Goal: Information Seeking & Learning: Learn about a topic

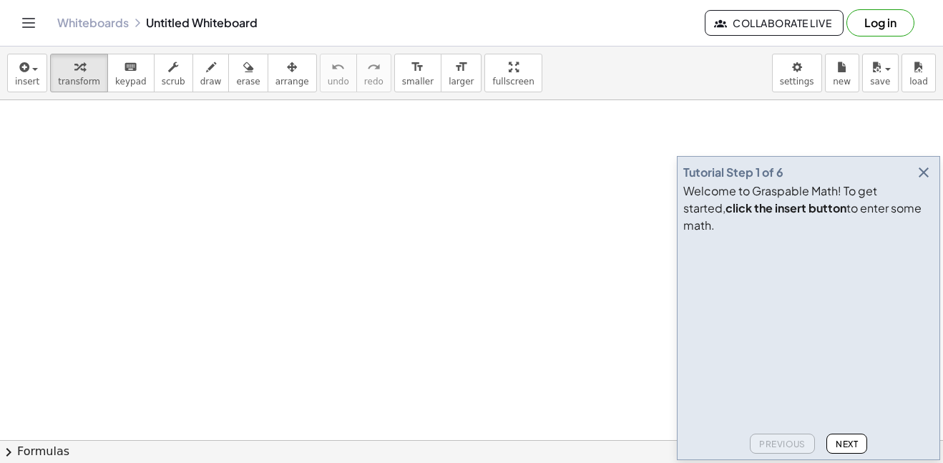
click at [927, 181] on icon "button" at bounding box center [923, 172] width 17 height 17
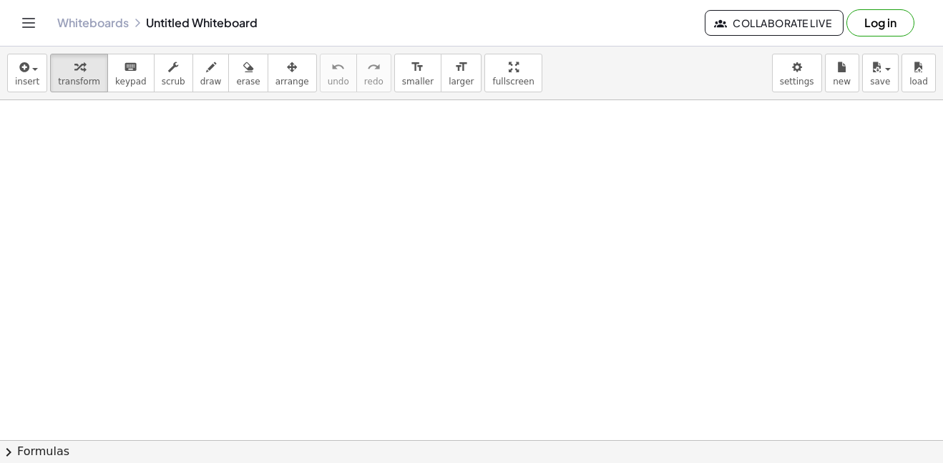
click at [23, 31] on button "Toggle navigation" at bounding box center [28, 22] width 23 height 23
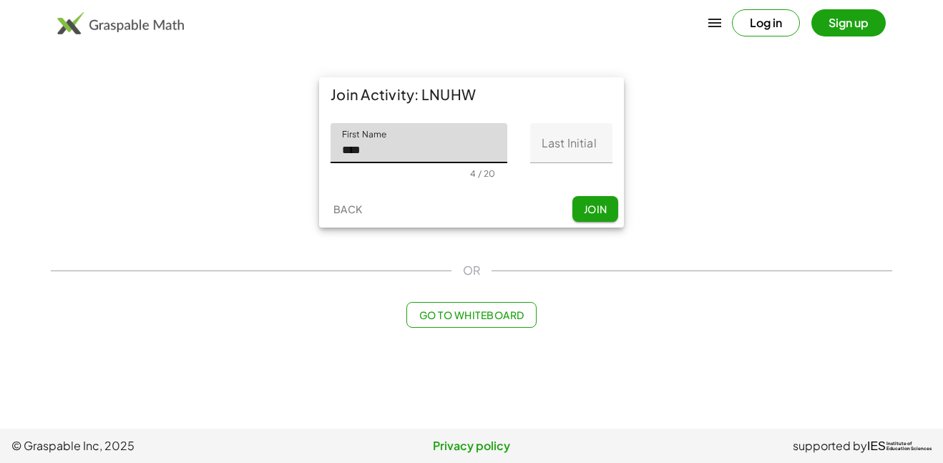
type input "****"
click at [566, 149] on input "Last Initial" at bounding box center [571, 143] width 82 height 40
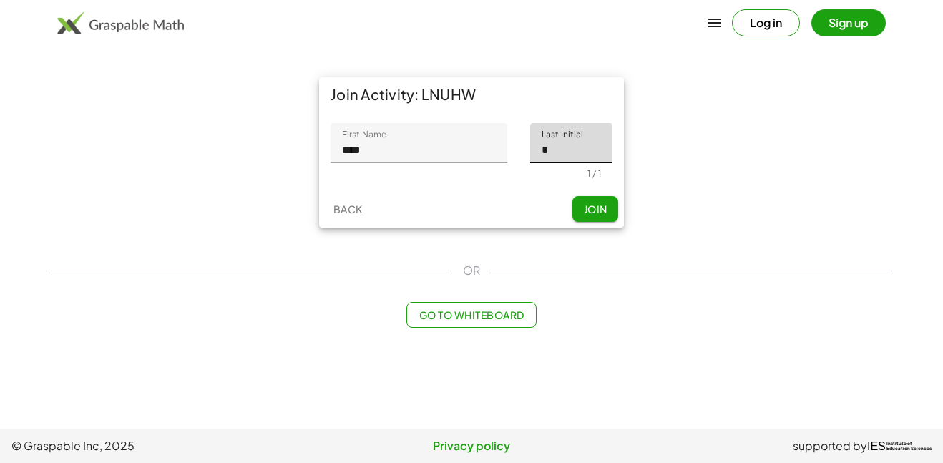
type input "*"
click at [603, 211] on span "Join" at bounding box center [595, 208] width 24 height 13
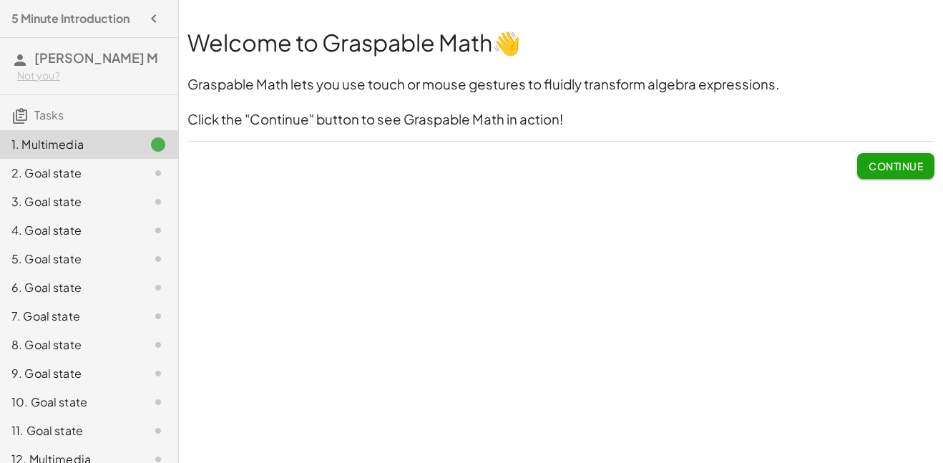
click at [875, 157] on button "Continue" at bounding box center [895, 166] width 77 height 26
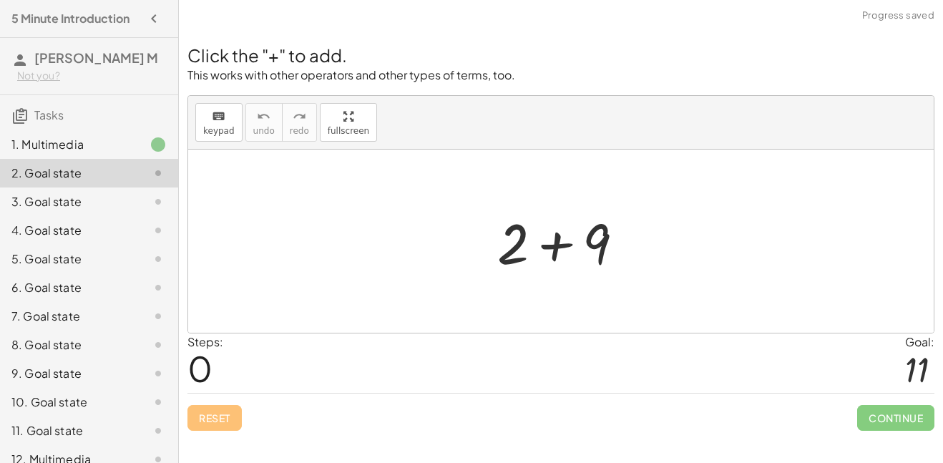
click at [560, 253] on div at bounding box center [566, 242] width 152 height 74
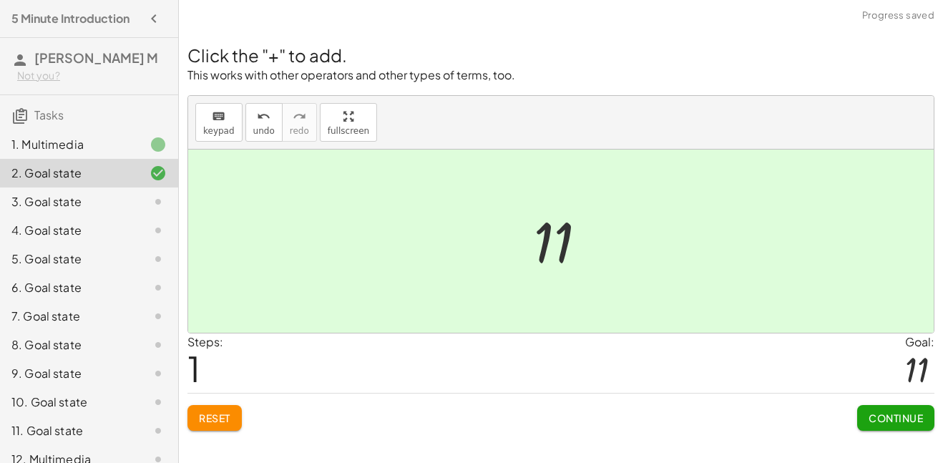
click at [922, 416] on span "Continue" at bounding box center [895, 417] width 54 height 13
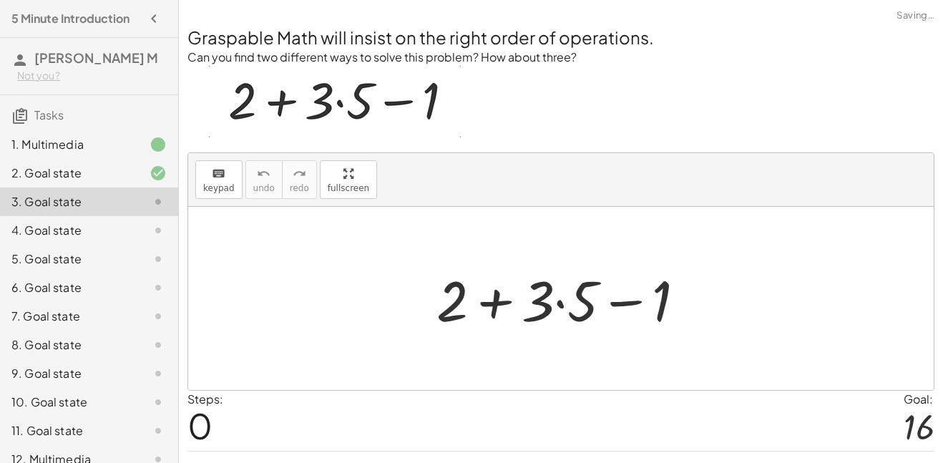
click at [567, 310] on div at bounding box center [566, 299] width 275 height 74
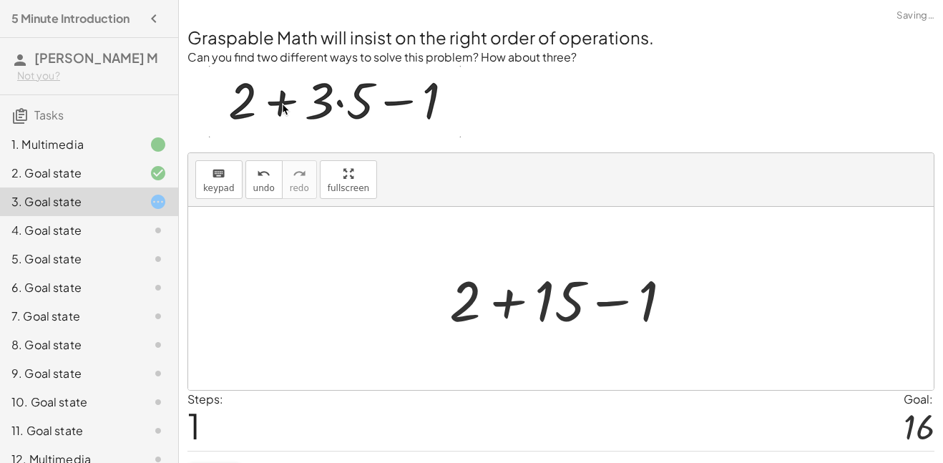
click at [523, 308] on div at bounding box center [566, 299] width 248 height 74
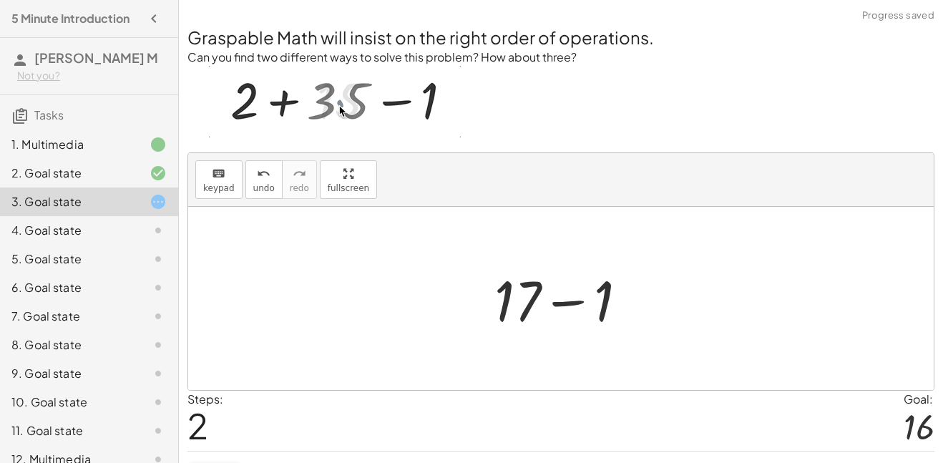
click at [563, 309] on div at bounding box center [566, 299] width 159 height 74
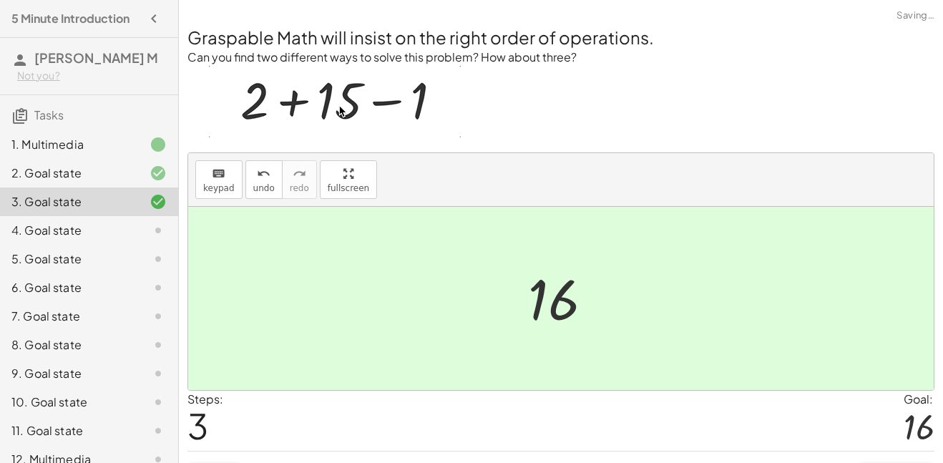
scroll to position [34, 0]
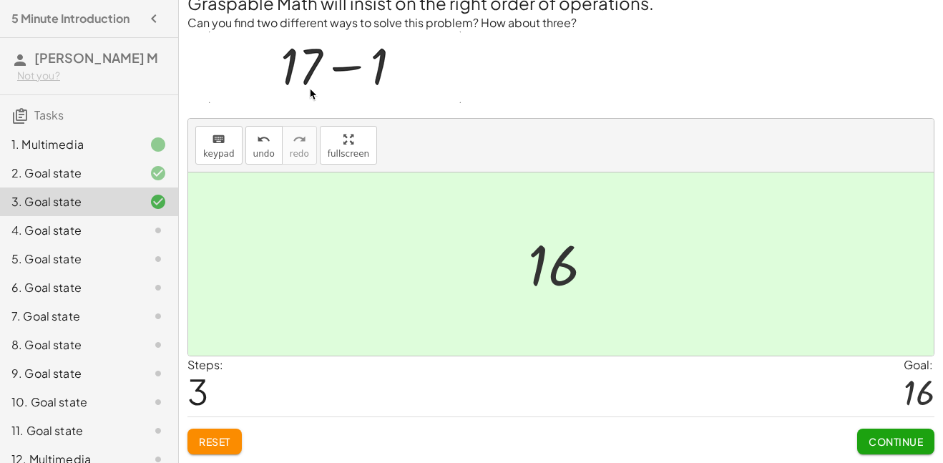
click at [877, 439] on span "Continue" at bounding box center [895, 441] width 54 height 13
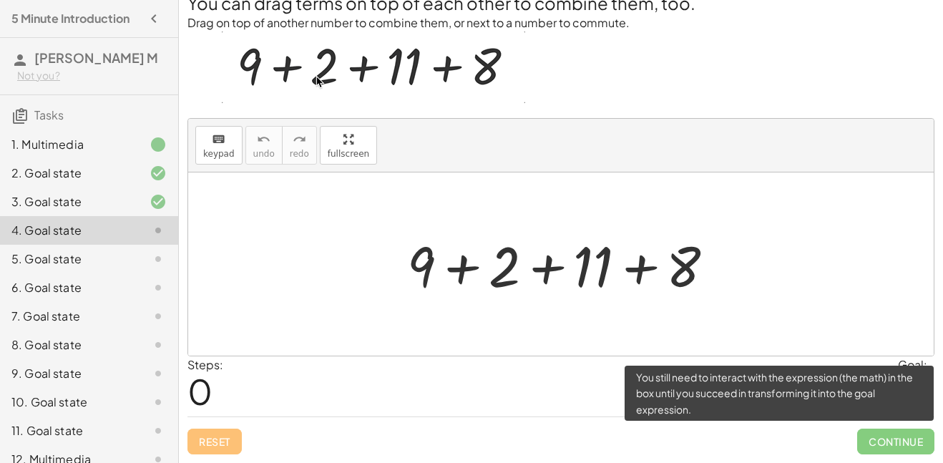
click at [877, 439] on span "Continue" at bounding box center [895, 441] width 77 height 26
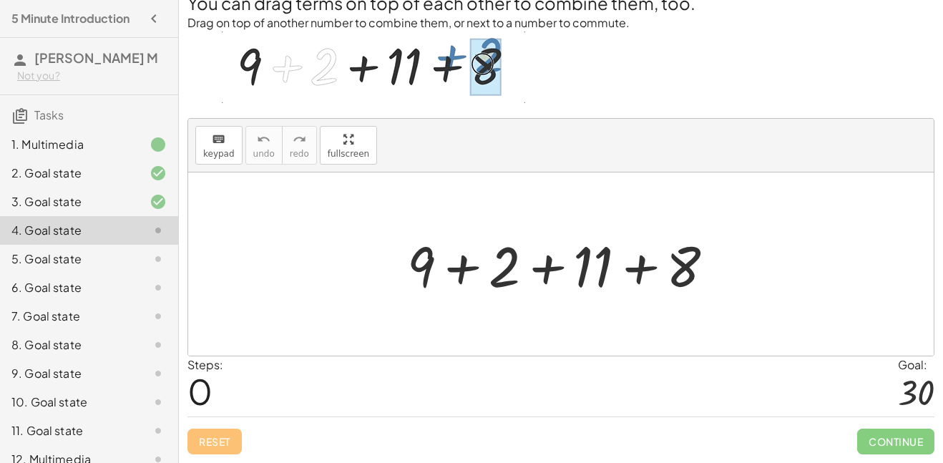
click at [450, 275] on div at bounding box center [566, 264] width 333 height 74
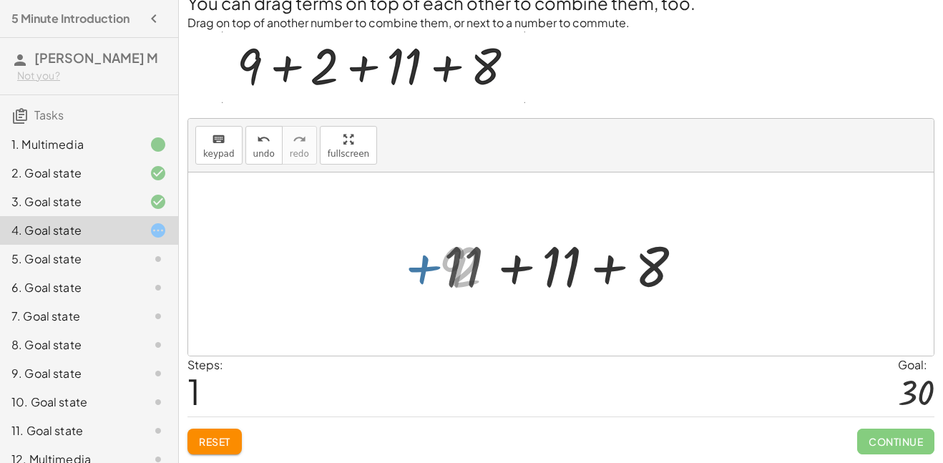
click at [499, 276] on div at bounding box center [566, 264] width 260 height 74
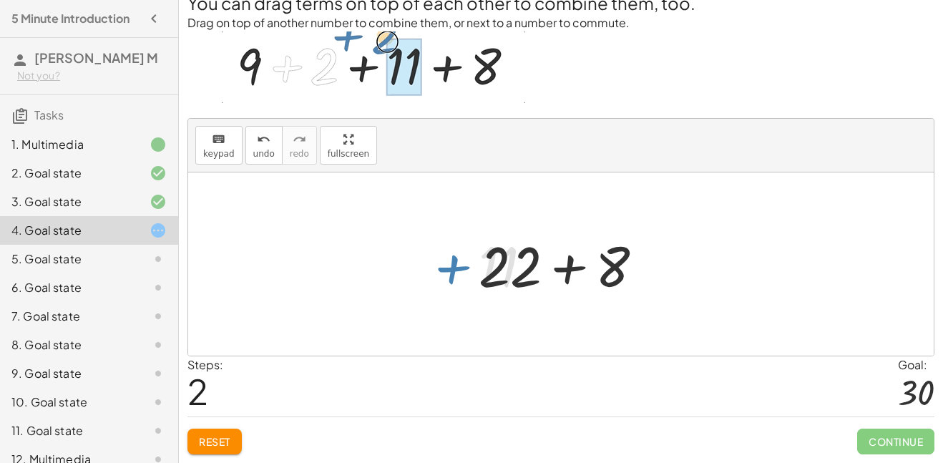
click at [557, 272] on div at bounding box center [566, 264] width 190 height 74
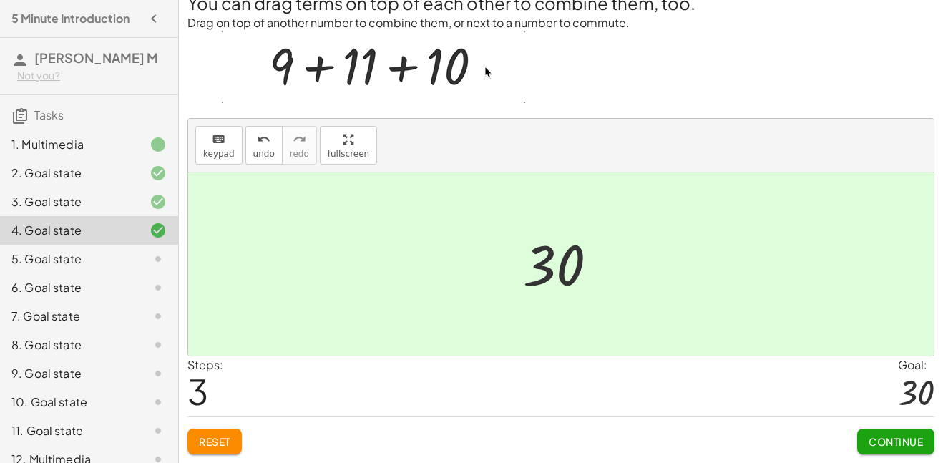
click at [555, 274] on div at bounding box center [566, 264] width 101 height 71
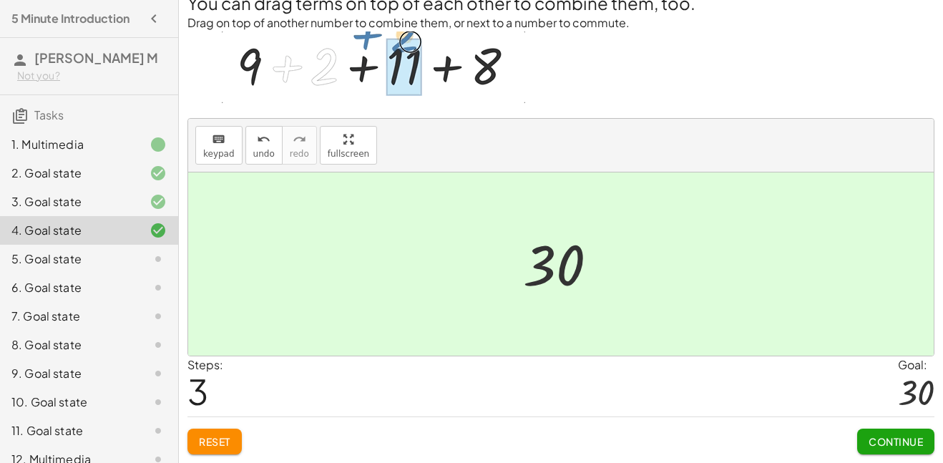
click at [870, 436] on span "Continue" at bounding box center [895, 441] width 54 height 13
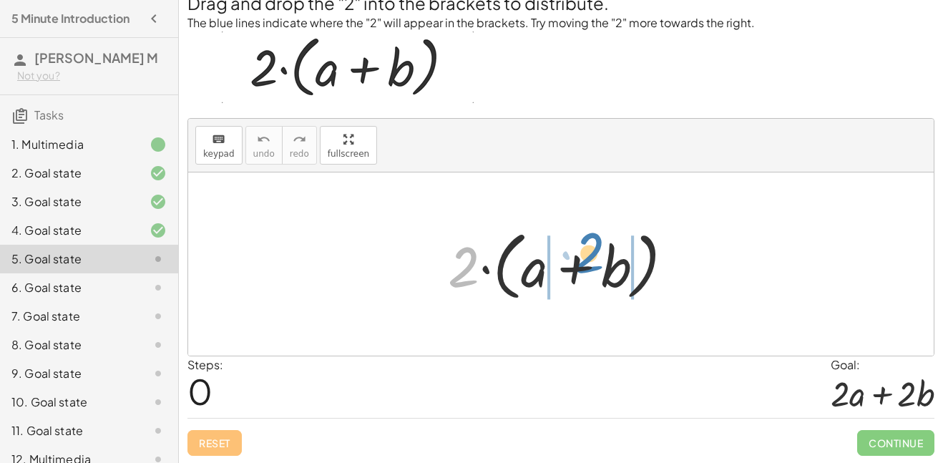
drag, startPoint x: 460, startPoint y: 273, endPoint x: 585, endPoint y: 259, distance: 126.0
click at [585, 259] on div at bounding box center [566, 264] width 251 height 82
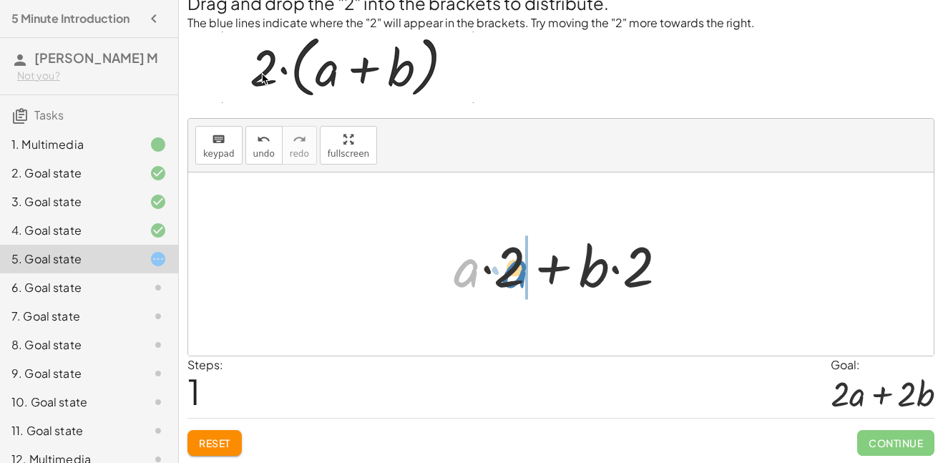
drag, startPoint x: 477, startPoint y: 273, endPoint x: 533, endPoint y: 274, distance: 55.8
click at [533, 274] on div at bounding box center [566, 264] width 240 height 74
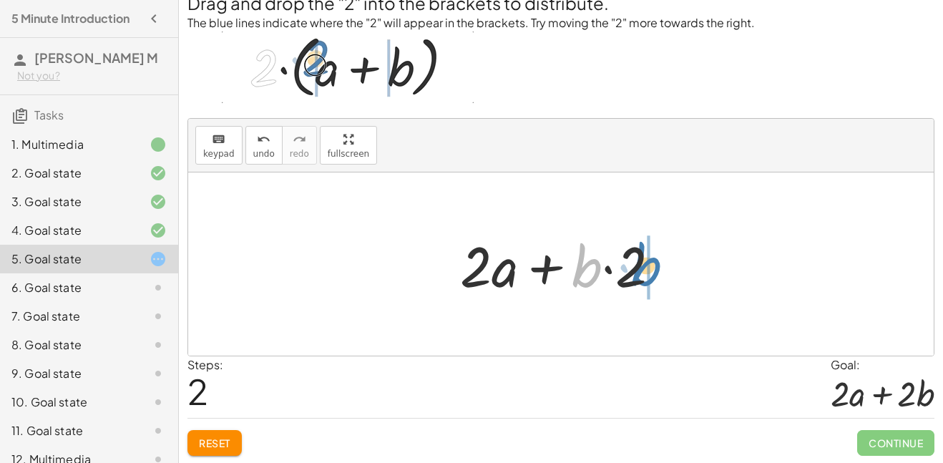
drag, startPoint x: 599, startPoint y: 276, endPoint x: 662, endPoint y: 275, distance: 63.7
click at [662, 275] on div at bounding box center [566, 264] width 226 height 74
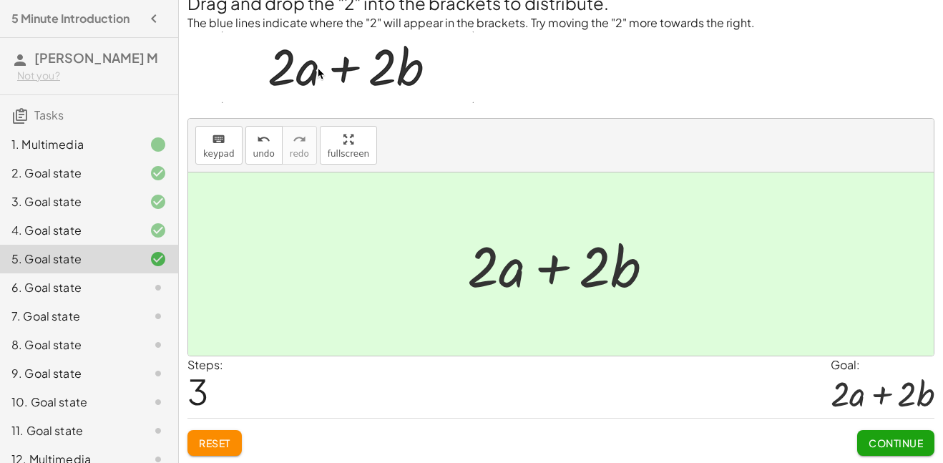
click at [546, 282] on div at bounding box center [566, 264] width 212 height 74
click at [517, 264] on div at bounding box center [566, 264] width 212 height 74
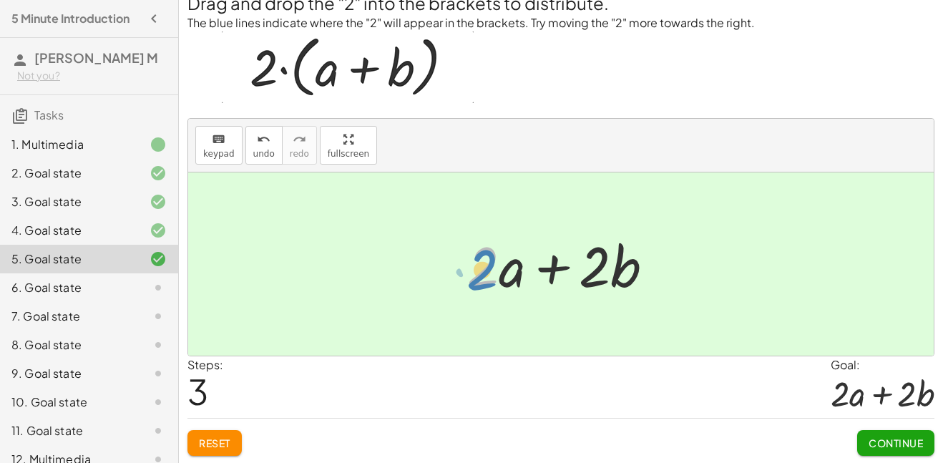
click at [490, 270] on div at bounding box center [566, 264] width 212 height 74
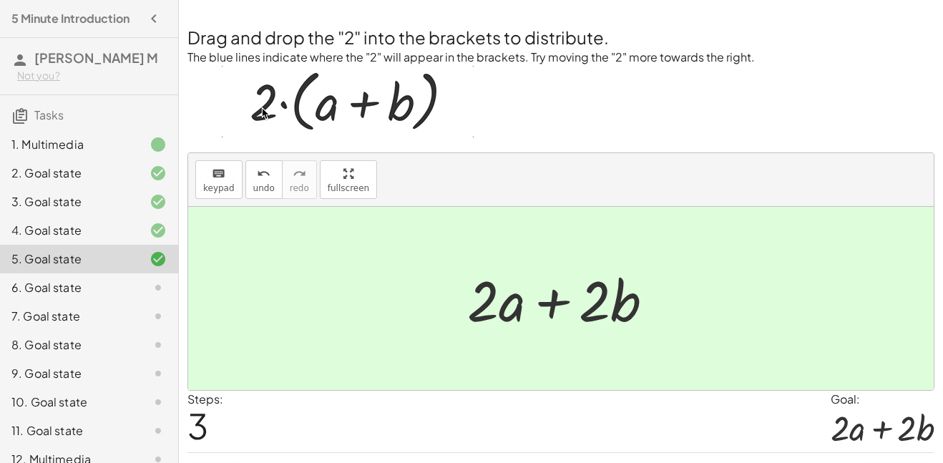
scroll to position [36, 0]
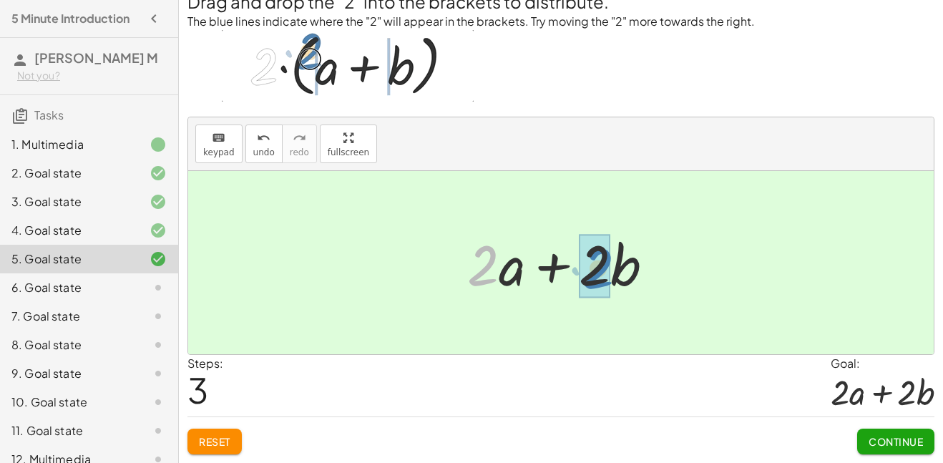
drag, startPoint x: 482, startPoint y: 269, endPoint x: 597, endPoint y: 272, distance: 115.2
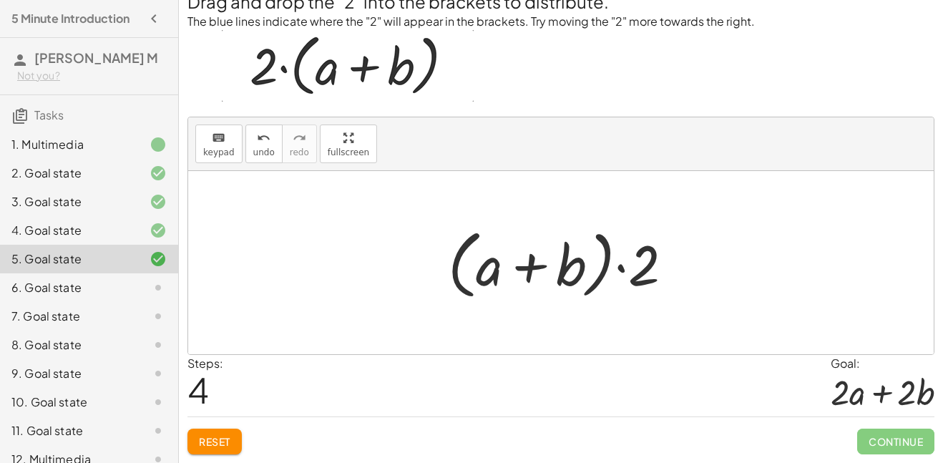
click at [638, 267] on div at bounding box center [566, 263] width 251 height 82
click at [497, 270] on div at bounding box center [566, 263] width 251 height 82
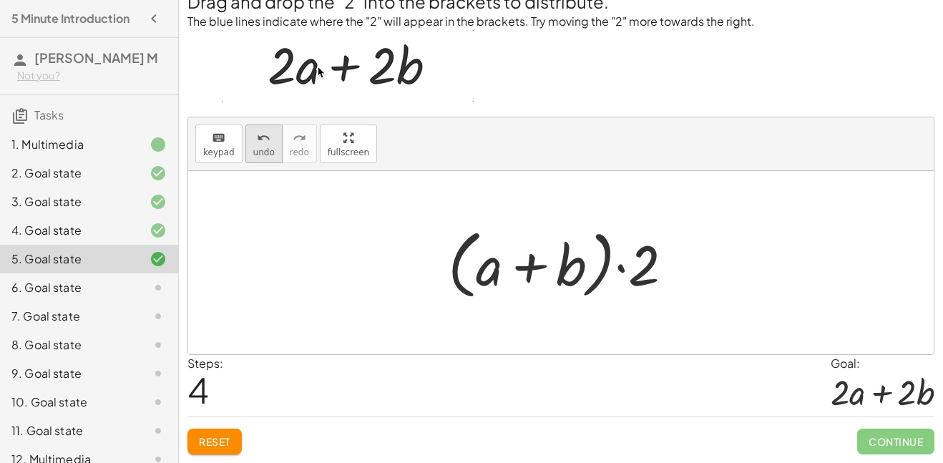
click at [245, 142] on button "undo undo" at bounding box center [263, 143] width 37 height 39
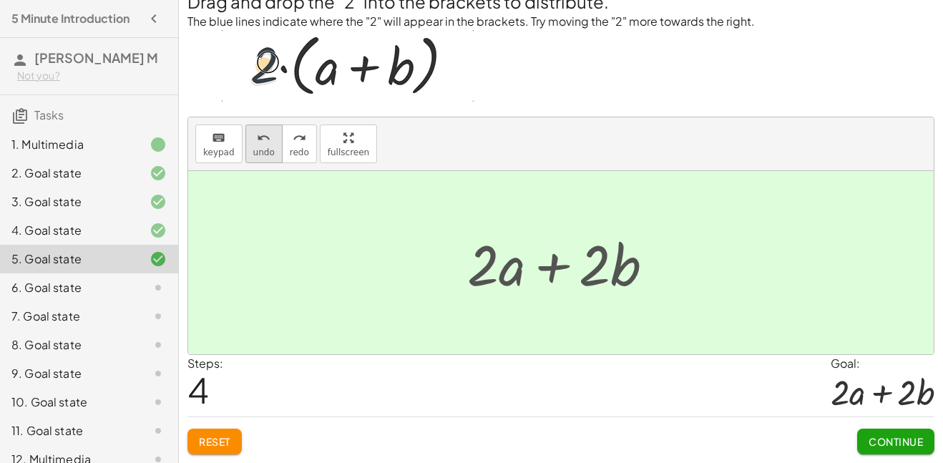
click at [245, 142] on button "undo undo" at bounding box center [263, 143] width 37 height 39
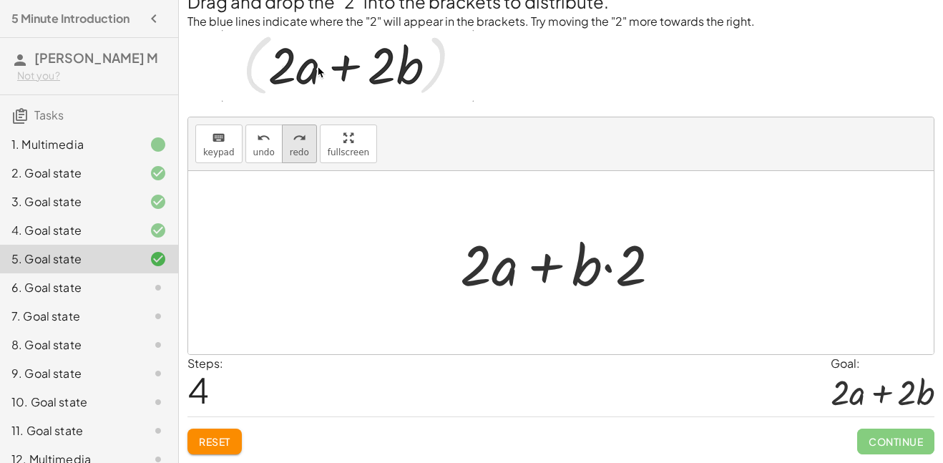
click at [290, 150] on span "redo" at bounding box center [299, 152] width 19 height 10
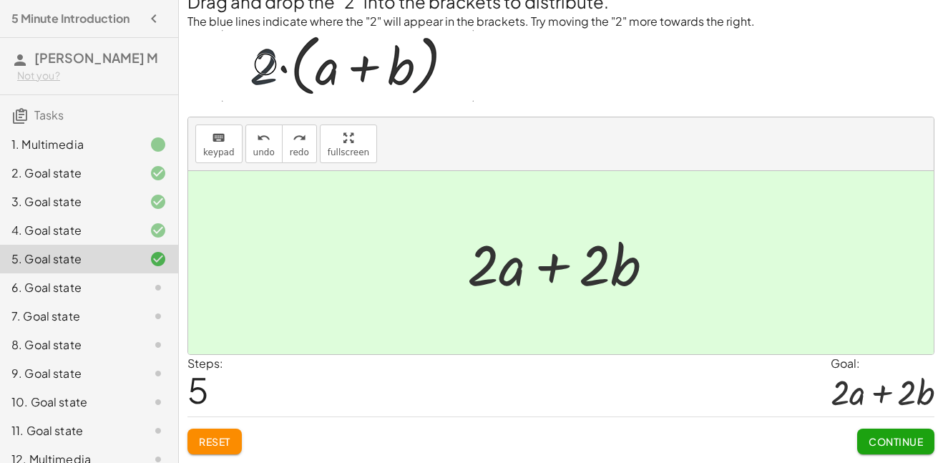
click at [880, 441] on span "Continue" at bounding box center [895, 441] width 54 height 13
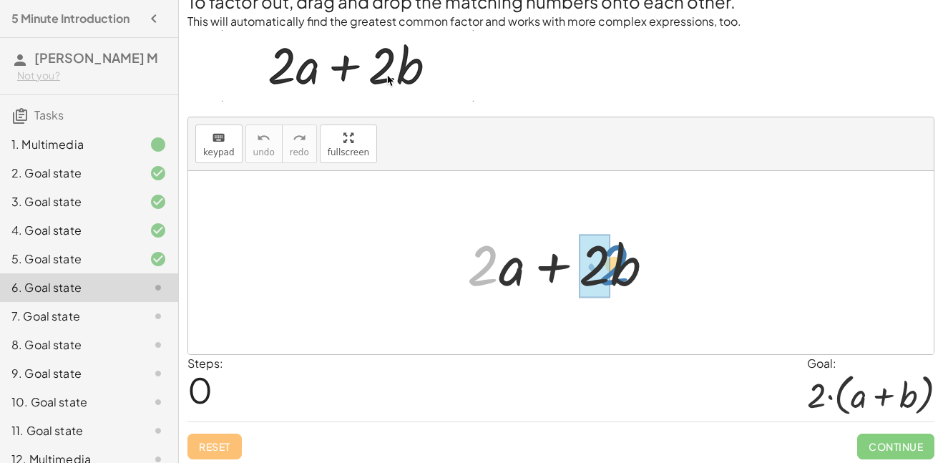
drag, startPoint x: 480, startPoint y: 265, endPoint x: 603, endPoint y: 265, distance: 123.0
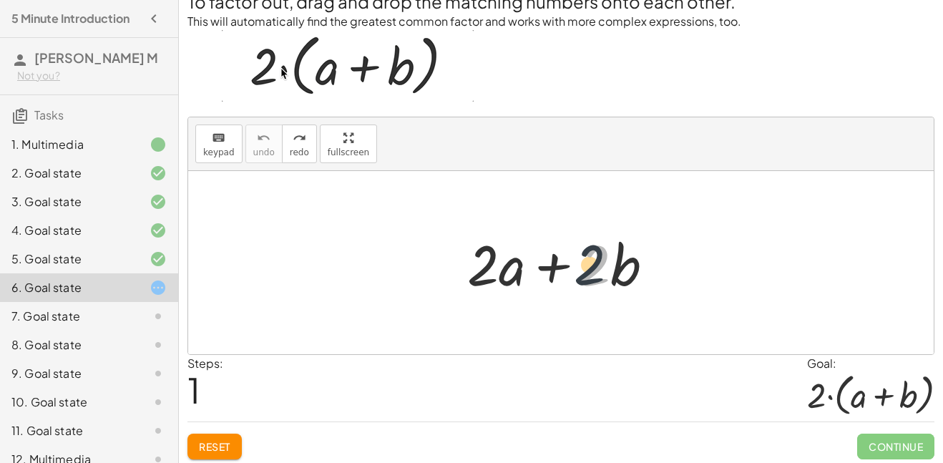
drag, startPoint x: 590, startPoint y: 260, endPoint x: 566, endPoint y: 257, distance: 24.4
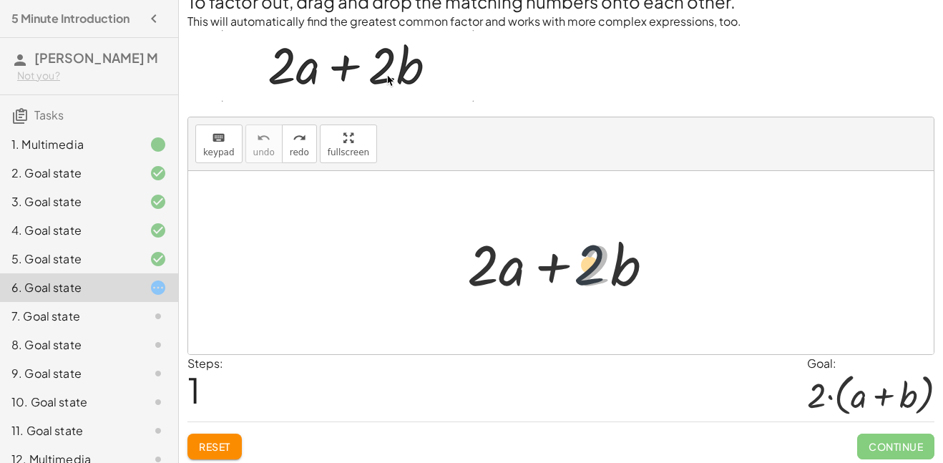
click at [566, 257] on div at bounding box center [566, 263] width 212 height 74
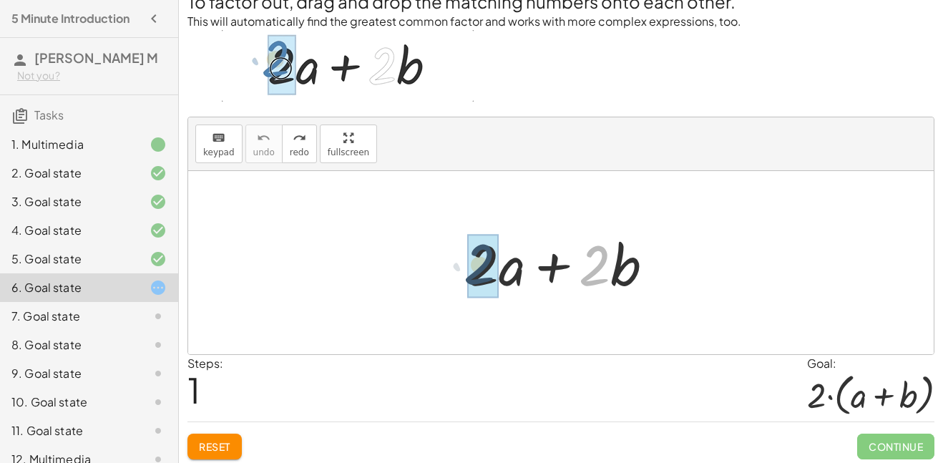
drag, startPoint x: 586, startPoint y: 267, endPoint x: 463, endPoint y: 269, distance: 123.0
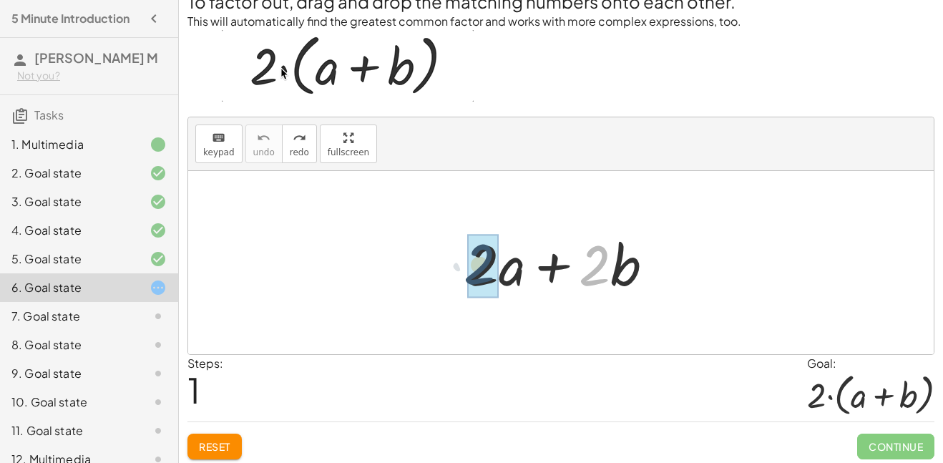
click at [463, 269] on div at bounding box center [566, 263] width 212 height 74
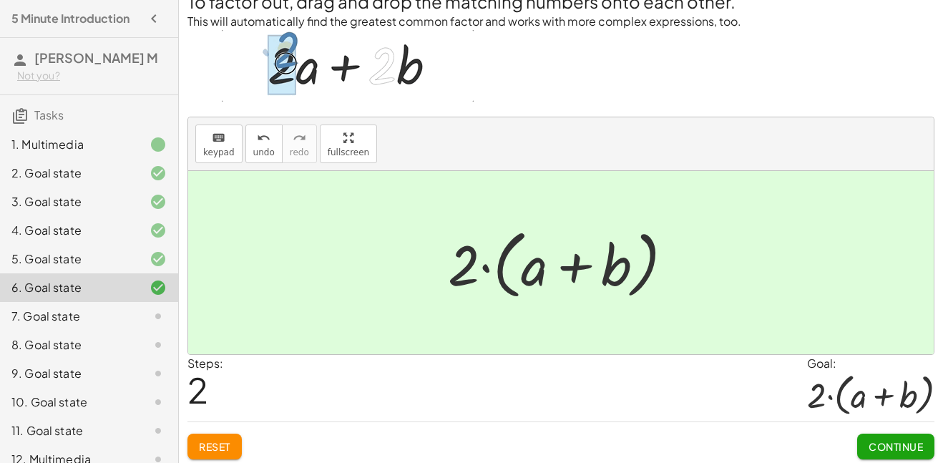
click at [860, 437] on button "Continue" at bounding box center [895, 446] width 77 height 26
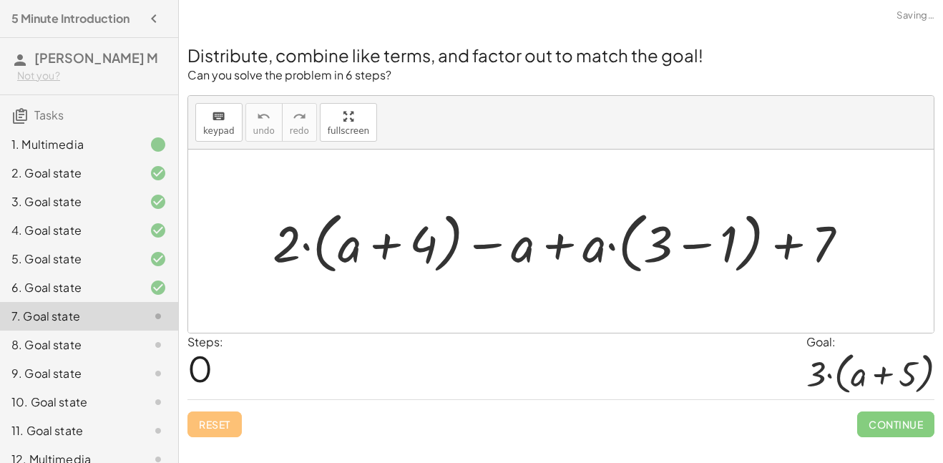
scroll to position [0, 0]
drag, startPoint x: 282, startPoint y: 239, endPoint x: 342, endPoint y: 244, distance: 59.6
click at [342, 244] on div at bounding box center [565, 241] width 601 height 74
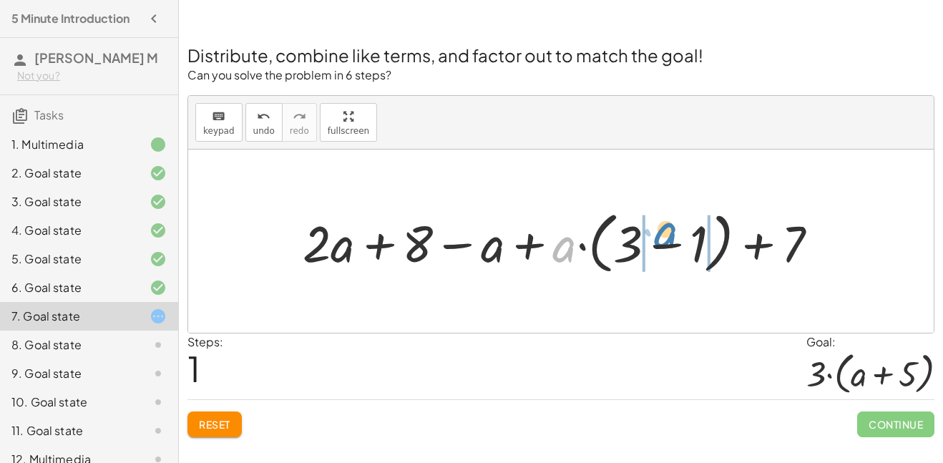
drag, startPoint x: 565, startPoint y: 249, endPoint x: 668, endPoint y: 237, distance: 103.6
click at [668, 237] on div at bounding box center [565, 241] width 541 height 74
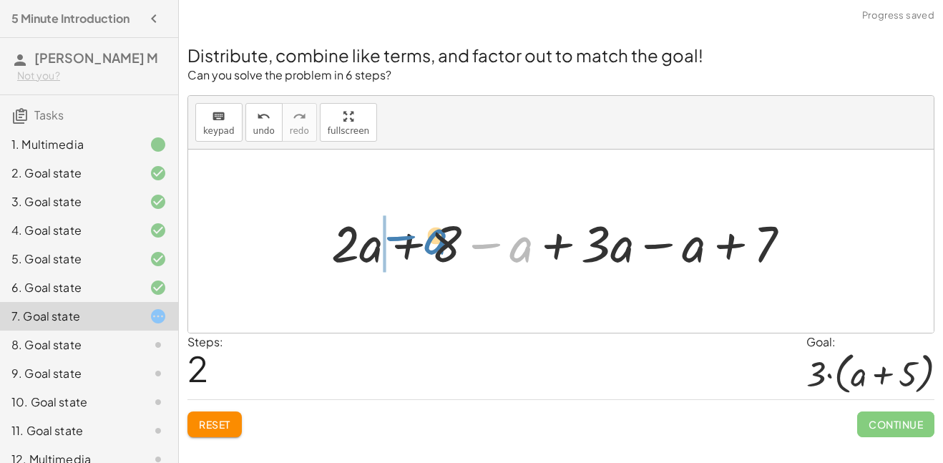
drag, startPoint x: 514, startPoint y: 252, endPoint x: 428, endPoint y: 245, distance: 86.1
click at [428, 245] on div at bounding box center [566, 241] width 485 height 67
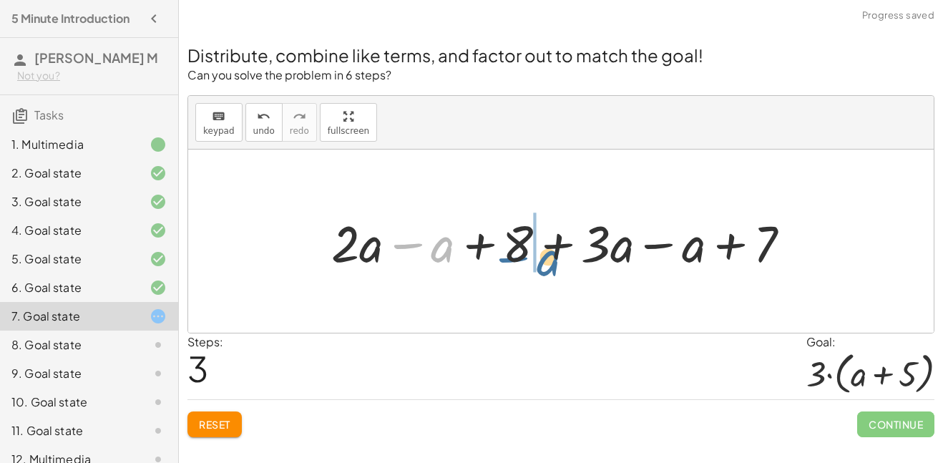
drag, startPoint x: 428, startPoint y: 245, endPoint x: 546, endPoint y: 259, distance: 118.8
click at [546, 259] on div at bounding box center [566, 241] width 485 height 67
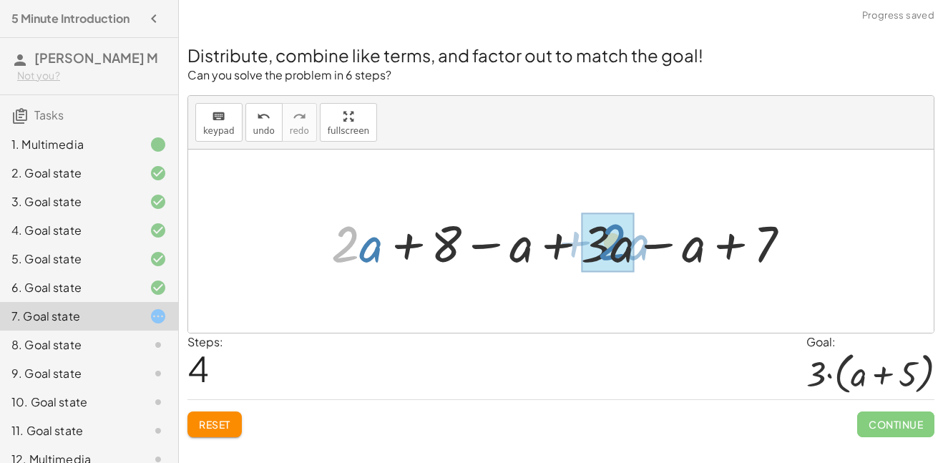
drag, startPoint x: 349, startPoint y: 245, endPoint x: 616, endPoint y: 244, distance: 266.7
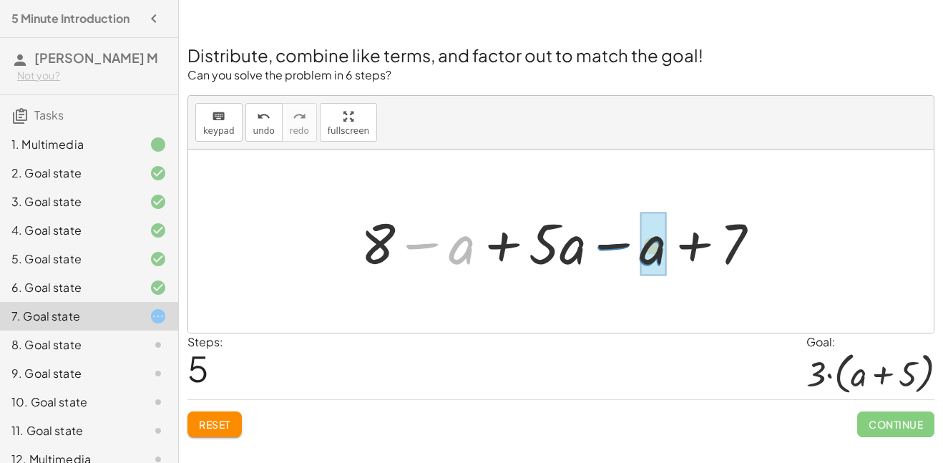
drag, startPoint x: 456, startPoint y: 249, endPoint x: 645, endPoint y: 250, distance: 188.8
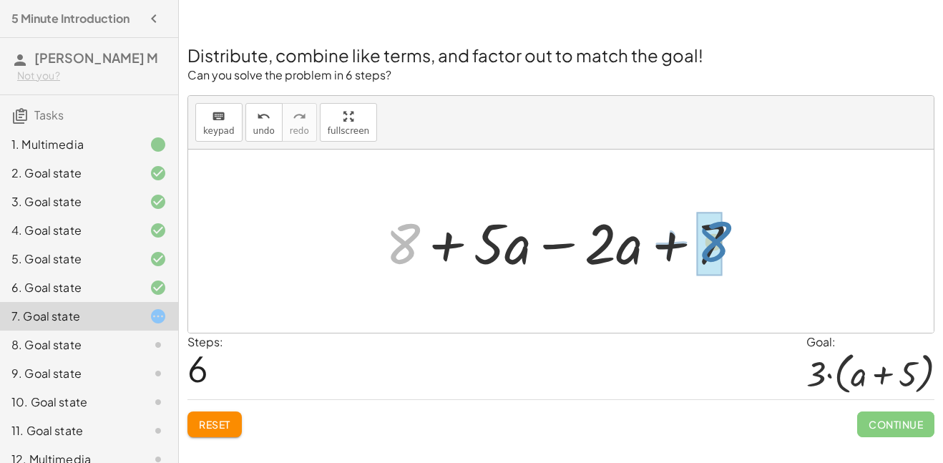
drag, startPoint x: 418, startPoint y: 248, endPoint x: 730, endPoint y: 246, distance: 311.8
click at [730, 246] on div at bounding box center [566, 242] width 376 height 74
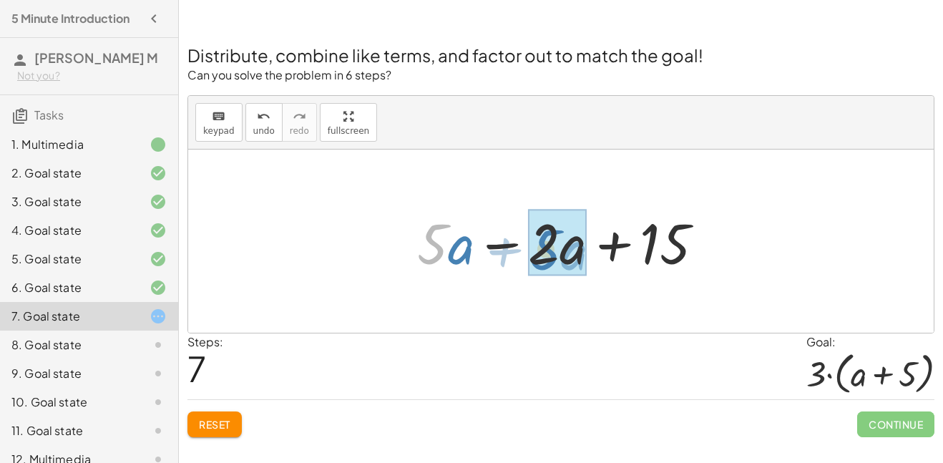
drag, startPoint x: 432, startPoint y: 252, endPoint x: 546, endPoint y: 257, distance: 113.8
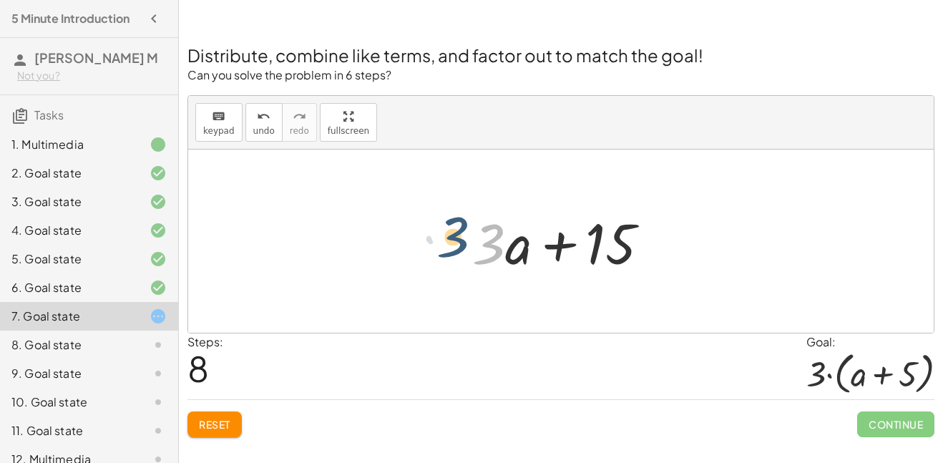
drag, startPoint x: 488, startPoint y: 252, endPoint x: 478, endPoint y: 247, distance: 12.2
click at [478, 247] on div at bounding box center [566, 242] width 203 height 74
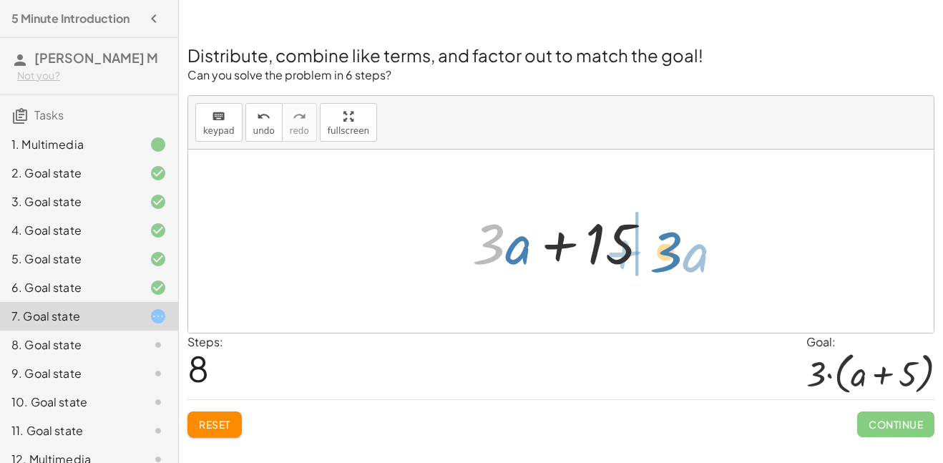
drag, startPoint x: 492, startPoint y: 251, endPoint x: 673, endPoint y: 260, distance: 181.1
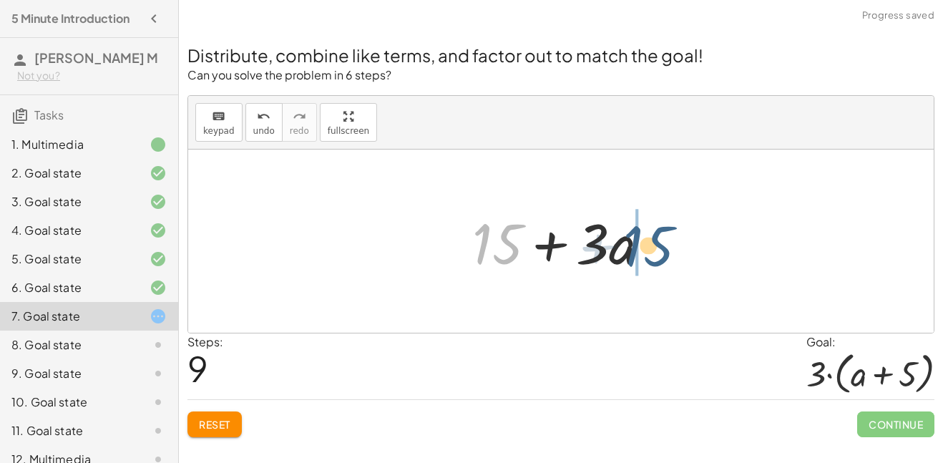
drag, startPoint x: 473, startPoint y: 234, endPoint x: 624, endPoint y: 236, distance: 150.9
click at [624, 236] on div at bounding box center [566, 242] width 203 height 74
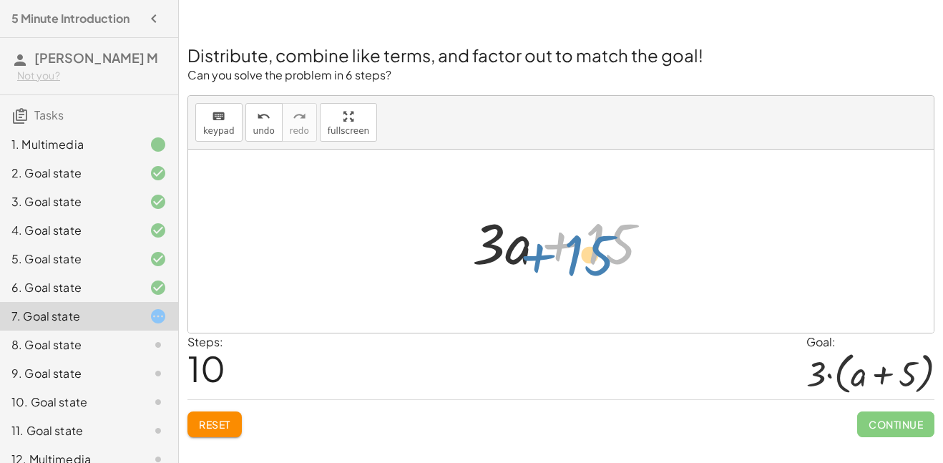
drag, startPoint x: 557, startPoint y: 240, endPoint x: 539, endPoint y: 248, distance: 19.8
click at [539, 248] on div at bounding box center [566, 242] width 203 height 74
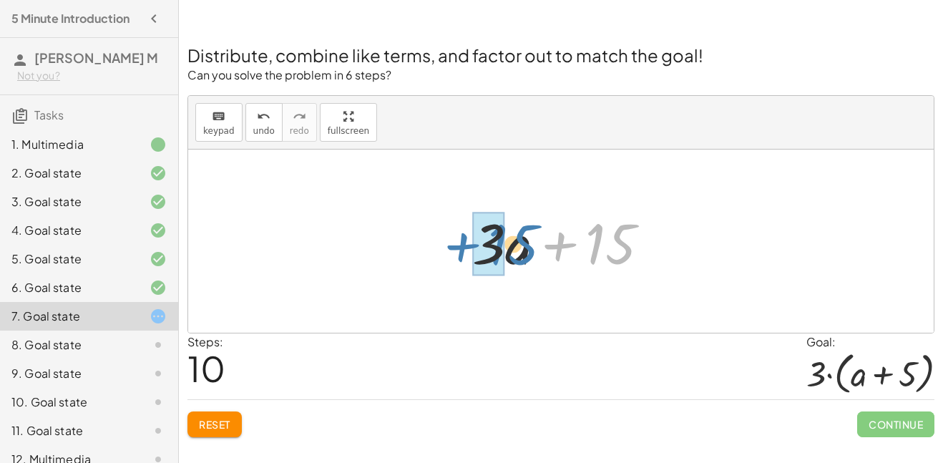
drag, startPoint x: 569, startPoint y: 245, endPoint x: 456, endPoint y: 247, distance: 113.0
click at [456, 247] on div "+ · 2 · ( + a + 4 ) − a + · a · ( + 3 − 1 ) + 7 + · 2 · a + · 2 · 4 − a + · a ·…" at bounding box center [561, 241] width 221 height 81
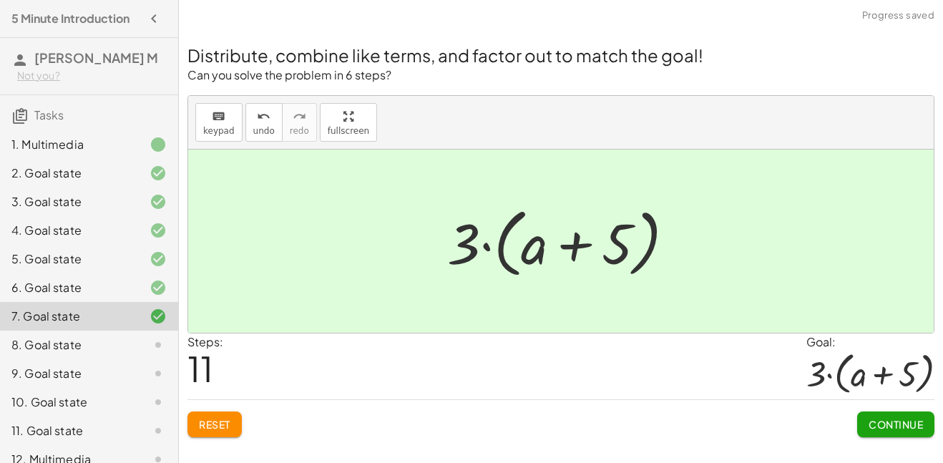
click at [887, 430] on button "Continue" at bounding box center [895, 424] width 77 height 26
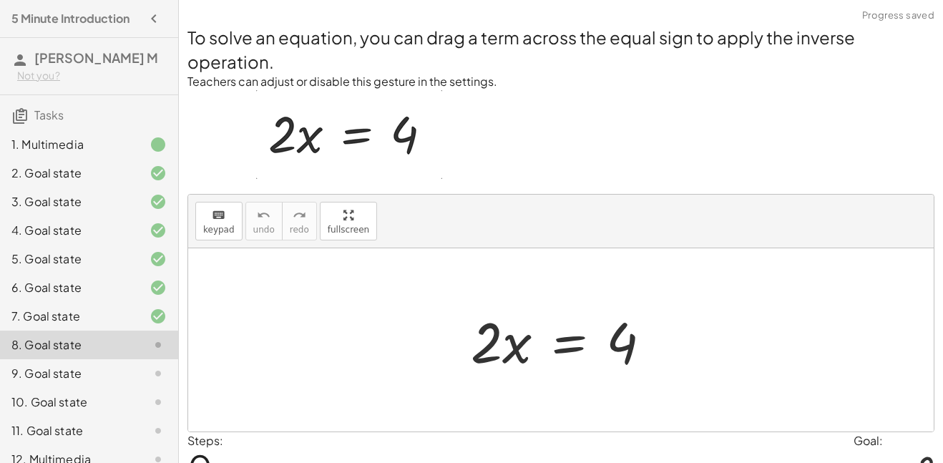
scroll to position [76, 0]
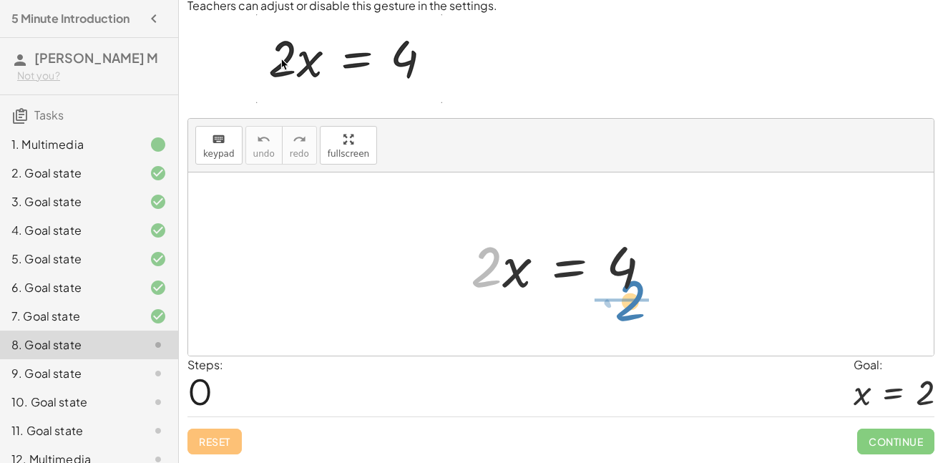
drag, startPoint x: 483, startPoint y: 270, endPoint x: 627, endPoint y: 305, distance: 147.9
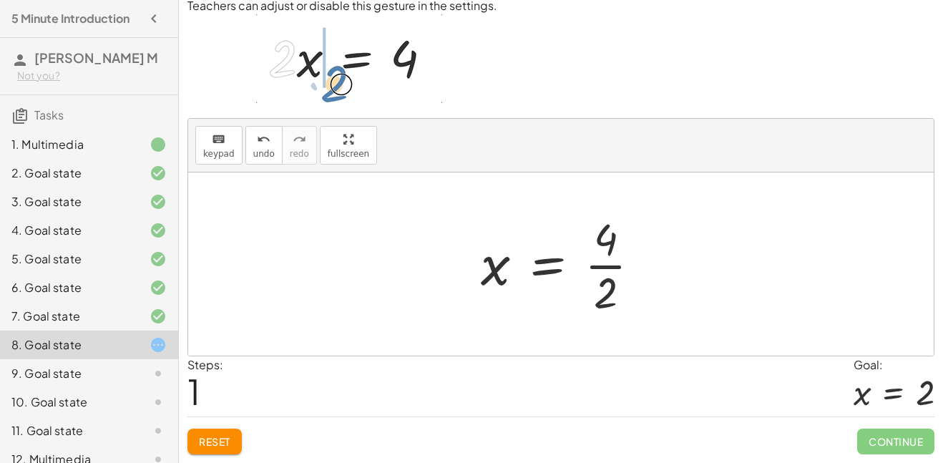
click at [599, 255] on div at bounding box center [565, 264] width 185 height 110
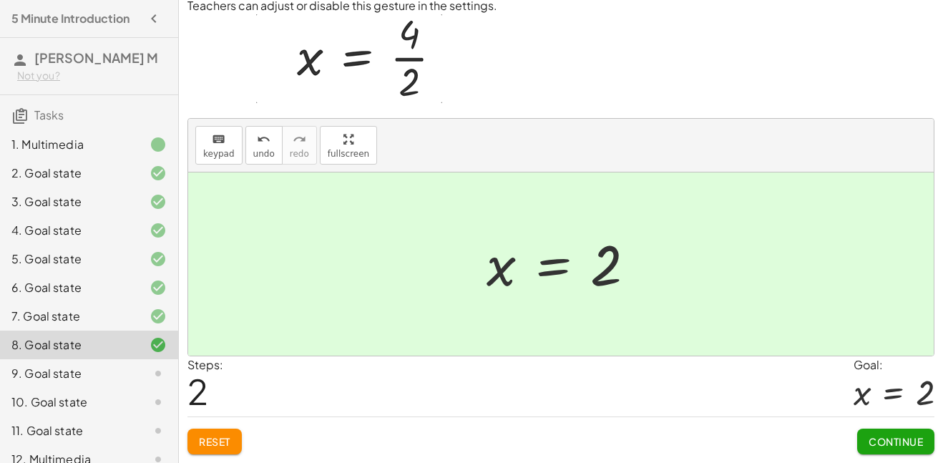
click at [892, 446] on span "Continue" at bounding box center [895, 441] width 54 height 13
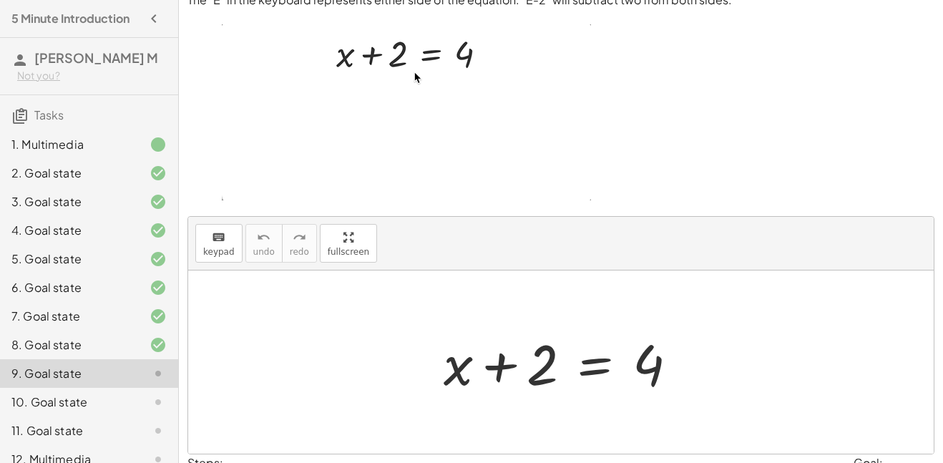
scroll to position [56, 0]
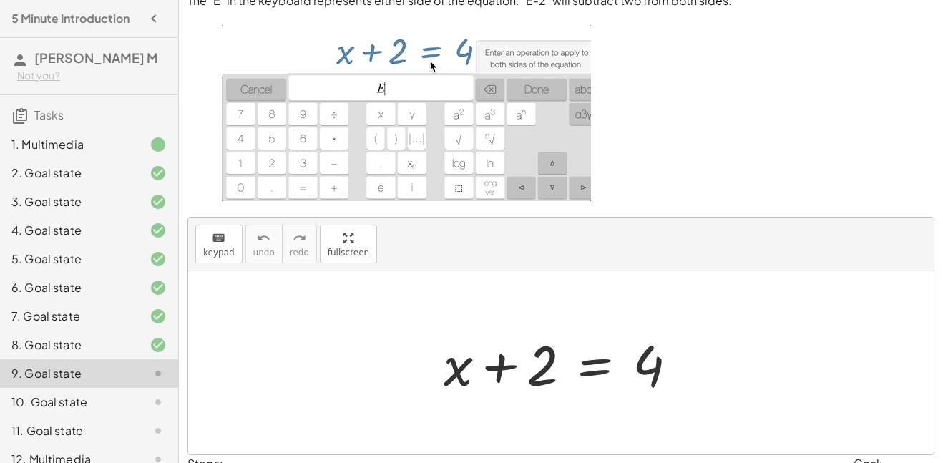
click at [603, 370] on div at bounding box center [566, 363] width 260 height 74
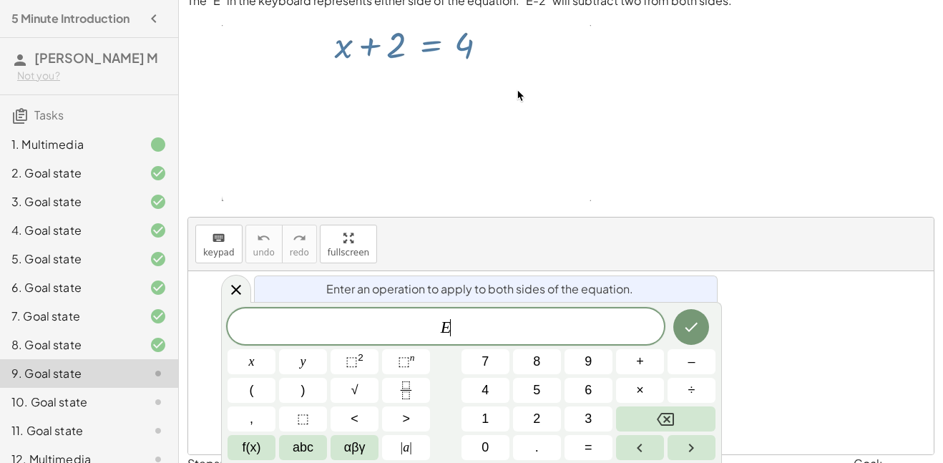
scroll to position [1, 0]
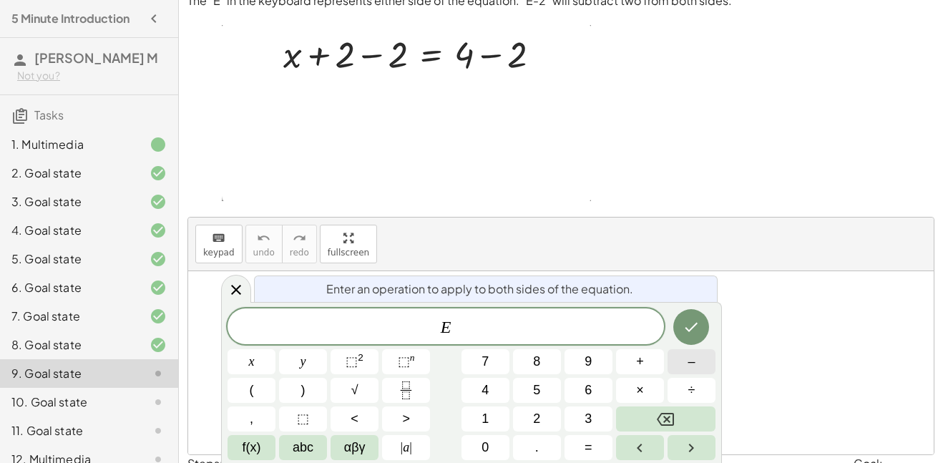
click at [687, 365] on span "–" at bounding box center [690, 361] width 7 height 19
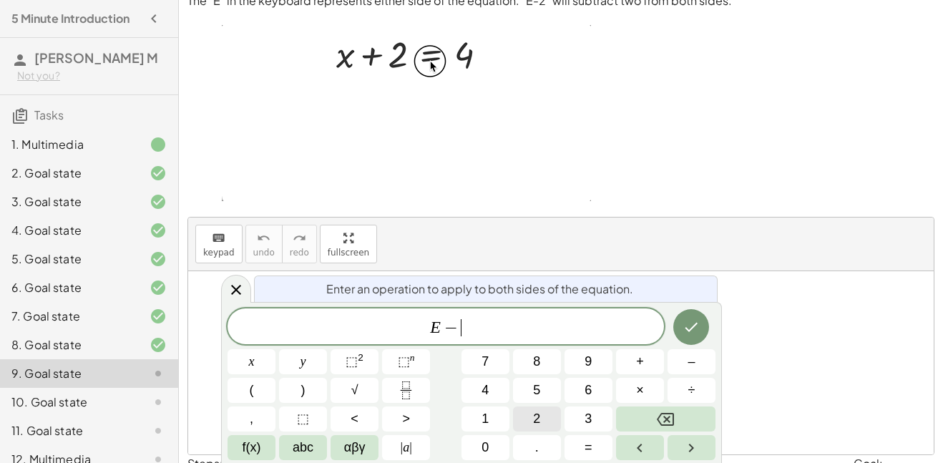
click at [534, 421] on span "2" at bounding box center [536, 418] width 7 height 19
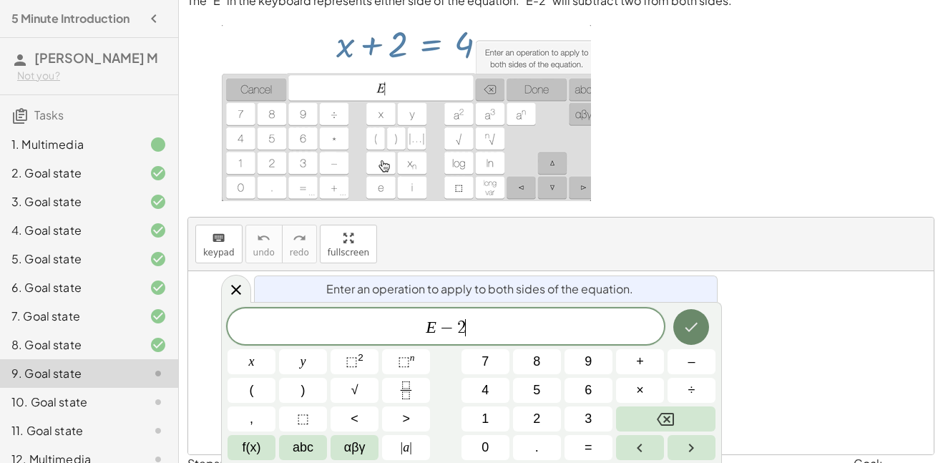
click at [682, 325] on icon "Done" at bounding box center [690, 326] width 17 height 17
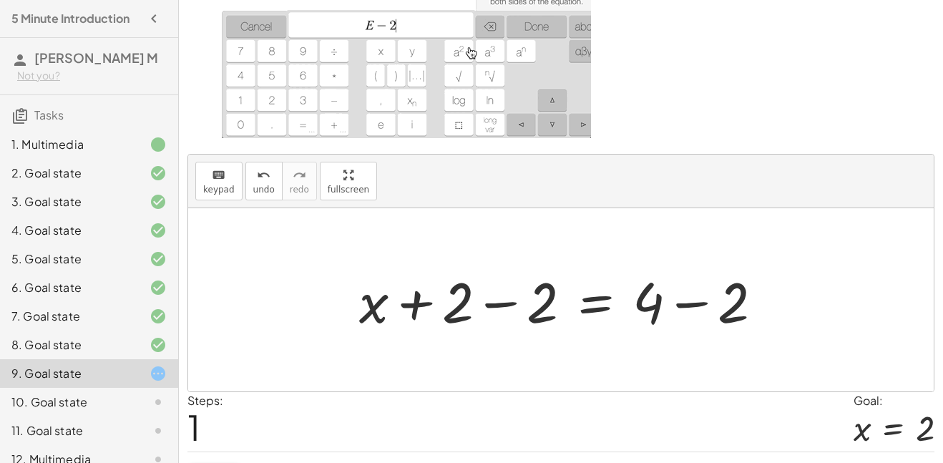
scroll to position [154, 0]
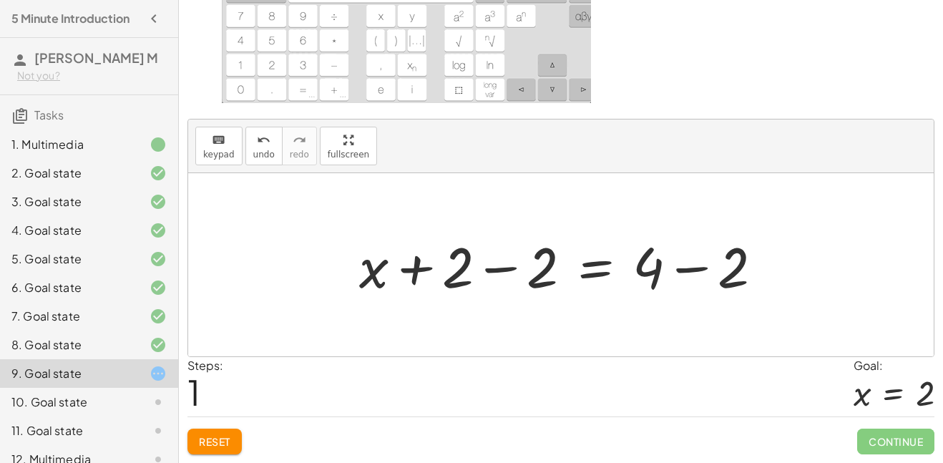
click at [441, 281] on div at bounding box center [566, 265] width 429 height 74
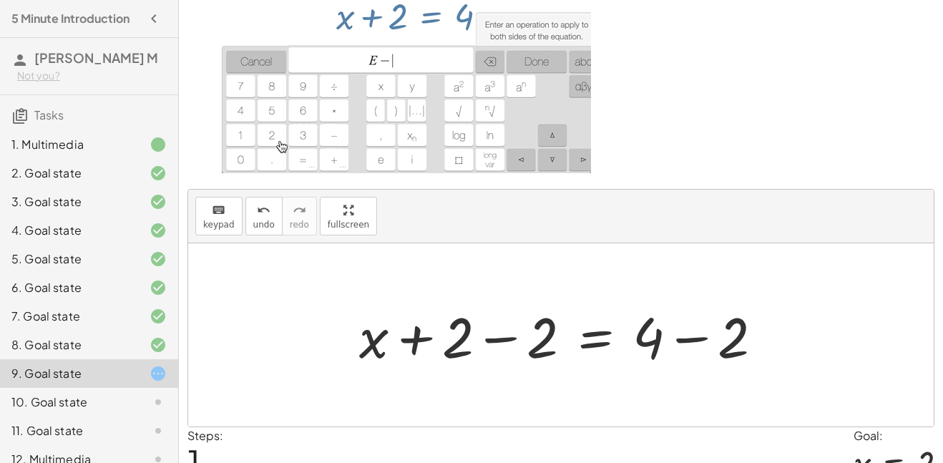
scroll to position [87, 0]
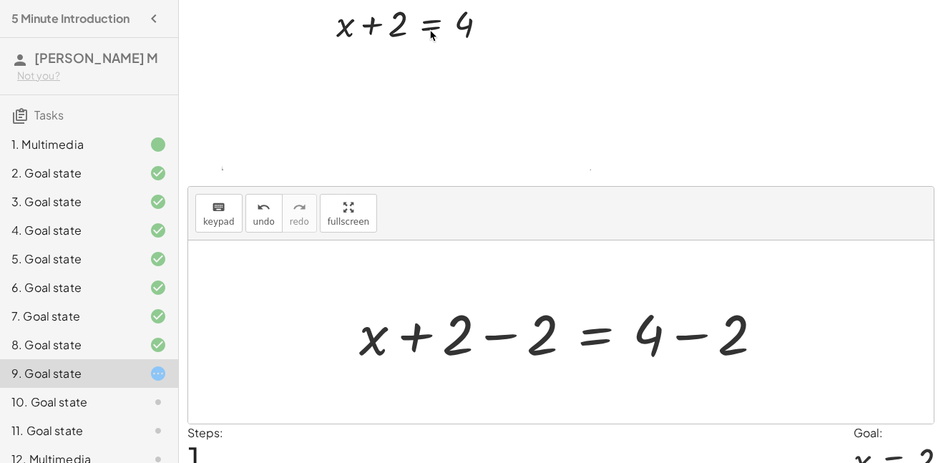
click at [490, 335] on div at bounding box center [566, 332] width 429 height 74
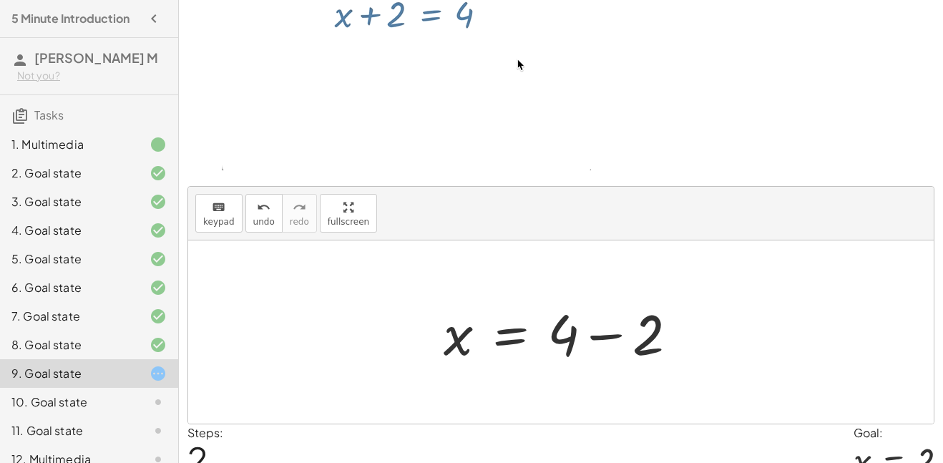
click at [586, 335] on div at bounding box center [566, 332] width 260 height 74
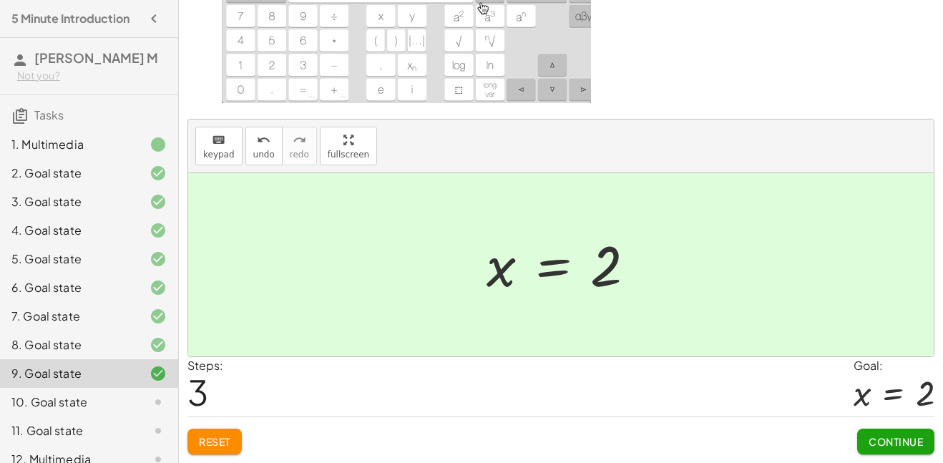
click at [889, 448] on button "Continue" at bounding box center [895, 441] width 77 height 26
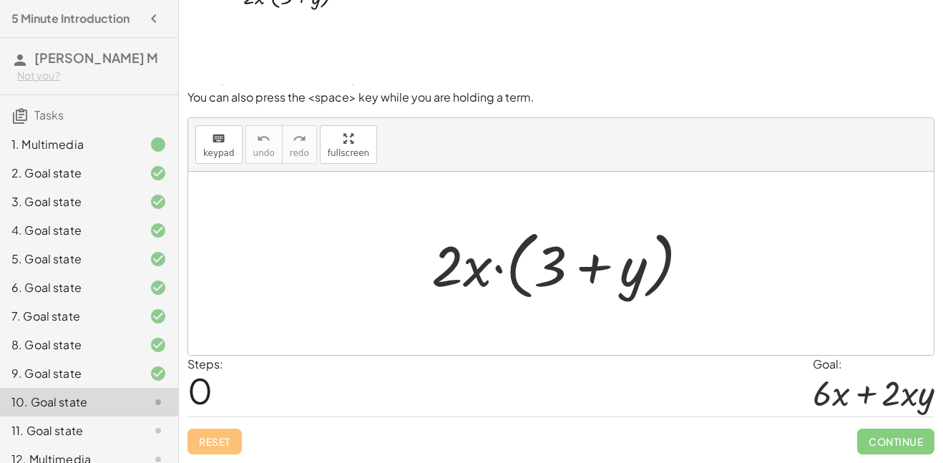
scroll to position [55, 0]
click at [596, 270] on div at bounding box center [565, 263] width 283 height 82
click at [475, 262] on div at bounding box center [565, 263] width 283 height 82
drag, startPoint x: 460, startPoint y: 266, endPoint x: 593, endPoint y: 262, distance: 133.1
click at [593, 262] on div at bounding box center [565, 263] width 283 height 82
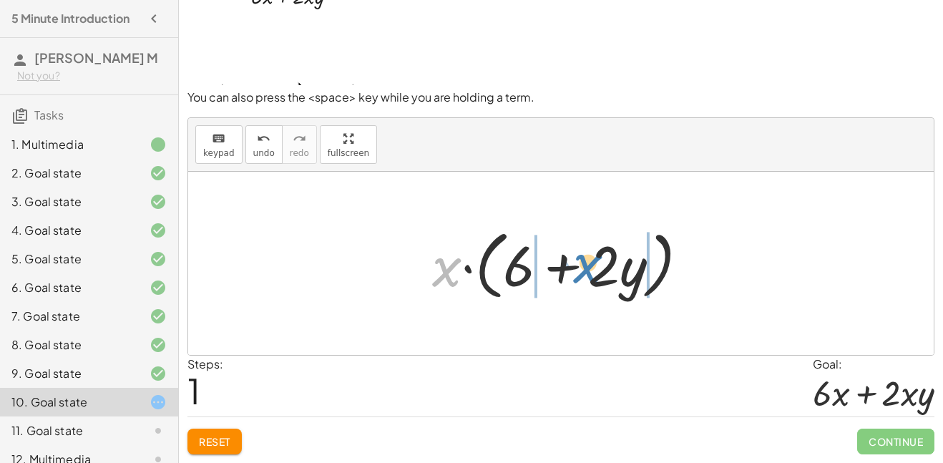
drag, startPoint x: 461, startPoint y: 271, endPoint x: 603, endPoint y: 267, distance: 142.4
click at [603, 267] on div at bounding box center [566, 263] width 282 height 82
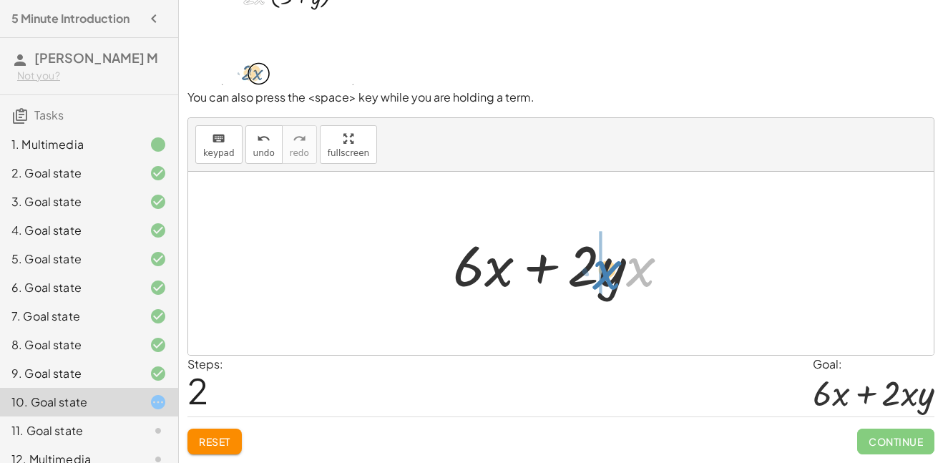
drag, startPoint x: 646, startPoint y: 270, endPoint x: 611, endPoint y: 273, distance: 35.9
click at [611, 273] on div at bounding box center [567, 264] width 242 height 74
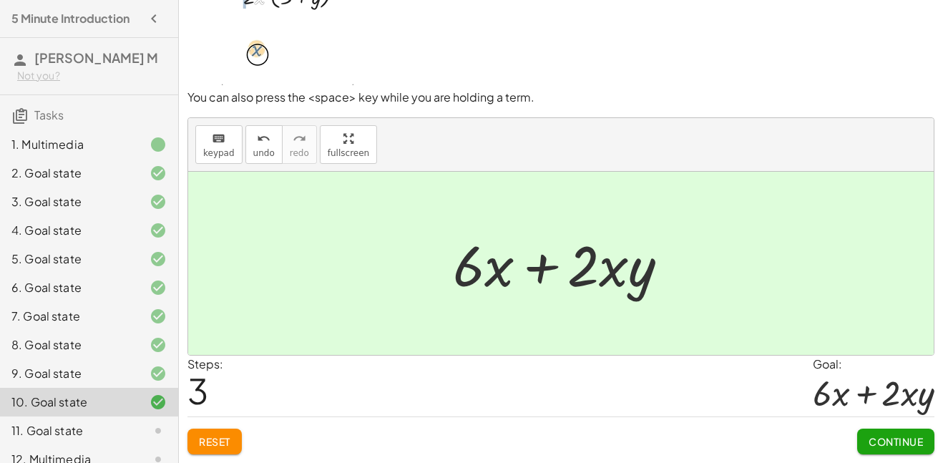
click at [868, 425] on div "Continue" at bounding box center [895, 435] width 77 height 37
click at [862, 443] on button "Continue" at bounding box center [895, 441] width 77 height 26
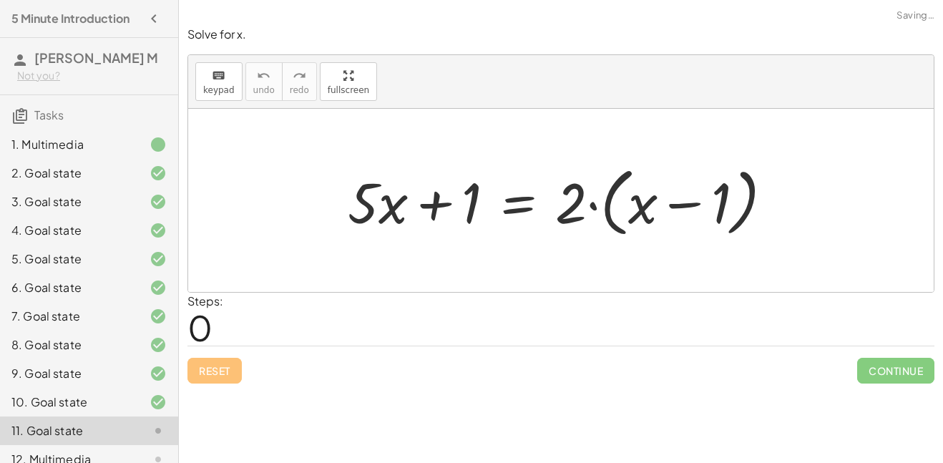
scroll to position [0, 0]
click at [626, 260] on div at bounding box center [560, 200] width 745 height 183
drag, startPoint x: 560, startPoint y: 197, endPoint x: 641, endPoint y: 193, distance: 80.9
click at [641, 193] on div at bounding box center [565, 200] width 451 height 82
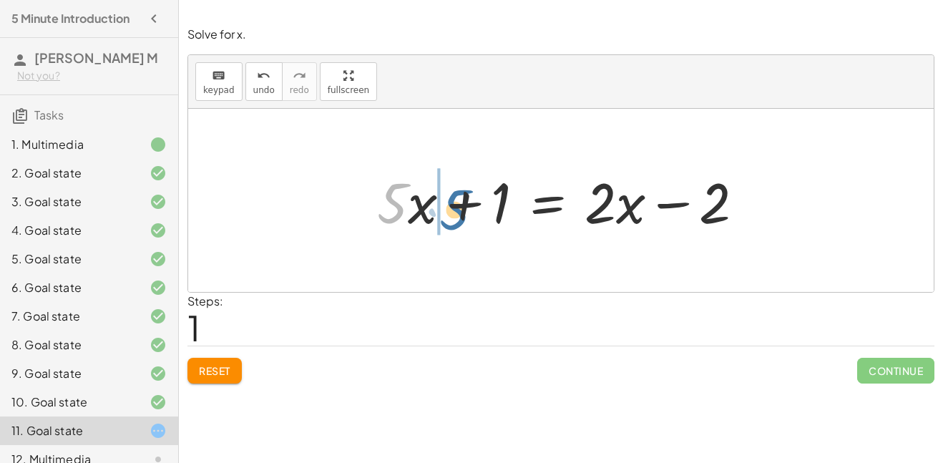
drag, startPoint x: 388, startPoint y: 202, endPoint x: 447, endPoint y: 210, distance: 59.2
click at [447, 210] on div at bounding box center [566, 201] width 393 height 74
click at [443, 210] on div at bounding box center [559, 201] width 406 height 74
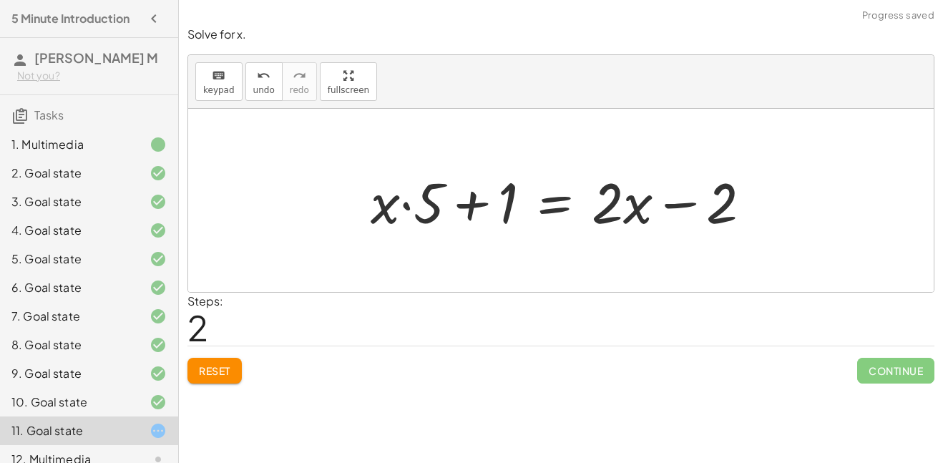
click at [495, 202] on div at bounding box center [566, 201] width 406 height 74
drag, startPoint x: 440, startPoint y: 198, endPoint x: 365, endPoint y: 195, distance: 75.1
click at [365, 195] on div at bounding box center [566, 201] width 406 height 74
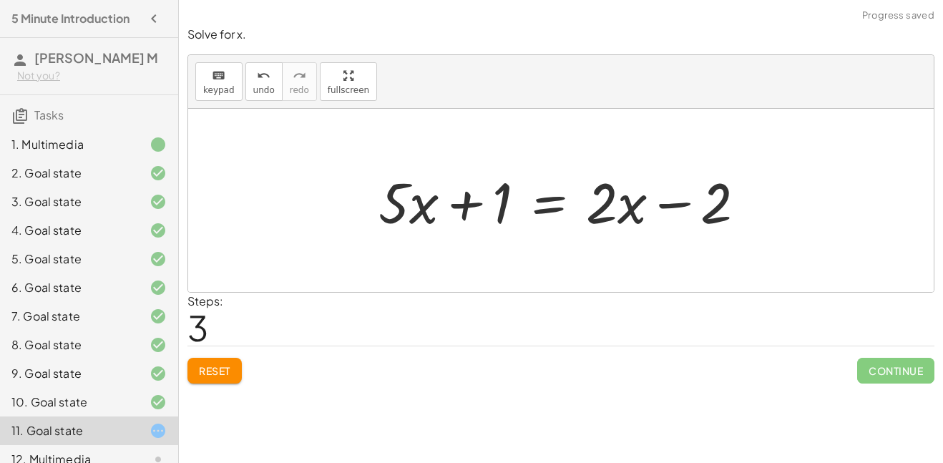
click at [469, 204] on div at bounding box center [567, 201] width 393 height 74
click at [652, 200] on div at bounding box center [566, 201] width 393 height 74
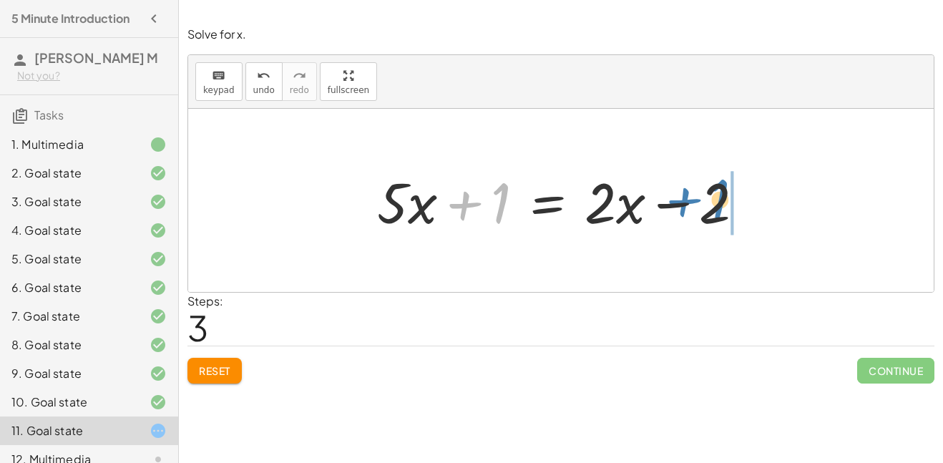
drag, startPoint x: 503, startPoint y: 205, endPoint x: 723, endPoint y: 201, distance: 220.3
click at [723, 201] on div at bounding box center [566, 201] width 393 height 74
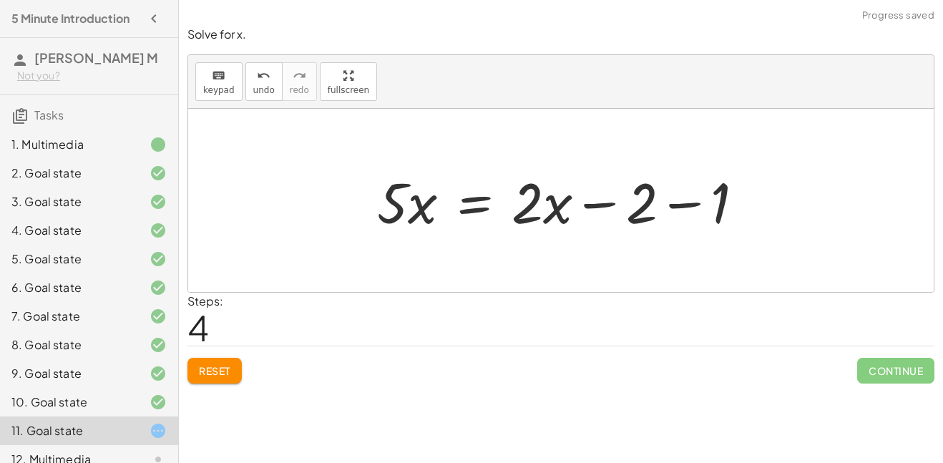
click at [707, 205] on div at bounding box center [566, 201] width 393 height 74
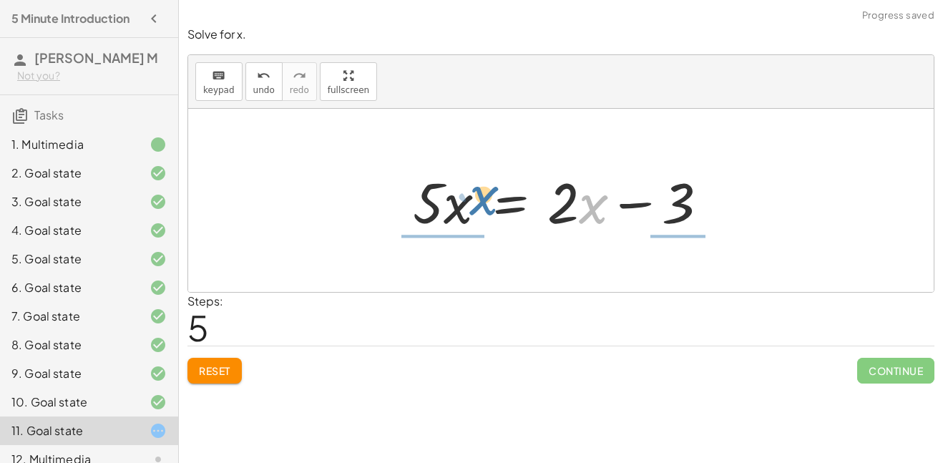
drag, startPoint x: 579, startPoint y: 210, endPoint x: 453, endPoint y: 207, distance: 125.9
click at [453, 207] on div at bounding box center [565, 201] width 320 height 74
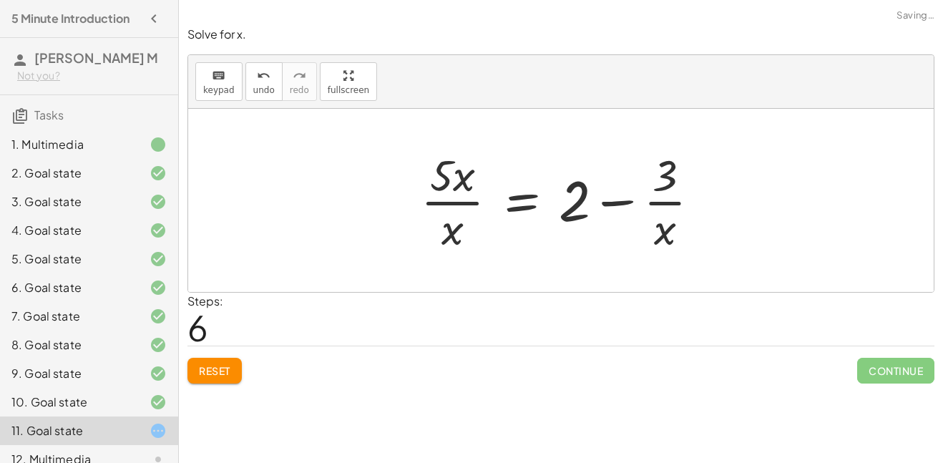
click at [562, 202] on div at bounding box center [565, 200] width 305 height 110
click at [261, 91] on span "undo" at bounding box center [263, 90] width 21 height 10
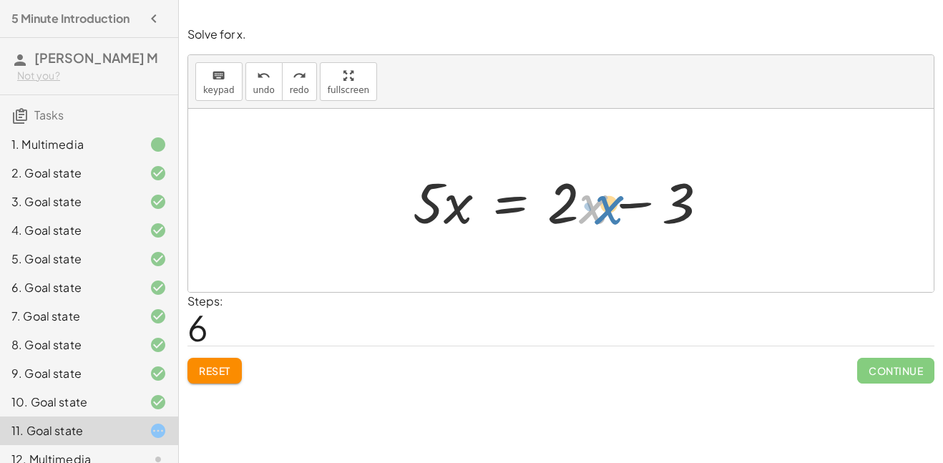
click at [603, 212] on div at bounding box center [565, 201] width 320 height 74
click at [586, 201] on div at bounding box center [565, 201] width 320 height 74
click at [507, 210] on div at bounding box center [565, 201] width 320 height 74
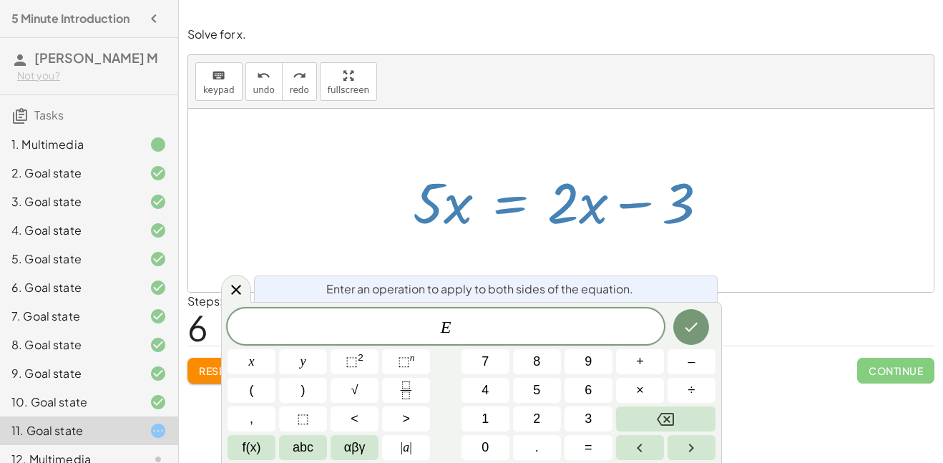
click at [511, 207] on div at bounding box center [565, 201] width 320 height 74
click at [692, 323] on icon "Done" at bounding box center [690, 326] width 17 height 17
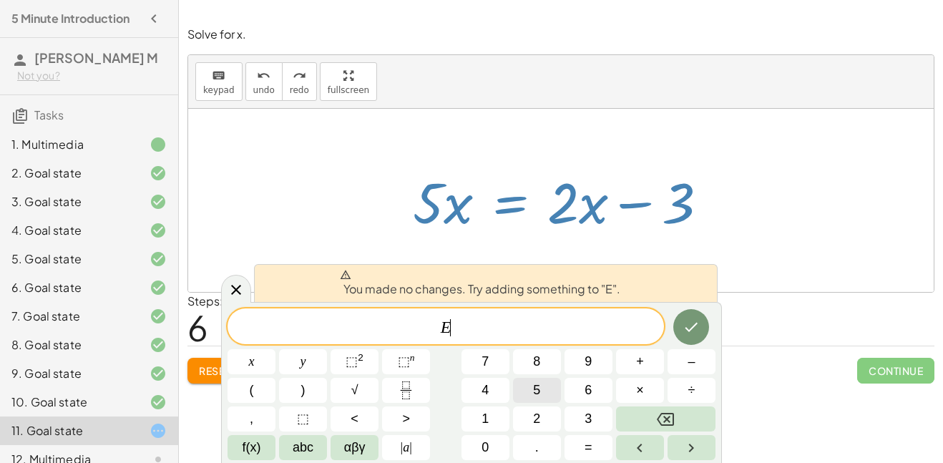
click at [514, 390] on button "5" at bounding box center [537, 390] width 48 height 25
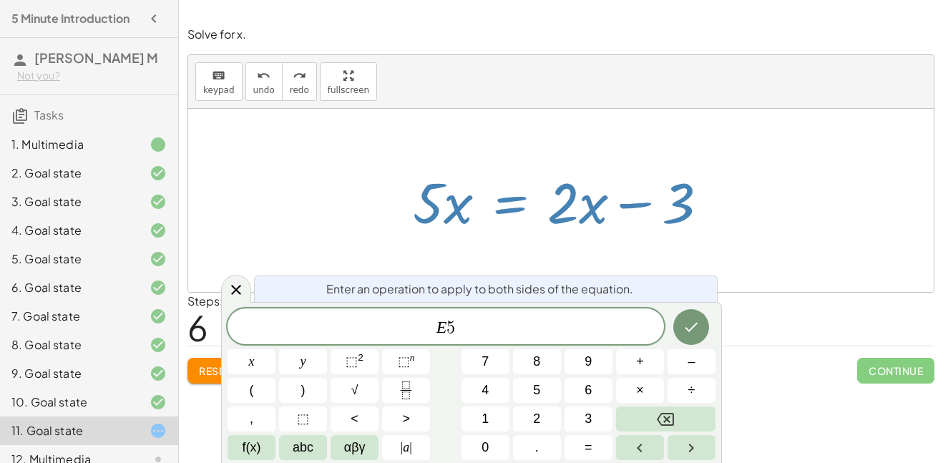
click at [712, 317] on div at bounding box center [691, 326] width 48 height 37
click at [709, 318] on div at bounding box center [691, 326] width 48 height 37
click at [701, 321] on button "Done" at bounding box center [691, 327] width 36 height 36
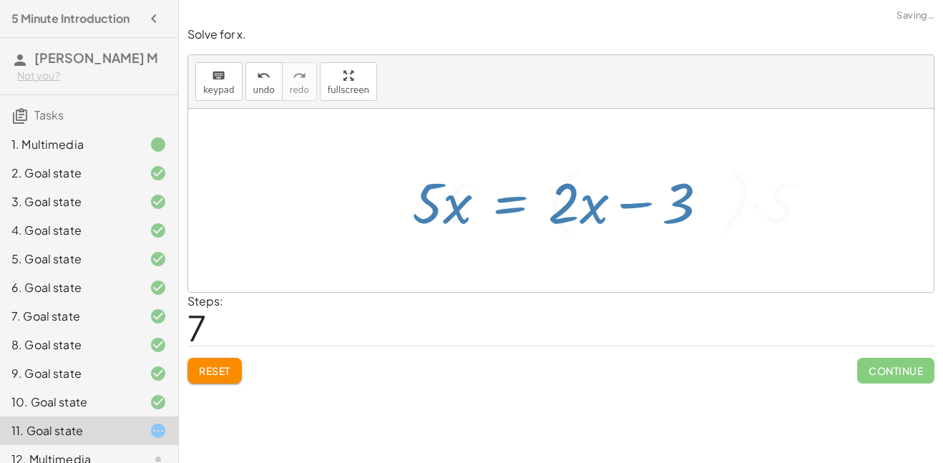
scroll to position [0, 0]
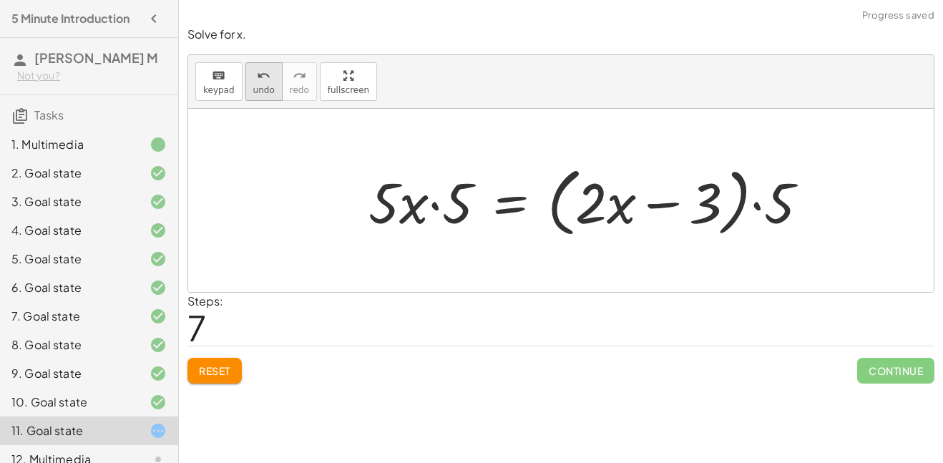
click at [258, 79] on icon "undo" at bounding box center [264, 75] width 14 height 17
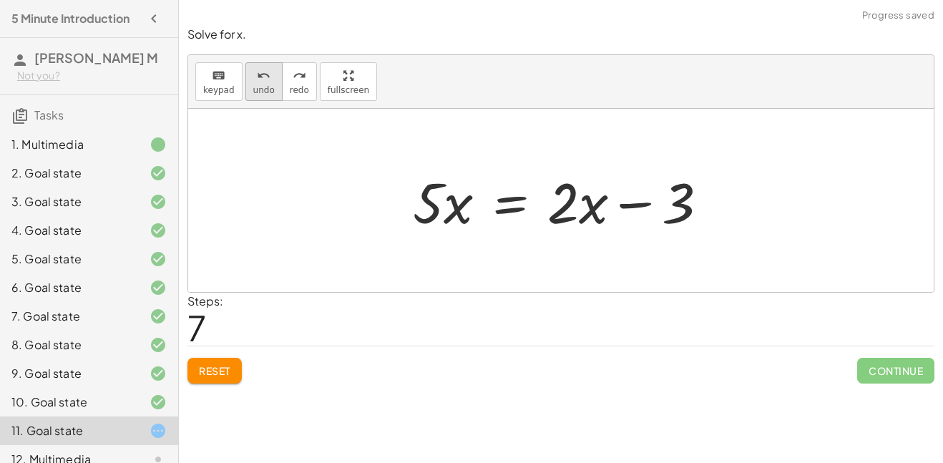
click at [261, 92] on span "undo" at bounding box center [263, 90] width 21 height 10
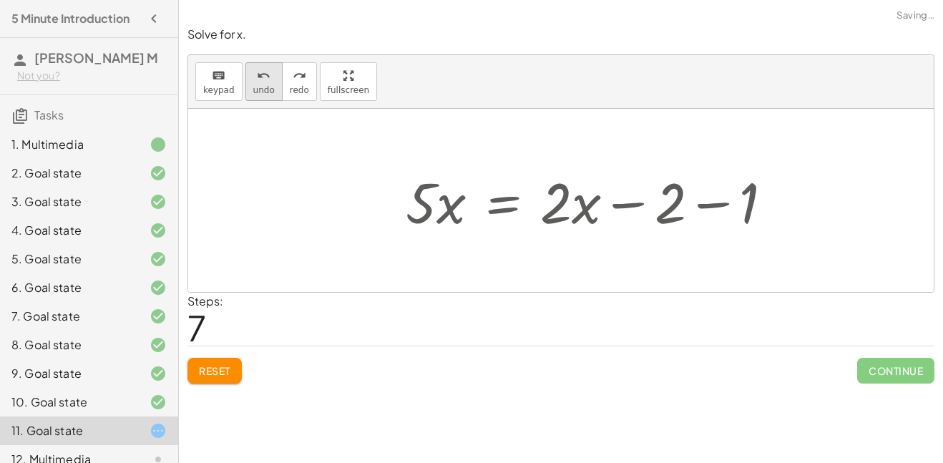
click at [261, 92] on span "undo" at bounding box center [263, 90] width 21 height 10
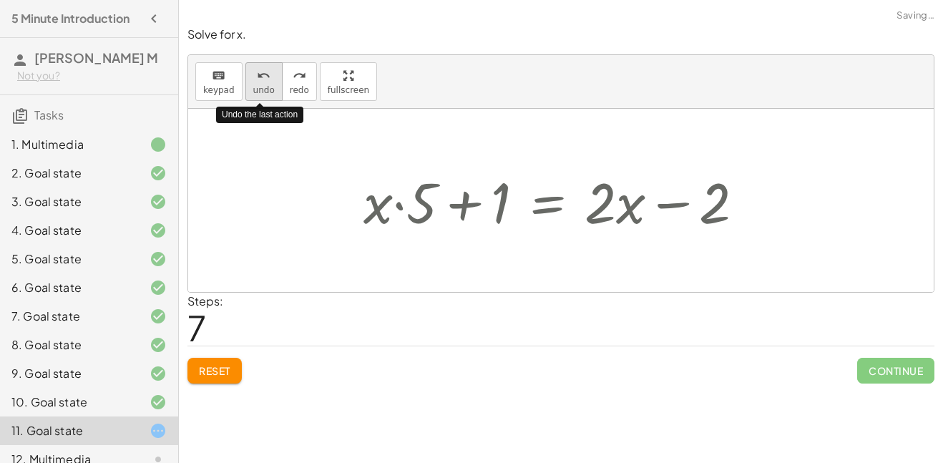
click at [261, 92] on span "undo" at bounding box center [263, 90] width 21 height 10
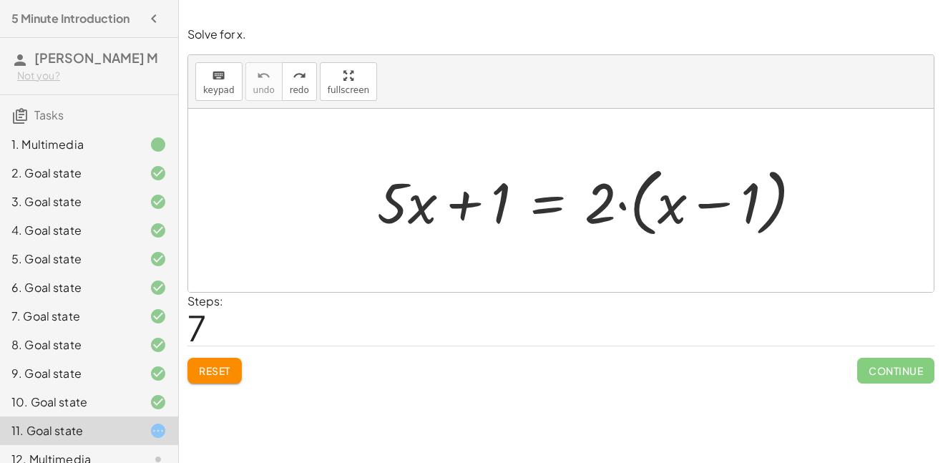
click at [218, 369] on span "Reset" at bounding box center [214, 370] width 31 height 13
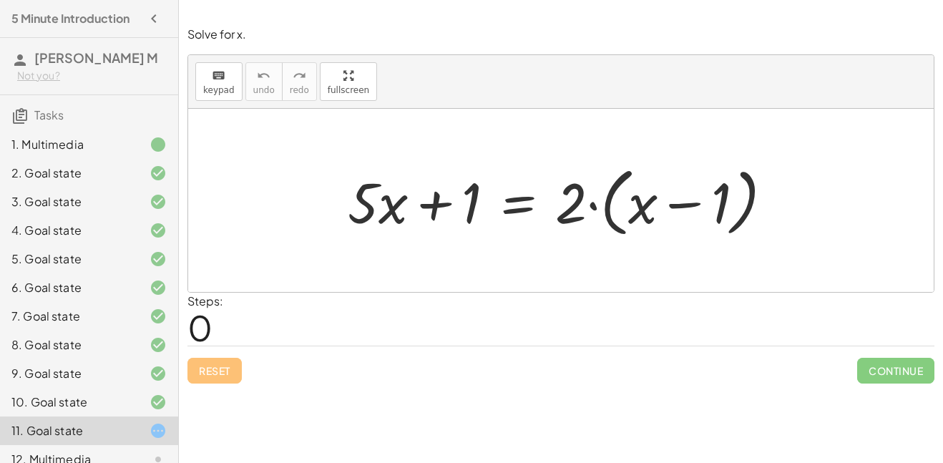
click at [517, 216] on div at bounding box center [565, 200] width 451 height 82
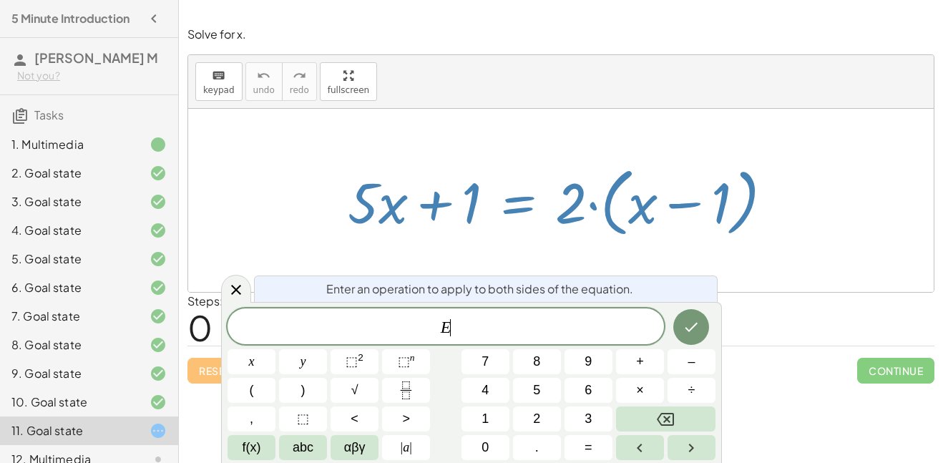
scroll to position [3, 0]
click at [684, 364] on button "–" at bounding box center [691, 361] width 48 height 25
click at [548, 421] on button "2" at bounding box center [537, 418] width 48 height 25
click at [698, 315] on button "Done" at bounding box center [691, 327] width 36 height 36
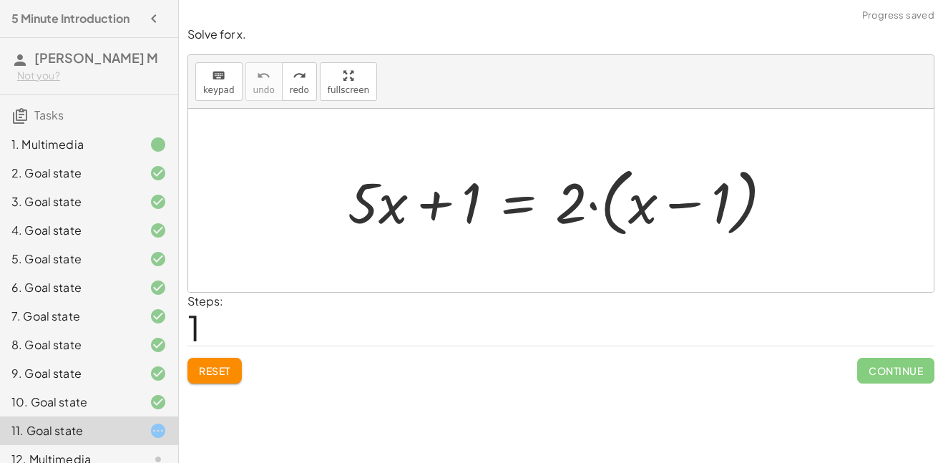
click at [217, 373] on span "Reset" at bounding box center [214, 370] width 31 height 13
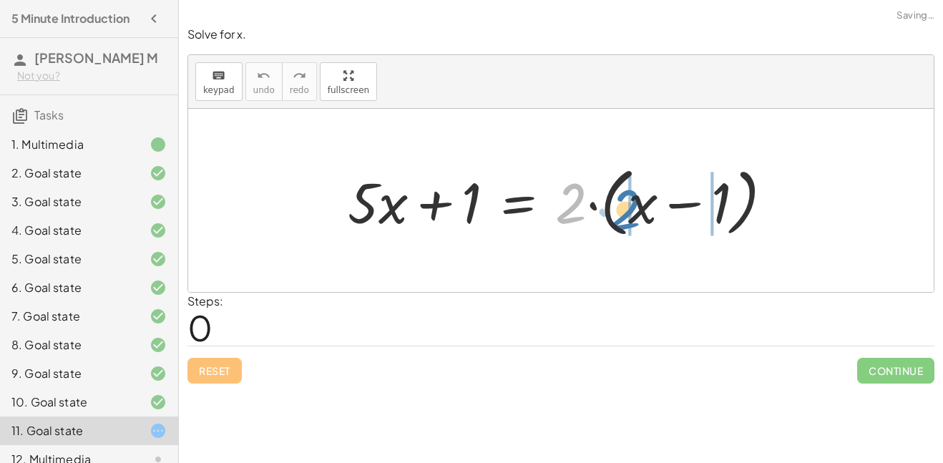
drag, startPoint x: 563, startPoint y: 201, endPoint x: 621, endPoint y: 207, distance: 58.3
click at [621, 207] on div at bounding box center [565, 200] width 451 height 82
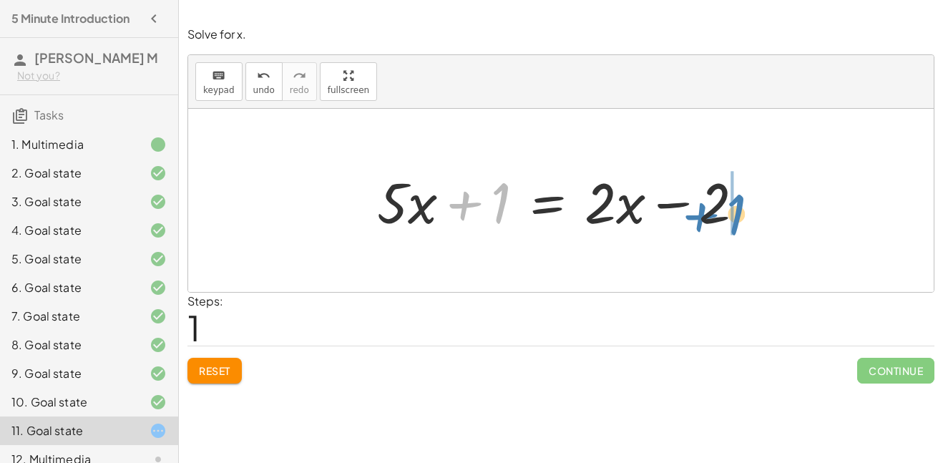
drag, startPoint x: 494, startPoint y: 215, endPoint x: 732, endPoint y: 223, distance: 237.6
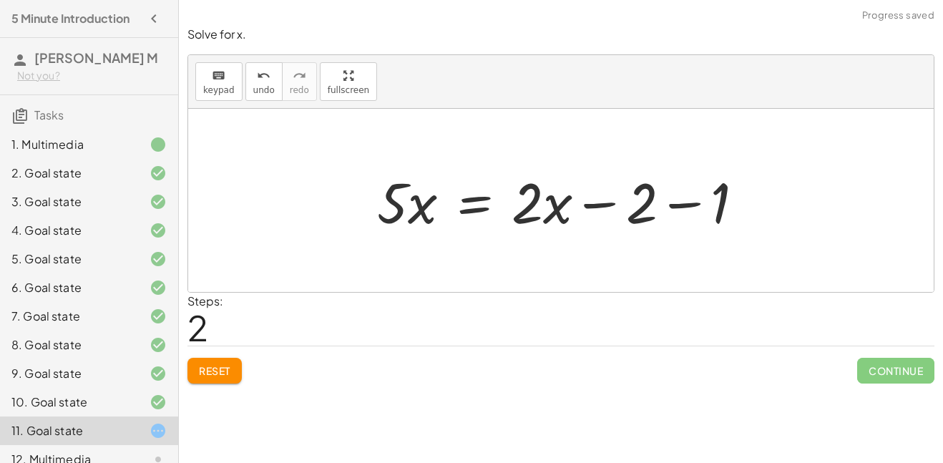
click at [662, 210] on div at bounding box center [566, 201] width 393 height 74
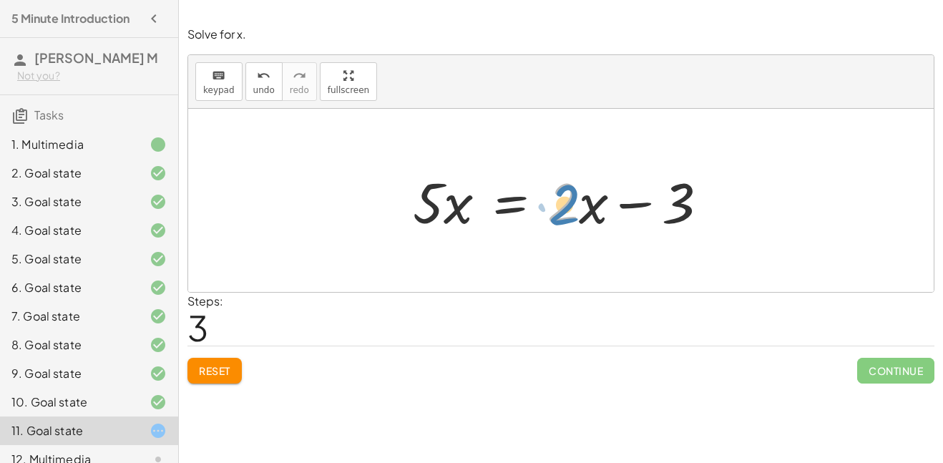
click at [576, 206] on div at bounding box center [565, 201] width 320 height 74
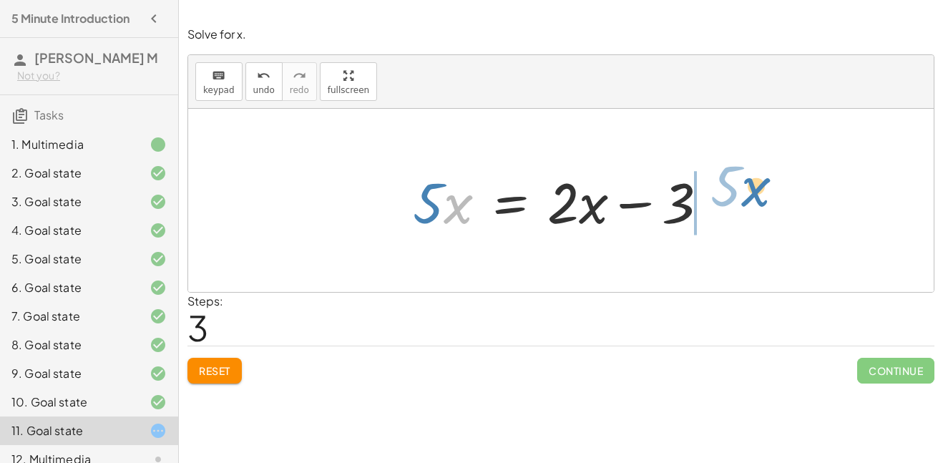
drag, startPoint x: 443, startPoint y: 210, endPoint x: 741, endPoint y: 194, distance: 297.9
click at [741, 194] on div "+ · 5 · x + 1 = · 2 · ( + x − 1 ) + · 5 · x + 1 = + · 2 · x − · 2 · 1 + · 5 · x…" at bounding box center [560, 200] width 745 height 183
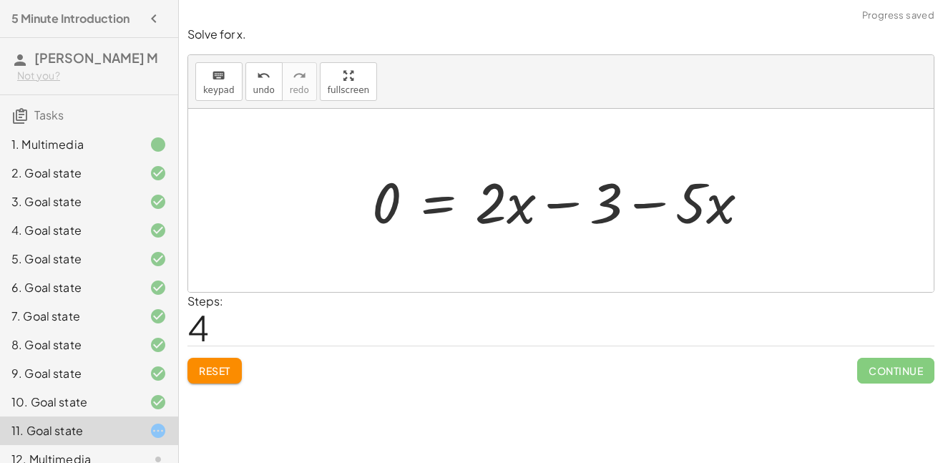
click at [355, 212] on div "+ · 5 · x + 1 = · 2 · ( + x − 1 ) + · 5 · x + 1 = + · 2 · x − · 2 · 1 + · 5 · x…" at bounding box center [560, 200] width 420 height 81
click at [579, 200] on div at bounding box center [566, 201] width 403 height 74
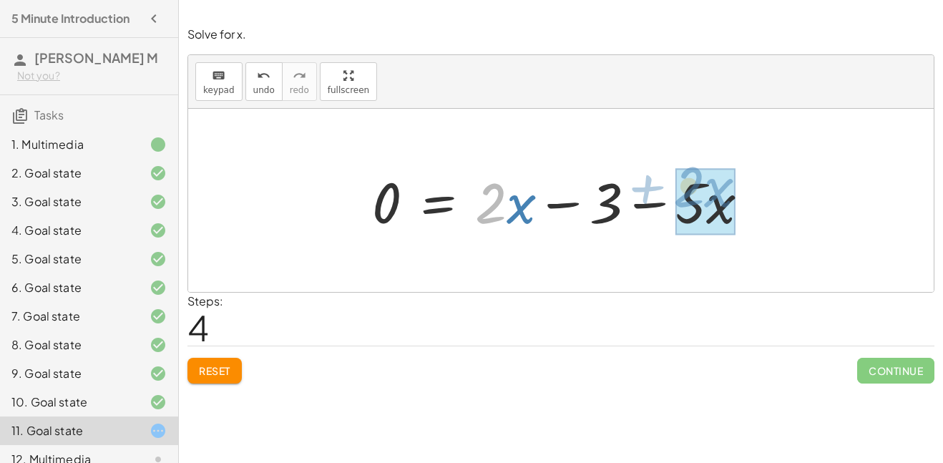
drag, startPoint x: 493, startPoint y: 205, endPoint x: 691, endPoint y: 197, distance: 198.2
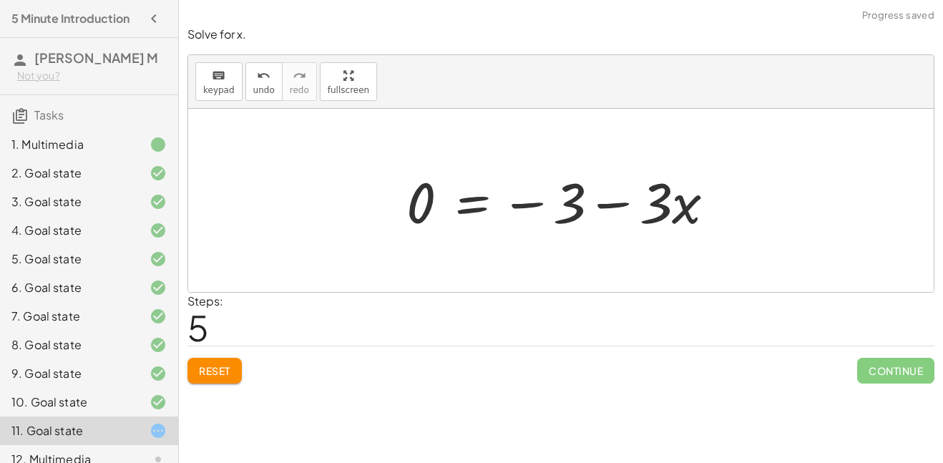
click at [538, 212] on div at bounding box center [566, 201] width 334 height 74
drag, startPoint x: 563, startPoint y: 205, endPoint x: 574, endPoint y: 222, distance: 20.2
click at [574, 222] on div at bounding box center [566, 201] width 334 height 74
drag, startPoint x: 644, startPoint y: 207, endPoint x: 415, endPoint y: 188, distance: 230.4
click at [415, 188] on div at bounding box center [566, 201] width 334 height 74
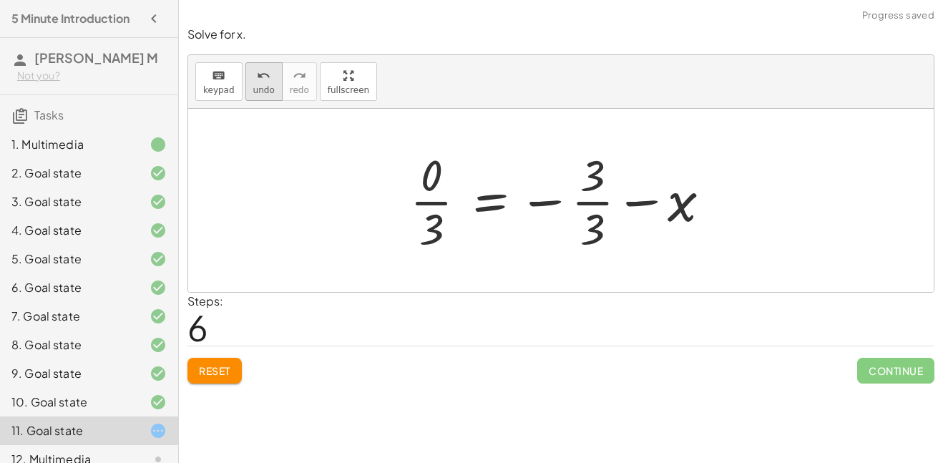
click at [268, 87] on span "undo" at bounding box center [263, 90] width 21 height 10
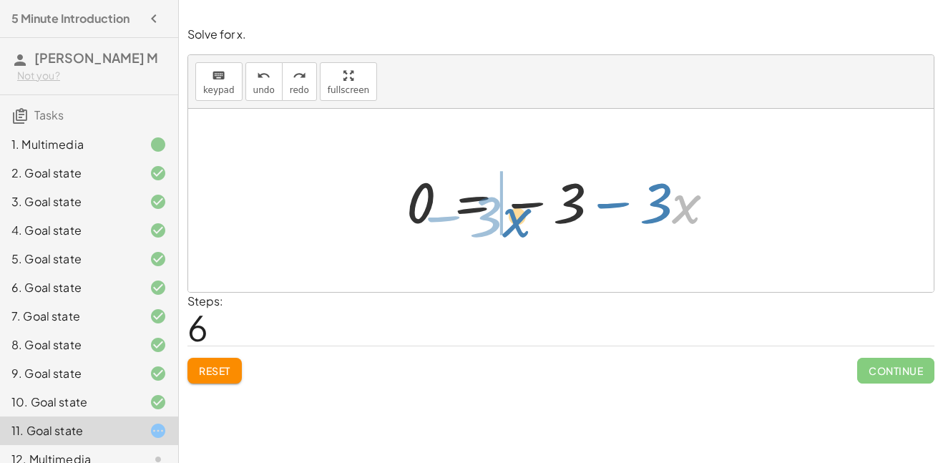
drag, startPoint x: 678, startPoint y: 204, endPoint x: 512, endPoint y: 215, distance: 166.3
click at [512, 215] on div at bounding box center [566, 201] width 334 height 74
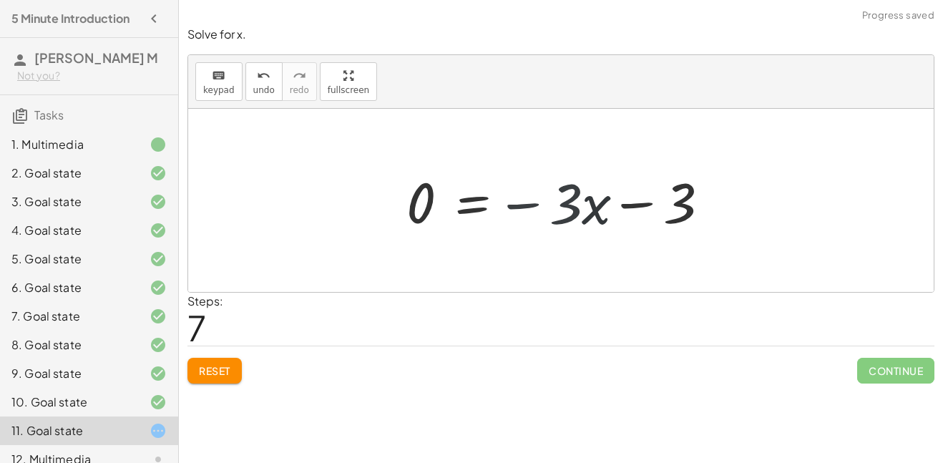
click at [430, 195] on div at bounding box center [566, 201] width 334 height 74
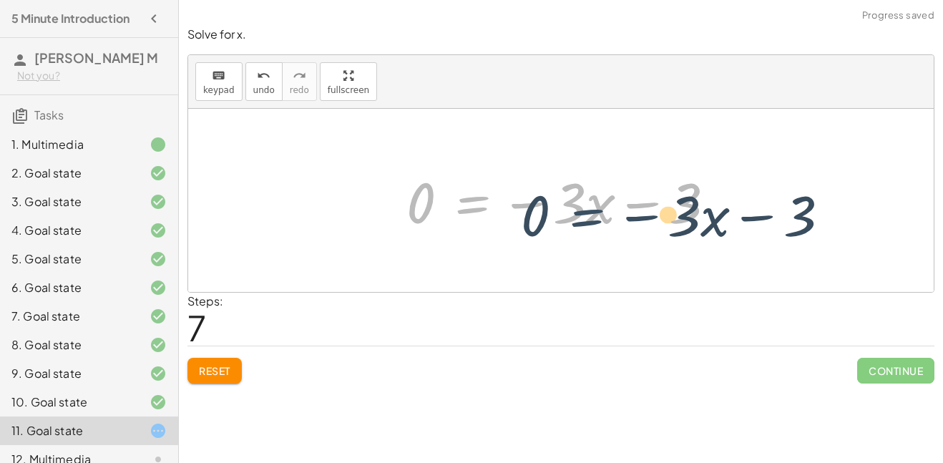
drag, startPoint x: 462, startPoint y: 206, endPoint x: 577, endPoint y: 220, distance: 116.0
click at [577, 220] on div at bounding box center [566, 201] width 334 height 74
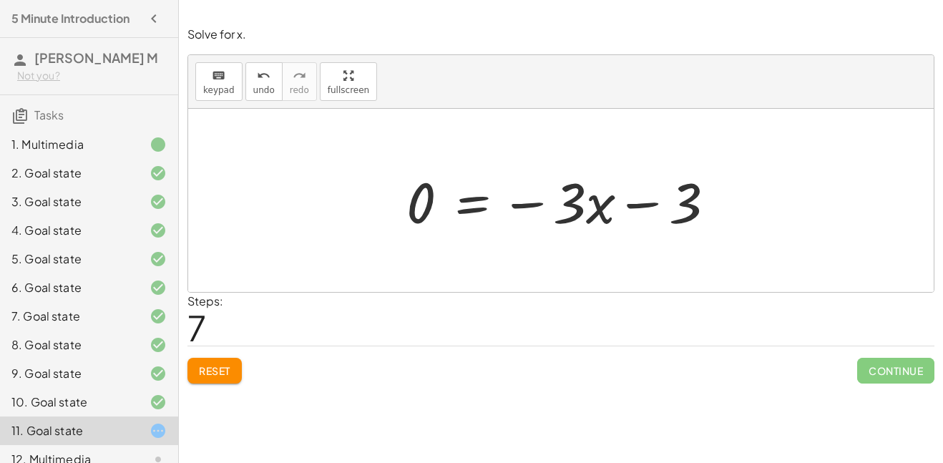
click at [643, 199] on div at bounding box center [566, 201] width 334 height 74
click at [543, 204] on div at bounding box center [566, 201] width 334 height 74
click at [535, 206] on div at bounding box center [566, 201] width 334 height 74
click at [581, 216] on div at bounding box center [566, 201] width 334 height 74
drag, startPoint x: 684, startPoint y: 210, endPoint x: 609, endPoint y: 253, distance: 87.5
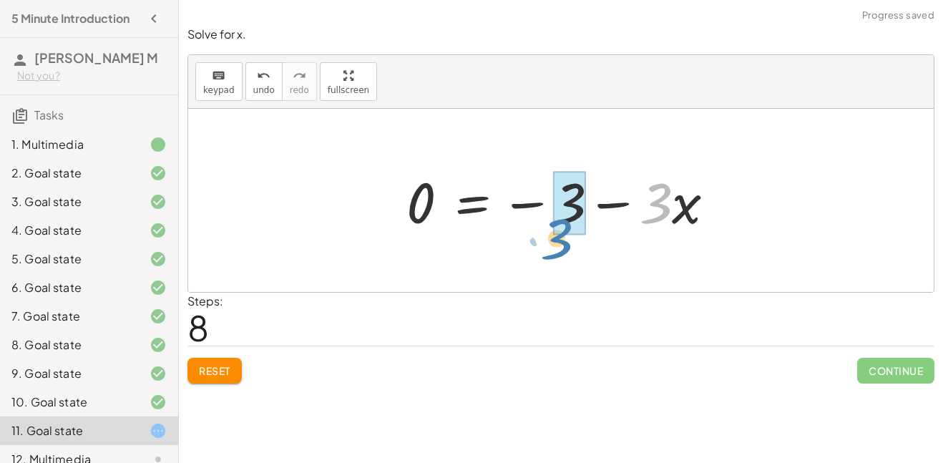
drag, startPoint x: 649, startPoint y: 221, endPoint x: 553, endPoint y: 243, distance: 98.4
click at [553, 243] on div "+ · 5 · x + 1 = · 2 · ( + x − 1 ) + · 5 · x + 1 = + · 2 · x − · 2 · 1 + · 5 · x…" at bounding box center [560, 200] width 745 height 183
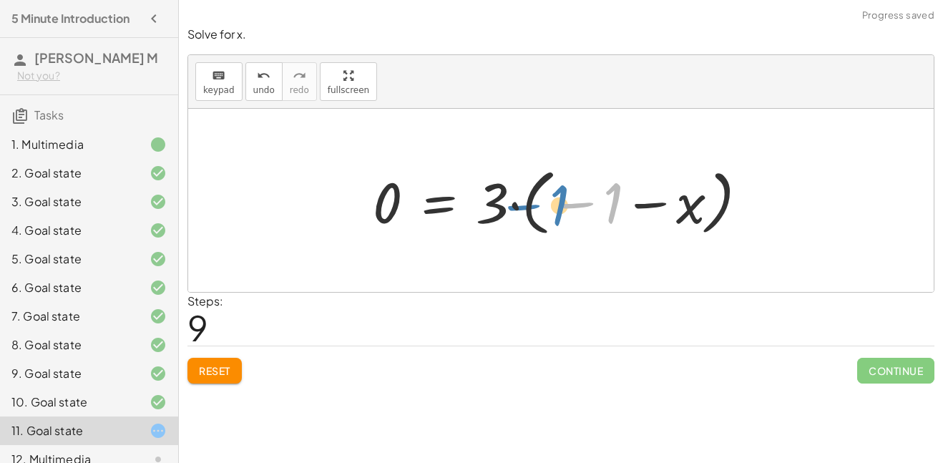
drag, startPoint x: 606, startPoint y: 217, endPoint x: 604, endPoint y: 227, distance: 11.1
click at [604, 227] on div at bounding box center [565, 200] width 401 height 79
click at [666, 203] on div at bounding box center [565, 200] width 401 height 79
click at [501, 202] on div at bounding box center [565, 200] width 401 height 79
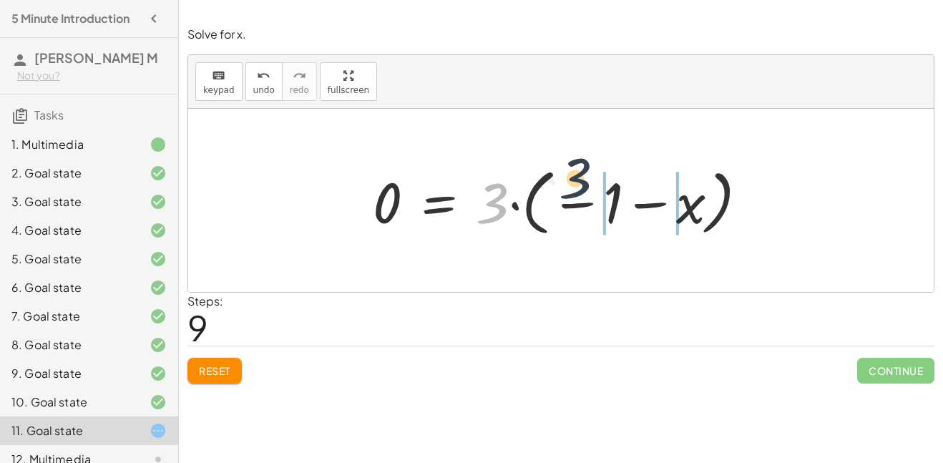
drag, startPoint x: 484, startPoint y: 203, endPoint x: 574, endPoint y: 184, distance: 92.0
click at [574, 184] on div at bounding box center [565, 200] width 401 height 79
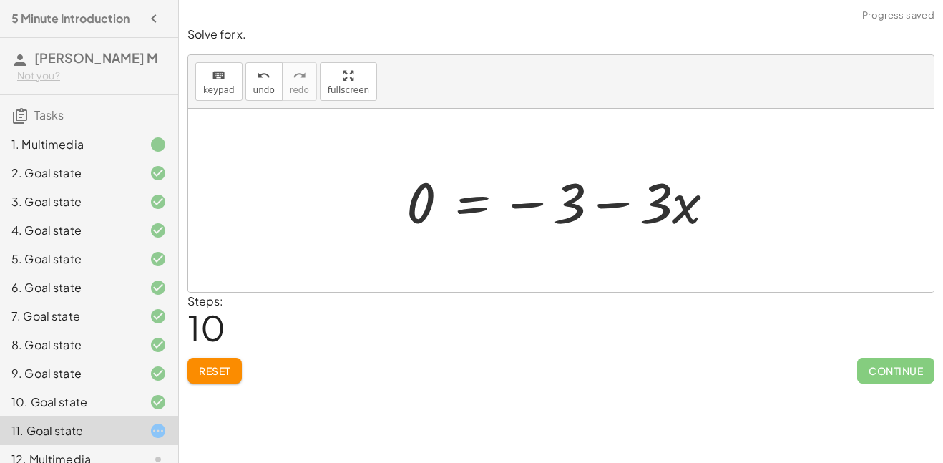
click at [537, 202] on div at bounding box center [566, 201] width 334 height 74
click at [596, 210] on div at bounding box center [566, 201] width 334 height 74
click at [574, 210] on div at bounding box center [566, 201] width 334 height 74
drag, startPoint x: 666, startPoint y: 207, endPoint x: 676, endPoint y: 219, distance: 15.3
click at [676, 219] on div at bounding box center [566, 201] width 334 height 74
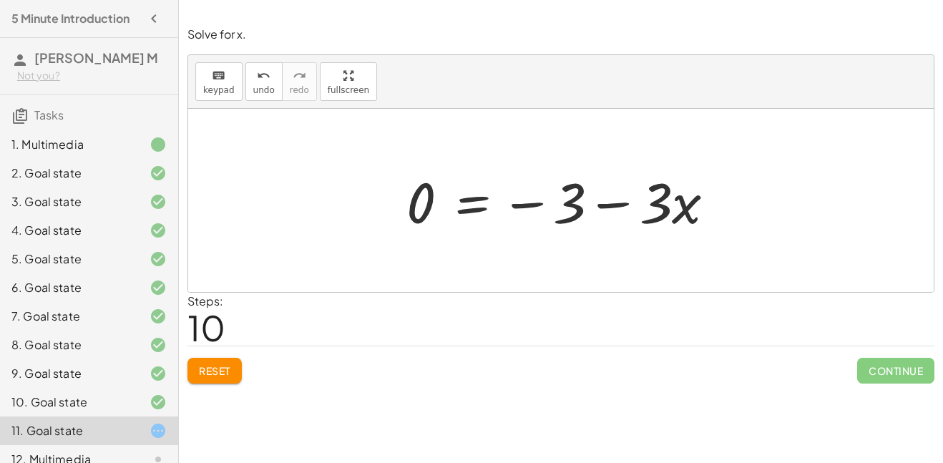
click at [441, 212] on div at bounding box center [566, 201] width 334 height 74
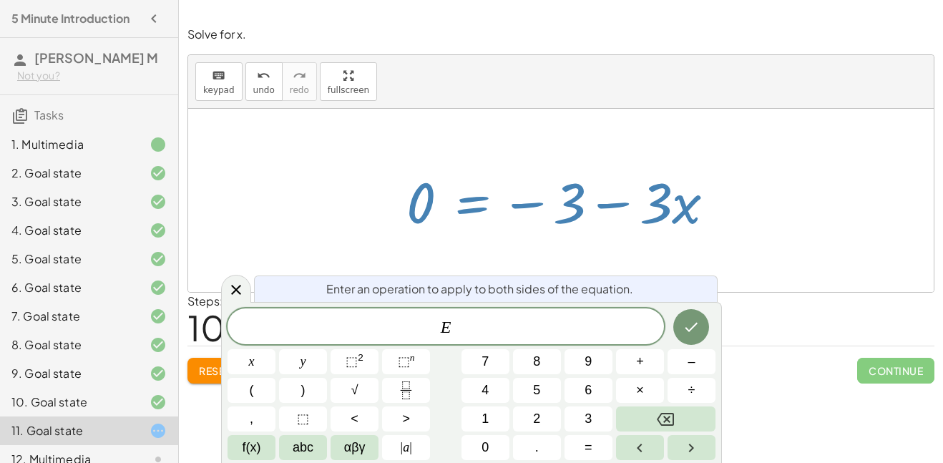
click at [425, 222] on div at bounding box center [566, 201] width 334 height 74
click at [700, 316] on button "Done" at bounding box center [691, 327] width 36 height 36
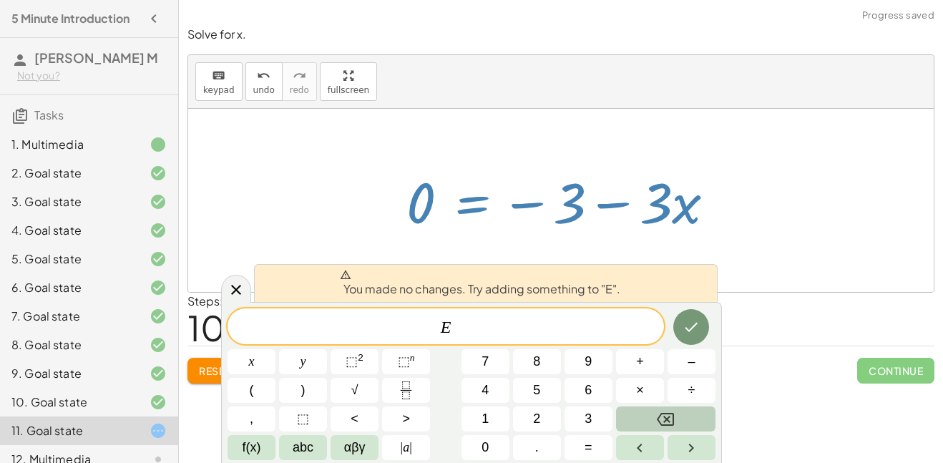
click at [651, 420] on button "Backspace" at bounding box center [665, 418] width 99 height 25
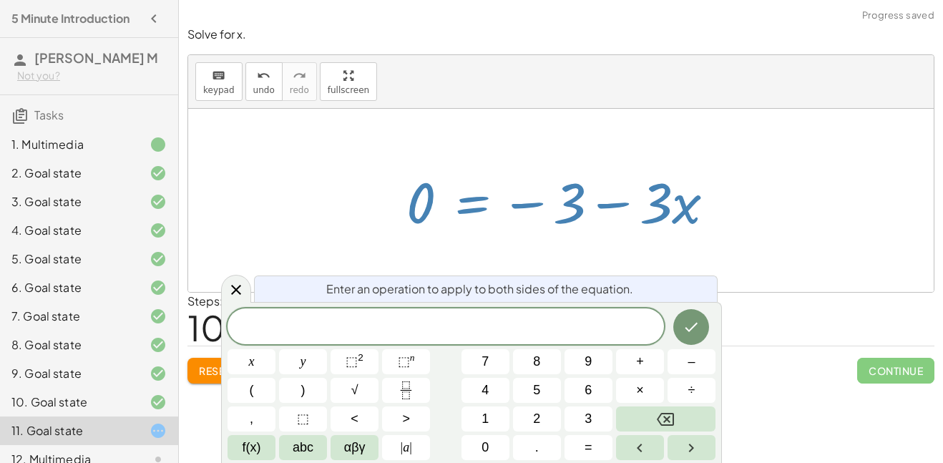
click at [674, 269] on div at bounding box center [560, 200] width 745 height 183
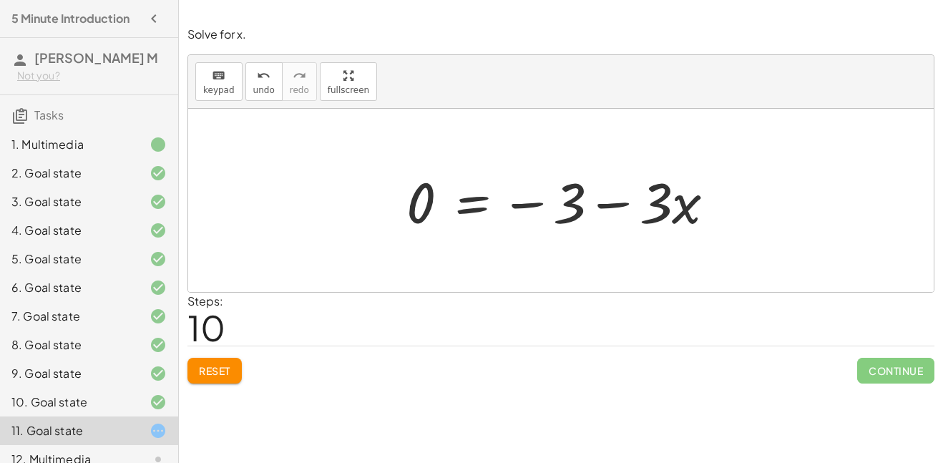
click at [447, 203] on div at bounding box center [566, 201] width 334 height 74
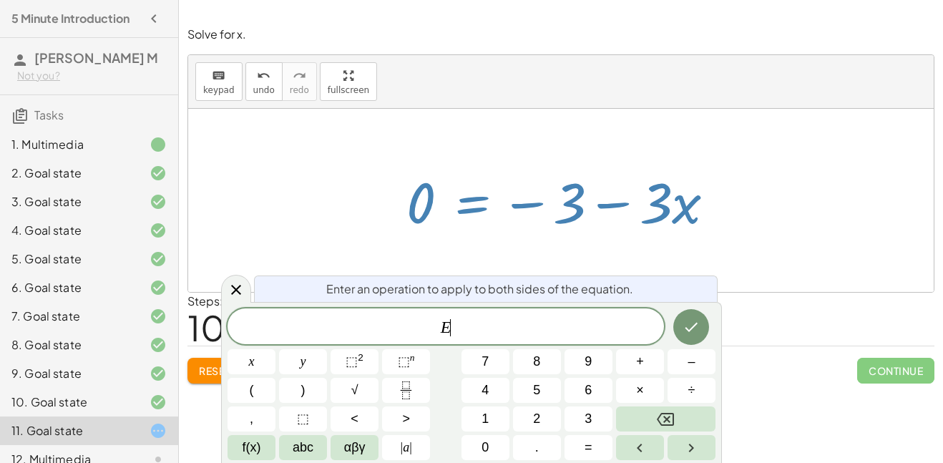
scroll to position [4, 0]
click at [522, 209] on div at bounding box center [566, 201] width 334 height 74
click at [700, 333] on button "Done" at bounding box center [691, 327] width 36 height 36
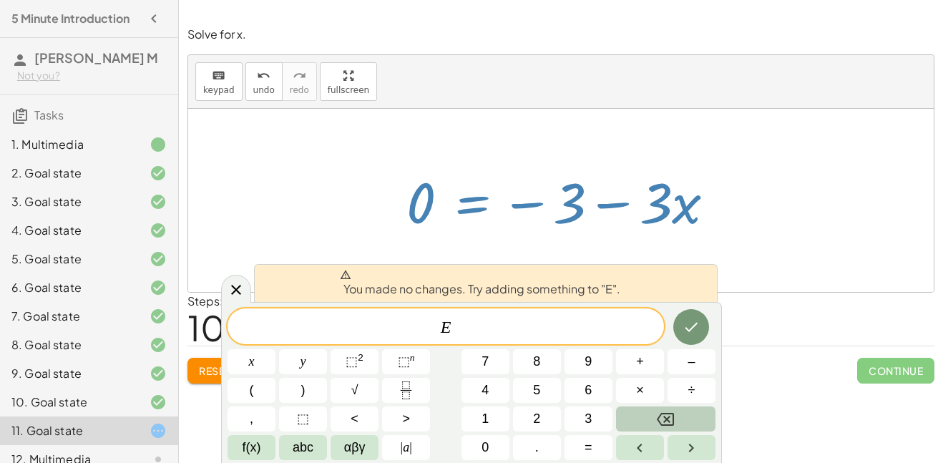
click at [673, 411] on icon "Backspace" at bounding box center [664, 418] width 17 height 17
click at [698, 326] on icon "Done" at bounding box center [690, 326] width 17 height 17
click at [679, 446] on button "Right arrow" at bounding box center [691, 447] width 48 height 25
click at [646, 457] on button "Left arrow" at bounding box center [640, 447] width 48 height 25
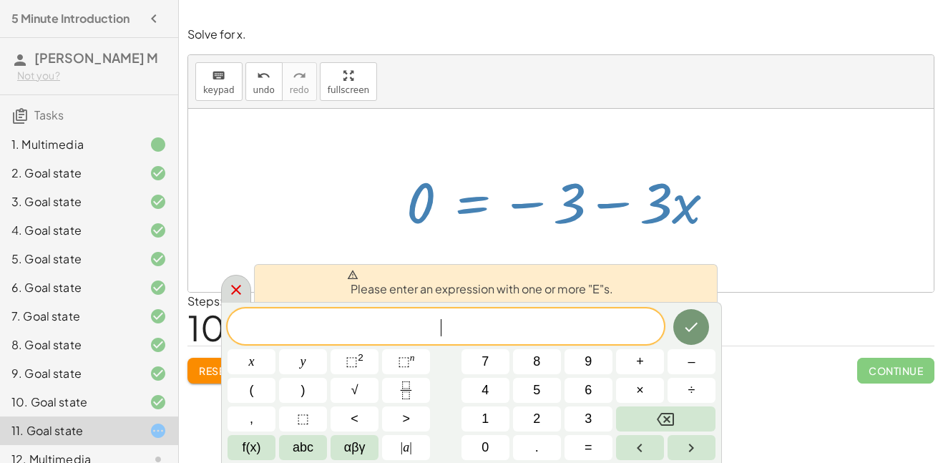
click at [242, 285] on icon at bounding box center [235, 289] width 17 height 17
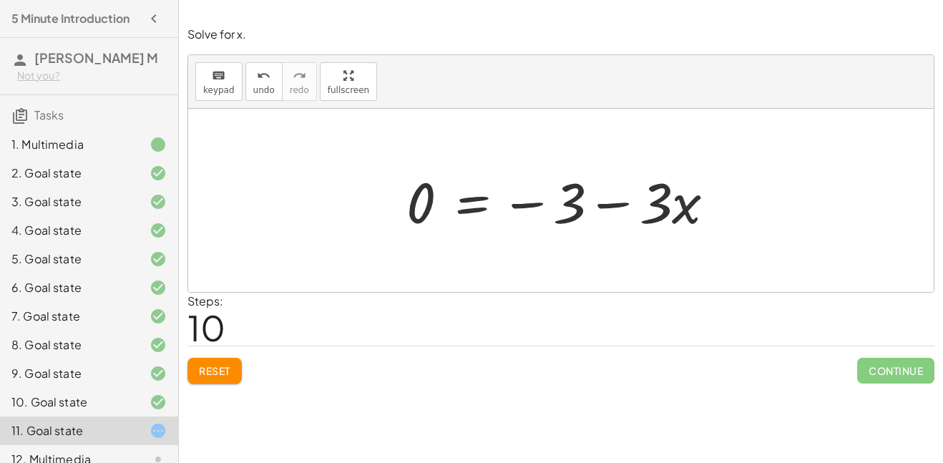
click at [568, 202] on div at bounding box center [566, 201] width 334 height 74
click at [440, 197] on div at bounding box center [566, 201] width 334 height 74
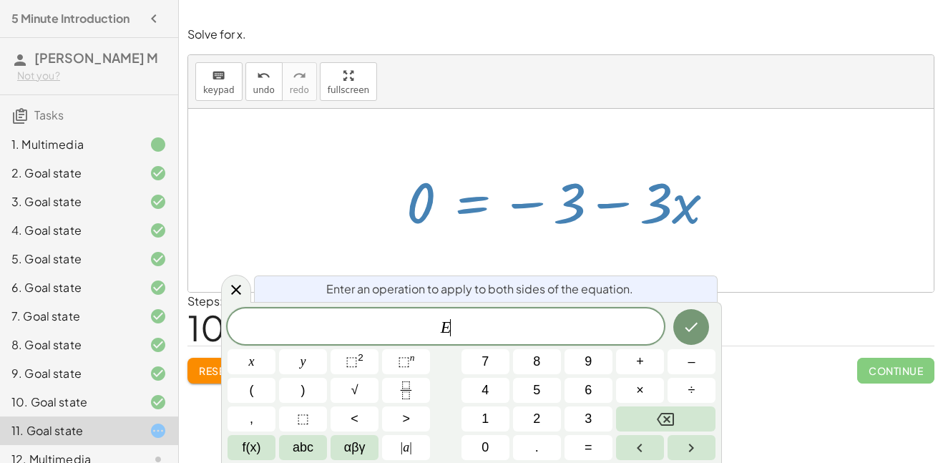
scroll to position [5, 0]
click at [488, 221] on div at bounding box center [566, 201] width 334 height 74
click at [242, 285] on icon at bounding box center [235, 289] width 17 height 17
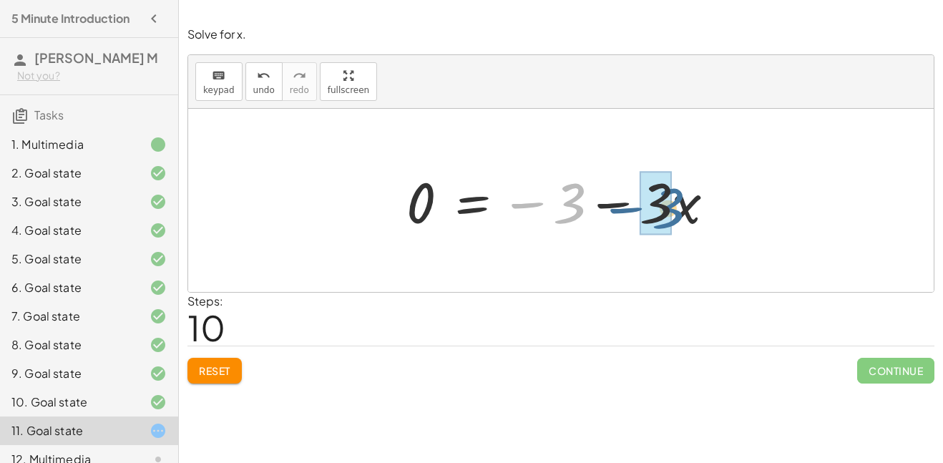
drag, startPoint x: 565, startPoint y: 199, endPoint x: 664, endPoint y: 198, distance: 98.7
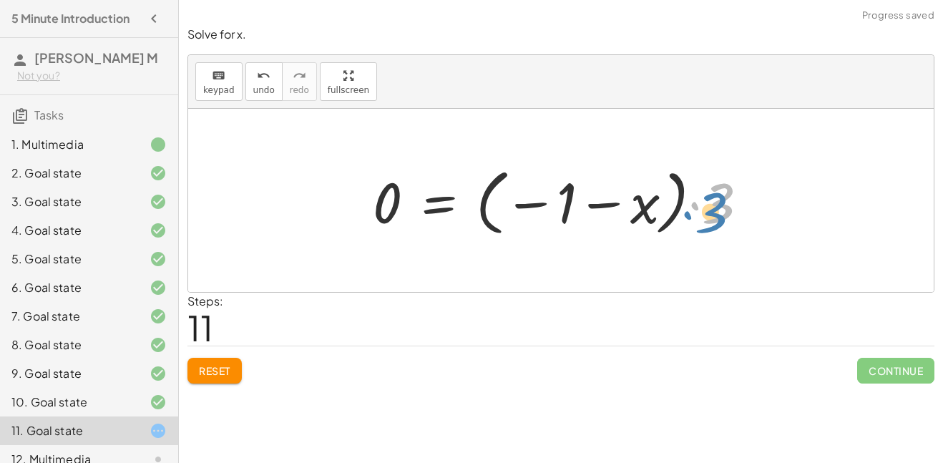
drag, startPoint x: 722, startPoint y: 207, endPoint x: 724, endPoint y: 217, distance: 10.1
click at [724, 217] on div at bounding box center [565, 200] width 401 height 79
click at [548, 205] on div at bounding box center [565, 200] width 401 height 79
click at [528, 196] on div at bounding box center [565, 200] width 401 height 79
drag, startPoint x: 383, startPoint y: 214, endPoint x: 576, endPoint y: 197, distance: 193.8
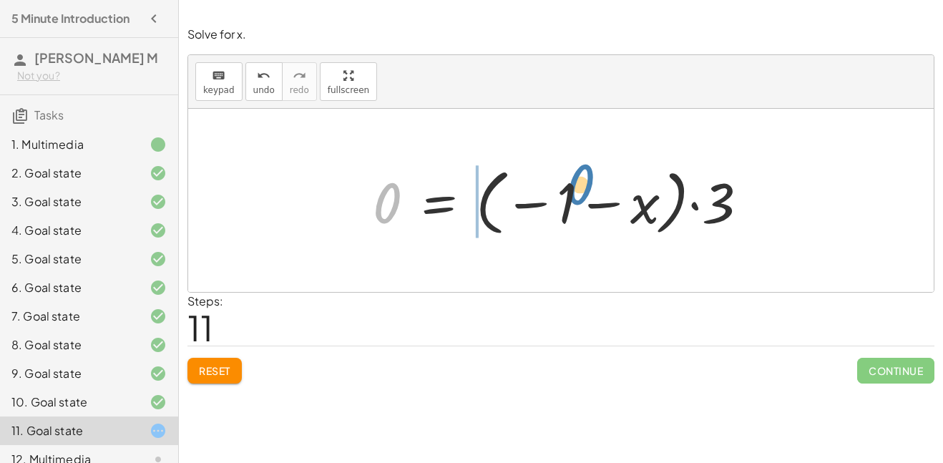
click at [576, 197] on div at bounding box center [565, 200] width 401 height 79
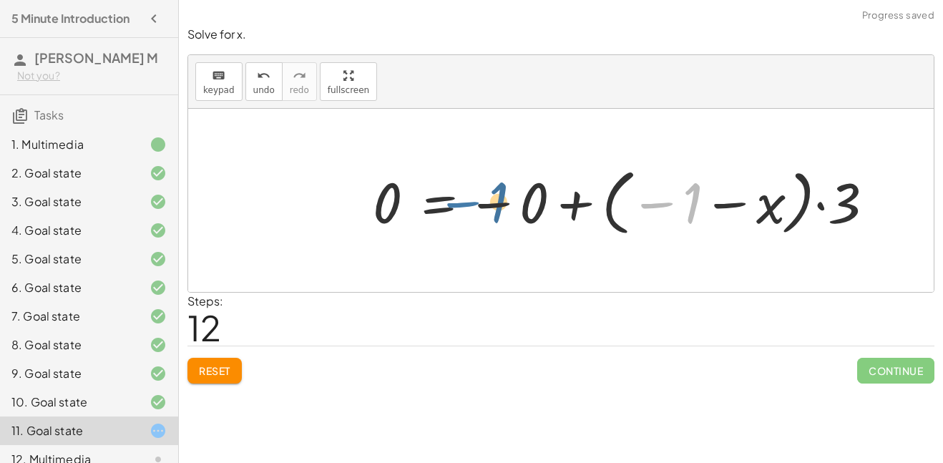
drag, startPoint x: 640, startPoint y: 207, endPoint x: 439, endPoint y: 207, distance: 200.9
click at [439, 207] on div at bounding box center [628, 200] width 527 height 79
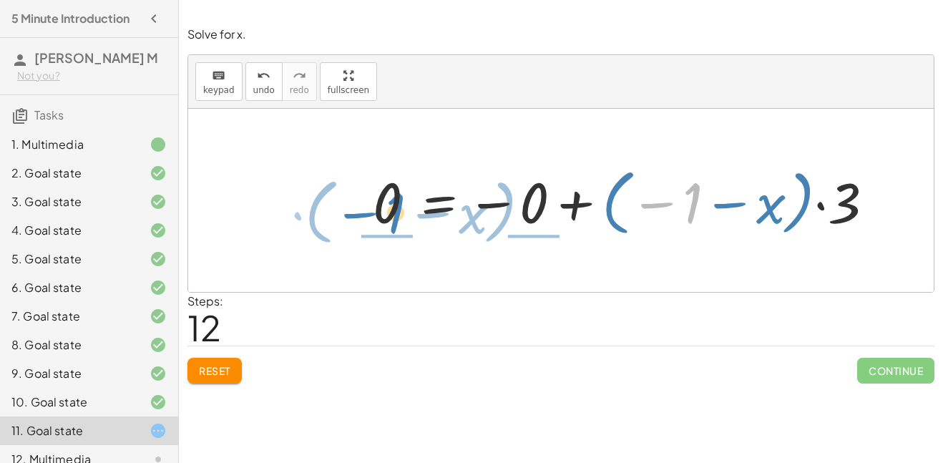
drag, startPoint x: 679, startPoint y: 219, endPoint x: 379, endPoint y: 230, distance: 299.8
click at [379, 230] on div at bounding box center [628, 200] width 527 height 79
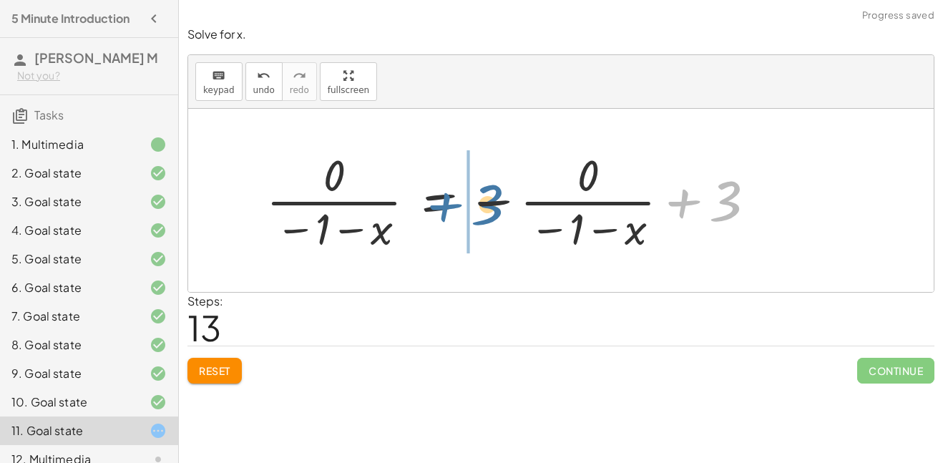
drag, startPoint x: 697, startPoint y: 202, endPoint x: 456, endPoint y: 204, distance: 241.0
click at [456, 204] on div at bounding box center [516, 200] width 515 height 110
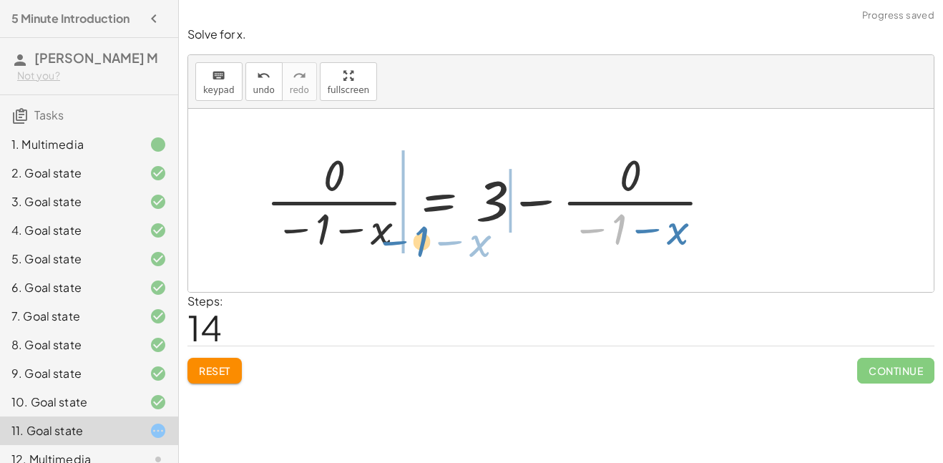
drag, startPoint x: 576, startPoint y: 209, endPoint x: 373, endPoint y: 215, distance: 203.9
click at [373, 215] on div at bounding box center [494, 200] width 471 height 110
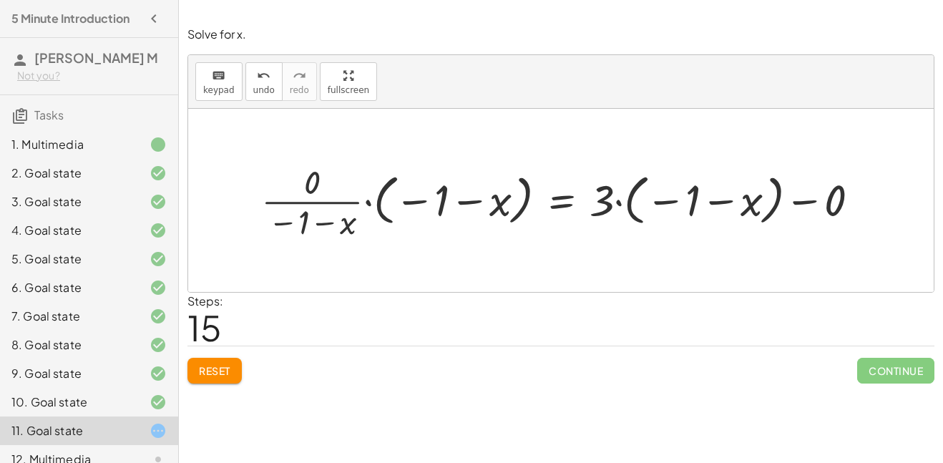
click at [210, 365] on span "Reset" at bounding box center [214, 370] width 31 height 13
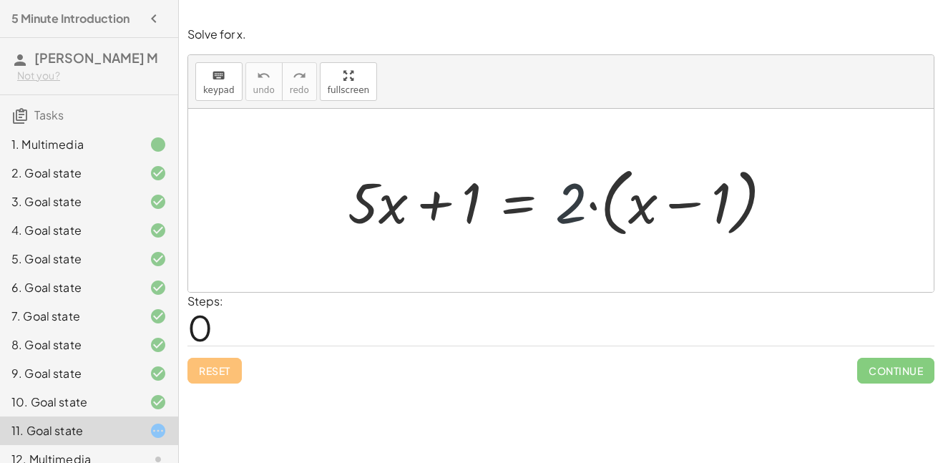
drag, startPoint x: 561, startPoint y: 195, endPoint x: 574, endPoint y: 195, distance: 12.2
click at [574, 195] on div at bounding box center [565, 200] width 451 height 82
click at [616, 207] on div at bounding box center [565, 200] width 451 height 82
drag, startPoint x: 583, startPoint y: 213, endPoint x: 644, endPoint y: 212, distance: 60.8
click at [644, 212] on div at bounding box center [565, 200] width 451 height 82
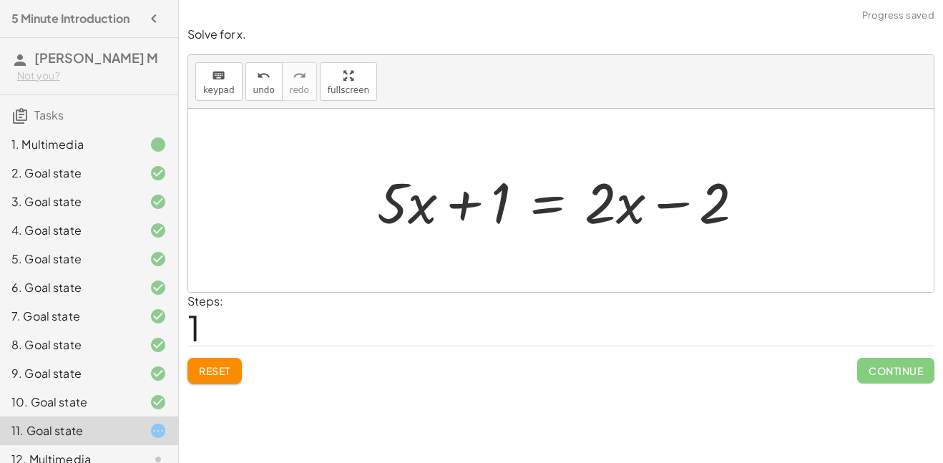
click at [452, 207] on div at bounding box center [566, 201] width 393 height 74
drag, startPoint x: 465, startPoint y: 207, endPoint x: 673, endPoint y: 222, distance: 208.6
click at [673, 222] on div at bounding box center [566, 201] width 393 height 74
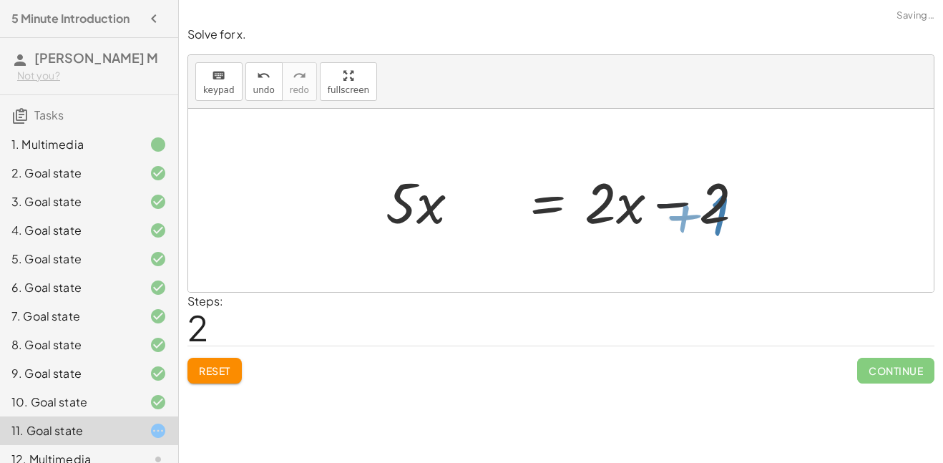
click at [673, 222] on div at bounding box center [639, 201] width 393 height 74
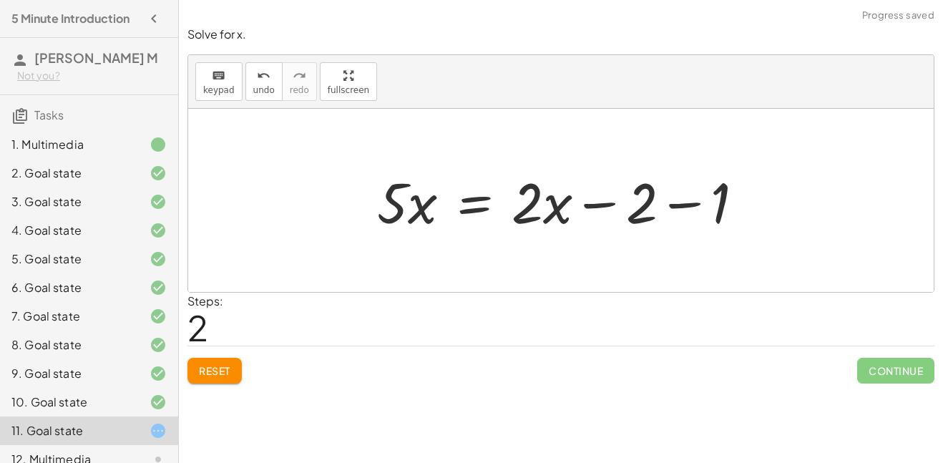
click at [658, 197] on div at bounding box center [566, 201] width 393 height 74
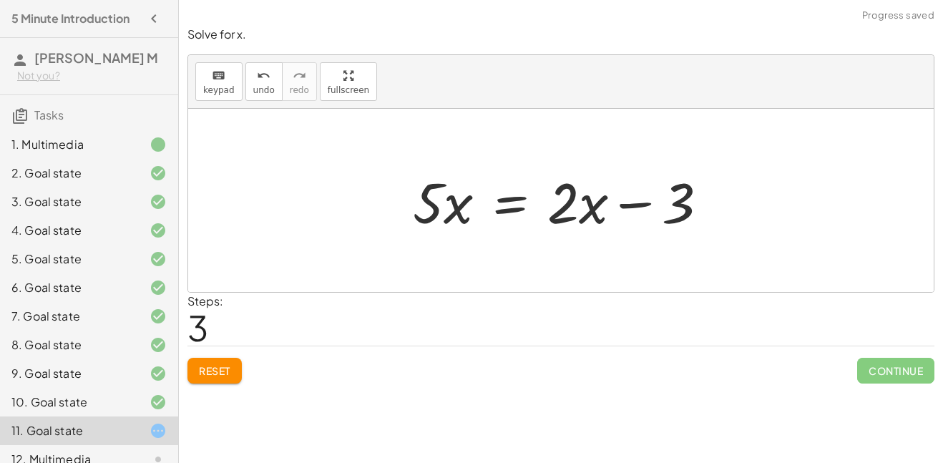
click at [562, 205] on div at bounding box center [565, 201] width 320 height 74
drag, startPoint x: 415, startPoint y: 199, endPoint x: 468, endPoint y: 210, distance: 54.1
click at [468, 210] on div at bounding box center [565, 201] width 320 height 74
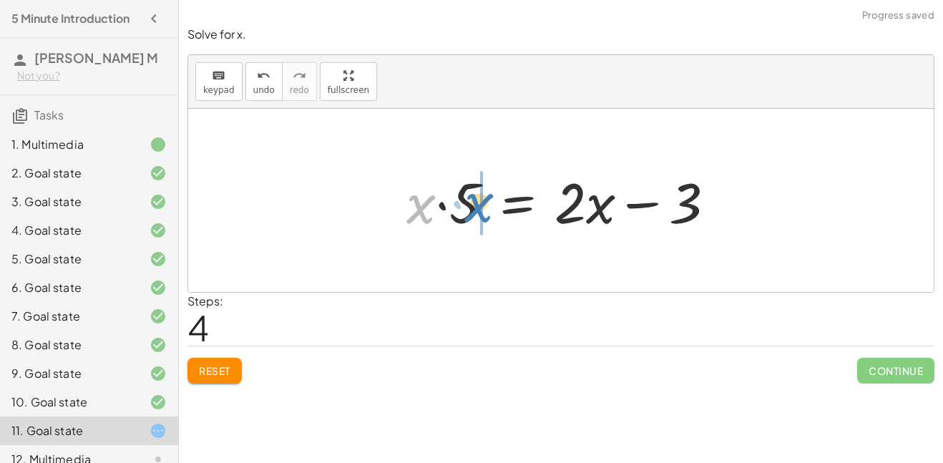
drag, startPoint x: 433, startPoint y: 211, endPoint x: 496, endPoint y: 210, distance: 63.7
click at [496, 210] on div at bounding box center [566, 201] width 334 height 74
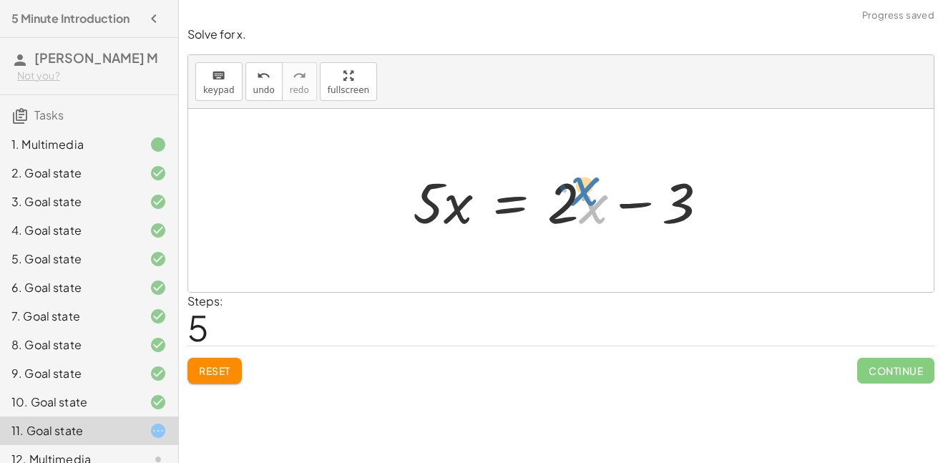
drag, startPoint x: 596, startPoint y: 214, endPoint x: 590, endPoint y: 200, distance: 15.7
click at [590, 200] on div at bounding box center [565, 201] width 320 height 74
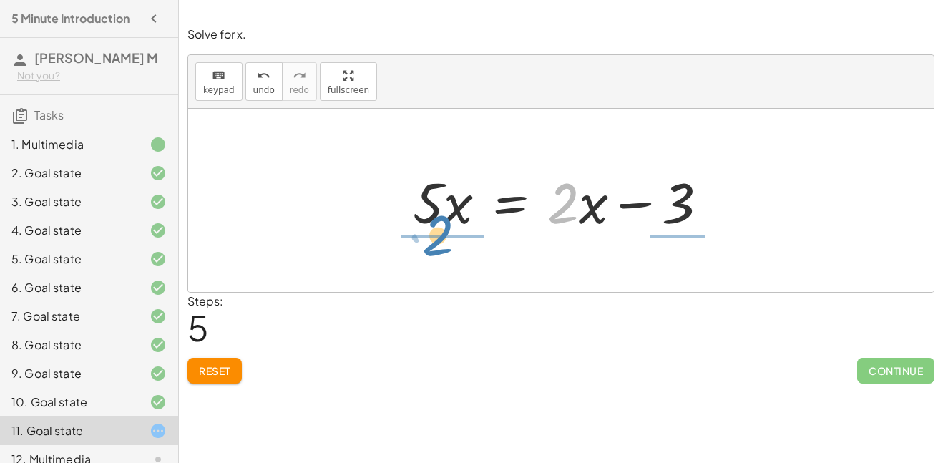
drag, startPoint x: 567, startPoint y: 210, endPoint x: 442, endPoint y: 242, distance: 129.2
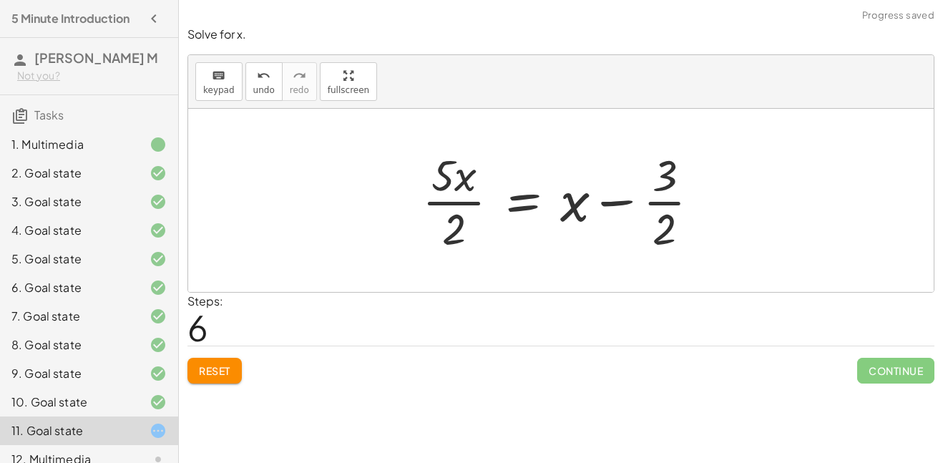
click at [659, 229] on div at bounding box center [566, 200] width 303 height 110
click at [650, 189] on div at bounding box center [566, 200] width 303 height 110
click at [586, 217] on div at bounding box center [566, 200] width 303 height 110
click at [528, 202] on div at bounding box center [566, 200] width 303 height 110
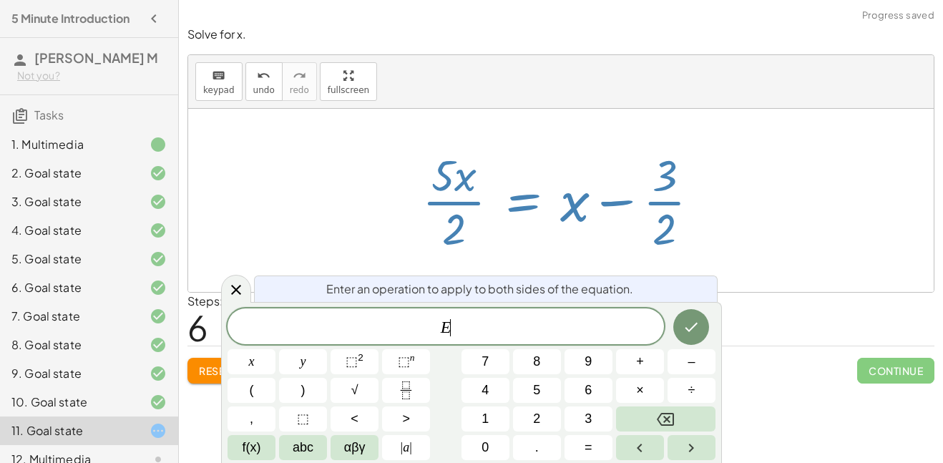
scroll to position [6, 0]
click at [514, 202] on div at bounding box center [566, 200] width 303 height 110
click at [229, 280] on div at bounding box center [236, 289] width 30 height 28
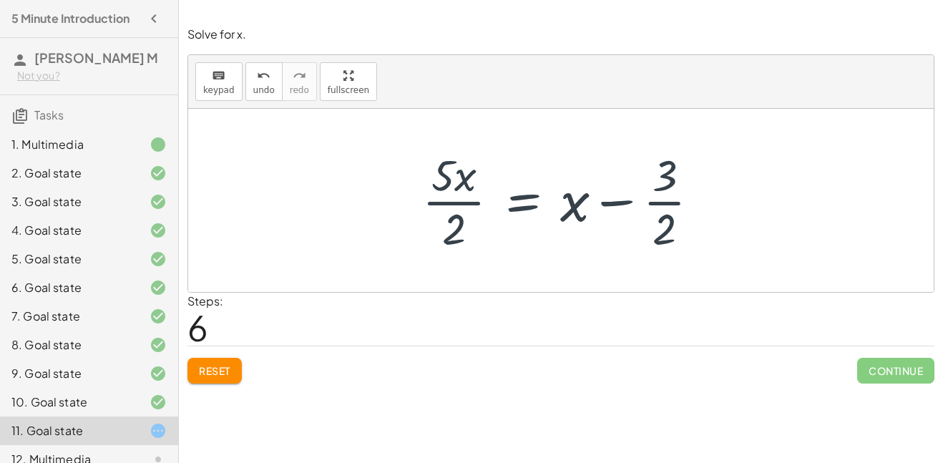
click at [429, 210] on div at bounding box center [566, 200] width 303 height 110
click at [490, 205] on div at bounding box center [566, 200] width 303 height 110
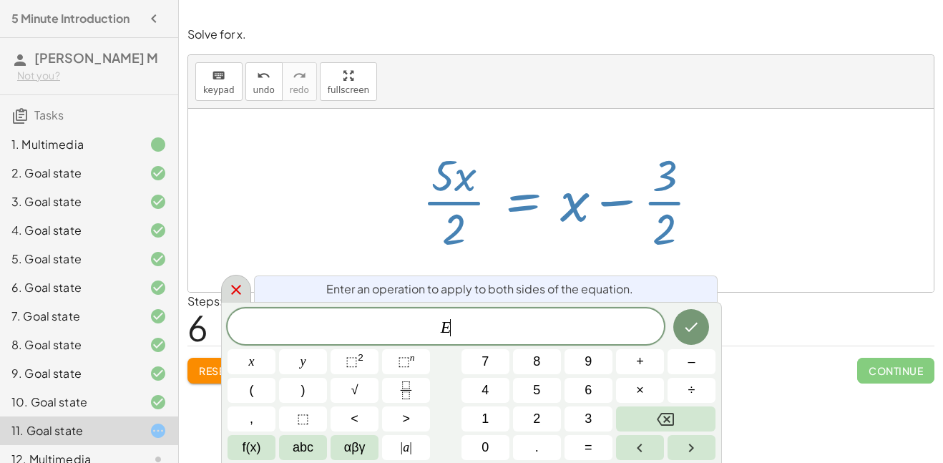
click at [245, 280] on div at bounding box center [236, 289] width 30 height 28
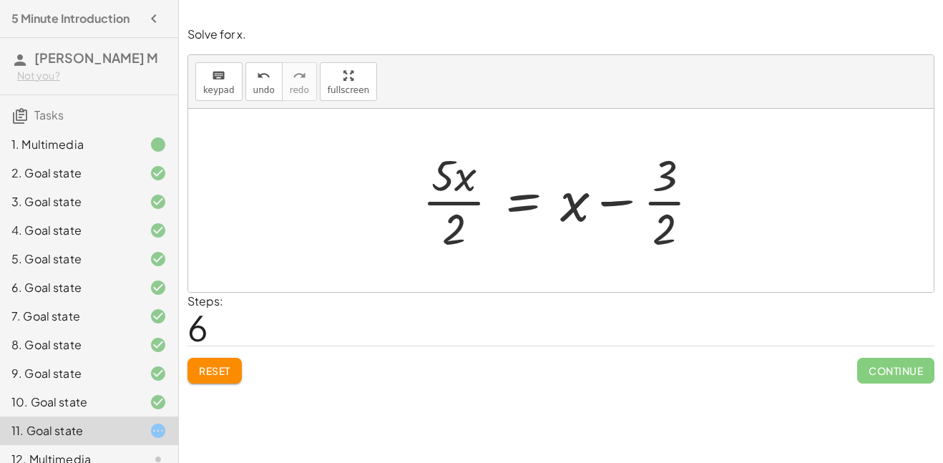
click at [207, 380] on button "Reset" at bounding box center [214, 371] width 54 height 26
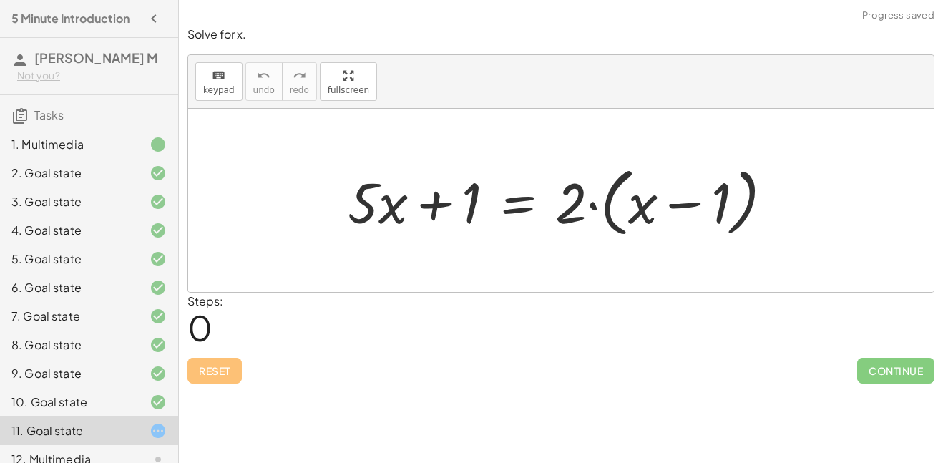
click at [207, 373] on div "Reset Continue" at bounding box center [560, 364] width 747 height 38
click at [343, 100] on div "keyboard keypad undo undo redo redo fullscreen" at bounding box center [560, 82] width 745 height 54
click at [377, 185] on div "keyboard keypad undo undo redo redo fullscreen + · 5 · x + 1 = · 2 · ( + x − 1 …" at bounding box center [560, 173] width 745 height 237
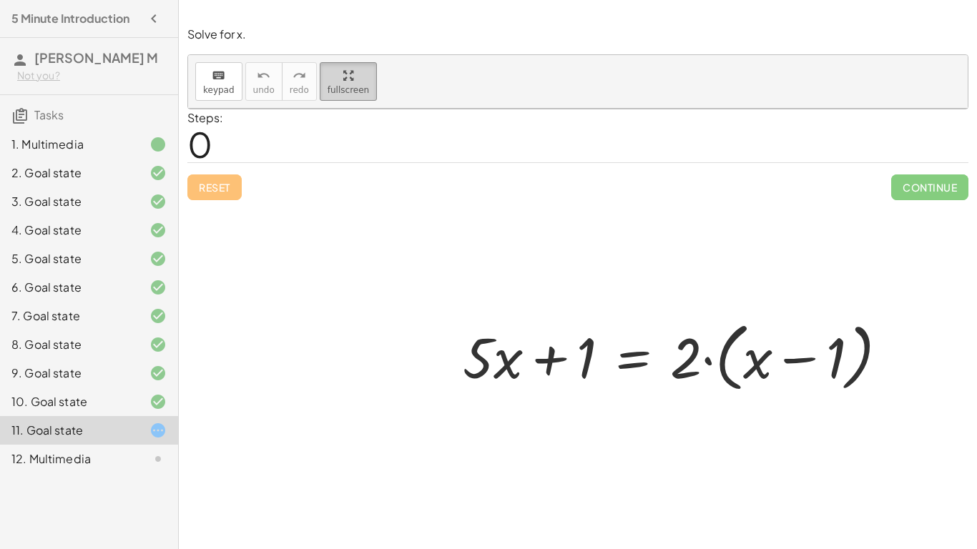
click at [124, 0] on html "5 Minute Introduction Adan M Not you? Tasks 1. Multimedia 2. Goal state 3. Goal…" at bounding box center [488, 274] width 977 height 549
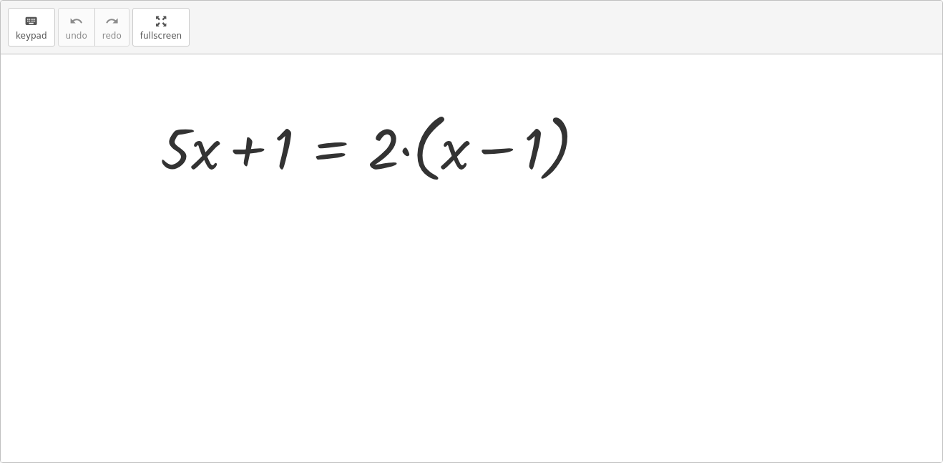
scroll to position [16, 0]
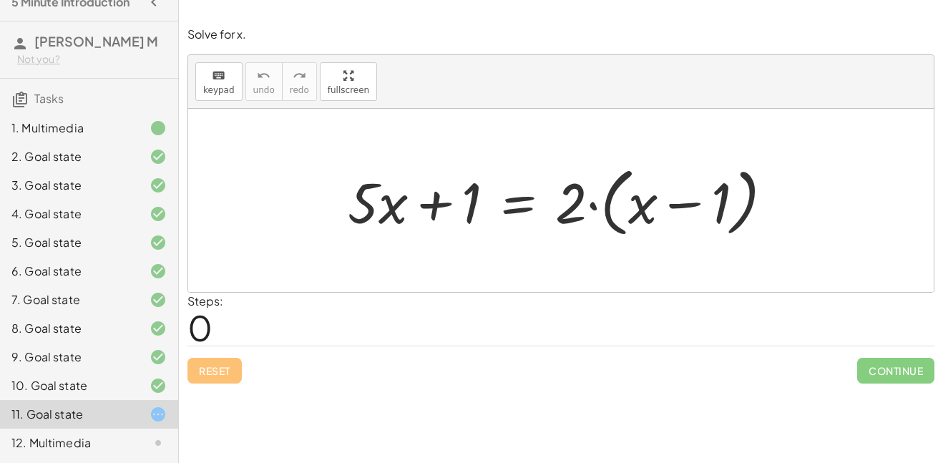
click at [54, 357] on div "9. Goal state" at bounding box center [68, 356] width 115 height 17
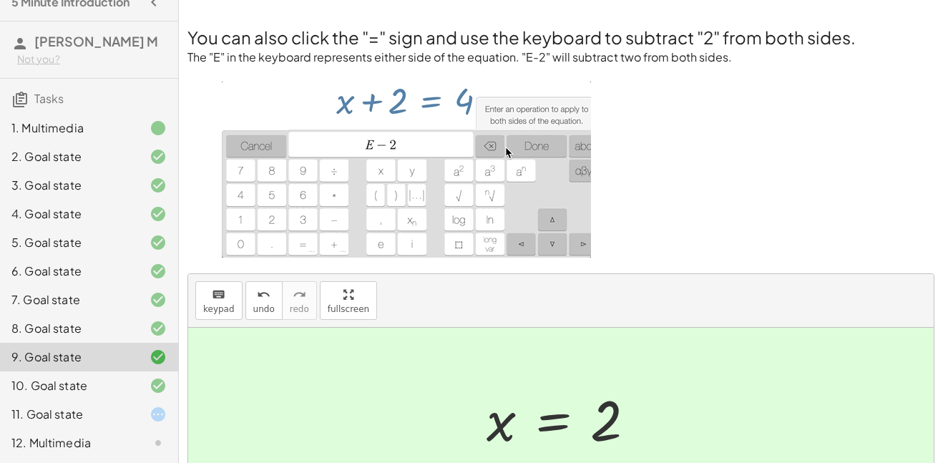
click at [76, 380] on div "10. Goal state" at bounding box center [68, 385] width 115 height 17
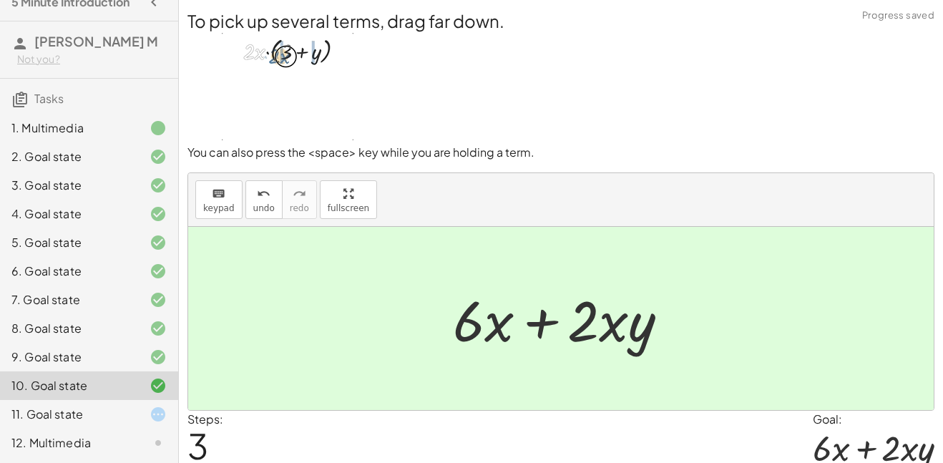
scroll to position [55, 0]
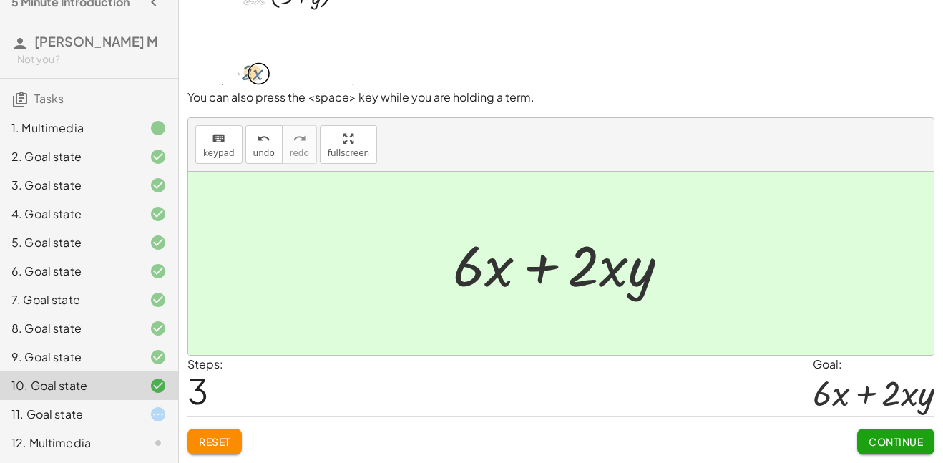
click at [235, 441] on button "Reset" at bounding box center [214, 441] width 54 height 26
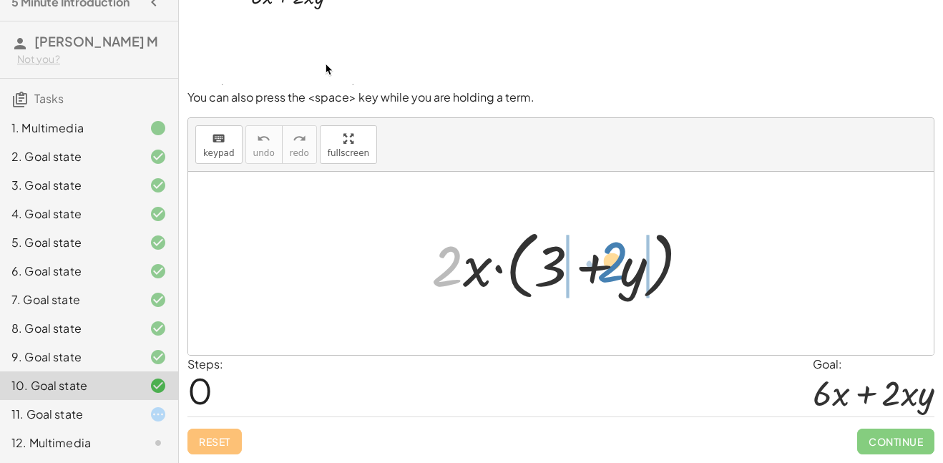
drag, startPoint x: 437, startPoint y: 260, endPoint x: 608, endPoint y: 257, distance: 170.9
click at [608, 257] on div at bounding box center [565, 263] width 283 height 82
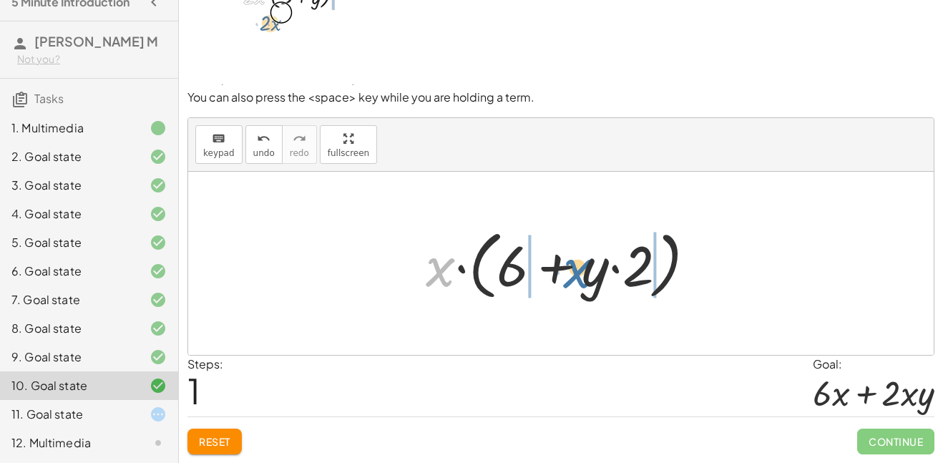
drag, startPoint x: 448, startPoint y: 273, endPoint x: 587, endPoint y: 275, distance: 139.5
click at [587, 275] on div at bounding box center [566, 263] width 296 height 82
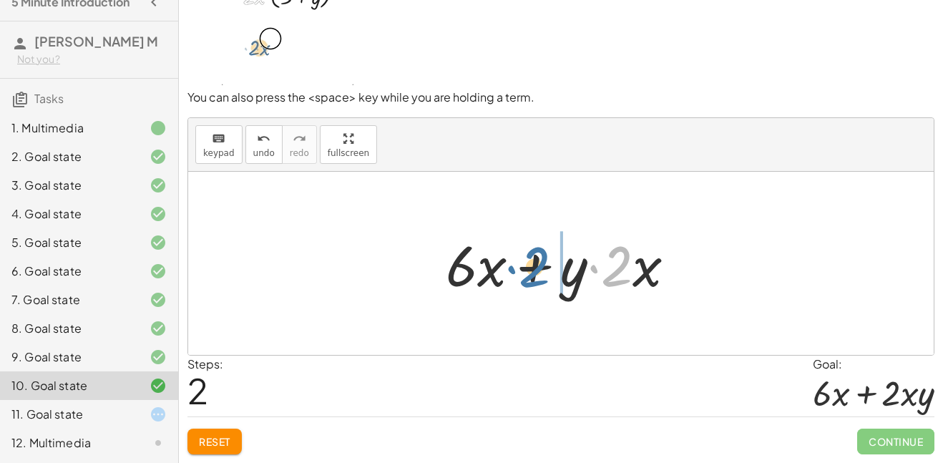
drag, startPoint x: 616, startPoint y: 277, endPoint x: 545, endPoint y: 280, distance: 71.6
click at [545, 280] on div at bounding box center [565, 264] width 255 height 74
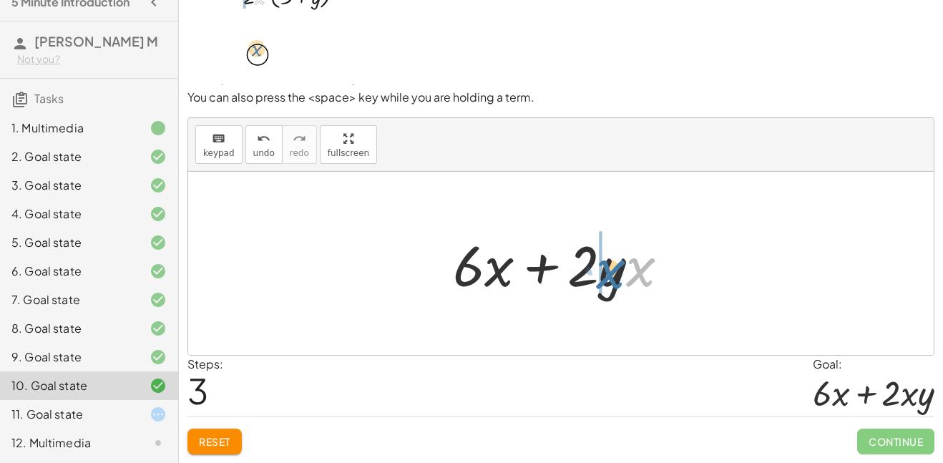
drag, startPoint x: 639, startPoint y: 268, endPoint x: 608, endPoint y: 270, distance: 31.5
click at [608, 270] on div at bounding box center [567, 264] width 242 height 74
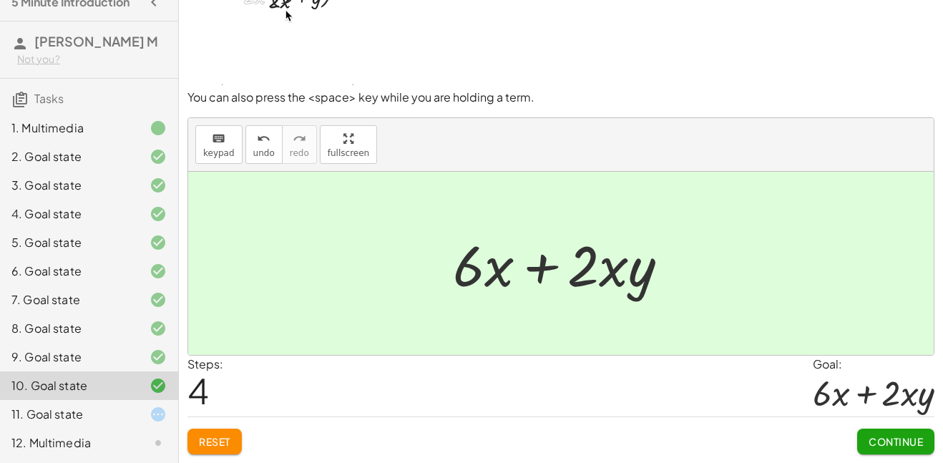
click at [214, 432] on button "Reset" at bounding box center [214, 441] width 54 height 26
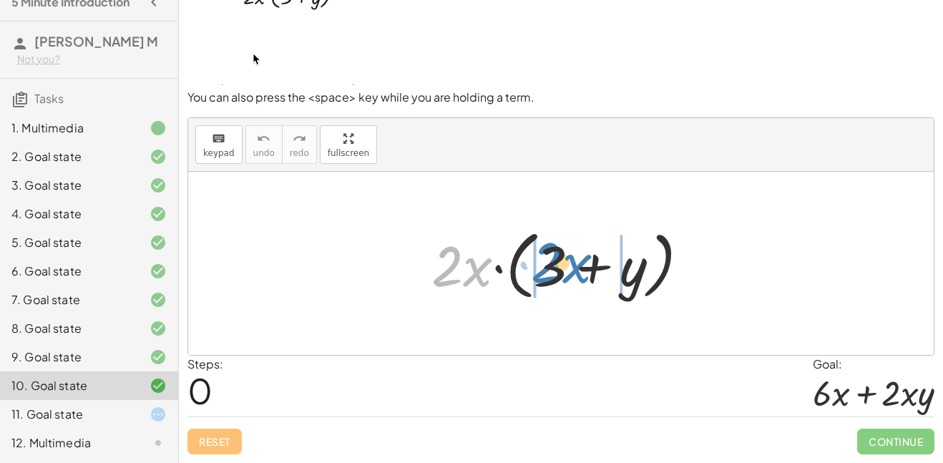
drag, startPoint x: 449, startPoint y: 271, endPoint x: 554, endPoint y: 272, distance: 105.1
click at [554, 272] on div at bounding box center [565, 263] width 283 height 82
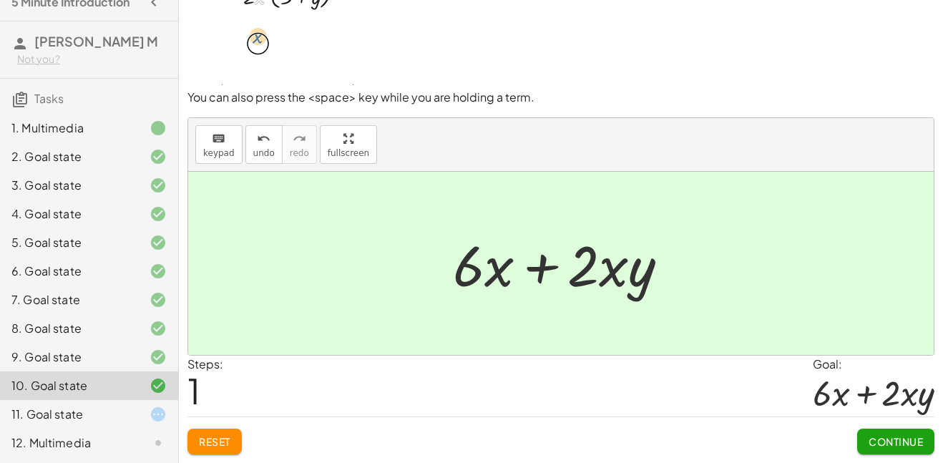
click at [890, 435] on span "Continue" at bounding box center [895, 441] width 54 height 13
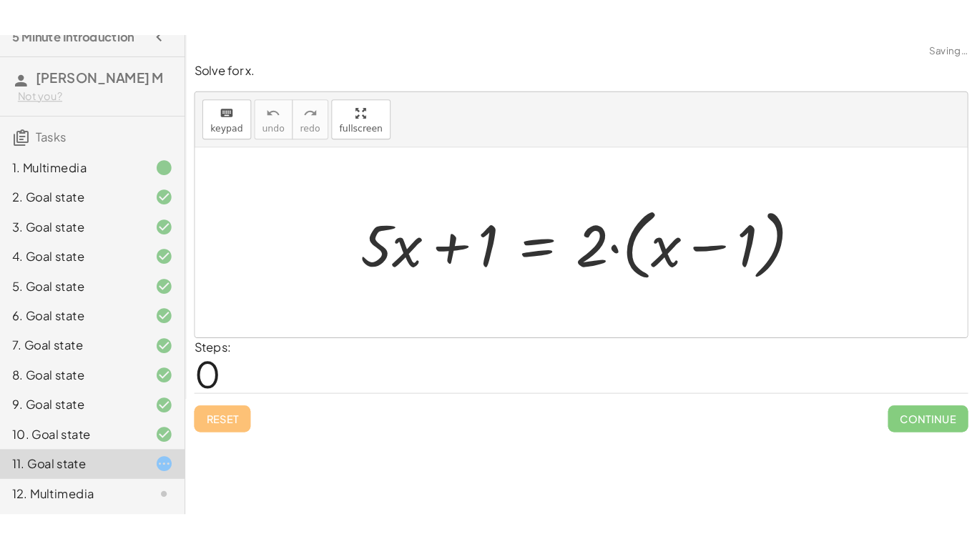
scroll to position [0, 0]
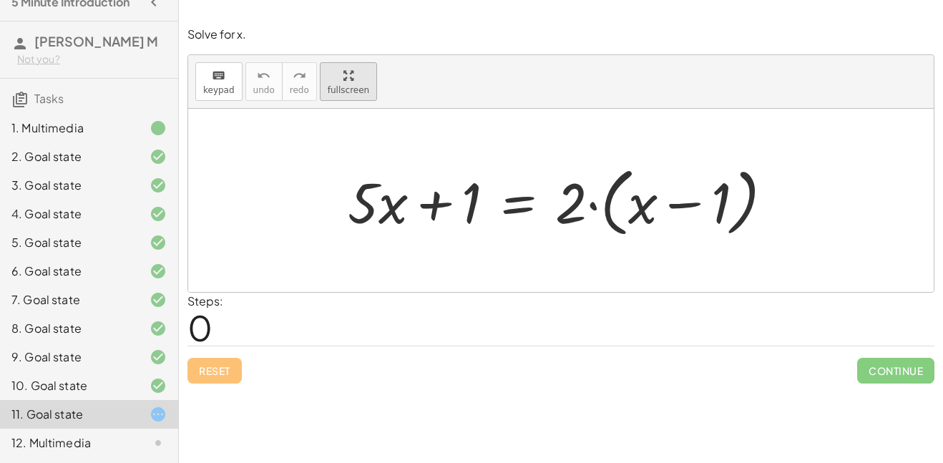
click at [401, 169] on div "keyboard keypad undo undo redo redo fullscreen + · 5 · x + 1 = · 2 · ( + x − 1 …" at bounding box center [560, 173] width 745 height 237
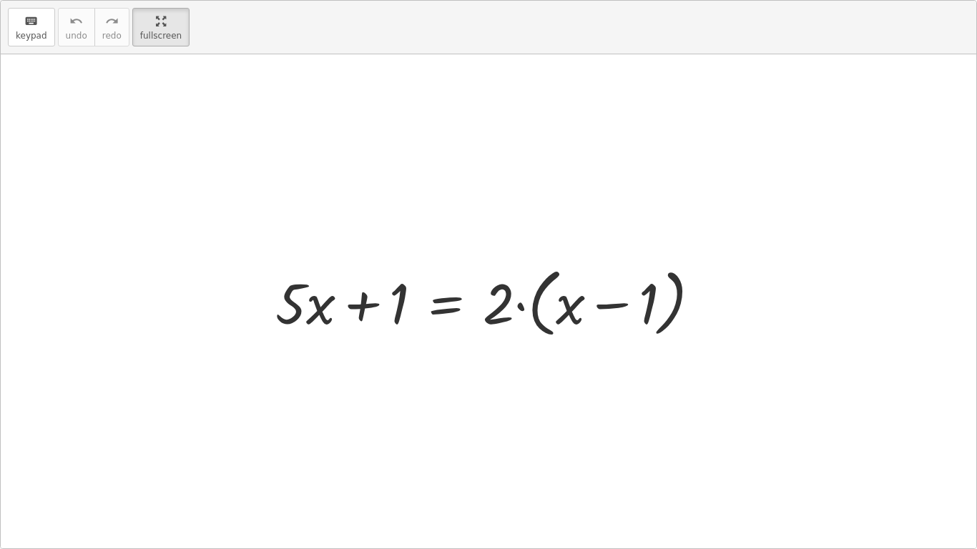
click at [342, 315] on div at bounding box center [493, 301] width 451 height 82
click at [375, 310] on div at bounding box center [493, 301] width 451 height 82
drag, startPoint x: 511, startPoint y: 305, endPoint x: 591, endPoint y: 307, distance: 80.8
click at [591, 307] on div at bounding box center [493, 301] width 451 height 82
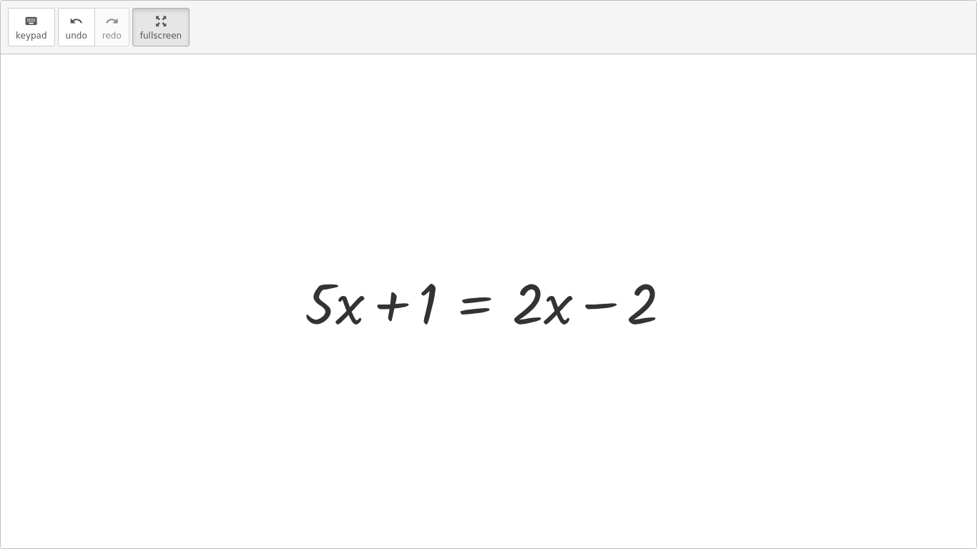
click at [589, 306] on div at bounding box center [493, 302] width 393 height 74
click at [446, 297] on div at bounding box center [493, 302] width 393 height 74
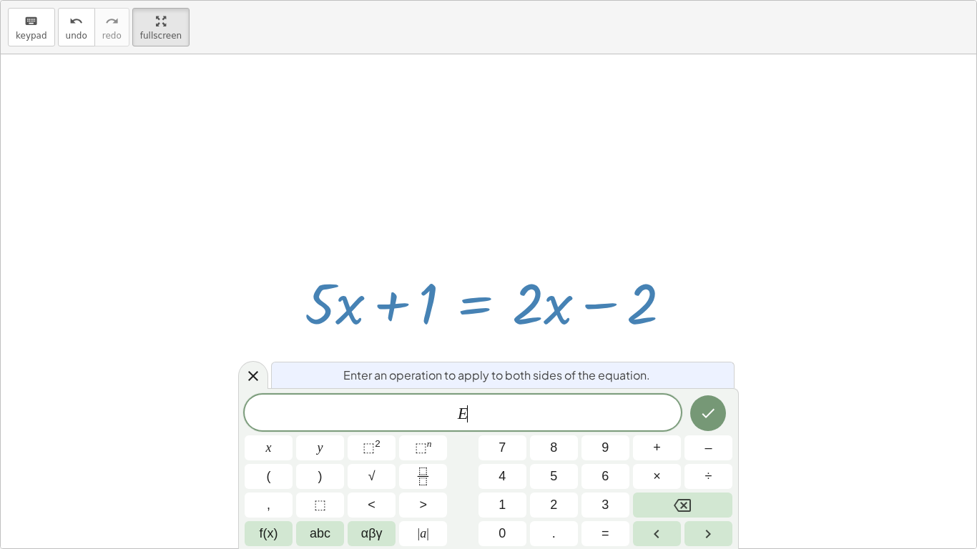
scroll to position [1, 0]
click at [255, 373] on icon at bounding box center [253, 376] width 17 height 17
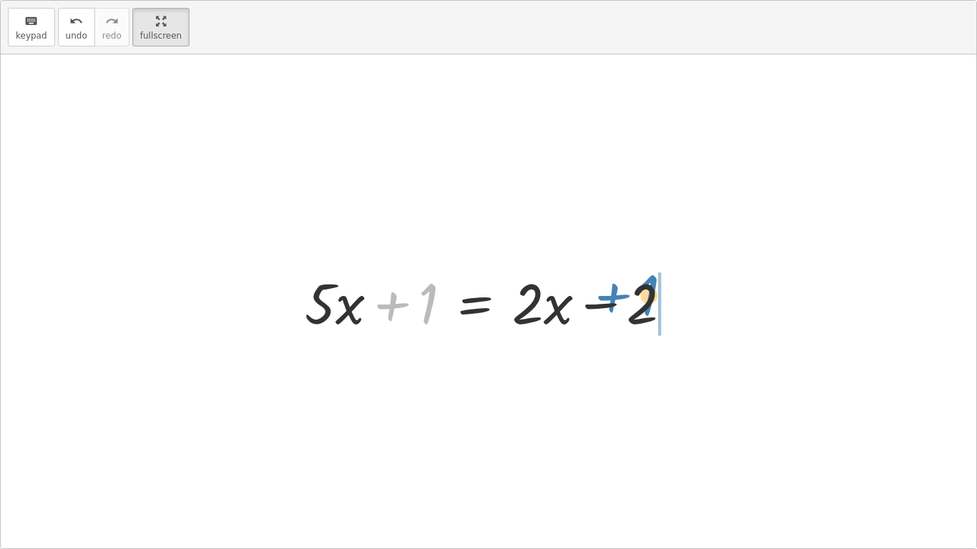
drag, startPoint x: 402, startPoint y: 297, endPoint x: 626, endPoint y: 292, distance: 224.6
click at [626, 292] on div at bounding box center [493, 302] width 393 height 74
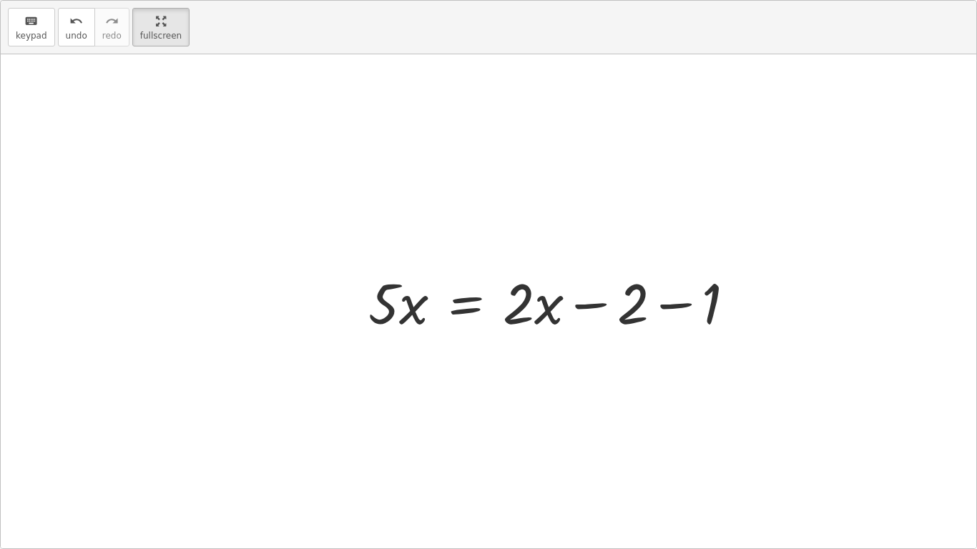
click at [626, 292] on div at bounding box center [557, 302] width 393 height 74
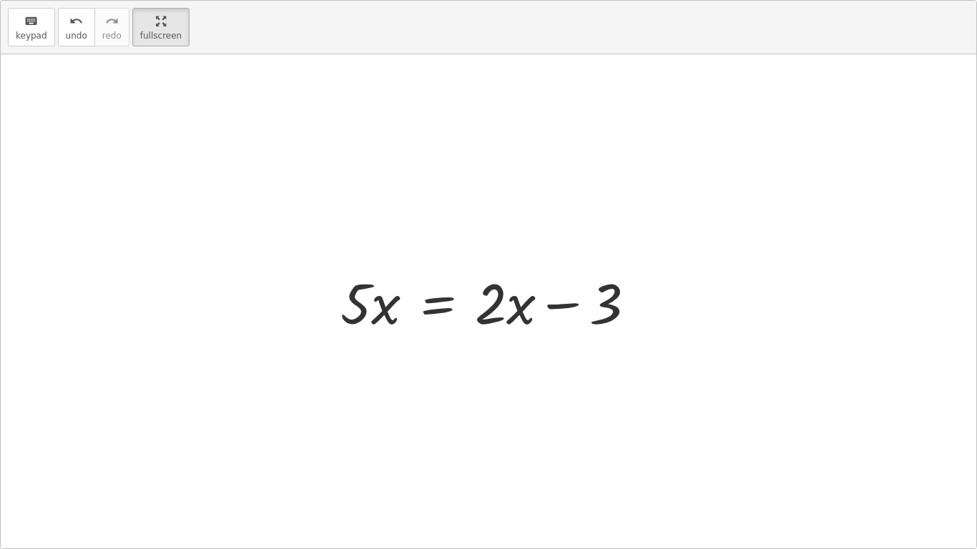
click at [611, 342] on div at bounding box center [488, 301] width 975 height 494
drag, startPoint x: 583, startPoint y: 303, endPoint x: 400, endPoint y: 300, distance: 182.4
click at [421, 307] on div at bounding box center [493, 302] width 320 height 74
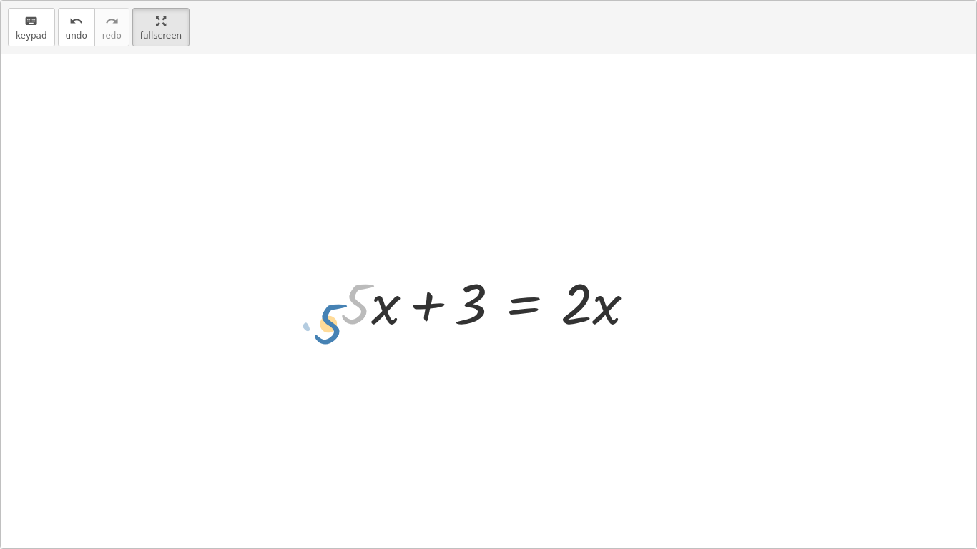
drag, startPoint x: 358, startPoint y: 311, endPoint x: 333, endPoint y: 326, distance: 29.2
click at [333, 326] on div at bounding box center [493, 302] width 320 height 74
drag, startPoint x: 578, startPoint y: 306, endPoint x: 589, endPoint y: 302, distance: 12.0
click at [589, 302] on div at bounding box center [493, 302] width 320 height 74
click at [565, 275] on div at bounding box center [493, 302] width 320 height 74
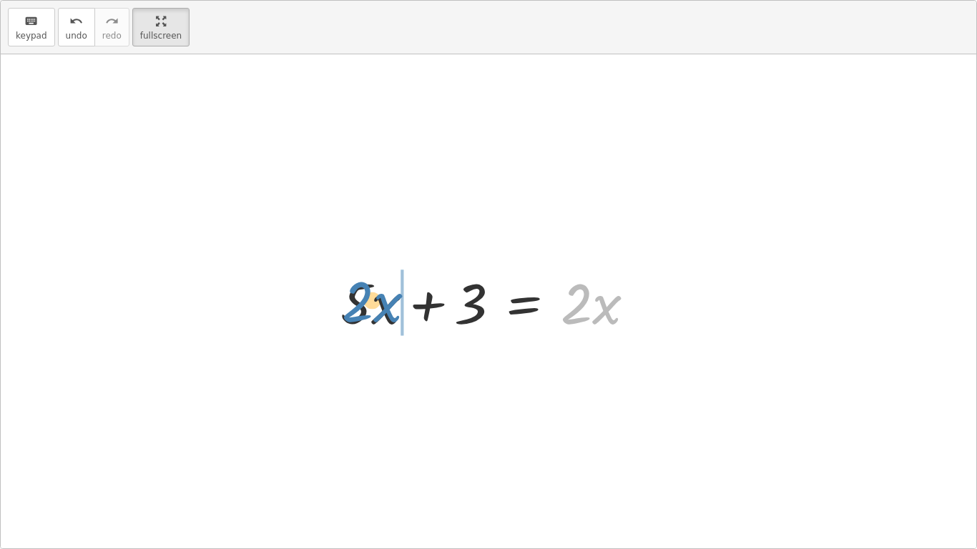
drag, startPoint x: 573, startPoint y: 292, endPoint x: 354, endPoint y: 291, distance: 218.8
click at [354, 291] on div at bounding box center [493, 302] width 320 height 74
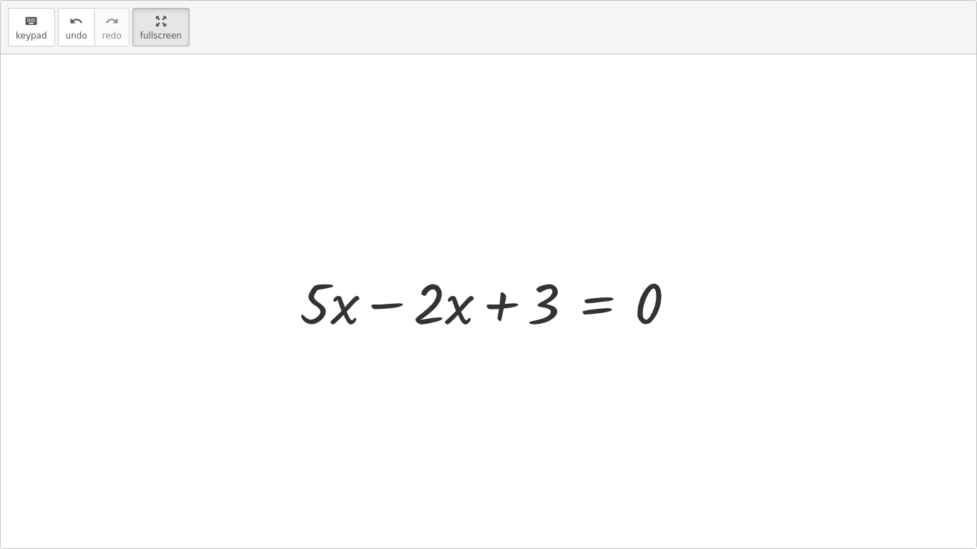
click at [388, 320] on div at bounding box center [493, 302] width 403 height 74
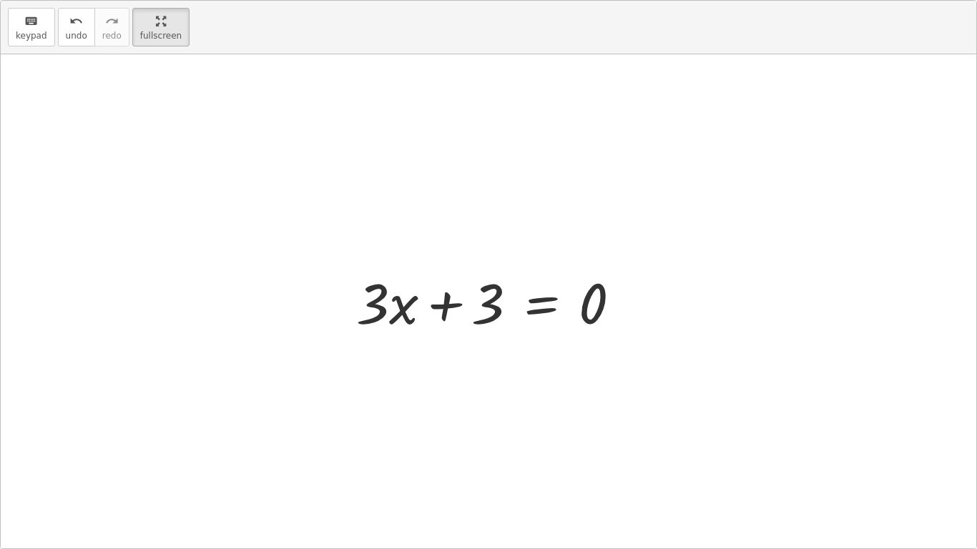
click at [484, 297] on div at bounding box center [494, 302] width 290 height 74
click at [435, 297] on div at bounding box center [494, 302] width 290 height 74
drag, startPoint x: 486, startPoint y: 301, endPoint x: 609, endPoint y: 301, distance: 123.0
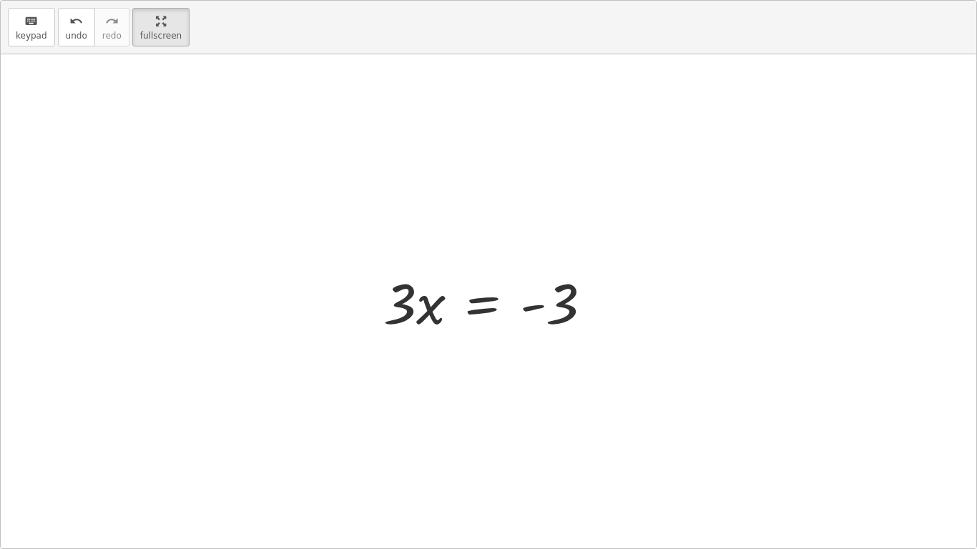
click at [506, 304] on div at bounding box center [493, 302] width 235 height 74
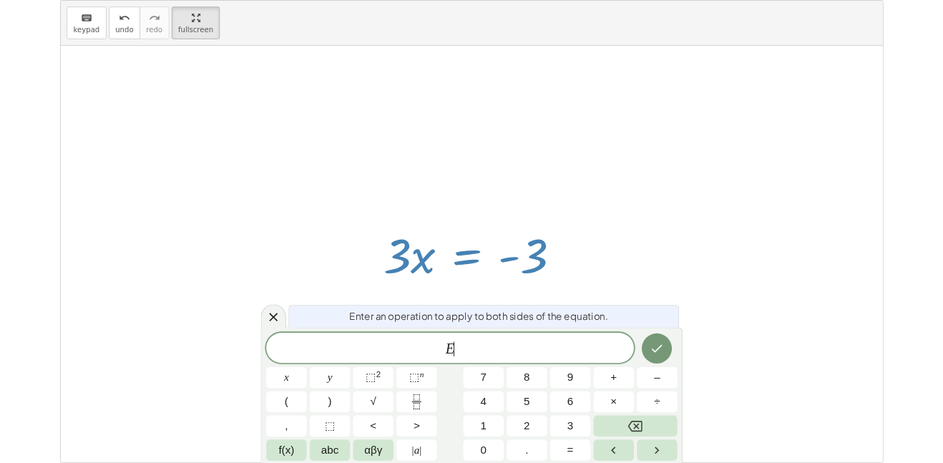
scroll to position [1, 0]
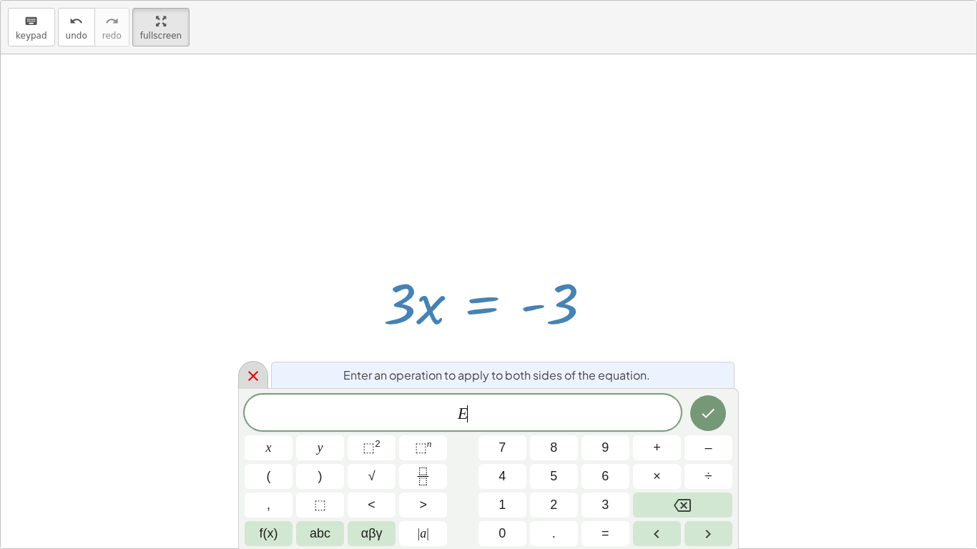
click at [243, 379] on div at bounding box center [253, 375] width 30 height 28
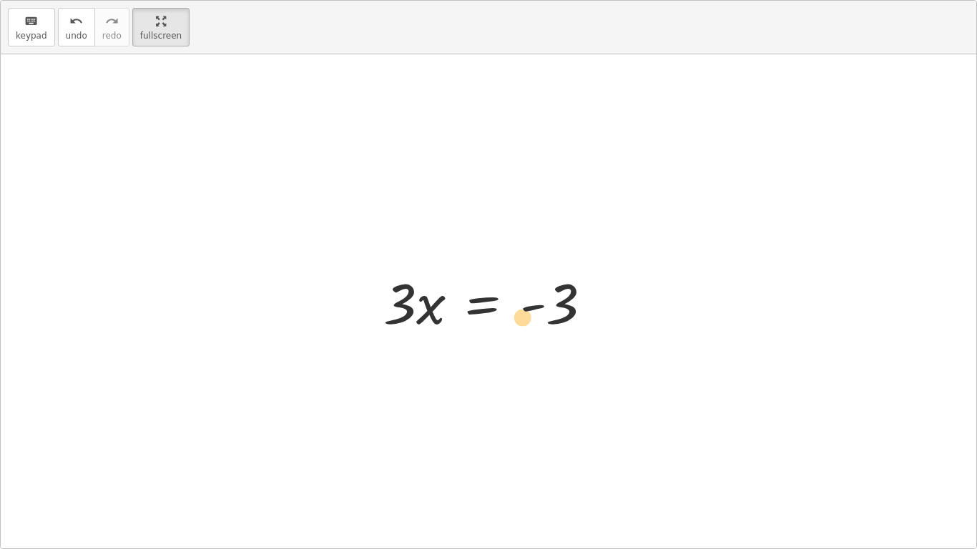
drag, startPoint x: 548, startPoint y: 312, endPoint x: 533, endPoint y: 319, distance: 16.6
click at [533, 319] on div at bounding box center [493, 302] width 235 height 74
drag, startPoint x: 402, startPoint y: 302, endPoint x: 518, endPoint y: 353, distance: 126.2
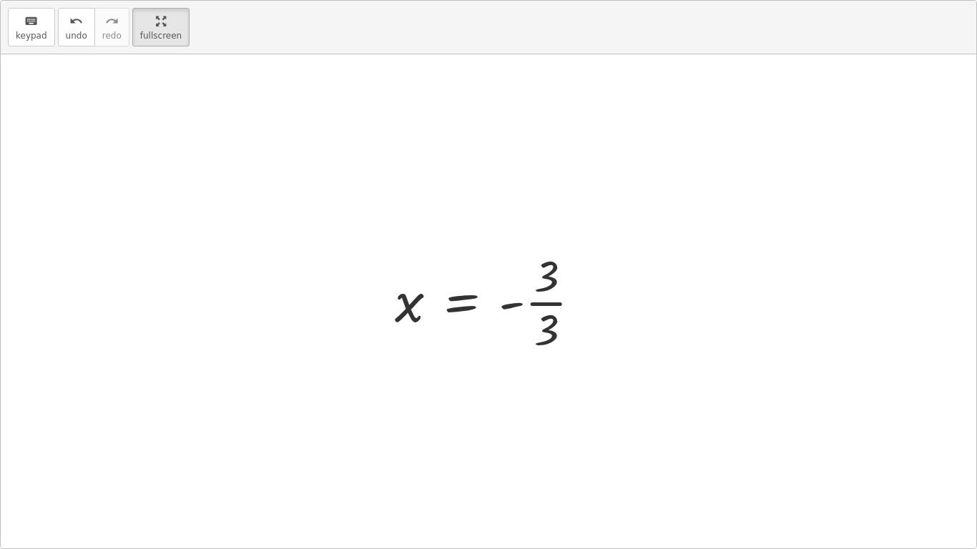
click at [546, 314] on div at bounding box center [494, 301] width 212 height 110
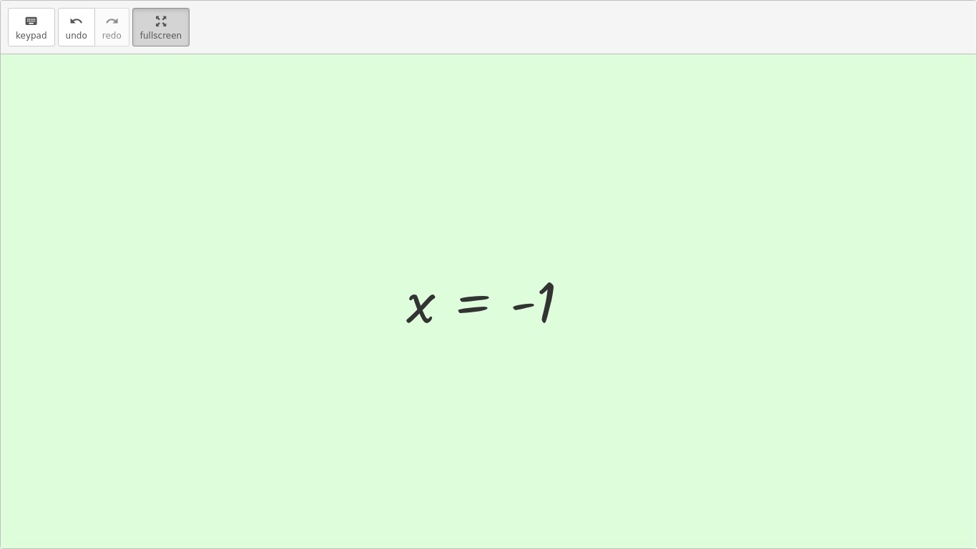
click at [113, 0] on html "5 Minute Introduction Adan M Not you? Tasks 1. Multimedia 2. Goal state 3. Goal…" at bounding box center [488, 274] width 977 height 549
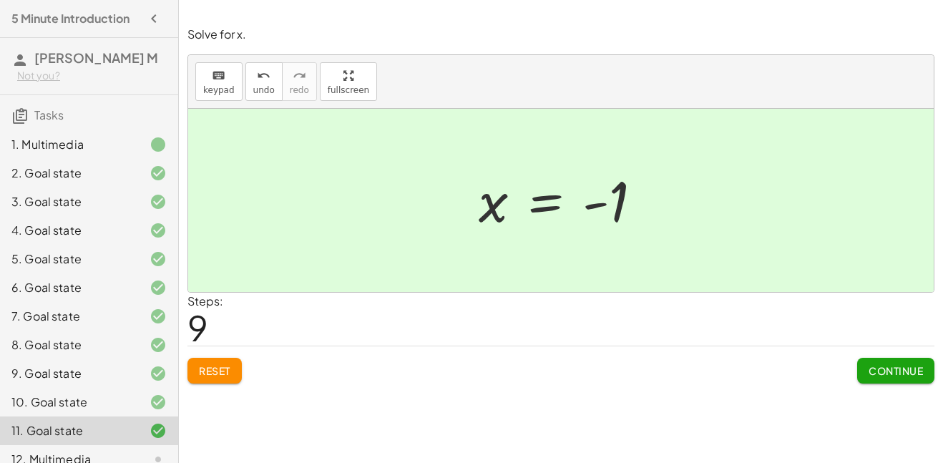
click at [870, 374] on span "Continue" at bounding box center [895, 370] width 54 height 13
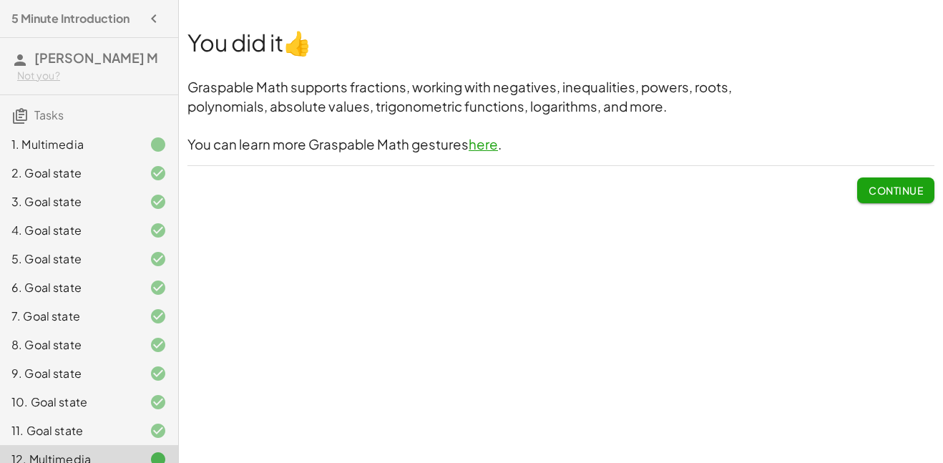
click at [860, 194] on button "Continue" at bounding box center [895, 190] width 77 height 26
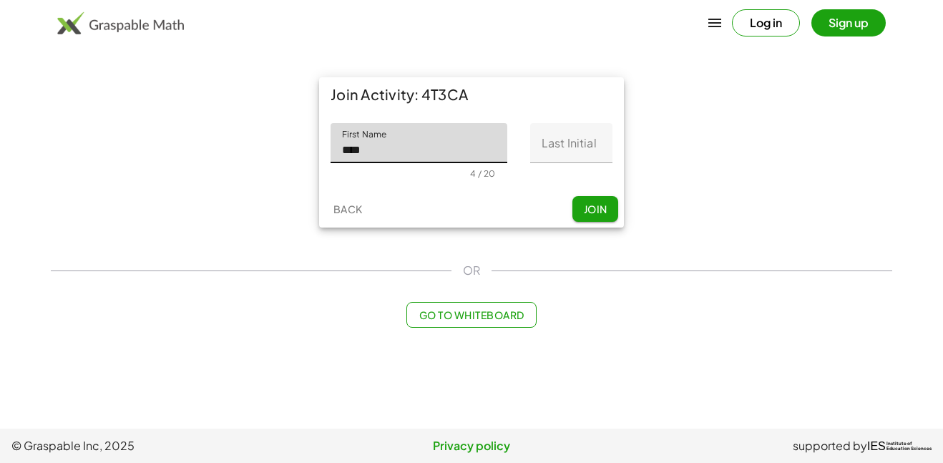
type input "****"
click at [551, 152] on input "Last Initial" at bounding box center [571, 143] width 82 height 40
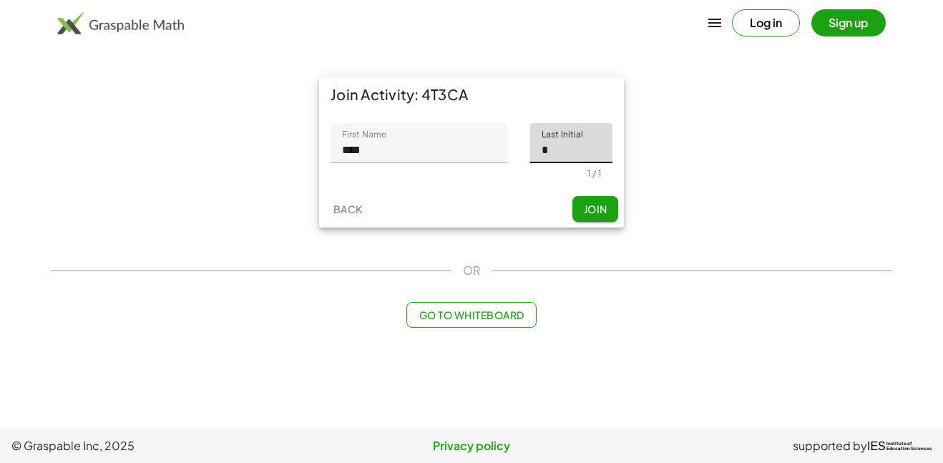
type input "*"
click at [583, 207] on span "Join" at bounding box center [595, 208] width 24 height 13
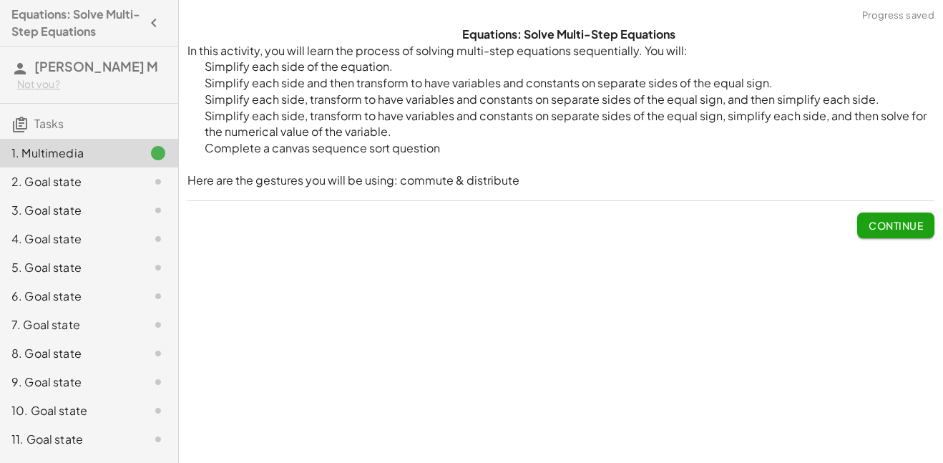
click at [870, 213] on button "Continue" at bounding box center [895, 225] width 77 height 26
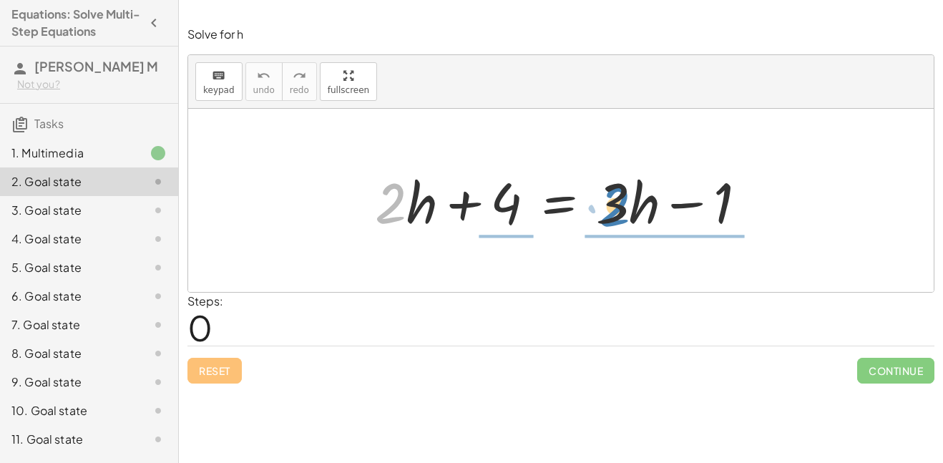
drag, startPoint x: 391, startPoint y: 201, endPoint x: 614, endPoint y: 198, distance: 222.4
click at [614, 198] on div at bounding box center [566, 201] width 397 height 74
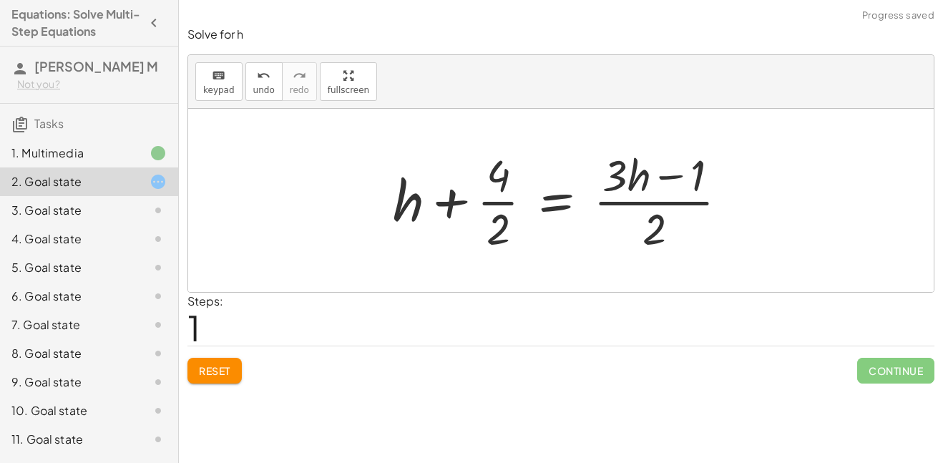
click at [211, 383] on button "Reset" at bounding box center [214, 371] width 54 height 26
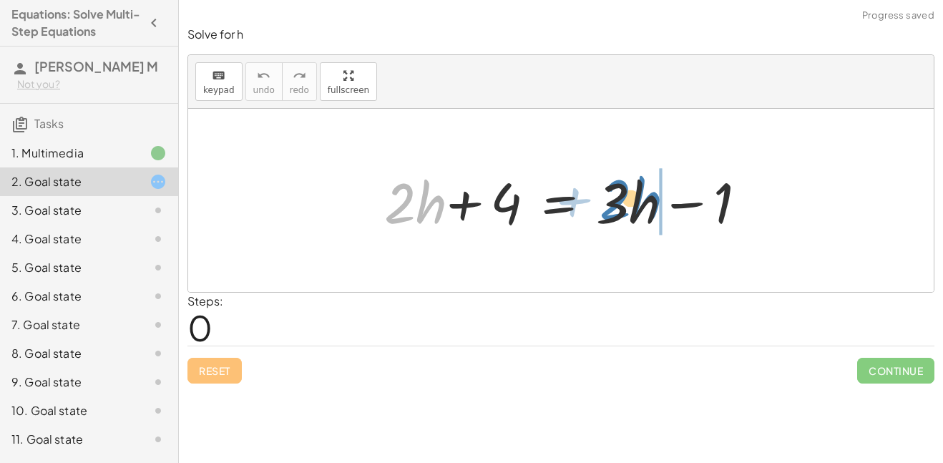
drag, startPoint x: 391, startPoint y: 207, endPoint x: 612, endPoint y: 206, distance: 221.0
click at [612, 206] on div at bounding box center [562, 201] width 388 height 74
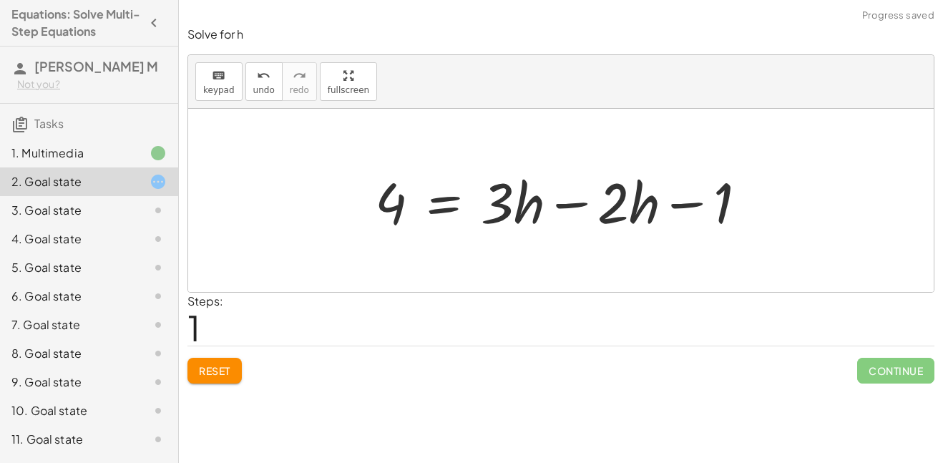
click at [538, 200] on div at bounding box center [566, 201] width 397 height 74
click at [561, 206] on div at bounding box center [566, 201] width 397 height 74
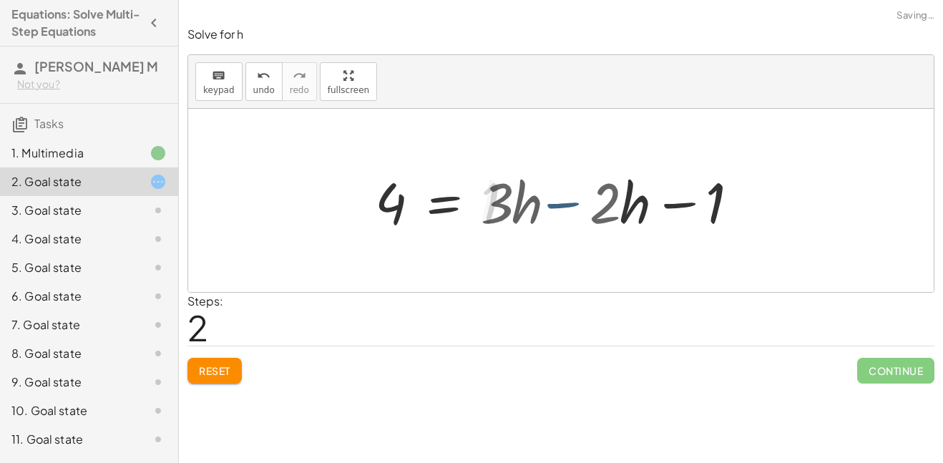
click at [561, 206] on div at bounding box center [492, 201] width 249 height 74
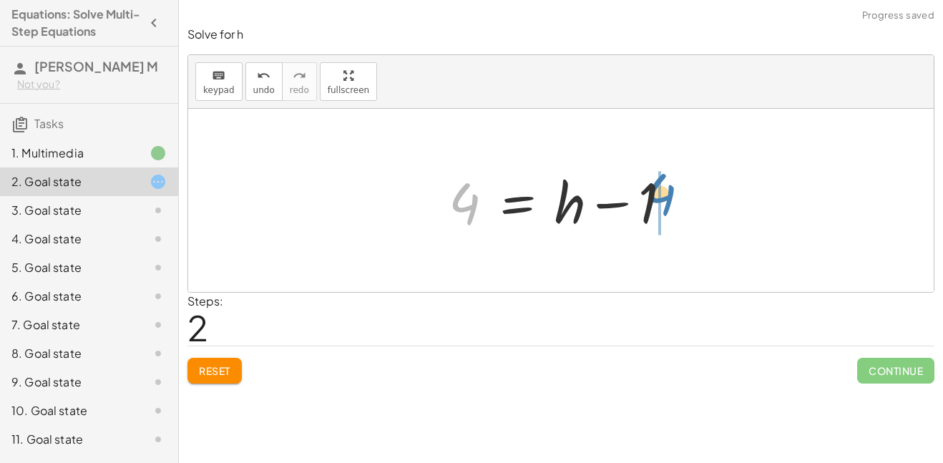
drag, startPoint x: 471, startPoint y: 211, endPoint x: 669, endPoint y: 202, distance: 197.6
click at [669, 202] on div at bounding box center [565, 201] width 249 height 74
click at [656, 205] on div at bounding box center [610, 201] width 331 height 74
click at [644, 207] on div at bounding box center [610, 201] width 331 height 74
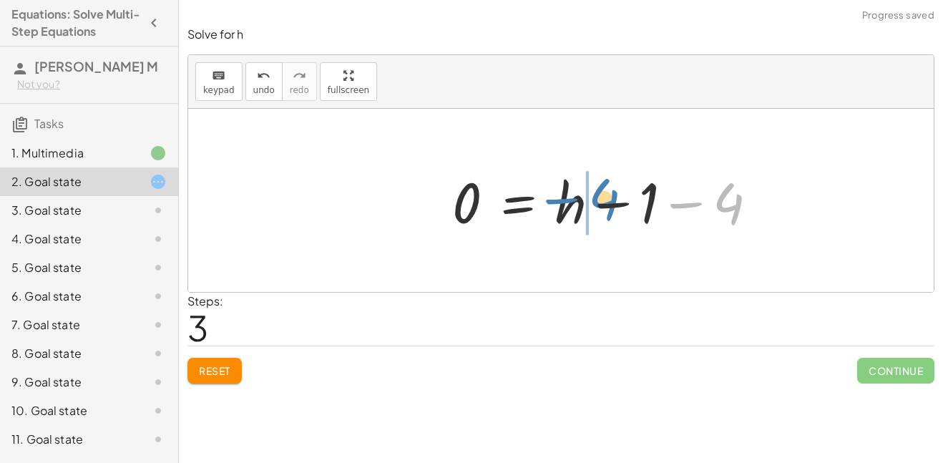
drag, startPoint x: 731, startPoint y: 205, endPoint x: 609, endPoint y: 201, distance: 121.6
click at [609, 201] on div at bounding box center [610, 201] width 331 height 74
click at [660, 207] on div at bounding box center [610, 201] width 331 height 74
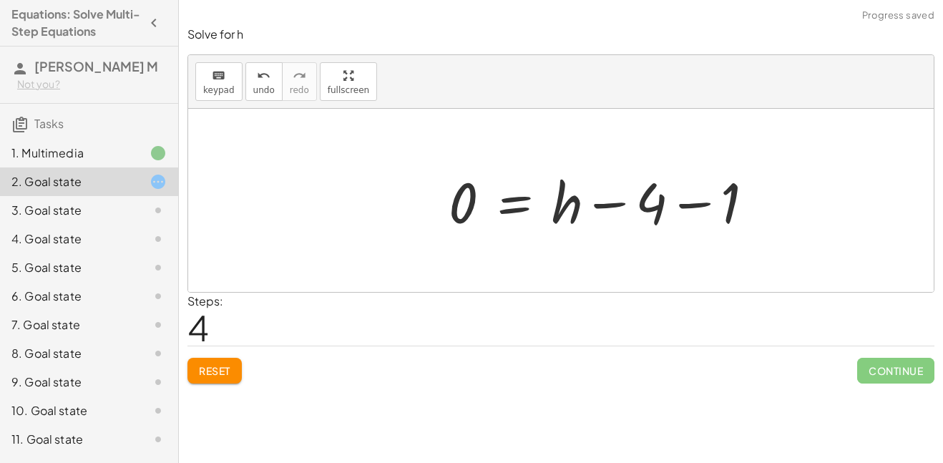
click at [660, 207] on div at bounding box center [606, 201] width 331 height 74
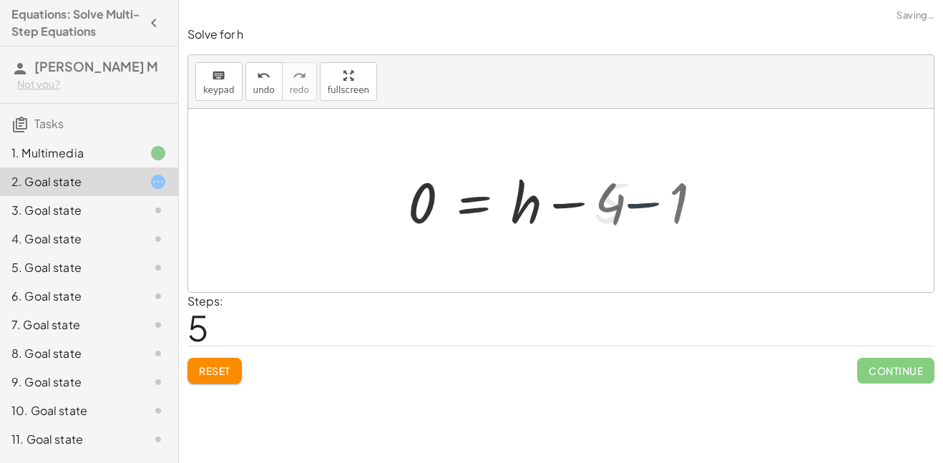
click at [660, 207] on div "+ · 2 · h + 4 = + · 3 · h − 1 4 = + · 3 · h − · 2 · h − 1 4 = + · 1 · h − 1 4 =…" at bounding box center [523, 200] width 275 height 81
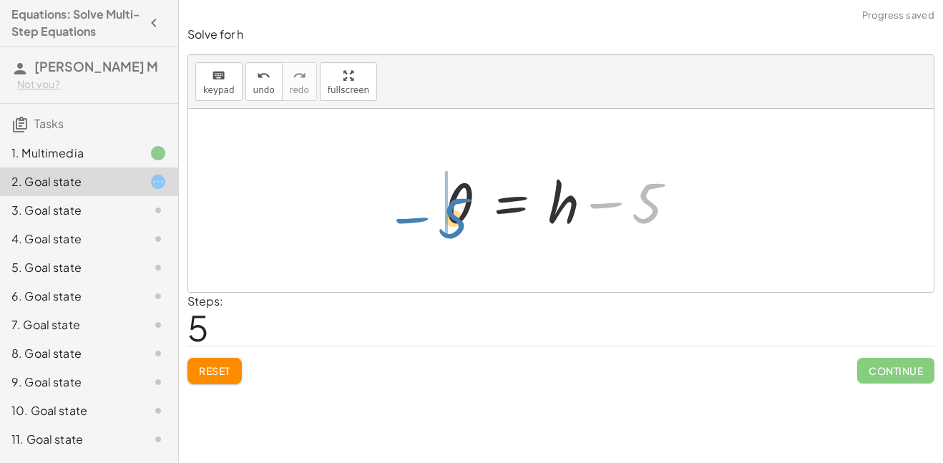
drag, startPoint x: 638, startPoint y: 204, endPoint x: 443, endPoint y: 219, distance: 195.8
click at [443, 219] on div at bounding box center [566, 201] width 257 height 74
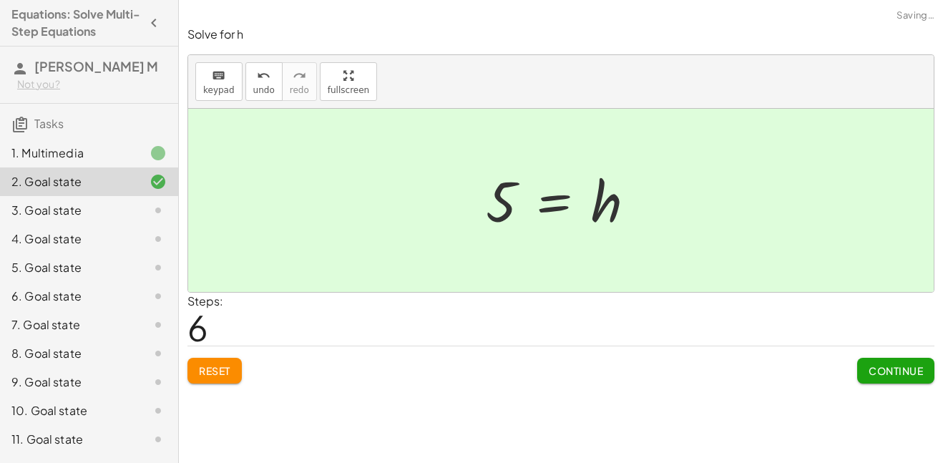
click at [922, 375] on span "Continue" at bounding box center [895, 370] width 54 height 13
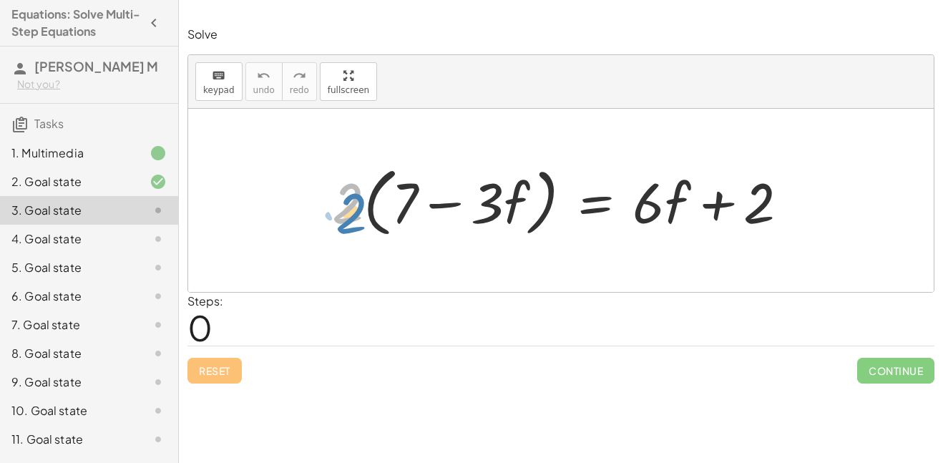
drag, startPoint x: 344, startPoint y: 197, endPoint x: 339, endPoint y: 209, distance: 12.5
click at [339, 209] on div at bounding box center [566, 200] width 482 height 82
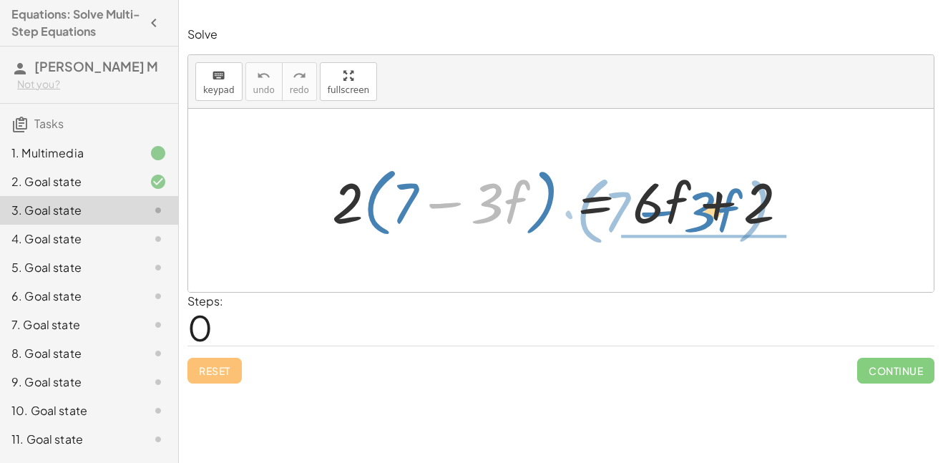
drag, startPoint x: 520, startPoint y: 196, endPoint x: 737, endPoint y: 204, distance: 217.5
click at [737, 204] on div at bounding box center [566, 200] width 482 height 82
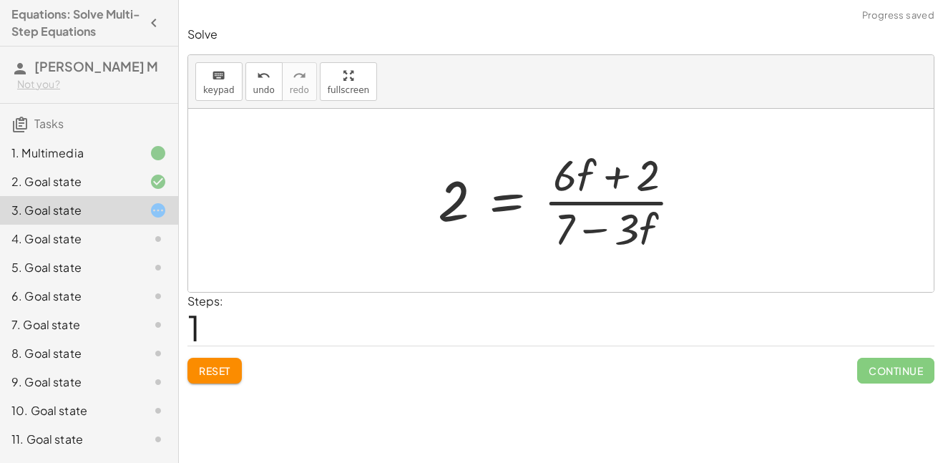
click at [642, 192] on div at bounding box center [565, 200] width 270 height 110
drag, startPoint x: 549, startPoint y: 164, endPoint x: 551, endPoint y: 179, distance: 14.4
click at [551, 179] on div at bounding box center [565, 200] width 270 height 110
drag, startPoint x: 570, startPoint y: 170, endPoint x: 629, endPoint y: 227, distance: 81.4
click at [629, 227] on div at bounding box center [565, 200] width 270 height 110
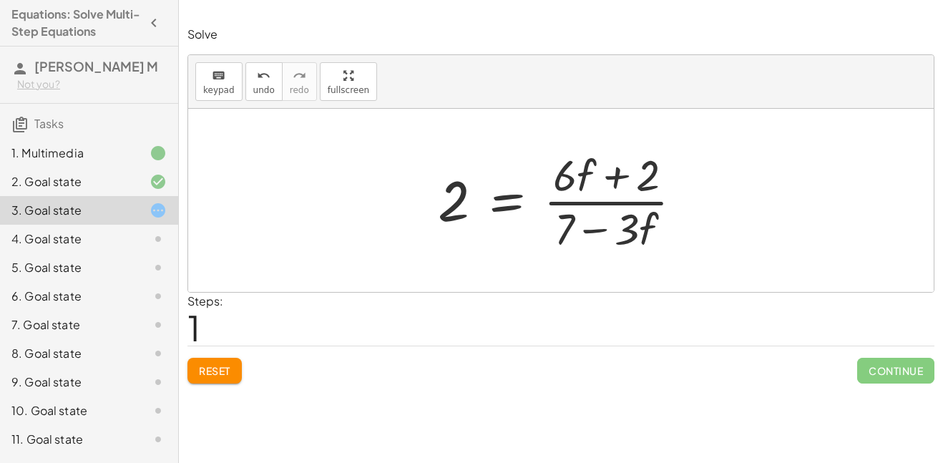
click at [220, 366] on span "Reset" at bounding box center [214, 370] width 31 height 13
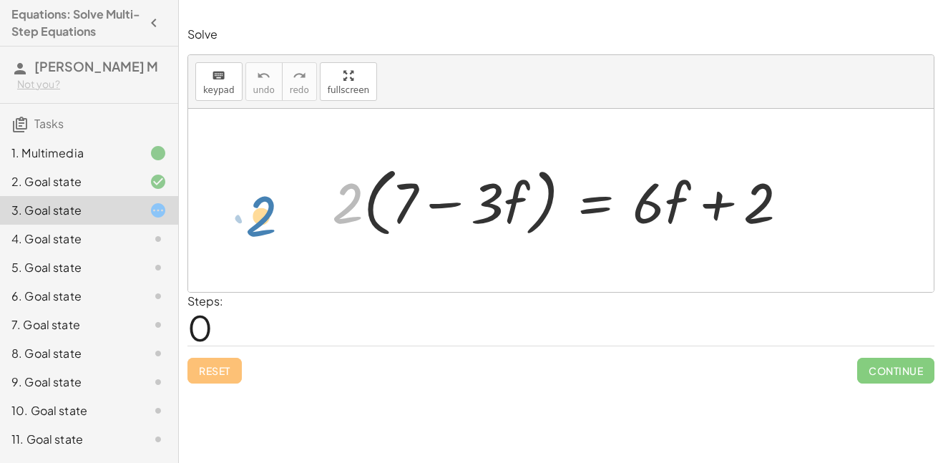
drag, startPoint x: 345, startPoint y: 190, endPoint x: 303, endPoint y: 195, distance: 42.6
click at [303, 195] on div "· 2 · 2 · ( + 7 − · 3 · f ) = + · 6 · f + 2" at bounding box center [560, 200] width 745 height 183
drag, startPoint x: 340, startPoint y: 200, endPoint x: 387, endPoint y: 201, distance: 47.2
click at [387, 201] on div at bounding box center [566, 200] width 482 height 82
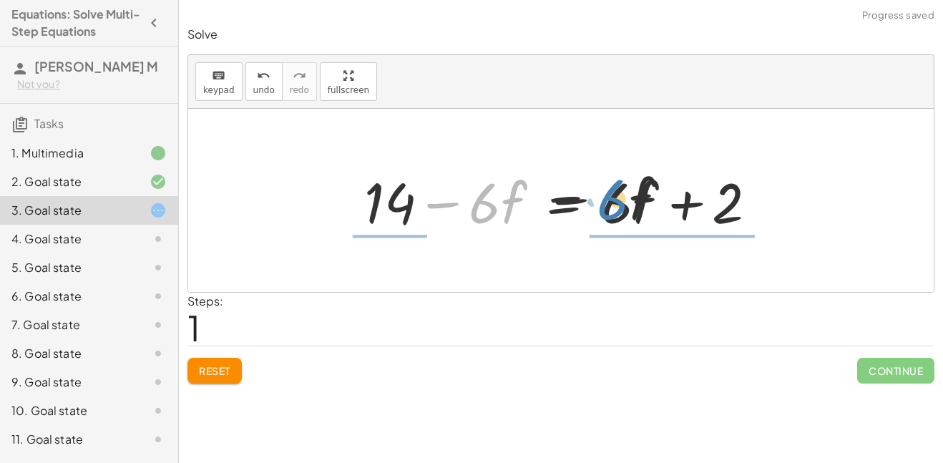
drag, startPoint x: 479, startPoint y: 205, endPoint x: 607, endPoint y: 202, distance: 128.1
click at [607, 202] on div at bounding box center [566, 201] width 418 height 74
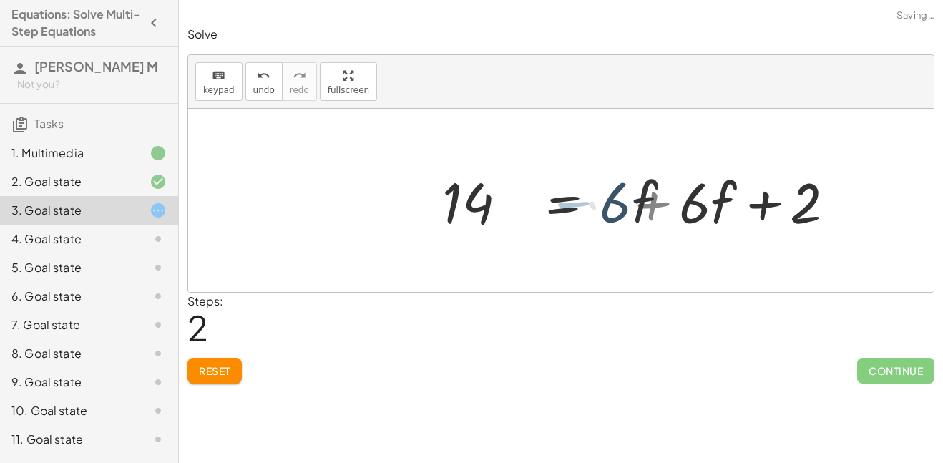
click at [616, 207] on div at bounding box center [677, 201] width 418 height 74
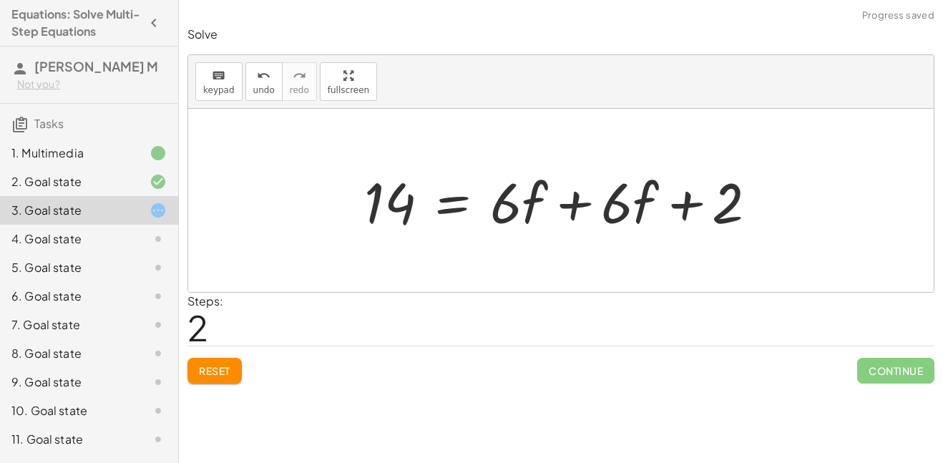
click at [617, 197] on div at bounding box center [566, 201] width 418 height 74
click at [582, 197] on div at bounding box center [566, 201] width 418 height 74
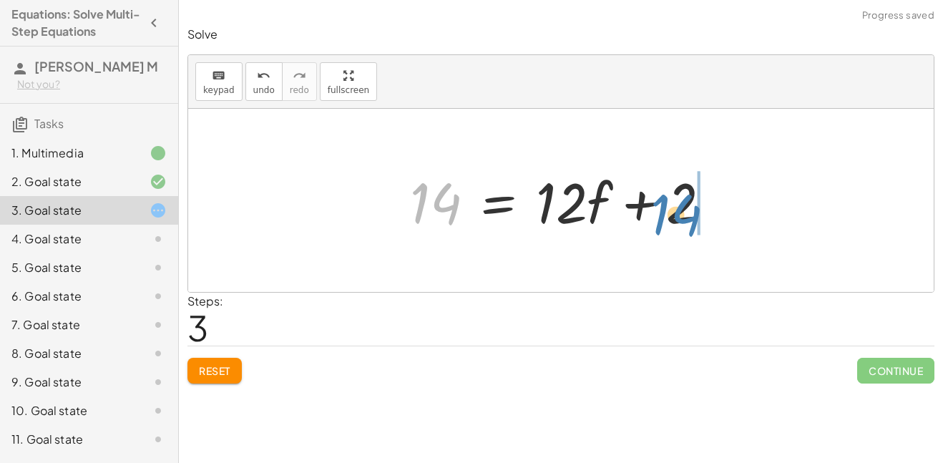
drag, startPoint x: 443, startPoint y: 201, endPoint x: 694, endPoint y: 210, distance: 251.1
click at [694, 210] on div at bounding box center [566, 201] width 327 height 74
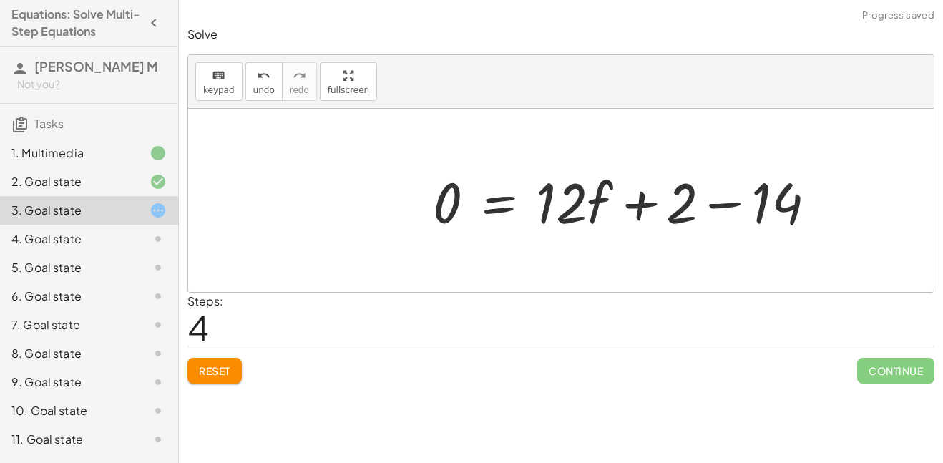
click at [694, 210] on div at bounding box center [629, 201] width 408 height 74
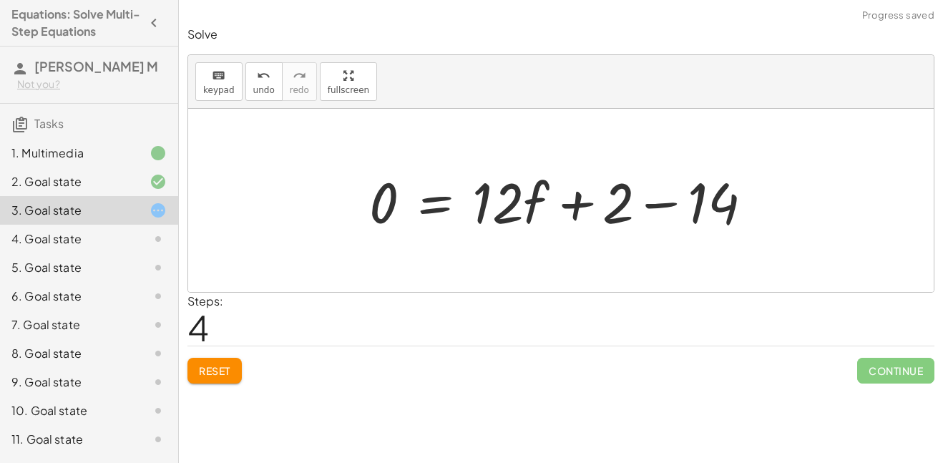
click at [694, 210] on div at bounding box center [566, 201] width 408 height 74
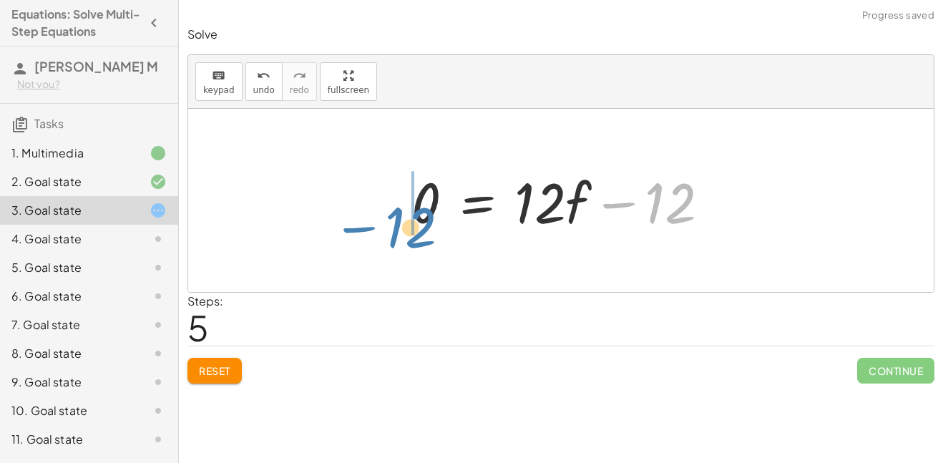
drag, startPoint x: 670, startPoint y: 207, endPoint x: 425, endPoint y: 224, distance: 245.8
click at [425, 224] on div at bounding box center [566, 201] width 324 height 74
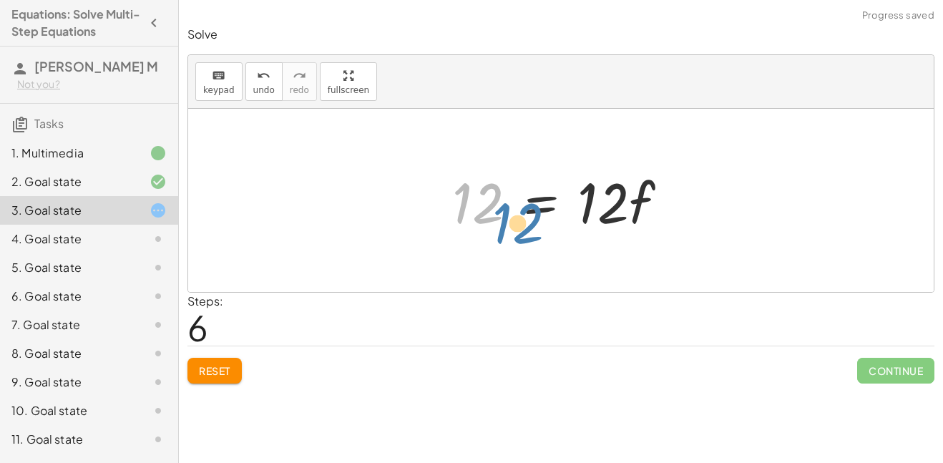
drag, startPoint x: 476, startPoint y: 219, endPoint x: 489, endPoint y: 234, distance: 19.8
click at [489, 234] on div at bounding box center [566, 201] width 242 height 74
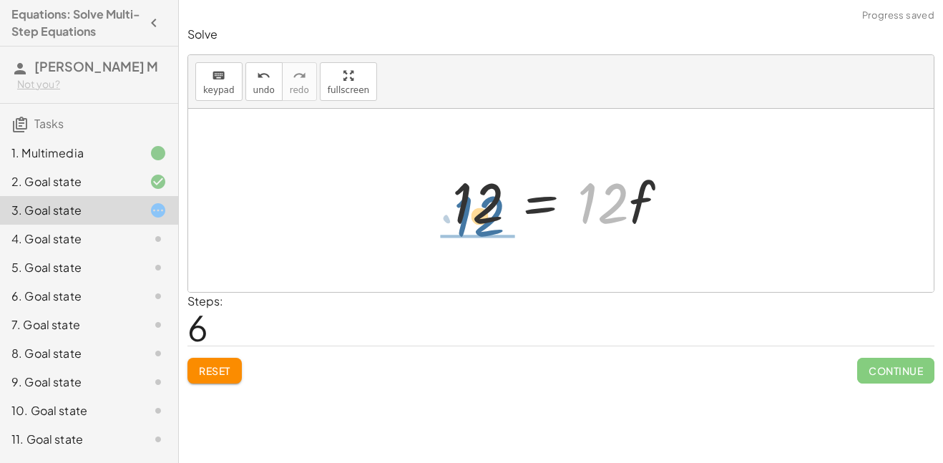
drag, startPoint x: 601, startPoint y: 206, endPoint x: 476, endPoint y: 219, distance: 125.8
click at [476, 219] on div at bounding box center [566, 201] width 242 height 74
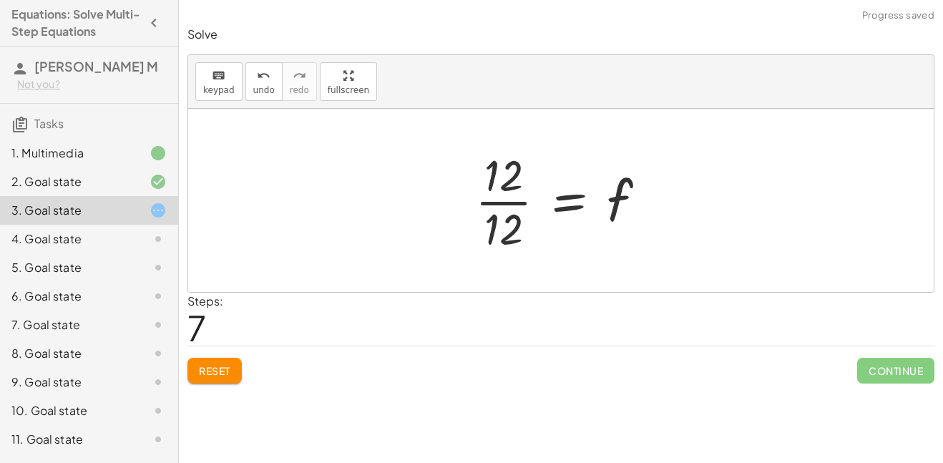
click at [502, 212] on div at bounding box center [566, 200] width 197 height 110
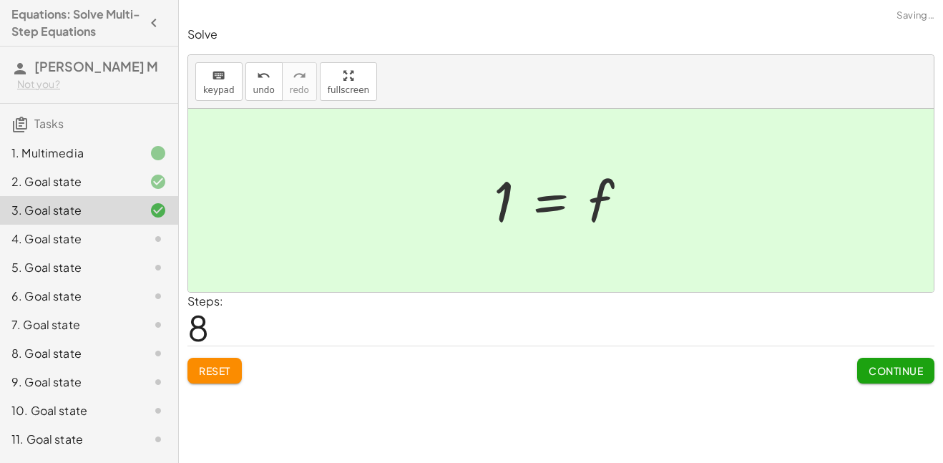
click at [875, 363] on button "Continue" at bounding box center [895, 371] width 77 height 26
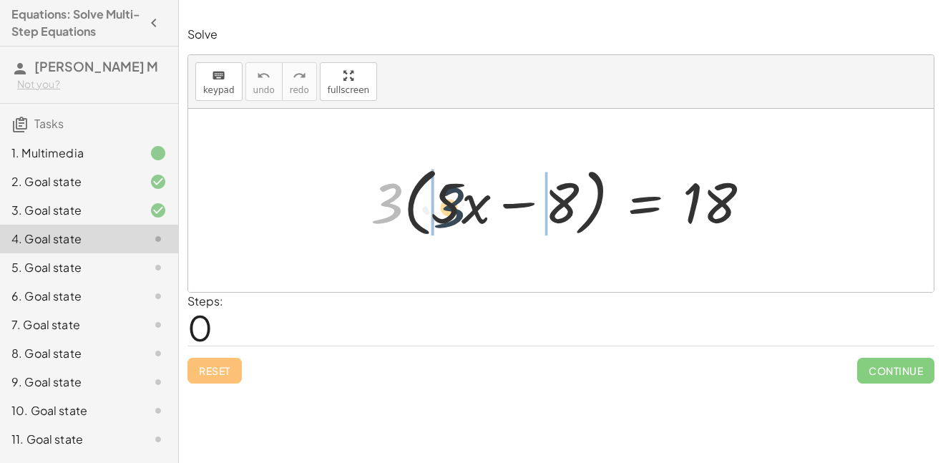
drag, startPoint x: 390, startPoint y: 183, endPoint x: 456, endPoint y: 187, distance: 65.9
click at [456, 187] on div at bounding box center [565, 200] width 405 height 82
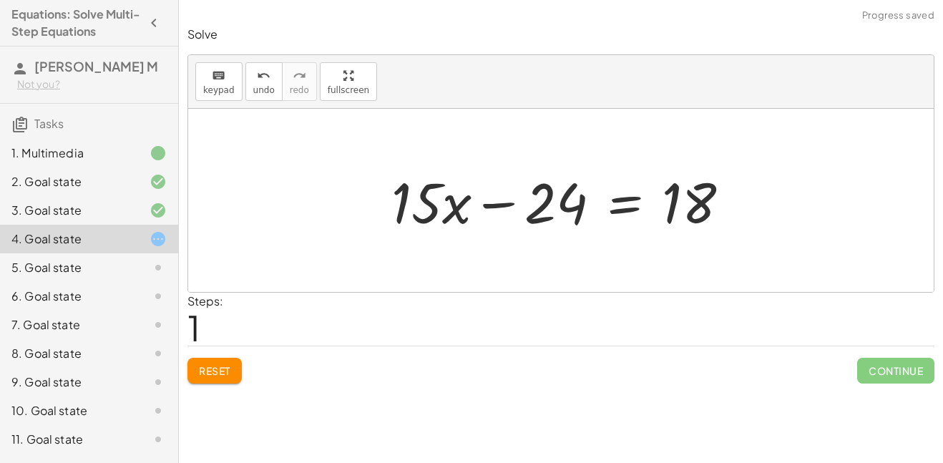
click at [438, 210] on div at bounding box center [566, 201] width 364 height 74
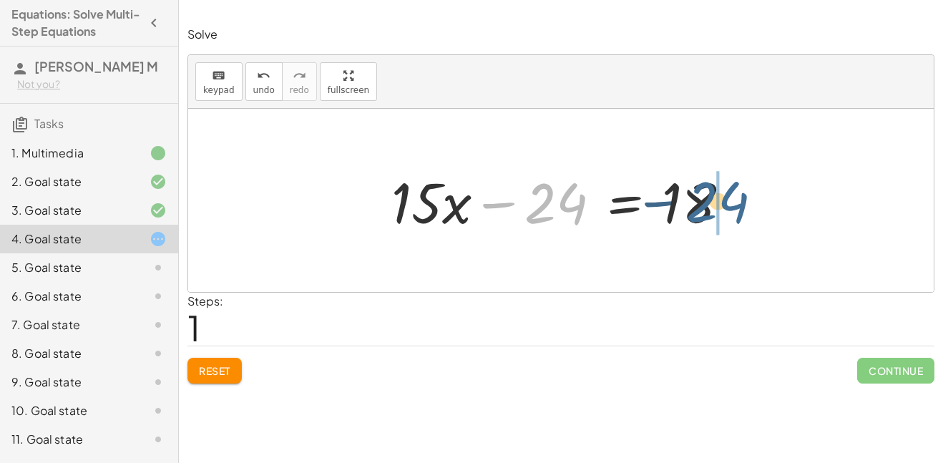
drag, startPoint x: 539, startPoint y: 202, endPoint x: 712, endPoint y: 199, distance: 173.1
click at [712, 199] on div at bounding box center [566, 201] width 364 height 74
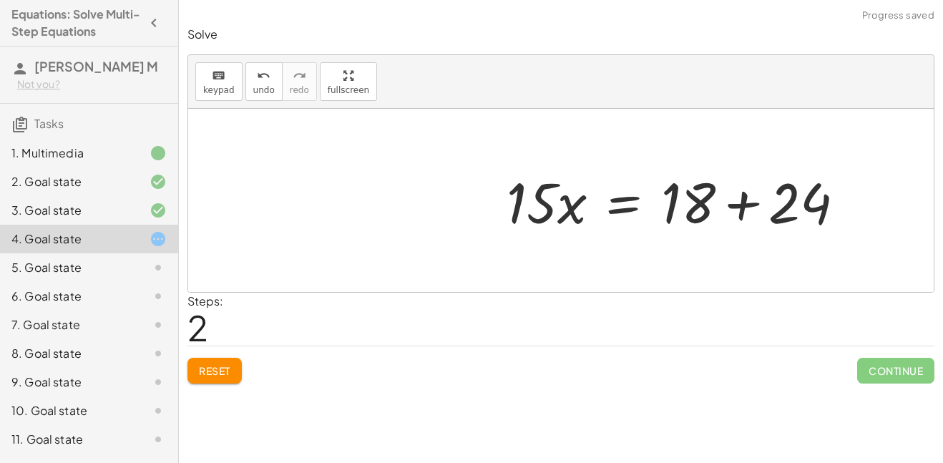
click at [684, 194] on div at bounding box center [681, 201] width 364 height 74
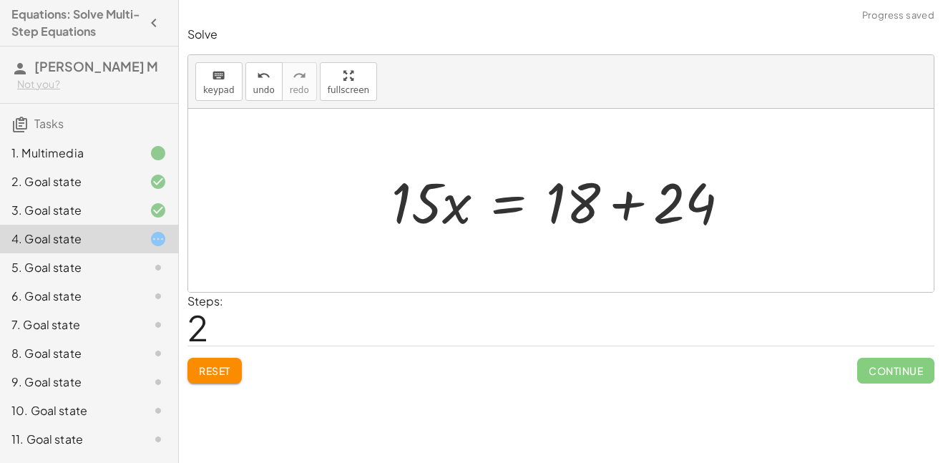
click at [684, 194] on div at bounding box center [566, 201] width 364 height 74
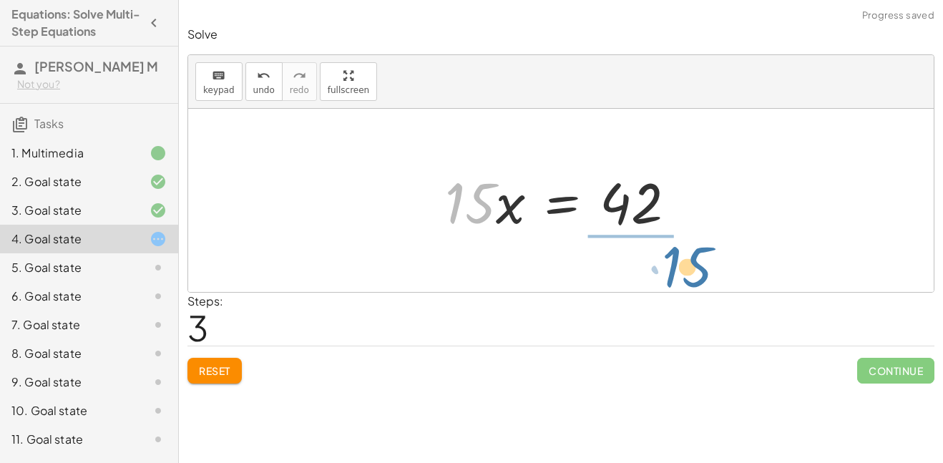
drag, startPoint x: 456, startPoint y: 200, endPoint x: 672, endPoint y: 262, distance: 224.7
click at [672, 262] on div "· 3 · ( + · 5 · x − 8 ) = 18 + · 3 · 5 · x − · 3 · 8 = 18 + · 15 · x − 24 = 18 …" at bounding box center [560, 200] width 745 height 183
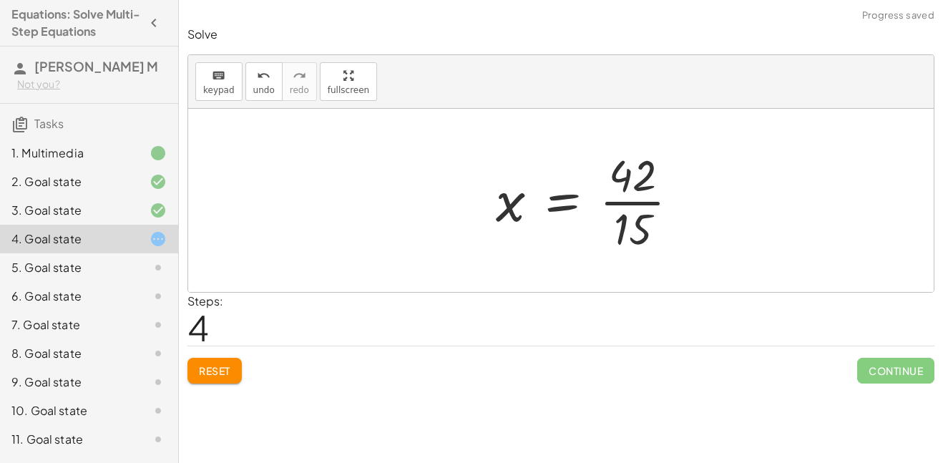
click at [650, 202] on div at bounding box center [592, 200] width 209 height 110
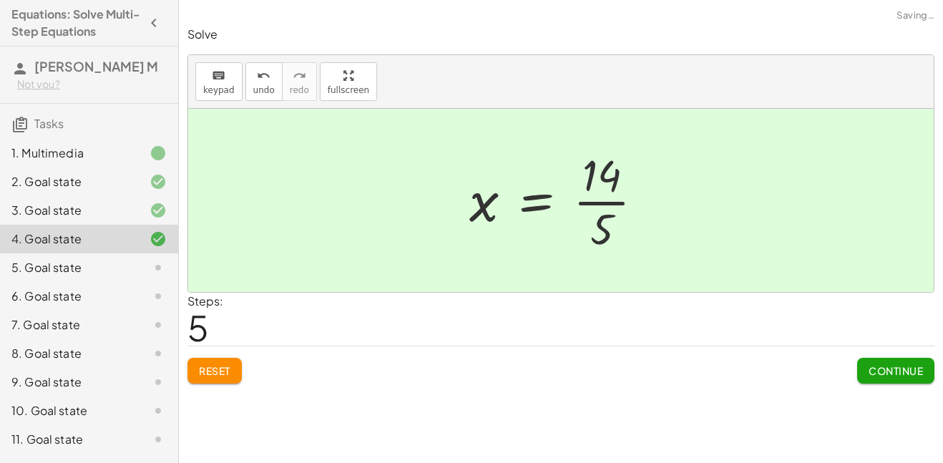
click at [626, 210] on div at bounding box center [562, 200] width 200 height 110
click at [873, 371] on span "Continue" at bounding box center [895, 370] width 54 height 13
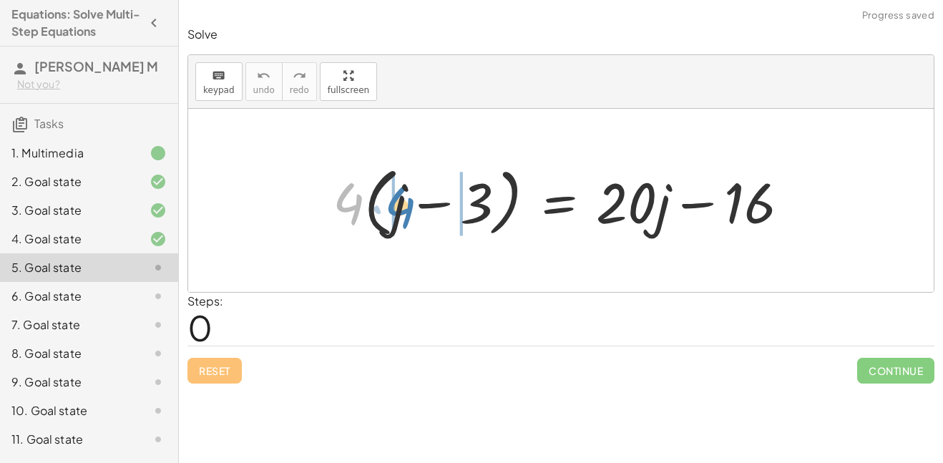
drag, startPoint x: 360, startPoint y: 206, endPoint x: 411, endPoint y: 210, distance: 51.6
click at [411, 210] on div at bounding box center [566, 200] width 482 height 82
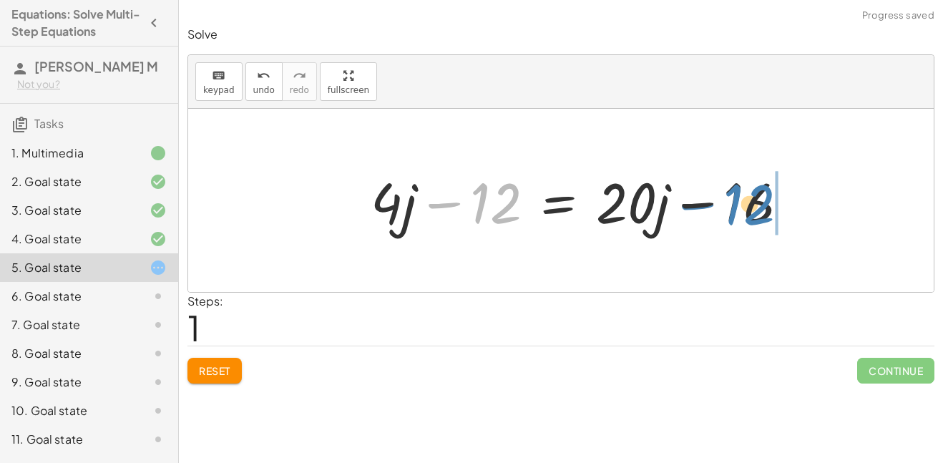
drag, startPoint x: 492, startPoint y: 206, endPoint x: 762, endPoint y: 195, distance: 270.5
click at [762, 195] on div at bounding box center [585, 201] width 444 height 74
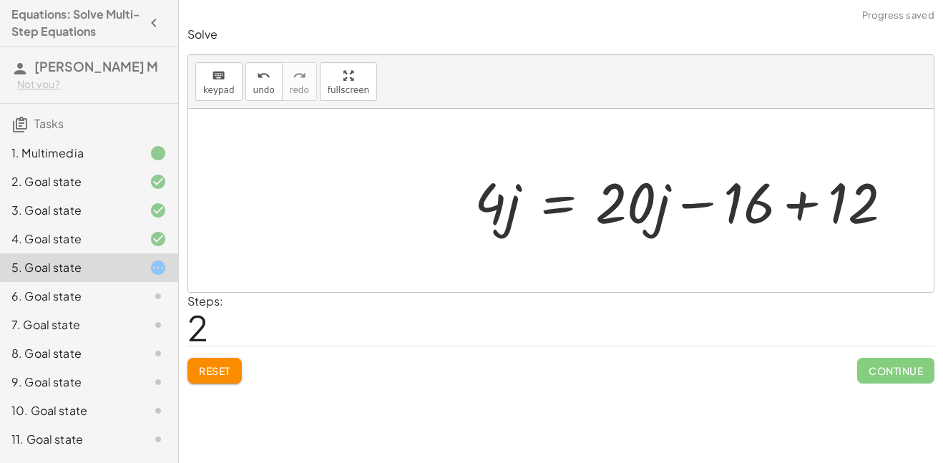
click at [744, 207] on div at bounding box center [690, 201] width 444 height 74
click at [788, 196] on div at bounding box center [690, 201] width 444 height 74
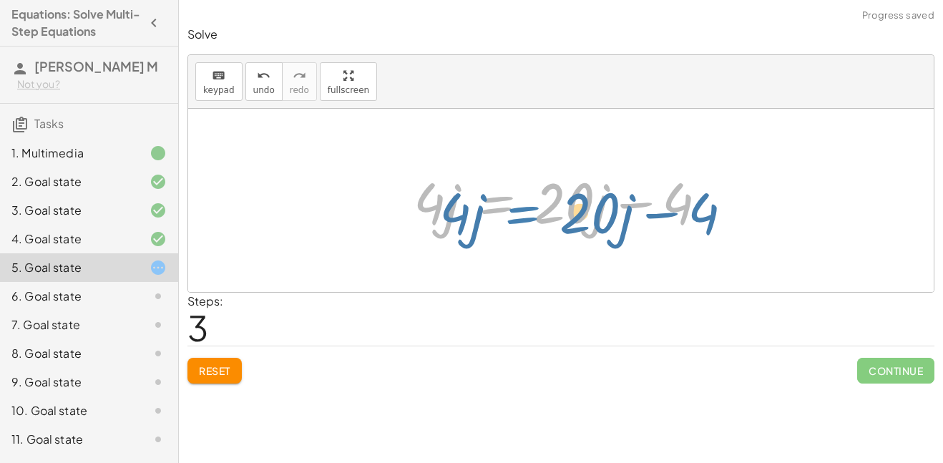
drag, startPoint x: 491, startPoint y: 197, endPoint x: 476, endPoint y: 188, distance: 17.9
click at [476, 188] on div at bounding box center [565, 201] width 319 height 74
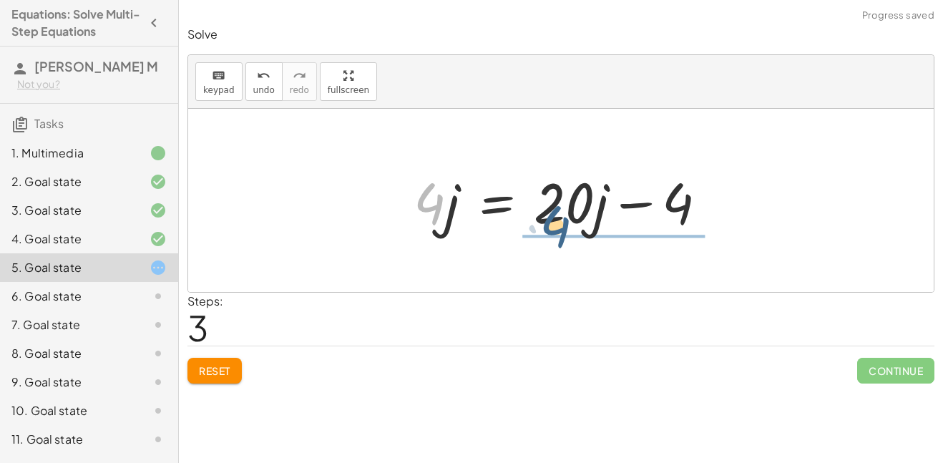
drag, startPoint x: 436, startPoint y: 192, endPoint x: 569, endPoint y: 210, distance: 133.5
click at [569, 210] on div at bounding box center [565, 201] width 319 height 74
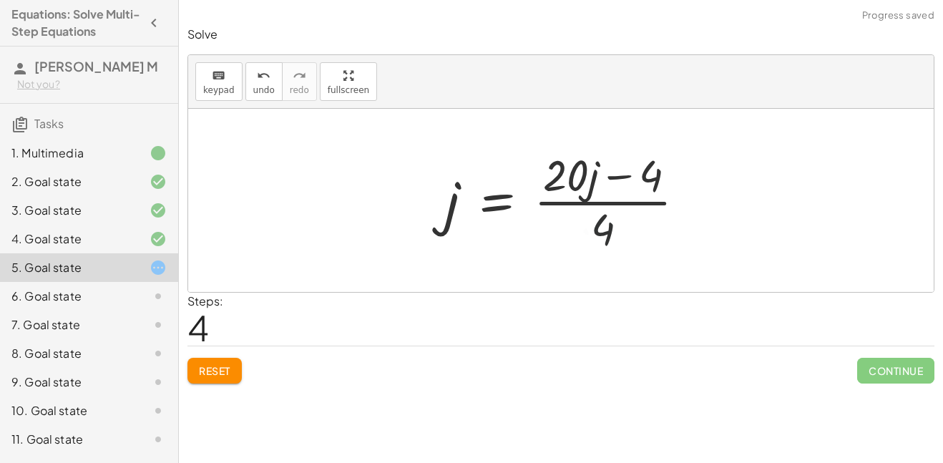
click at [574, 201] on div at bounding box center [571, 200] width 266 height 110
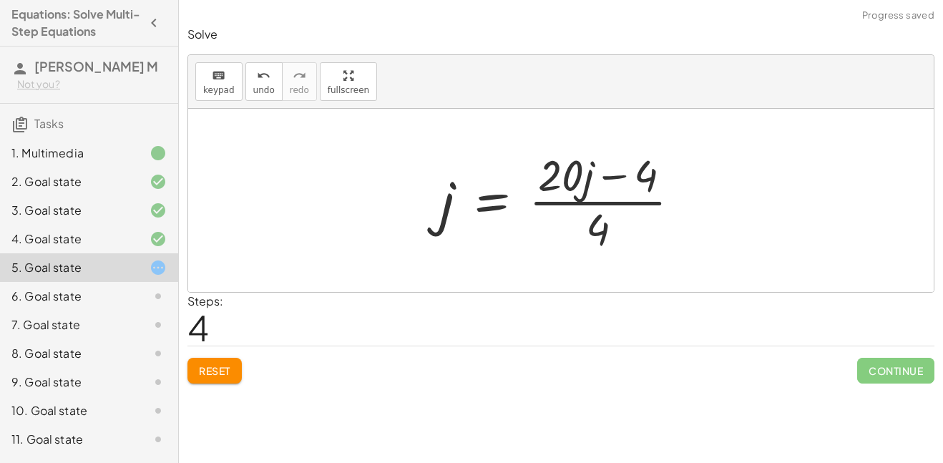
click at [586, 227] on div at bounding box center [566, 200] width 266 height 110
click at [261, 92] on span "undo" at bounding box center [263, 90] width 21 height 10
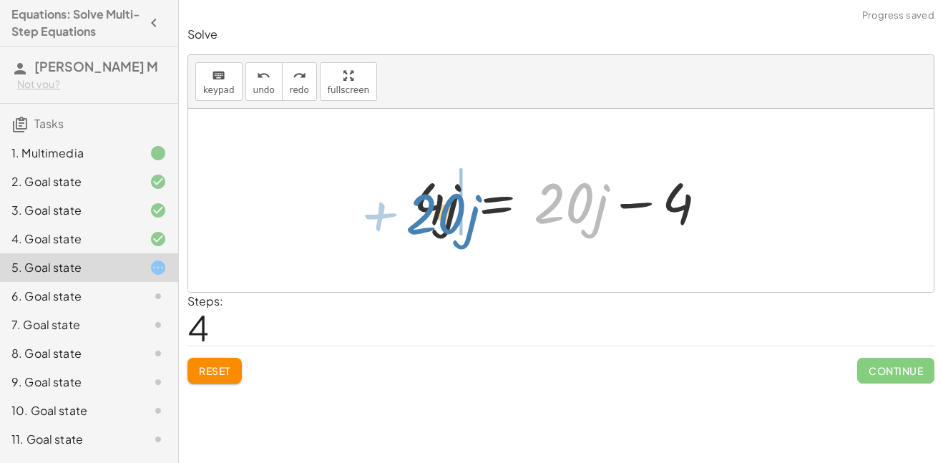
drag, startPoint x: 559, startPoint y: 212, endPoint x: 433, endPoint y: 224, distance: 127.1
click at [433, 224] on div at bounding box center [561, 201] width 310 height 74
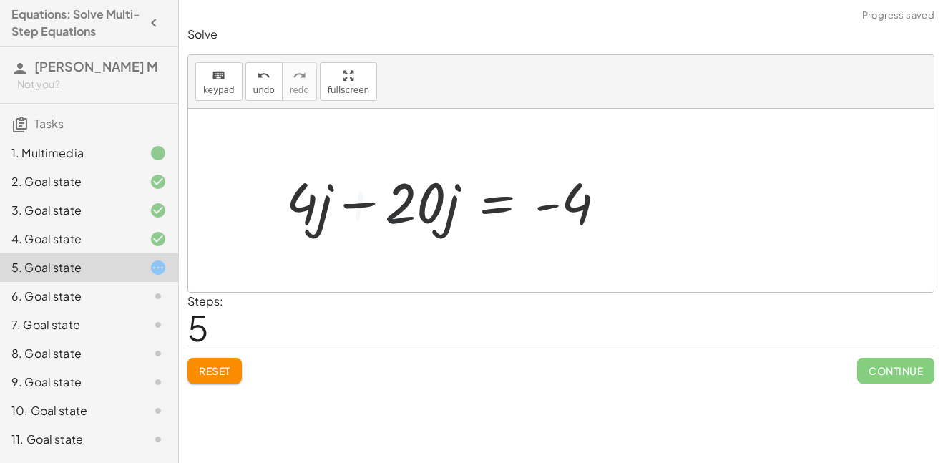
click at [404, 209] on div at bounding box center [450, 201] width 345 height 74
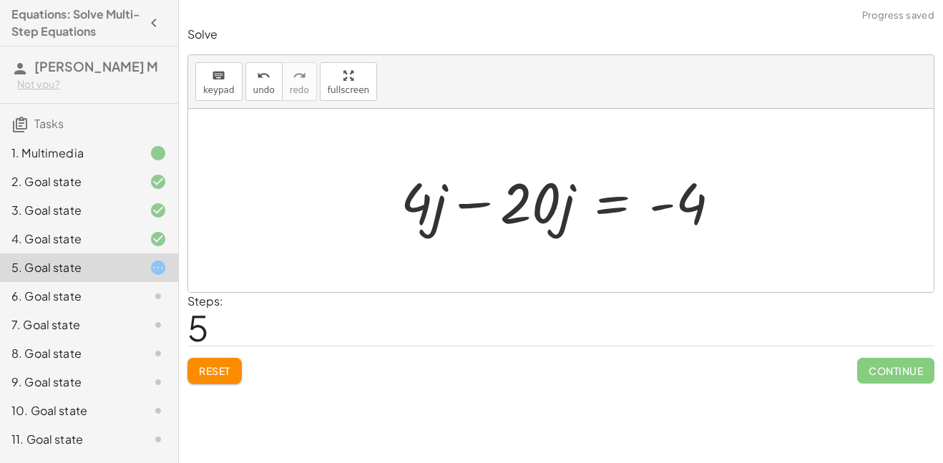
click at [498, 214] on div at bounding box center [565, 201] width 345 height 74
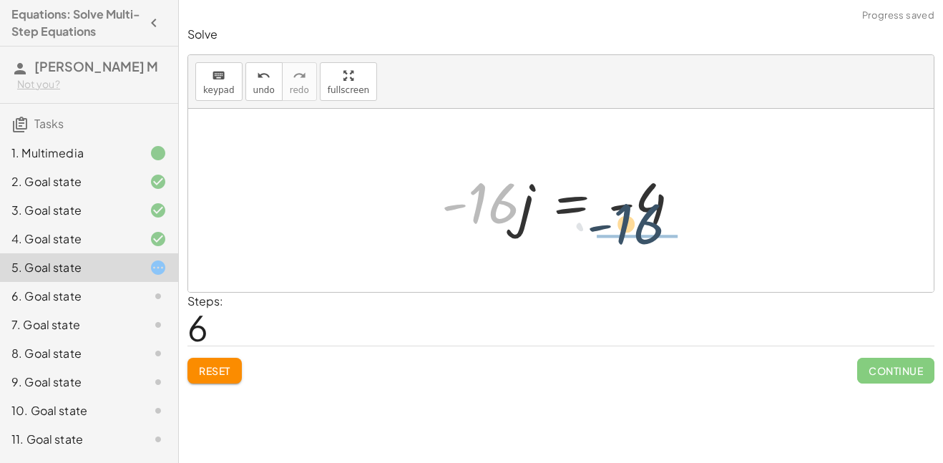
drag, startPoint x: 469, startPoint y: 207, endPoint x: 636, endPoint y: 227, distance: 168.5
click at [636, 227] on div at bounding box center [566, 201] width 264 height 74
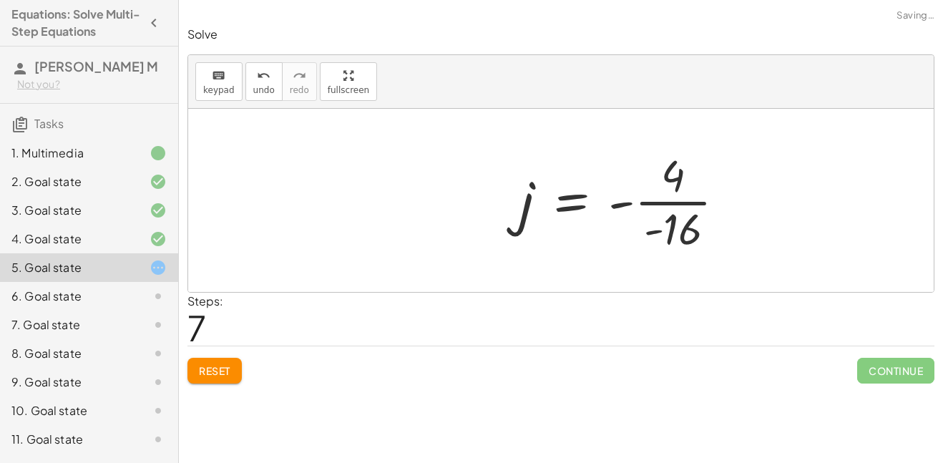
click at [672, 220] on div at bounding box center [628, 200] width 232 height 110
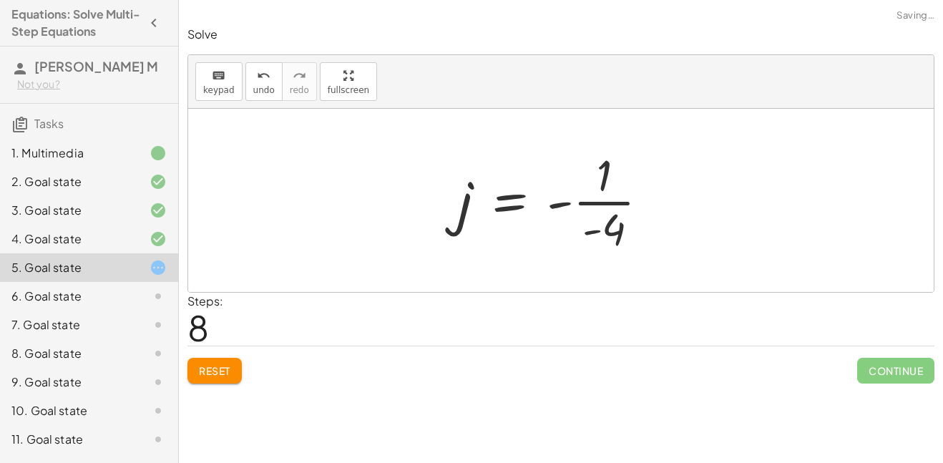
click at [624, 212] on div at bounding box center [559, 200] width 216 height 110
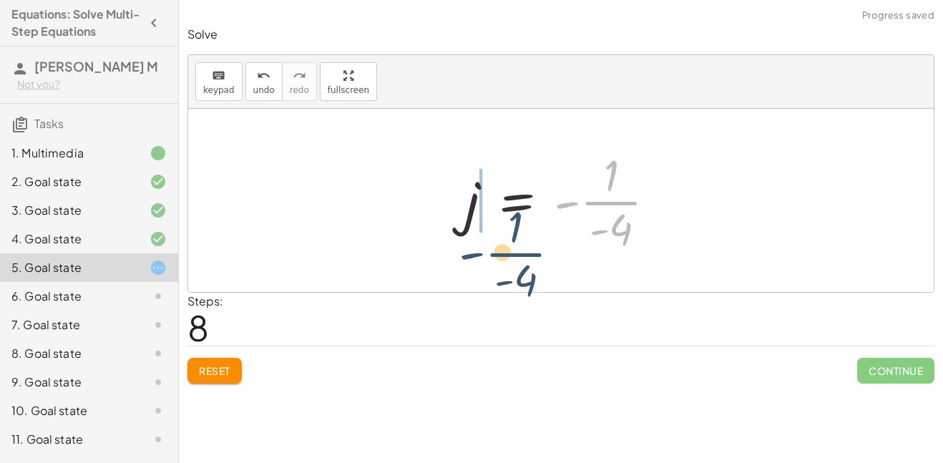
drag, startPoint x: 600, startPoint y: 206, endPoint x: 461, endPoint y: 233, distance: 142.1
click at [461, 233] on div at bounding box center [566, 200] width 216 height 110
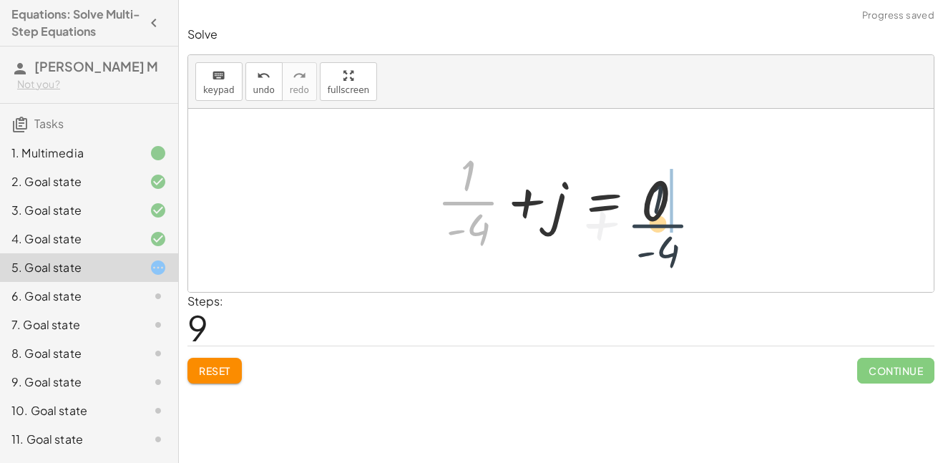
drag, startPoint x: 458, startPoint y: 207, endPoint x: 668, endPoint y: 224, distance: 210.9
click at [668, 224] on div at bounding box center [566, 200] width 272 height 110
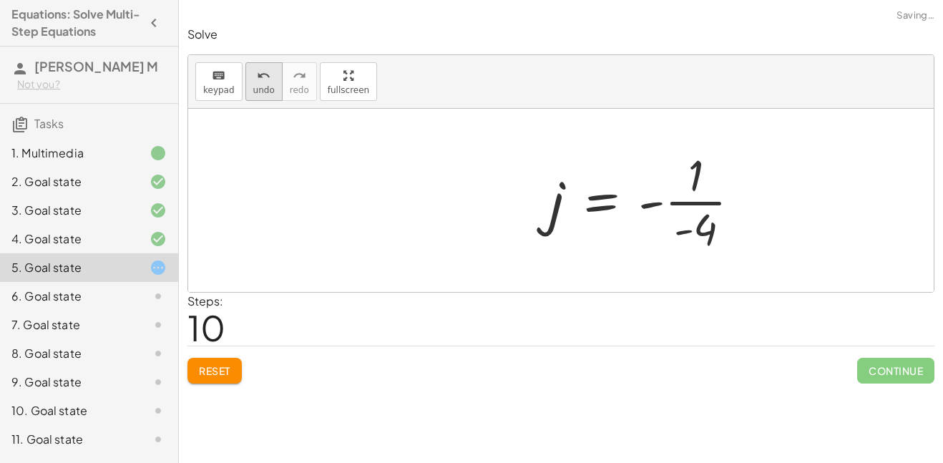
click at [267, 86] on span "undo" at bounding box center [263, 90] width 21 height 10
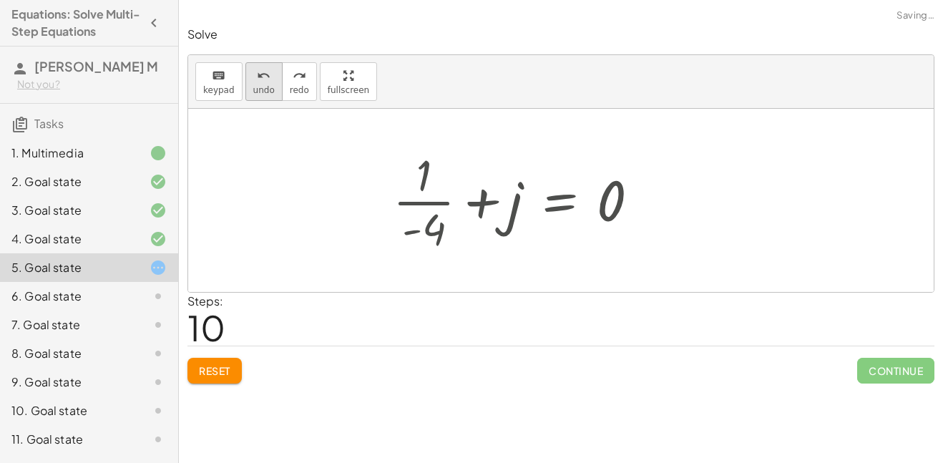
click at [267, 86] on span "undo" at bounding box center [263, 90] width 21 height 10
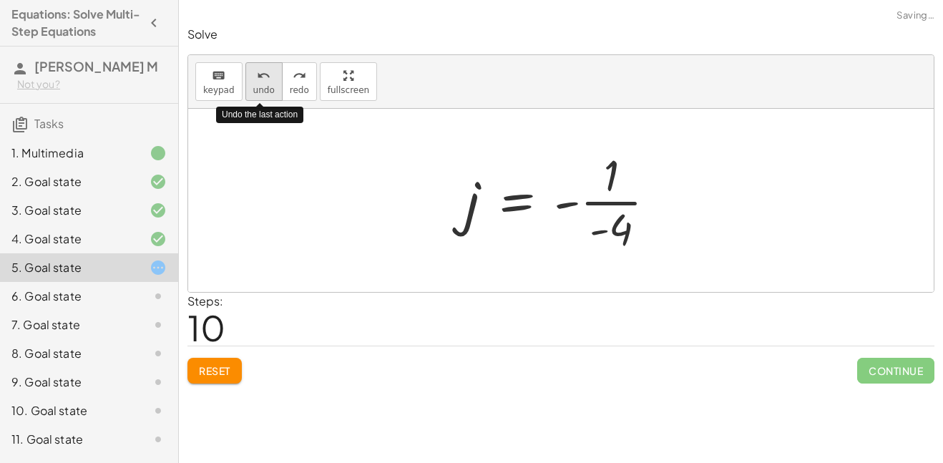
click at [267, 86] on span "undo" at bounding box center [263, 90] width 21 height 10
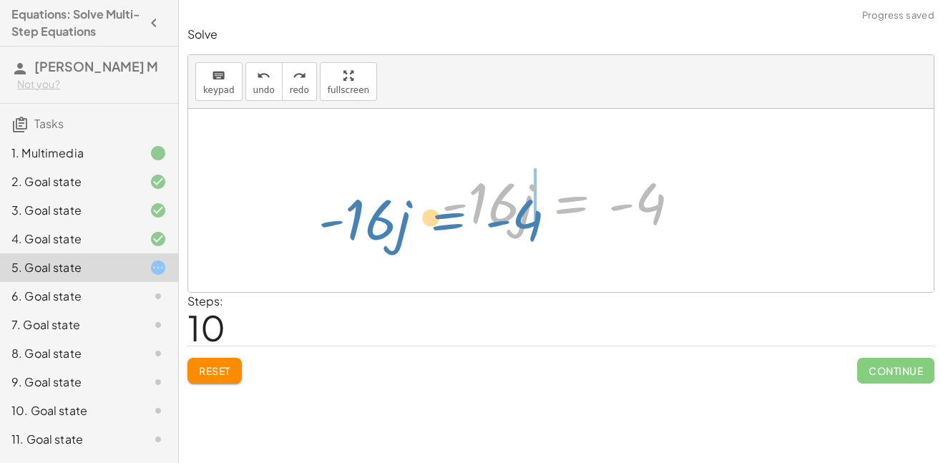
drag, startPoint x: 644, startPoint y: 215, endPoint x: 527, endPoint y: 223, distance: 116.9
click at [527, 223] on div at bounding box center [566, 201] width 264 height 74
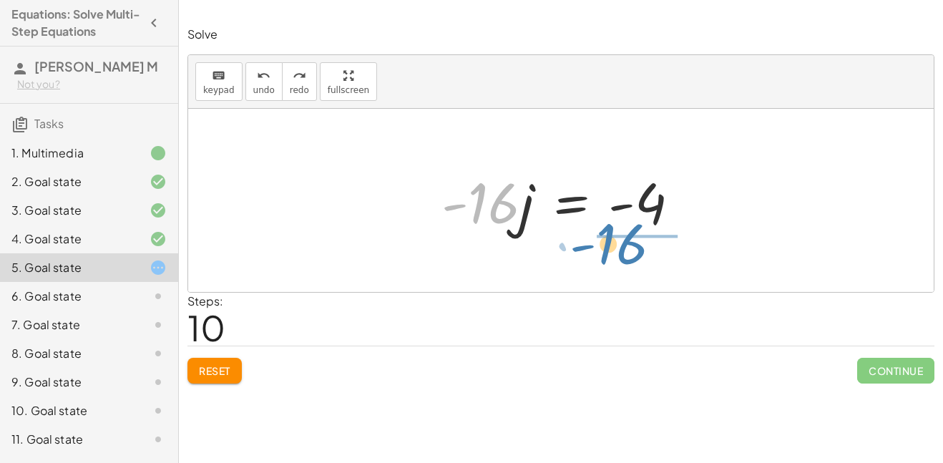
drag, startPoint x: 493, startPoint y: 221, endPoint x: 621, endPoint y: 261, distance: 134.8
click at [621, 261] on div "· 4 · ( + j − 3 ) = + · 20 · j − 16 + · 4 · j − · 4 · 3 = + · 20 · j − 16 + · 4…" at bounding box center [560, 200] width 745 height 183
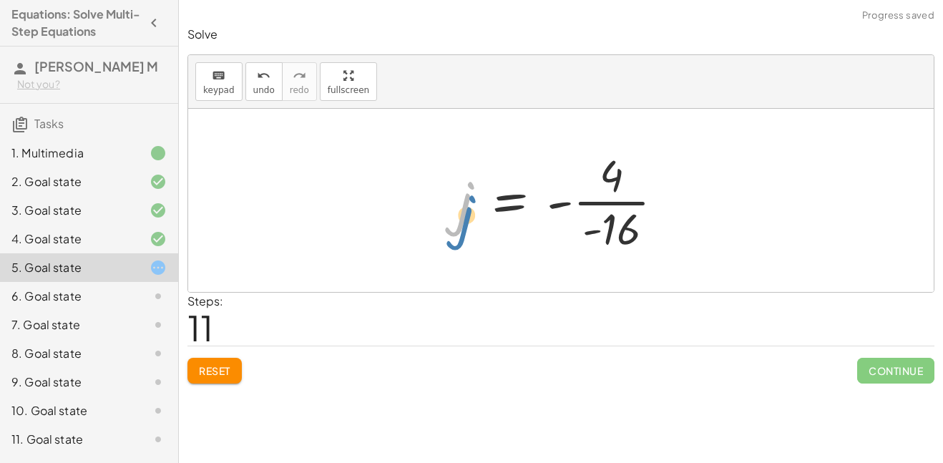
drag, startPoint x: 466, startPoint y: 207, endPoint x: 467, endPoint y: 222, distance: 14.3
click at [467, 222] on div at bounding box center [567, 200] width 232 height 110
click at [611, 205] on div at bounding box center [567, 200] width 232 height 110
click at [591, 218] on div at bounding box center [566, 200] width 216 height 110
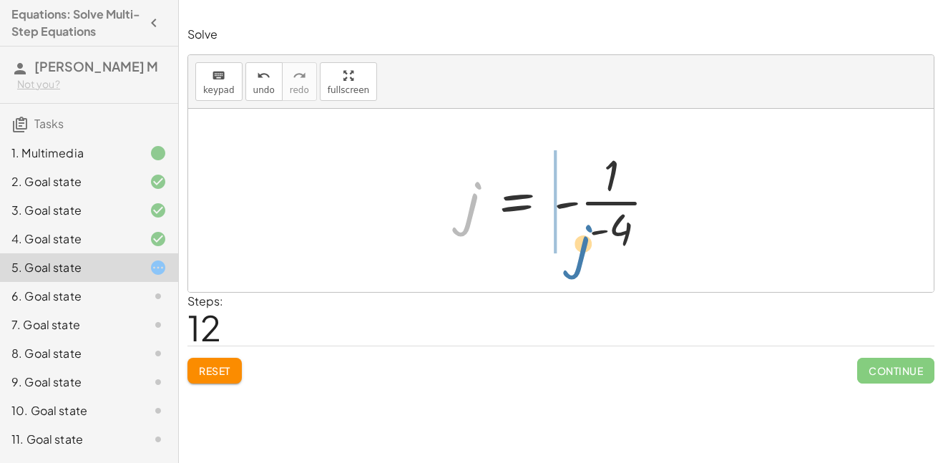
drag, startPoint x: 466, startPoint y: 208, endPoint x: 589, endPoint y: 227, distance: 124.4
click at [589, 227] on div at bounding box center [566, 200] width 216 height 110
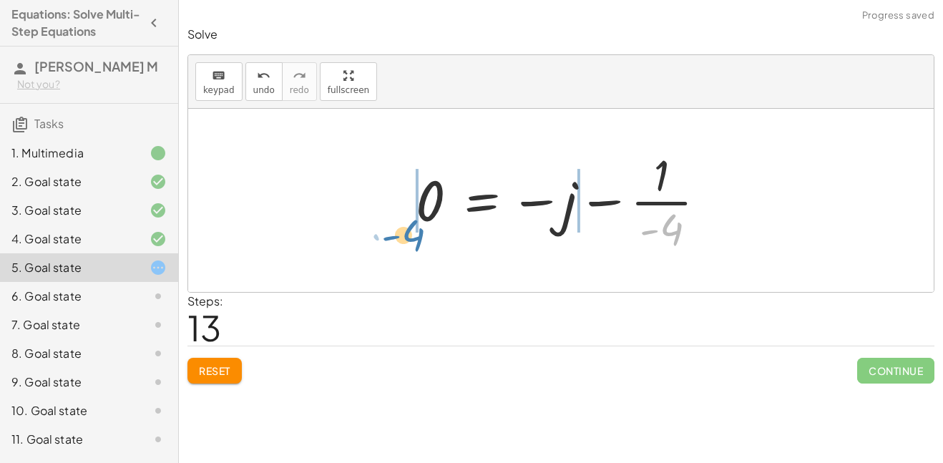
drag, startPoint x: 665, startPoint y: 216, endPoint x: 410, endPoint y: 215, distance: 255.3
click at [410, 215] on div at bounding box center [566, 200] width 316 height 110
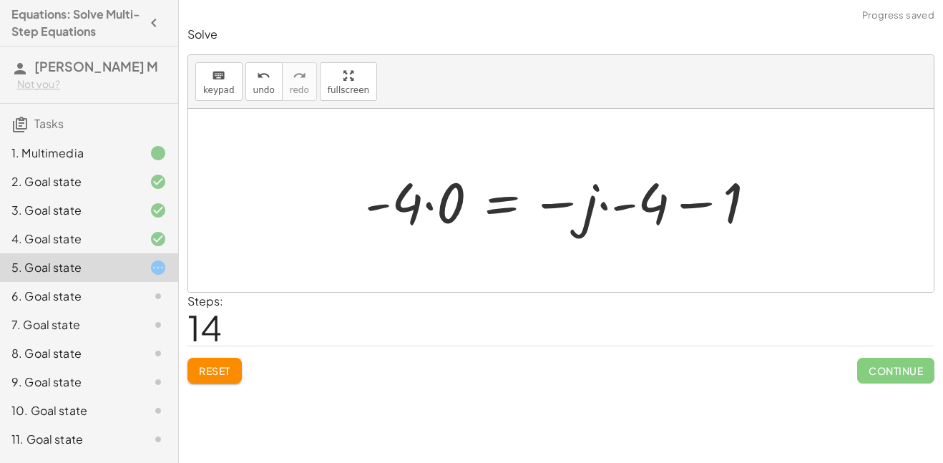
click at [413, 214] on div at bounding box center [566, 201] width 416 height 74
click at [423, 216] on div at bounding box center [566, 201] width 416 height 74
click at [644, 205] on div at bounding box center [587, 201] width 371 height 74
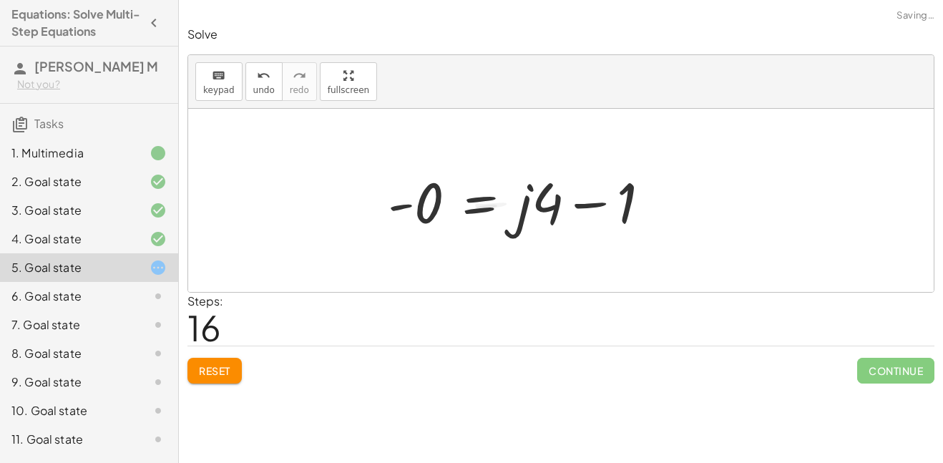
click at [590, 212] on div at bounding box center [523, 201] width 287 height 74
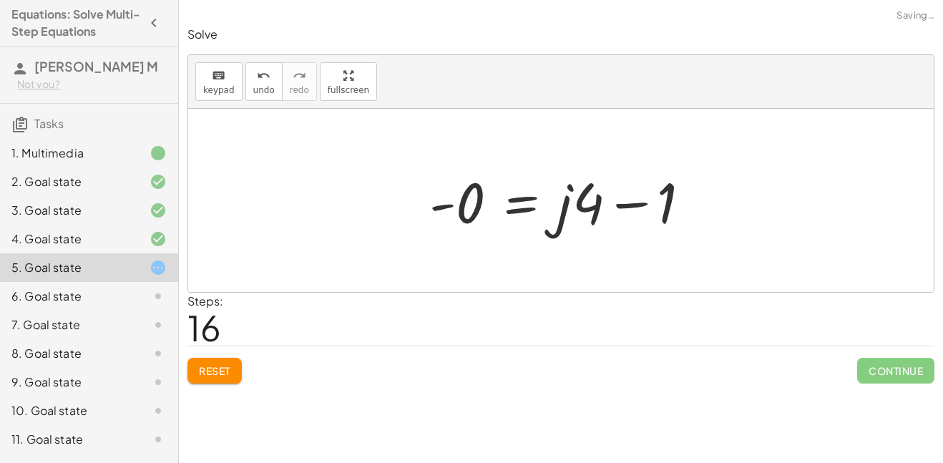
click at [629, 213] on div at bounding box center [565, 201] width 287 height 74
drag, startPoint x: 437, startPoint y: 197, endPoint x: 638, endPoint y: 192, distance: 201.0
click at [638, 192] on div at bounding box center [565, 201] width 287 height 74
click at [674, 198] on div at bounding box center [633, 201] width 370 height 74
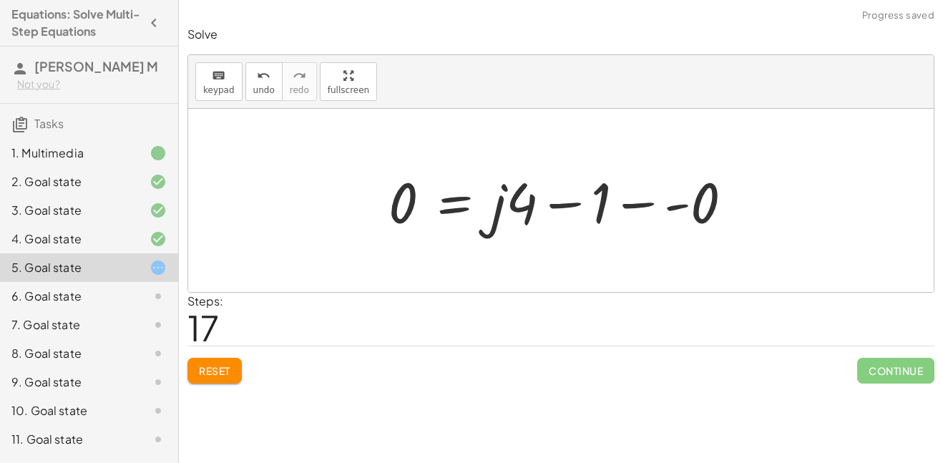
click at [674, 198] on div at bounding box center [566, 201] width 370 height 74
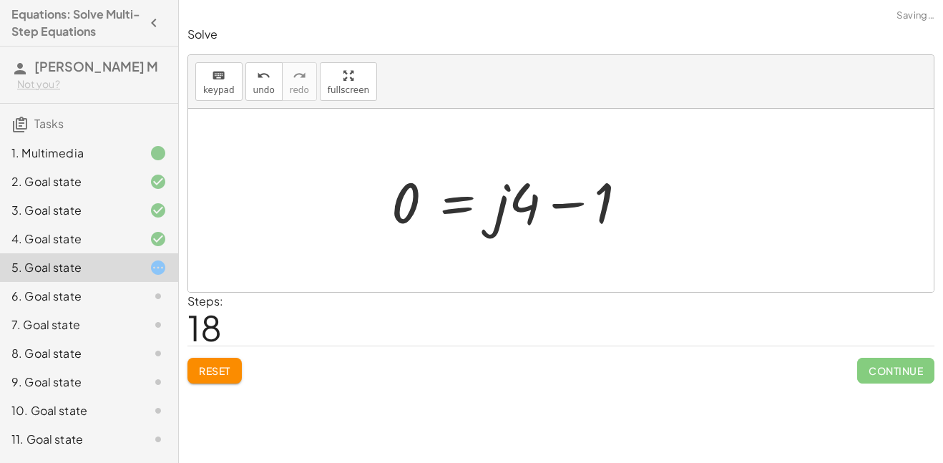
click at [644, 201] on div at bounding box center [515, 201] width 262 height 74
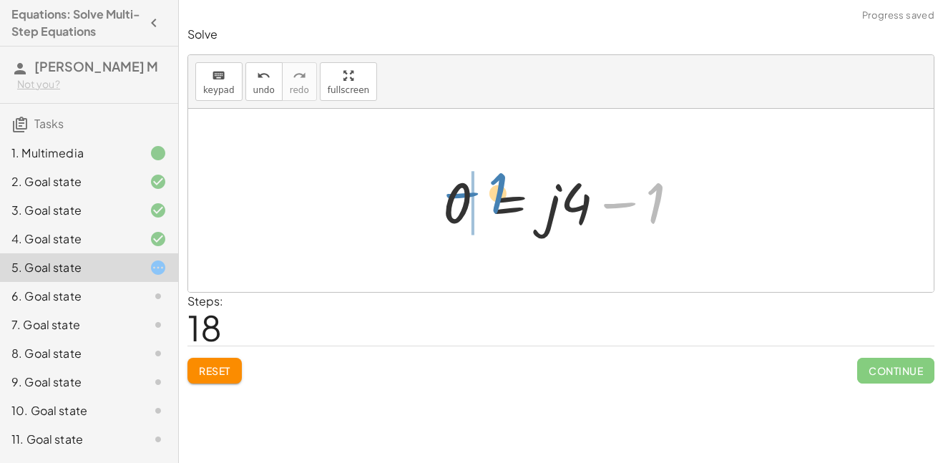
drag, startPoint x: 665, startPoint y: 204, endPoint x: 505, endPoint y: 195, distance: 160.4
click at [505, 195] on div at bounding box center [566, 201] width 262 height 74
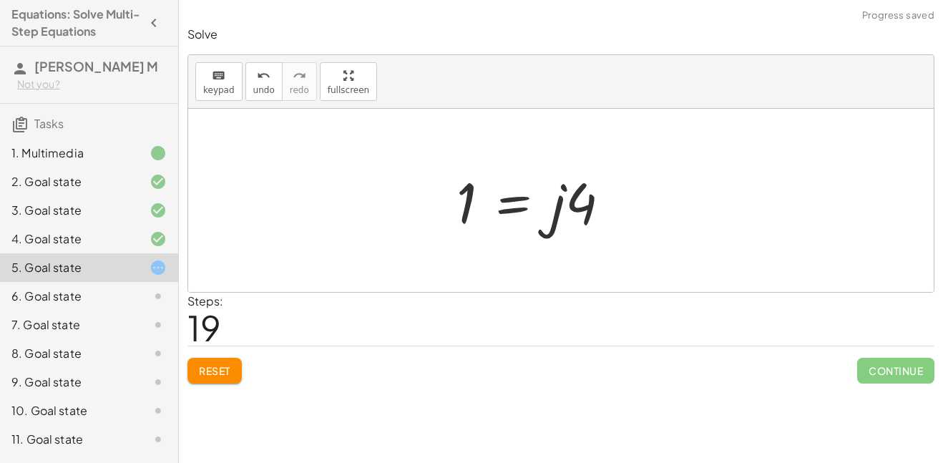
click at [533, 204] on div at bounding box center [538, 201] width 179 height 74
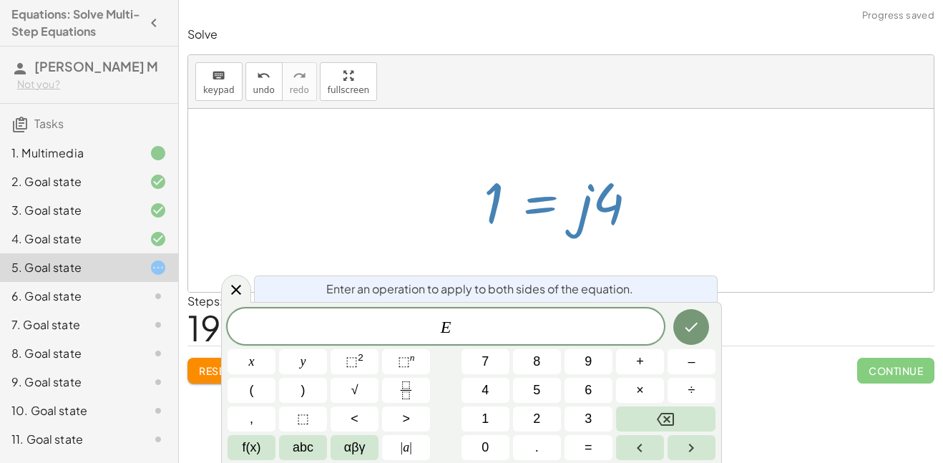
scroll to position [1, 0]
click at [227, 287] on icon at bounding box center [235, 289] width 17 height 17
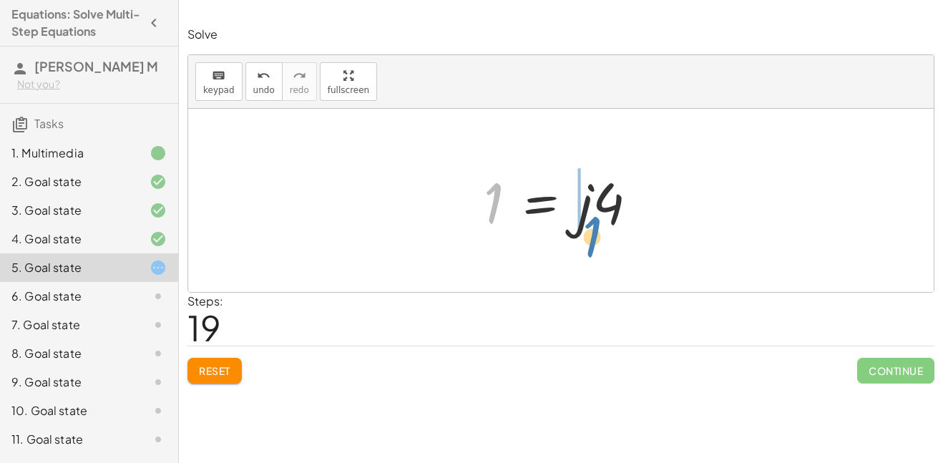
drag, startPoint x: 492, startPoint y: 207, endPoint x: 591, endPoint y: 242, distance: 104.5
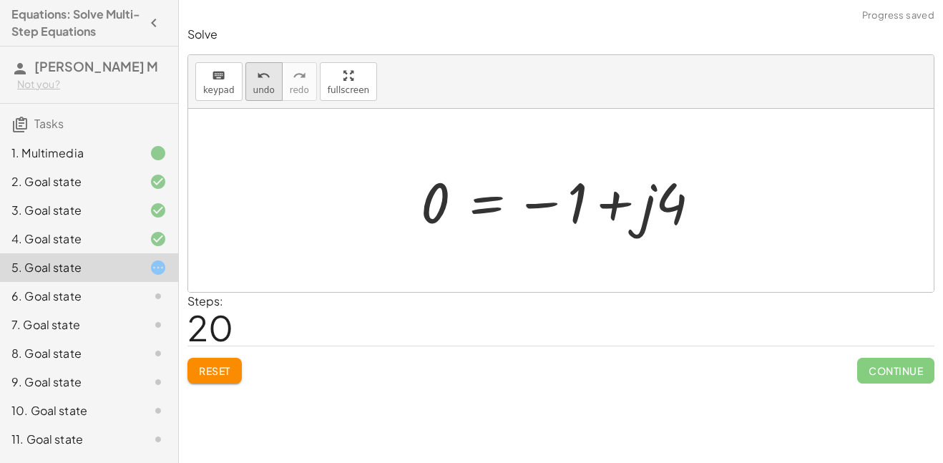
click at [265, 86] on span "undo" at bounding box center [263, 90] width 21 height 10
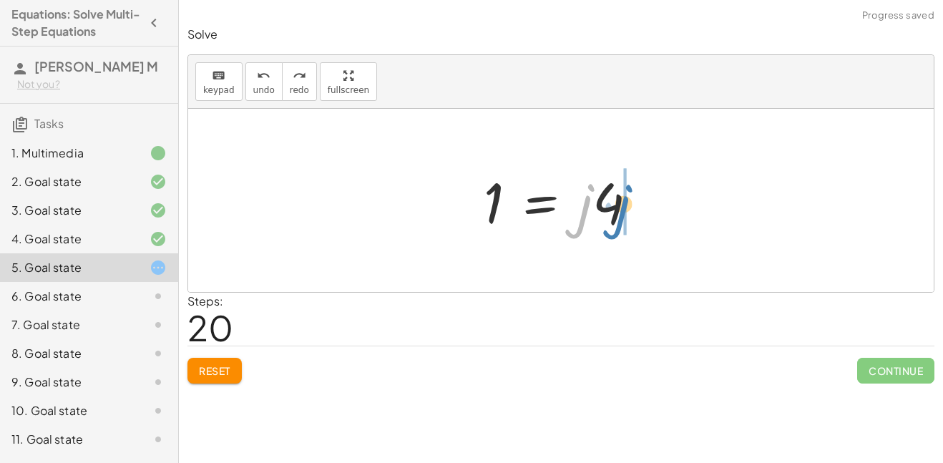
drag, startPoint x: 587, startPoint y: 196, endPoint x: 626, endPoint y: 197, distance: 38.6
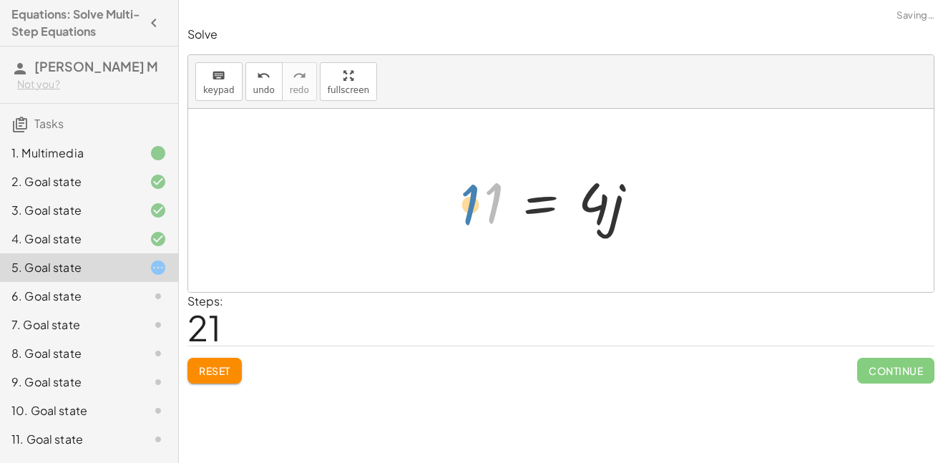
drag, startPoint x: 493, startPoint y: 206, endPoint x: 464, endPoint y: 206, distance: 28.6
drag, startPoint x: 595, startPoint y: 212, endPoint x: 496, endPoint y: 251, distance: 106.2
click at [496, 251] on div "· 4 · ( + j − 3 ) = + · 20 · j − 16 + · 4 · j − · 4 · 3 = + · 20 · j − 16 + · 4…" at bounding box center [560, 200] width 745 height 183
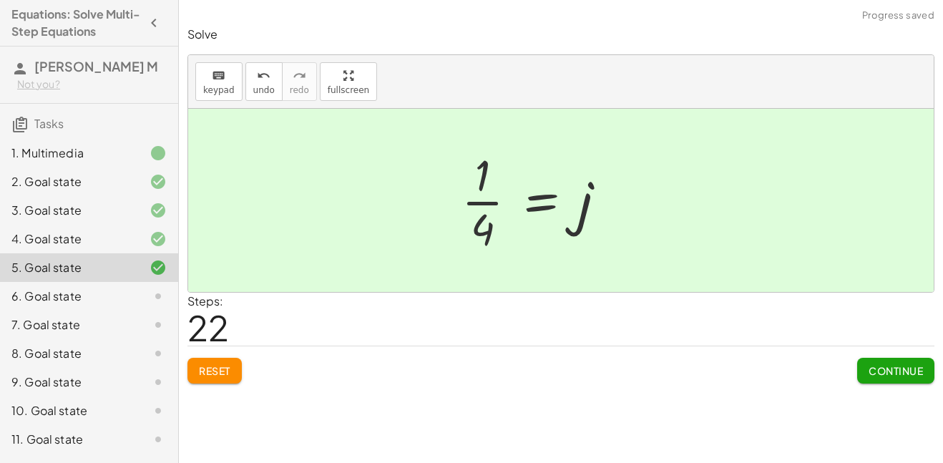
click at [480, 185] on div at bounding box center [539, 200] width 170 height 110
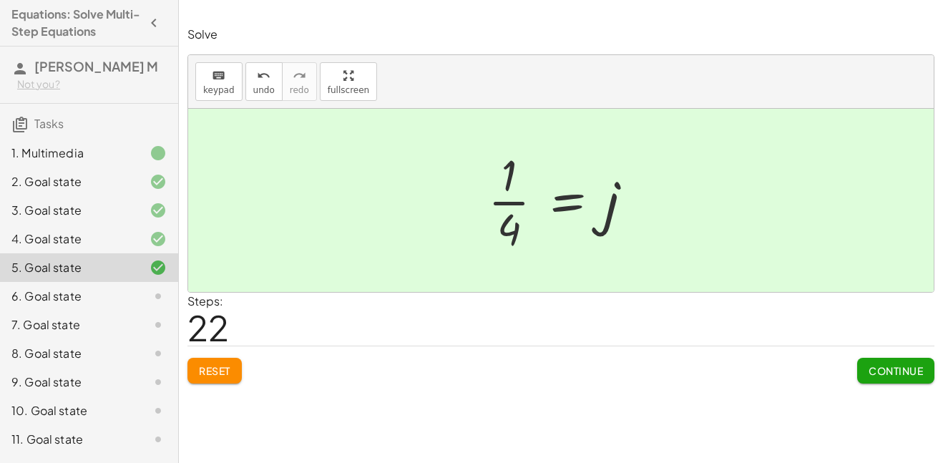
click at [858, 358] on button "Continue" at bounding box center [895, 371] width 77 height 26
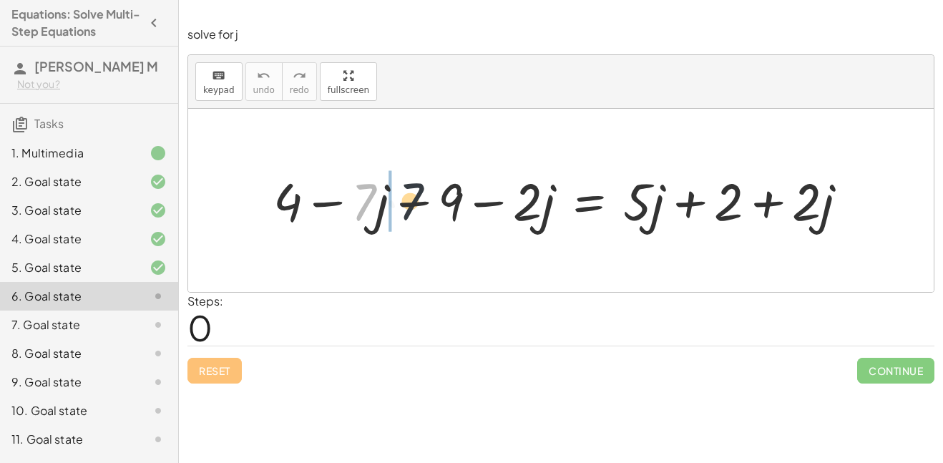
drag, startPoint x: 373, startPoint y: 207, endPoint x: 476, endPoint y: 201, distance: 102.4
click at [428, 205] on div at bounding box center [566, 200] width 600 height 68
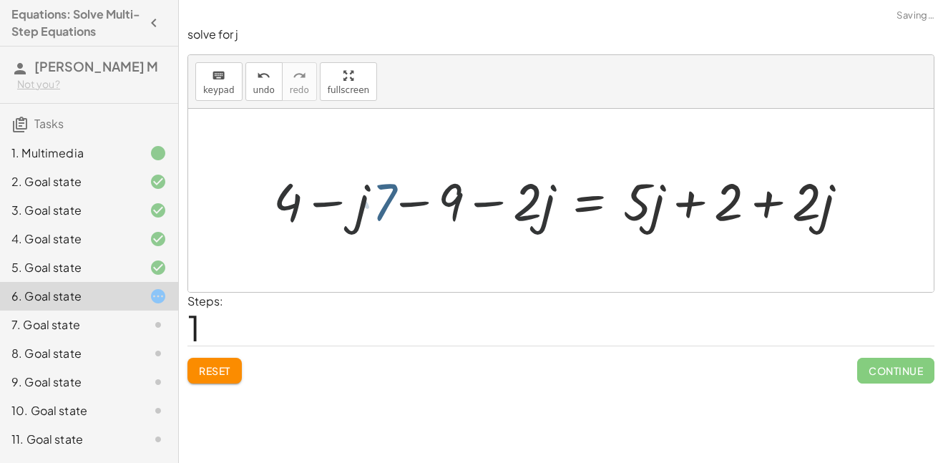
drag, startPoint x: 476, startPoint y: 201, endPoint x: 516, endPoint y: 210, distance: 41.1
click at [516, 210] on div at bounding box center [566, 200] width 600 height 68
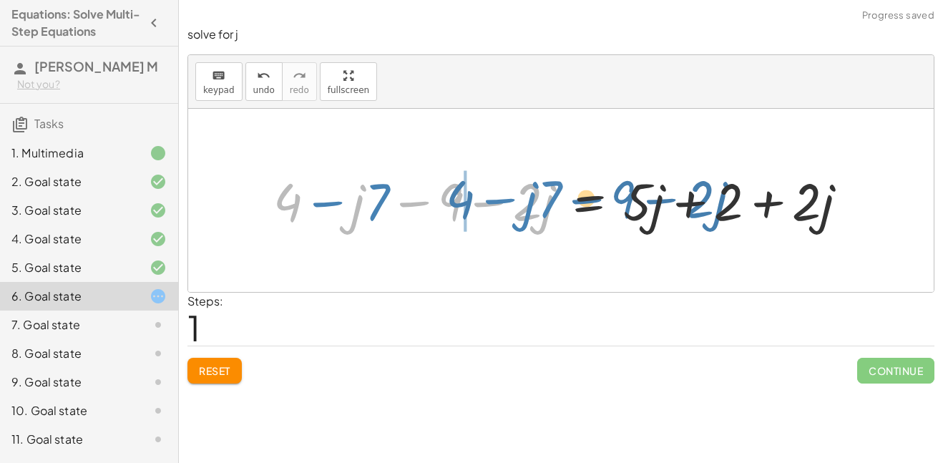
drag, startPoint x: 360, startPoint y: 205, endPoint x: 536, endPoint y: 206, distance: 175.9
click at [536, 206] on div at bounding box center [566, 200] width 600 height 68
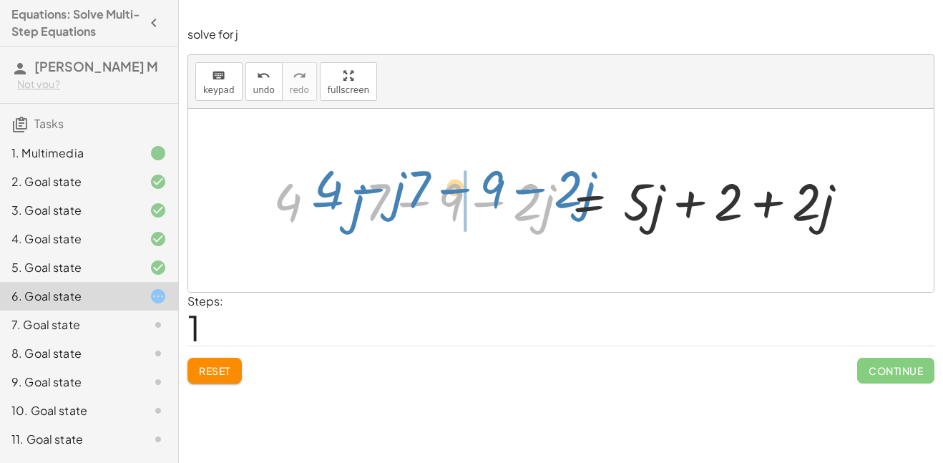
drag, startPoint x: 368, startPoint y: 200, endPoint x: 398, endPoint y: 187, distance: 33.0
click at [398, 187] on div at bounding box center [566, 200] width 600 height 68
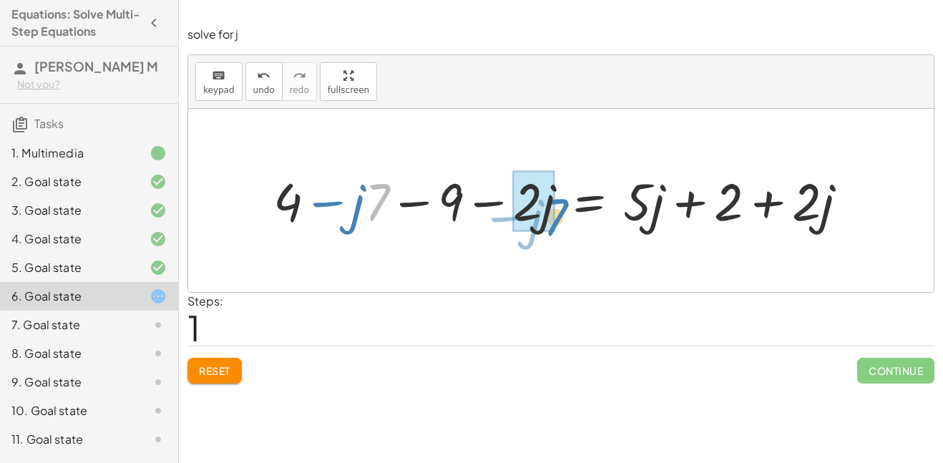
drag, startPoint x: 385, startPoint y: 195, endPoint x: 561, endPoint y: 209, distance: 177.2
click at [561, 209] on div at bounding box center [566, 200] width 600 height 68
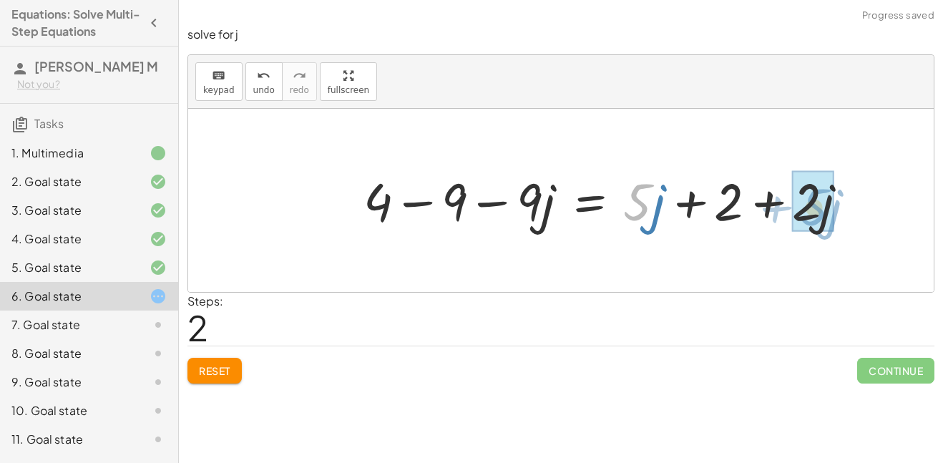
drag, startPoint x: 644, startPoint y: 202, endPoint x: 820, endPoint y: 207, distance: 176.7
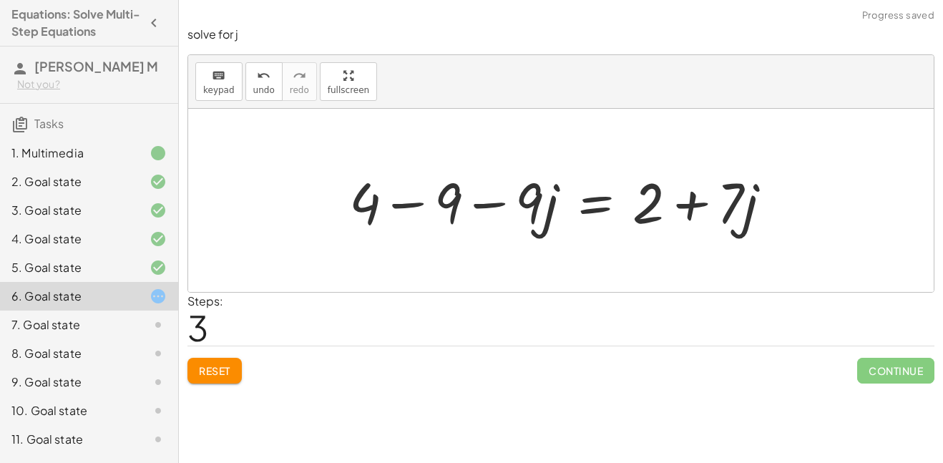
click at [452, 208] on div at bounding box center [566, 201] width 448 height 74
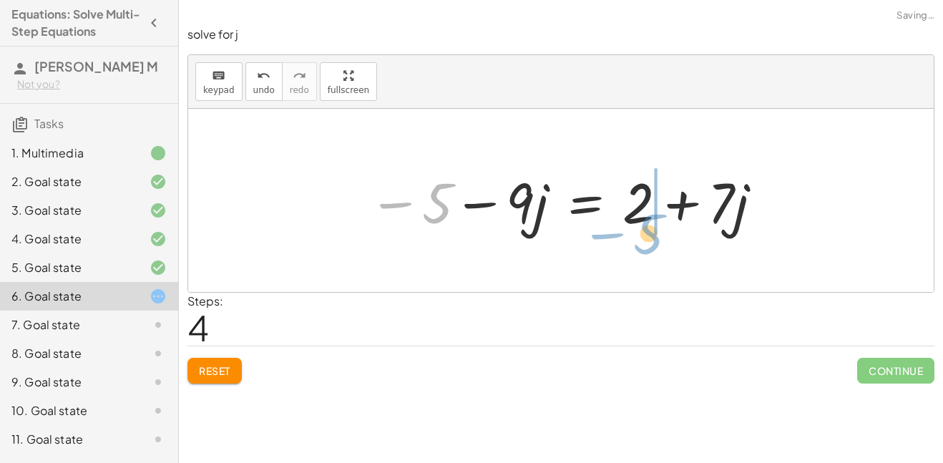
drag, startPoint x: 438, startPoint y: 210, endPoint x: 657, endPoint y: 235, distance: 220.3
click at [657, 235] on div at bounding box center [566, 201] width 410 height 74
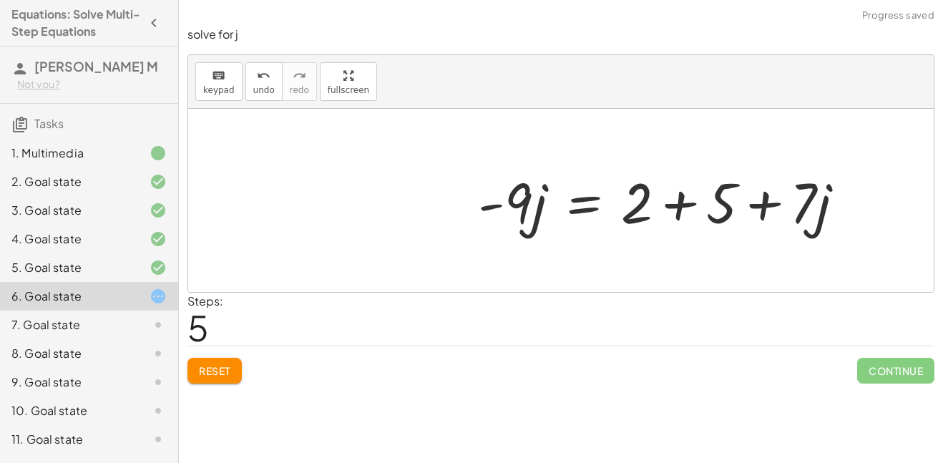
click at [670, 216] on div at bounding box center [667, 201] width 392 height 74
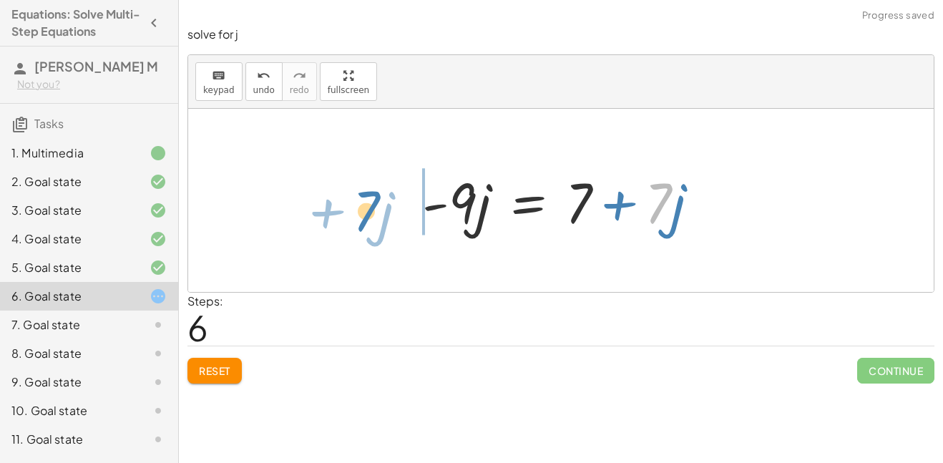
drag, startPoint x: 628, startPoint y: 202, endPoint x: 333, endPoint y: 214, distance: 295.6
click at [333, 214] on div "+ 4 − · 7 · j − 9 − · 2 · j = + · 5 · j + 2 + · 2 · j + 4 − · j · 7 − 9 − · 2 ·…" at bounding box center [560, 200] width 745 height 183
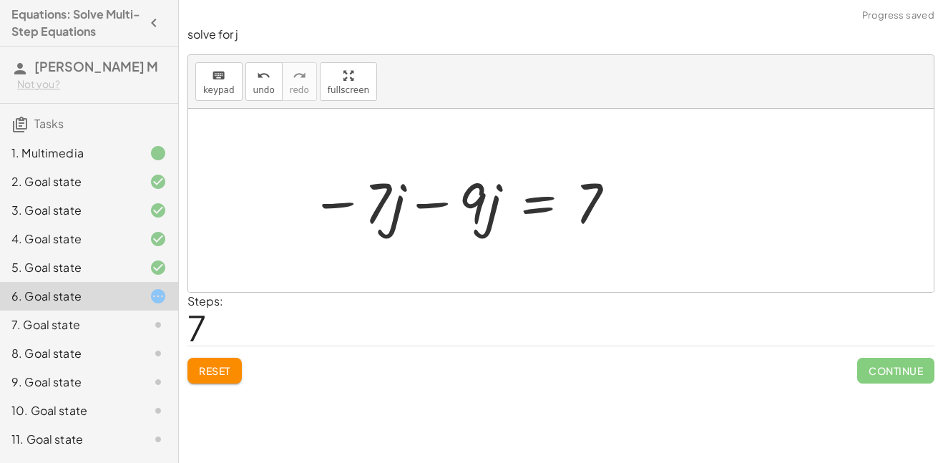
click at [398, 194] on div at bounding box center [463, 201] width 320 height 74
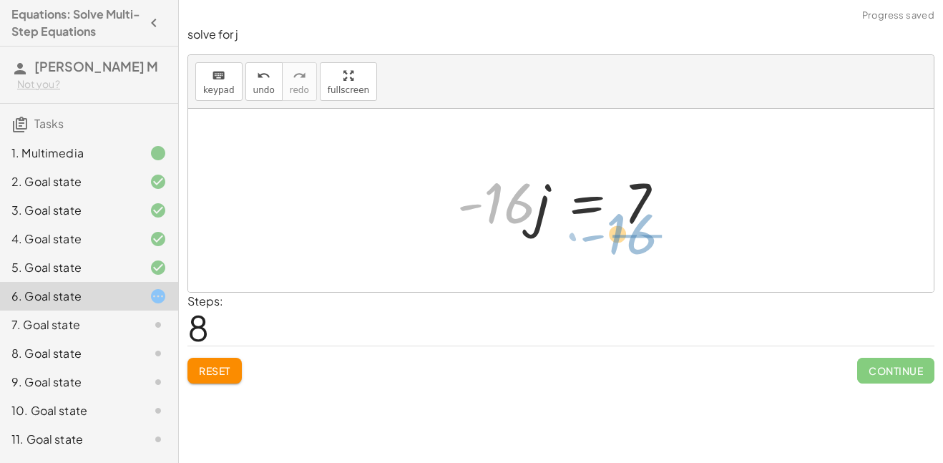
drag, startPoint x: 501, startPoint y: 229, endPoint x: 636, endPoint y: 254, distance: 137.5
click at [636, 254] on div "+ 4 − · 7 · j − 9 − · 2 · j = + · 5 · j + 2 + · 2 · j + 4 − · j · 7 − 9 − · 2 ·…" at bounding box center [560, 200] width 745 height 183
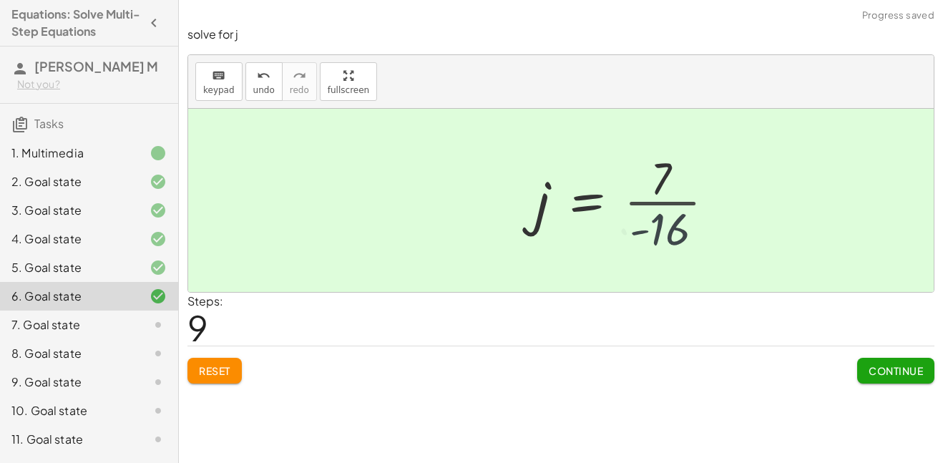
click at [666, 203] on div at bounding box center [630, 200] width 205 height 110
click at [920, 371] on span "Continue" at bounding box center [895, 370] width 54 height 13
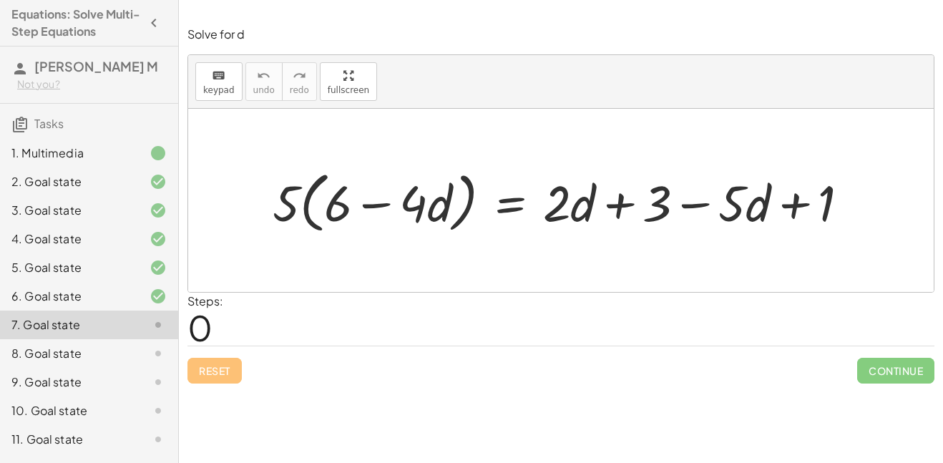
click at [338, 186] on div at bounding box center [565, 200] width 601 height 73
click at [454, 208] on div at bounding box center [565, 200] width 601 height 73
click at [541, 213] on div at bounding box center [565, 200] width 601 height 73
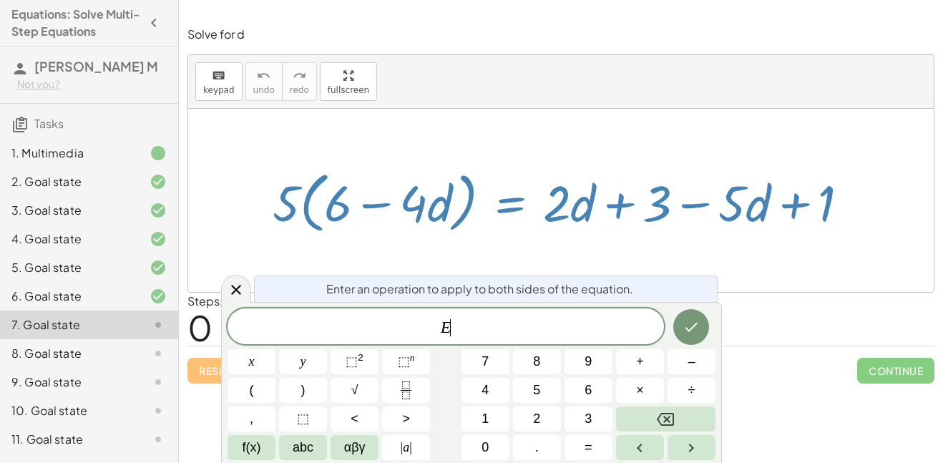
scroll to position [1, 0]
click at [602, 224] on div at bounding box center [565, 200] width 601 height 73
click at [234, 282] on icon at bounding box center [235, 289] width 17 height 17
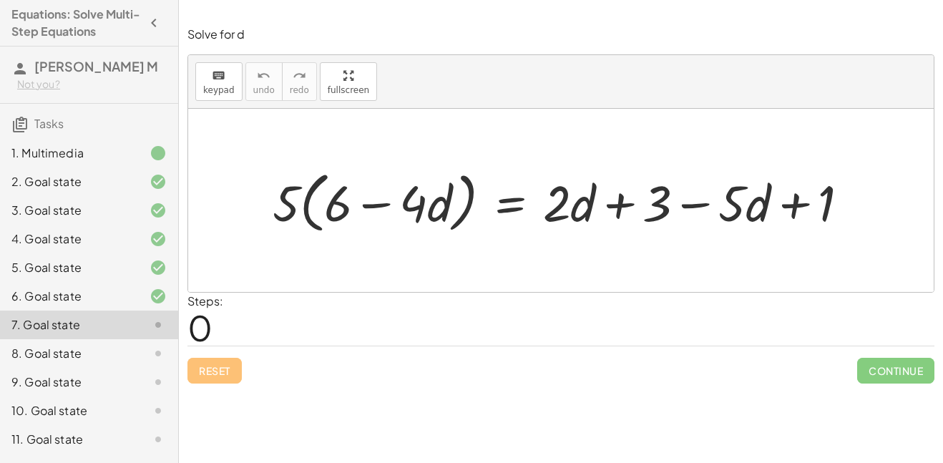
click at [299, 197] on div at bounding box center [565, 200] width 601 height 73
drag, startPoint x: 267, startPoint y: 196, endPoint x: 328, endPoint y: 197, distance: 60.1
click at [328, 197] on div at bounding box center [565, 200] width 601 height 73
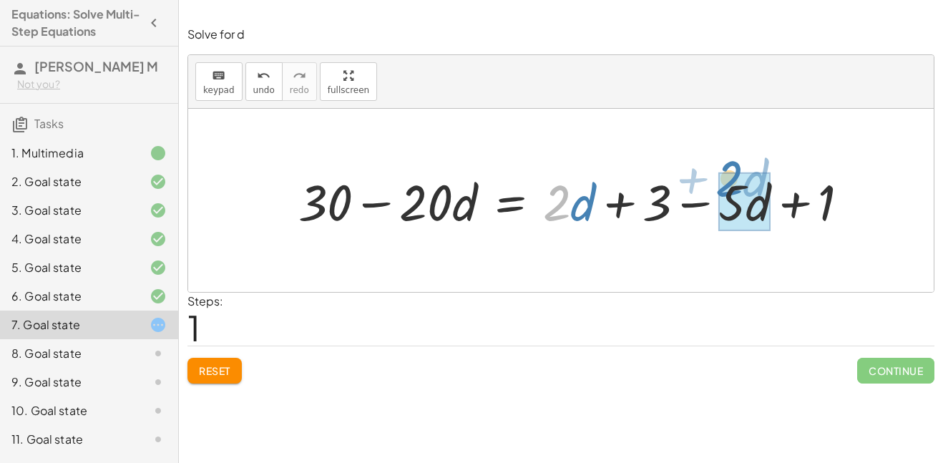
drag, startPoint x: 564, startPoint y: 202, endPoint x: 738, endPoint y: 181, distance: 175.0
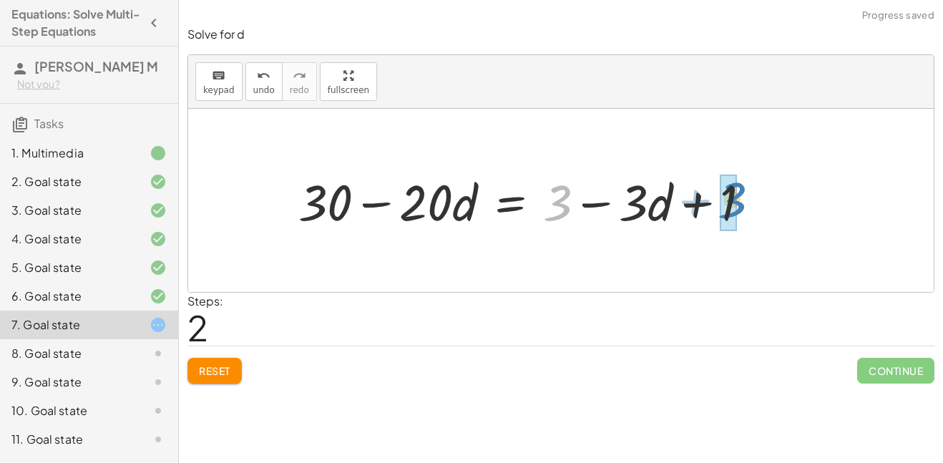
drag, startPoint x: 549, startPoint y: 201, endPoint x: 727, endPoint y: 195, distance: 177.4
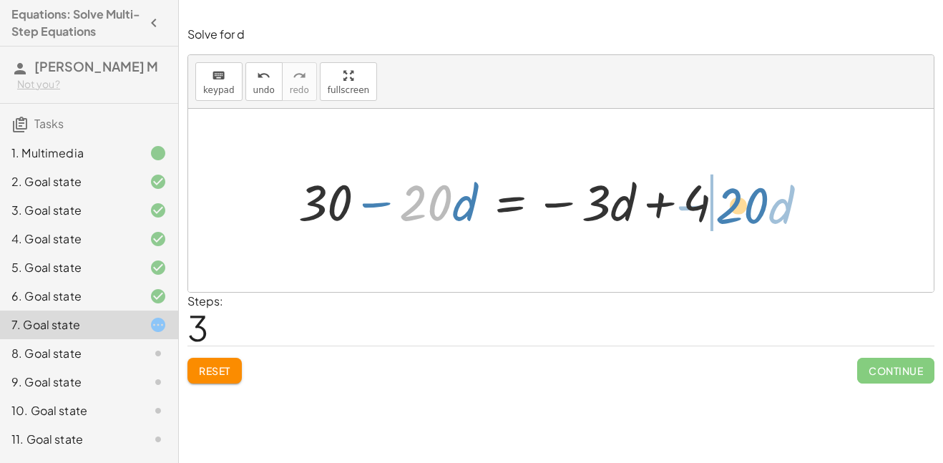
drag, startPoint x: 423, startPoint y: 190, endPoint x: 739, endPoint y: 193, distance: 316.1
click at [739, 193] on div at bounding box center [516, 200] width 451 height 66
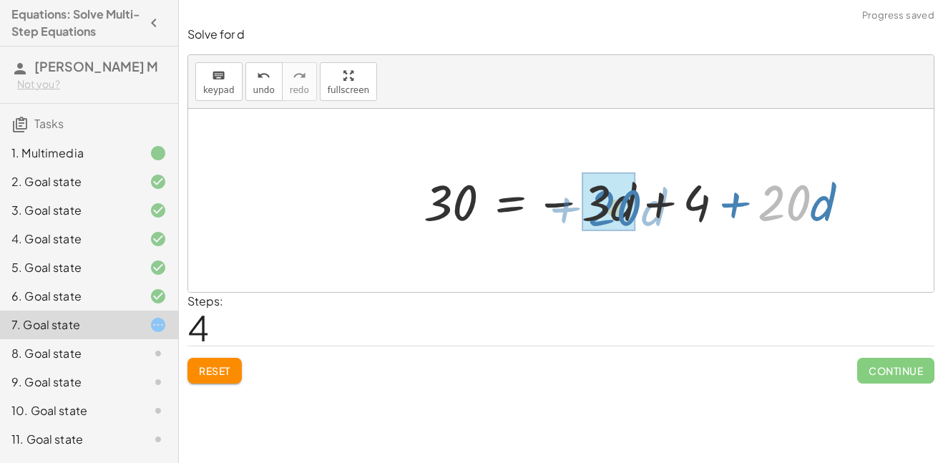
drag, startPoint x: 788, startPoint y: 197, endPoint x: 616, endPoint y: 200, distance: 171.7
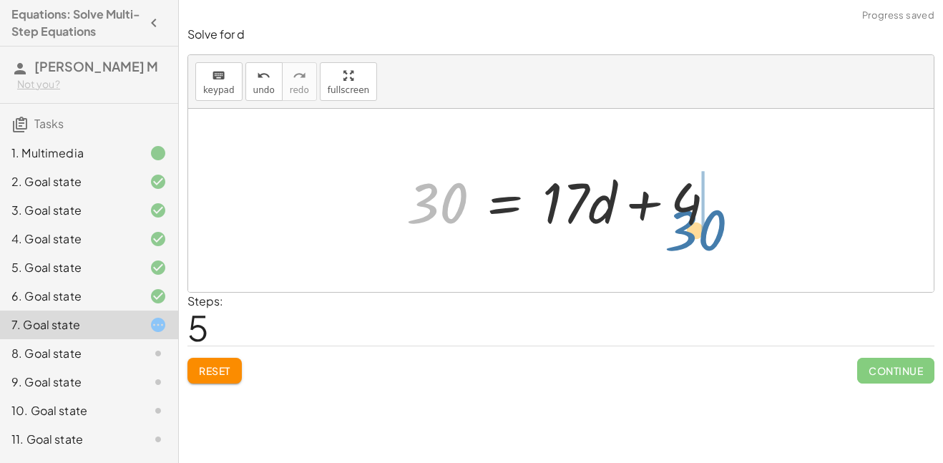
drag, startPoint x: 456, startPoint y: 195, endPoint x: 737, endPoint y: 217, distance: 281.1
click at [737, 217] on div "· 5 · ( + 6 − · 4 · d ) = + · 2 · d + 3 − · 5 · d + 1 + · 5 · 6 − · 5 · 4 · d =…" at bounding box center [561, 200] width 353 height 81
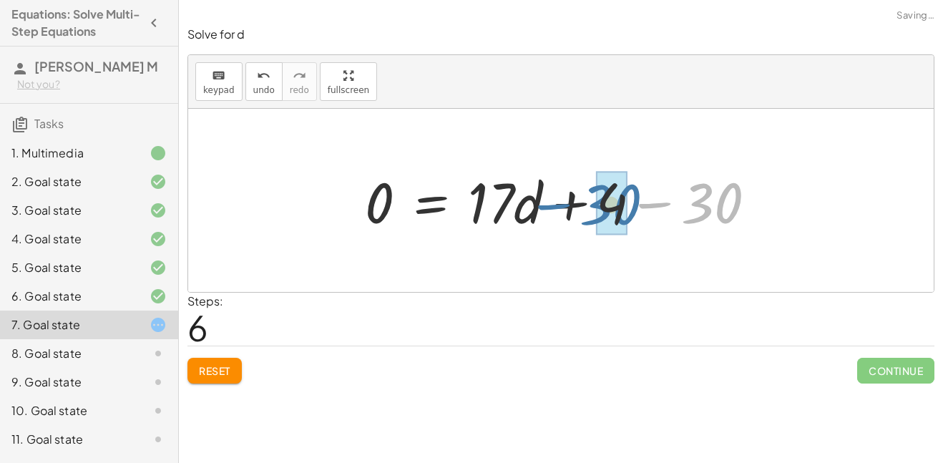
drag, startPoint x: 767, startPoint y: 204, endPoint x: 664, endPoint y: 205, distance: 103.7
click at [664, 205] on div at bounding box center [566, 201] width 416 height 74
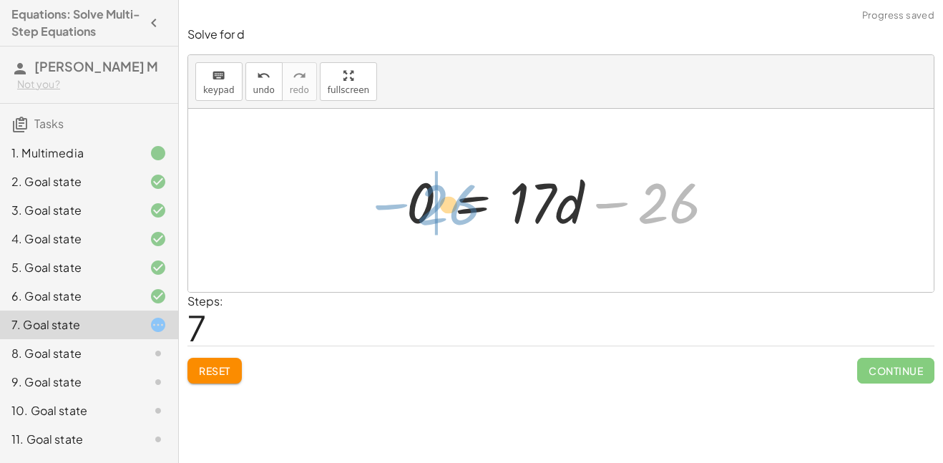
drag, startPoint x: 640, startPoint y: 199, endPoint x: 419, endPoint y: 200, distance: 221.0
click at [419, 200] on div at bounding box center [565, 201] width 333 height 74
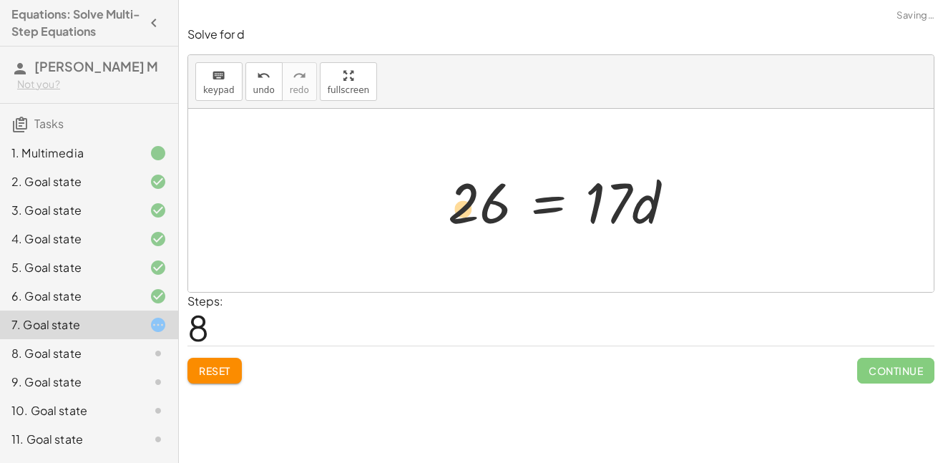
drag, startPoint x: 498, startPoint y: 212, endPoint x: 481, endPoint y: 217, distance: 18.1
click at [481, 217] on div at bounding box center [567, 201] width 252 height 74
drag, startPoint x: 595, startPoint y: 210, endPoint x: 492, endPoint y: 235, distance: 106.0
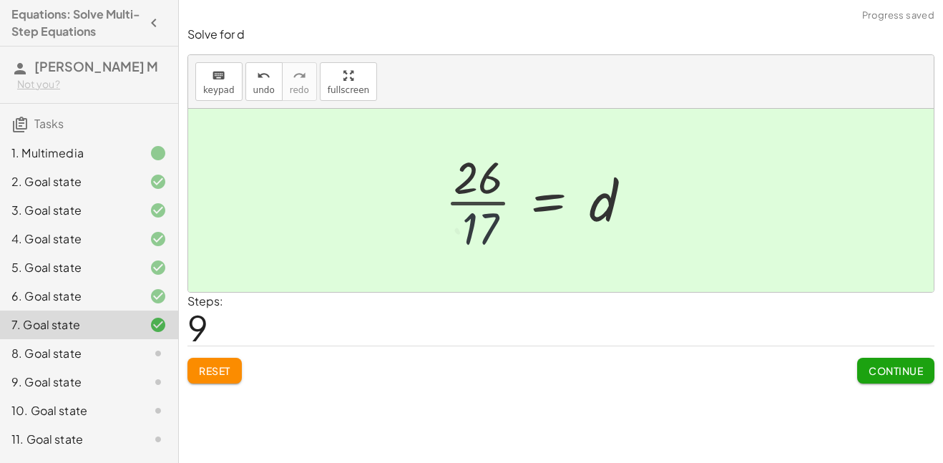
click at [481, 222] on div at bounding box center [542, 200] width 208 height 110
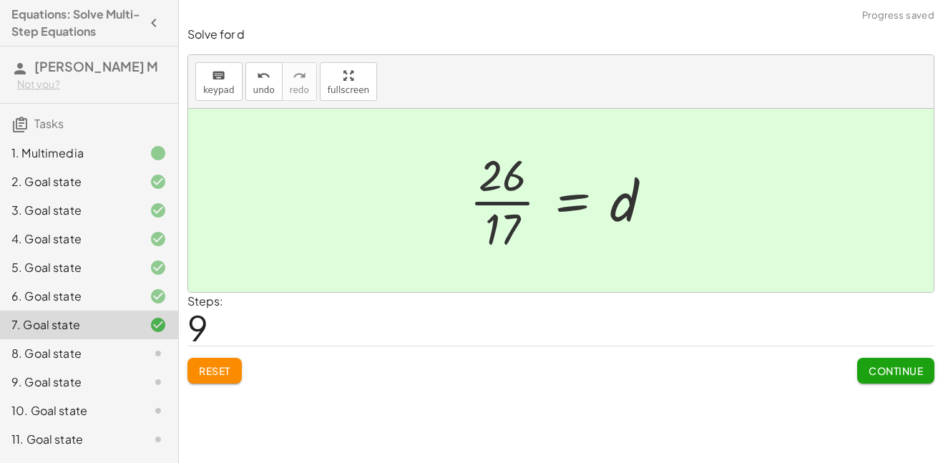
click at [497, 221] on div at bounding box center [566, 200] width 208 height 110
click at [878, 370] on span "Continue" at bounding box center [895, 370] width 54 height 13
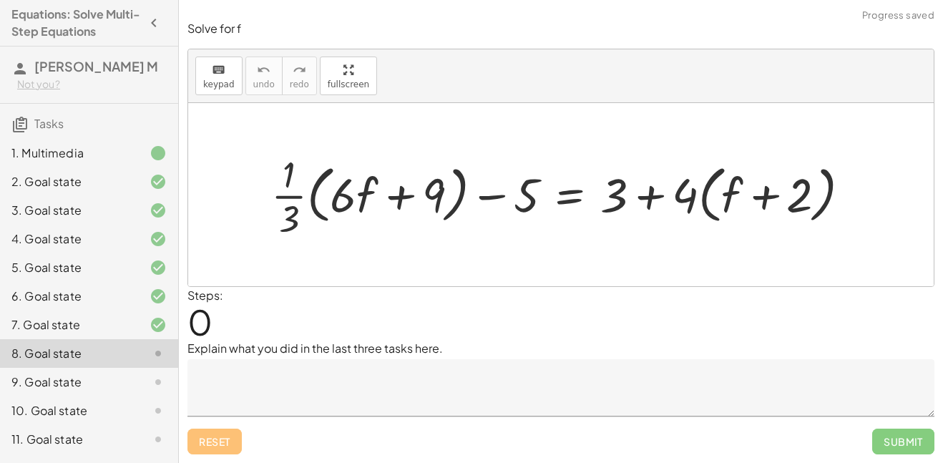
click at [397, 397] on textarea at bounding box center [560, 387] width 747 height 57
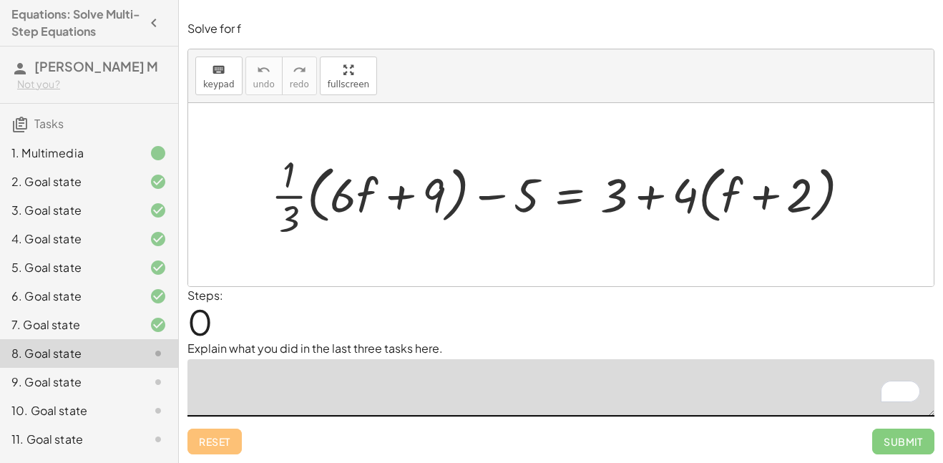
click at [333, 205] on div at bounding box center [566, 194] width 604 height 93
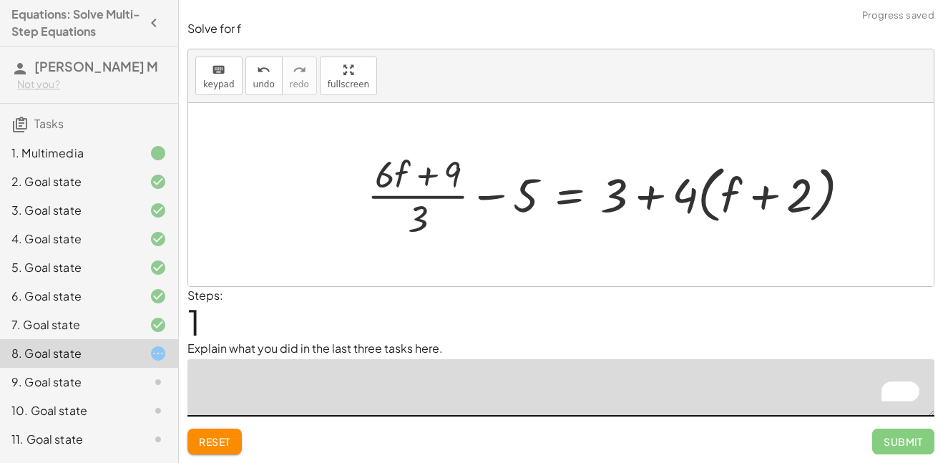
click at [395, 189] on div at bounding box center [614, 194] width 508 height 93
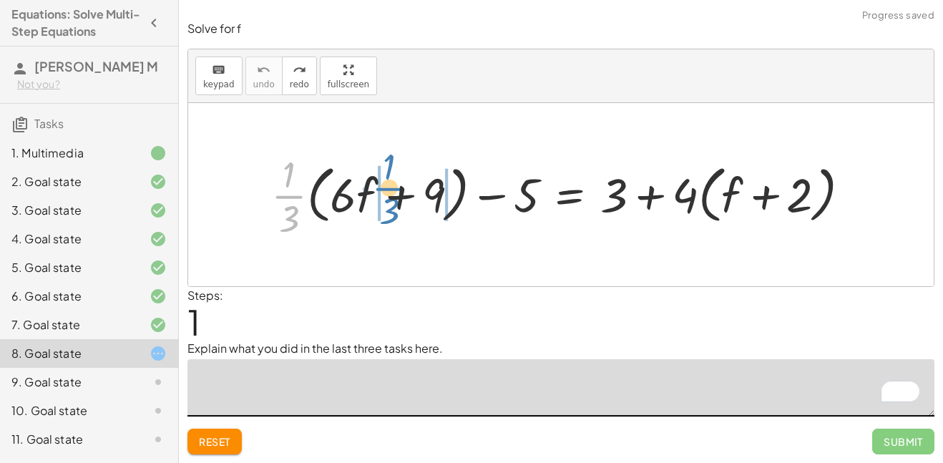
drag, startPoint x: 268, startPoint y: 197, endPoint x: 369, endPoint y: 189, distance: 101.1
click at [369, 189] on div at bounding box center [566, 194] width 604 height 93
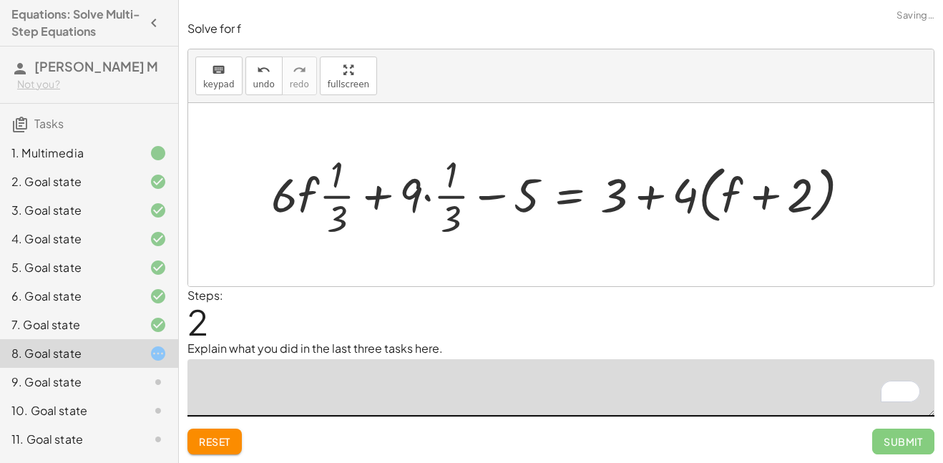
click at [328, 194] on div at bounding box center [566, 194] width 604 height 93
click at [420, 200] on div at bounding box center [566, 194] width 604 height 93
click at [470, 207] on div at bounding box center [566, 194] width 604 height 93
drag, startPoint x: 684, startPoint y: 195, endPoint x: 725, endPoint y: 192, distance: 41.5
click at [725, 192] on div at bounding box center [566, 194] width 604 height 93
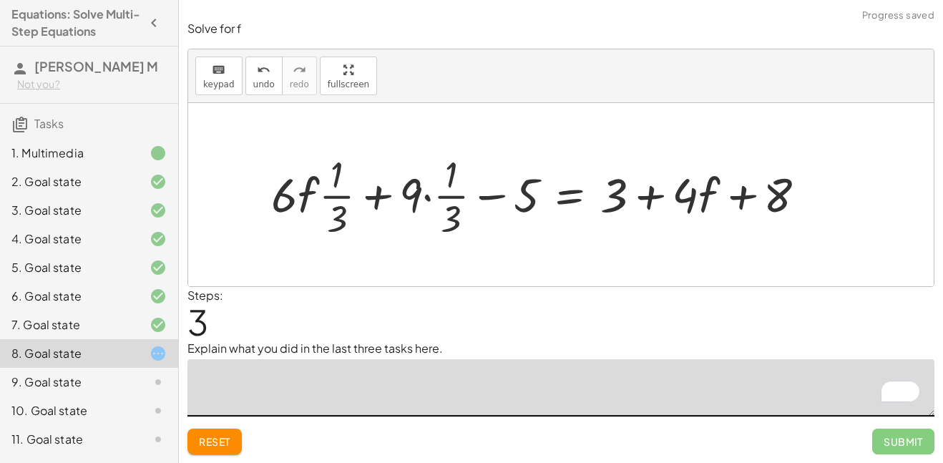
click at [691, 200] on div at bounding box center [544, 194] width 560 height 93
drag, startPoint x: 611, startPoint y: 202, endPoint x: 794, endPoint y: 190, distance: 183.4
click at [794, 190] on div at bounding box center [544, 194] width 560 height 93
click at [707, 193] on div at bounding box center [544, 194] width 560 height 93
click at [732, 197] on div at bounding box center [544, 194] width 560 height 93
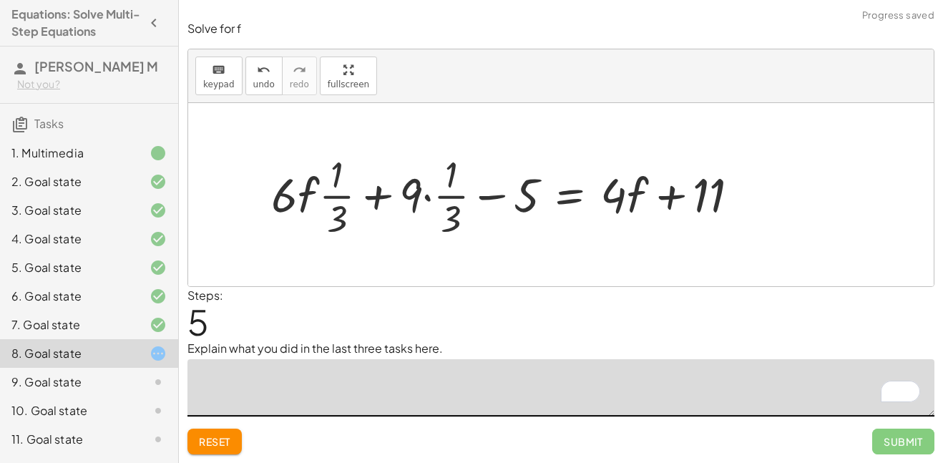
click at [448, 184] on div at bounding box center [510, 194] width 493 height 93
drag, startPoint x: 399, startPoint y: 208, endPoint x: 279, endPoint y: 215, distance: 120.3
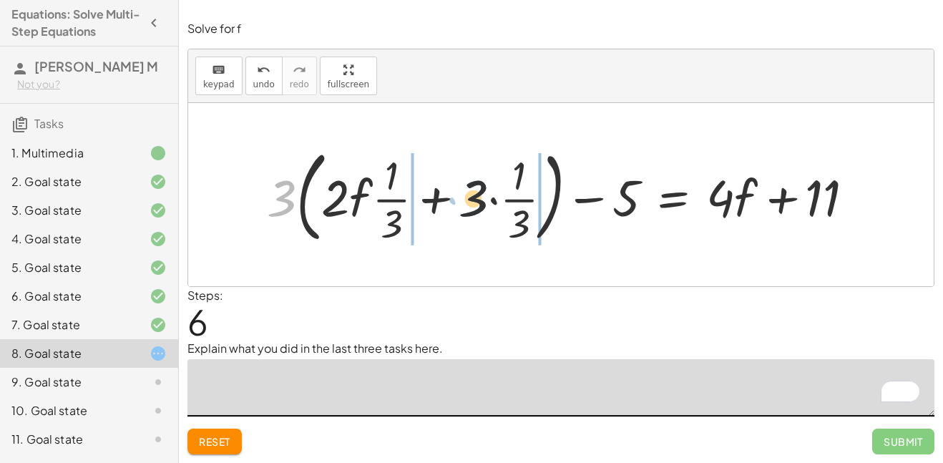
drag, startPoint x: 297, startPoint y: 199, endPoint x: 458, endPoint y: 209, distance: 160.5
click at [458, 209] on div at bounding box center [566, 194] width 613 height 107
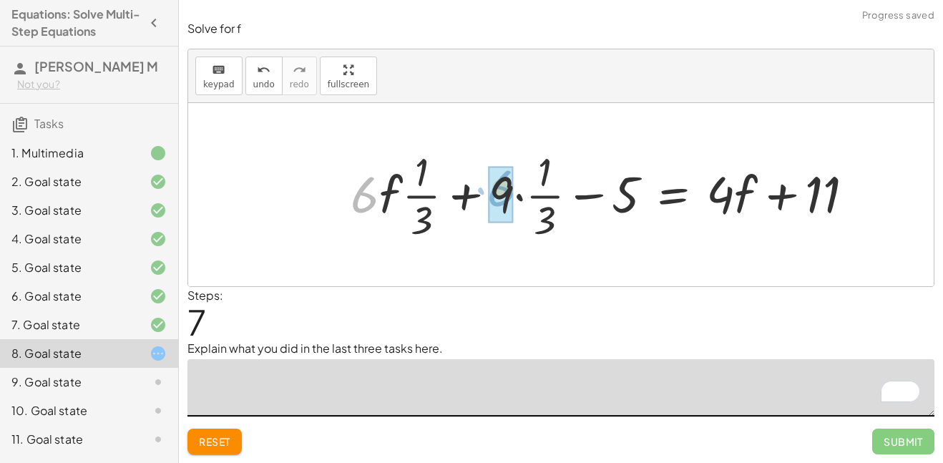
drag, startPoint x: 369, startPoint y: 201, endPoint x: 506, endPoint y: 195, distance: 137.5
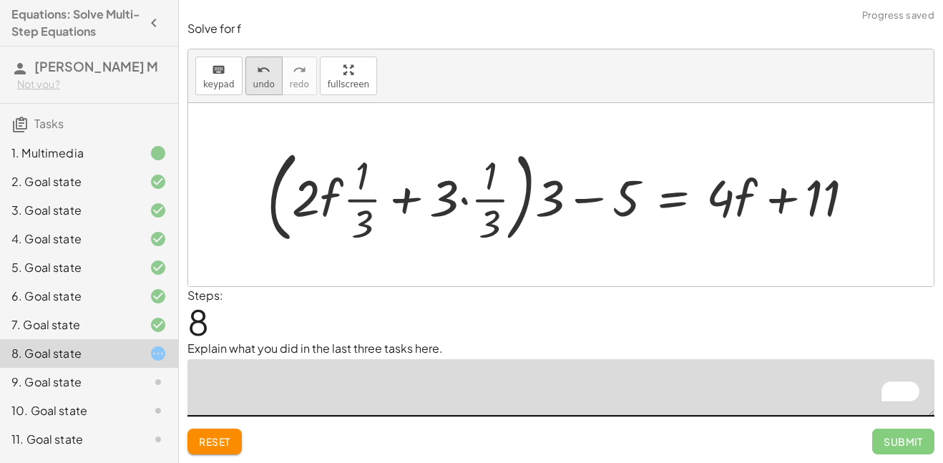
click at [258, 65] on icon "undo" at bounding box center [264, 69] width 14 height 17
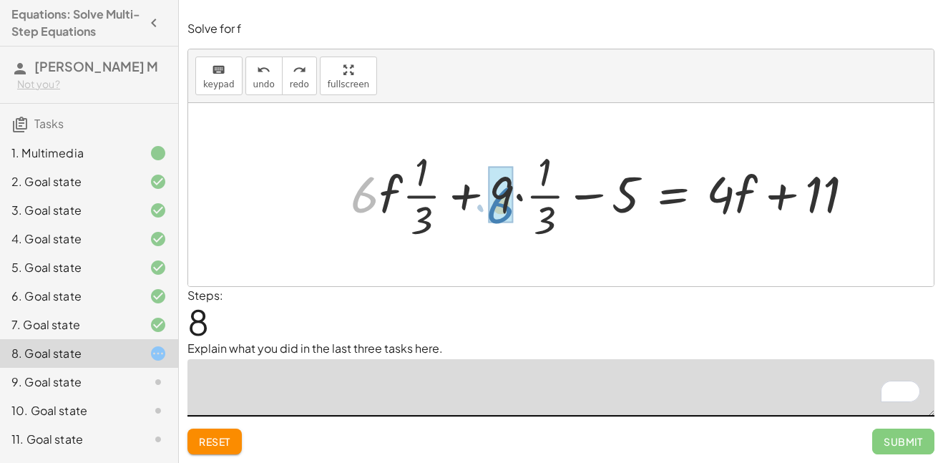
drag, startPoint x: 364, startPoint y: 194, endPoint x: 503, endPoint y: 205, distance: 139.1
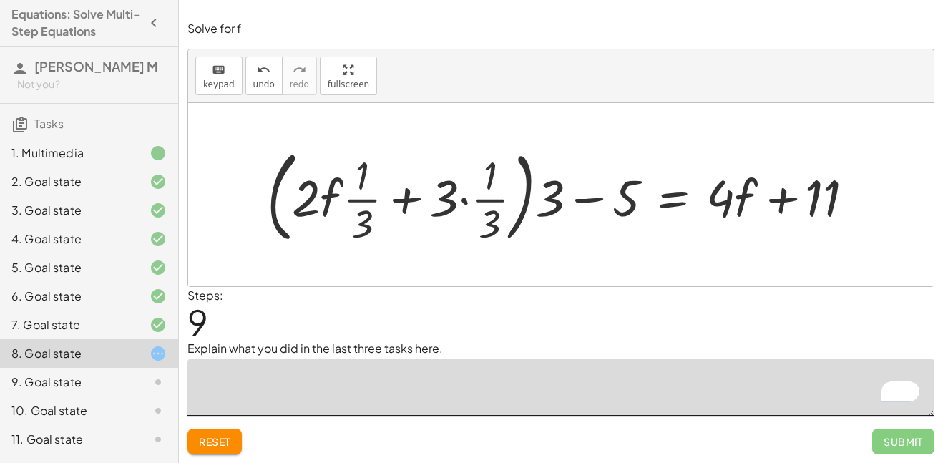
click at [591, 208] on div at bounding box center [566, 194] width 613 height 107
drag, startPoint x: 556, startPoint y: 198, endPoint x: 584, endPoint y: 192, distance: 28.5
click at [584, 192] on div at bounding box center [566, 194] width 613 height 107
drag, startPoint x: 563, startPoint y: 197, endPoint x: 259, endPoint y: 174, distance: 304.7
click at [260, 174] on div at bounding box center [566, 194] width 613 height 107
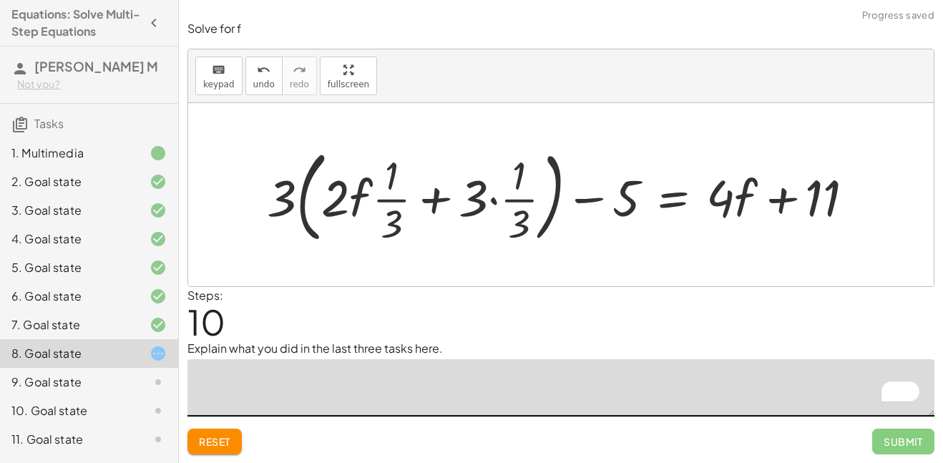
click at [286, 190] on div at bounding box center [566, 194] width 613 height 107
click at [409, 220] on div at bounding box center [566, 194] width 613 height 107
click at [343, 142] on div at bounding box center [566, 194] width 613 height 107
click at [364, 176] on div at bounding box center [566, 194] width 613 height 107
drag, startPoint x: 288, startPoint y: 197, endPoint x: 343, endPoint y: 199, distance: 55.1
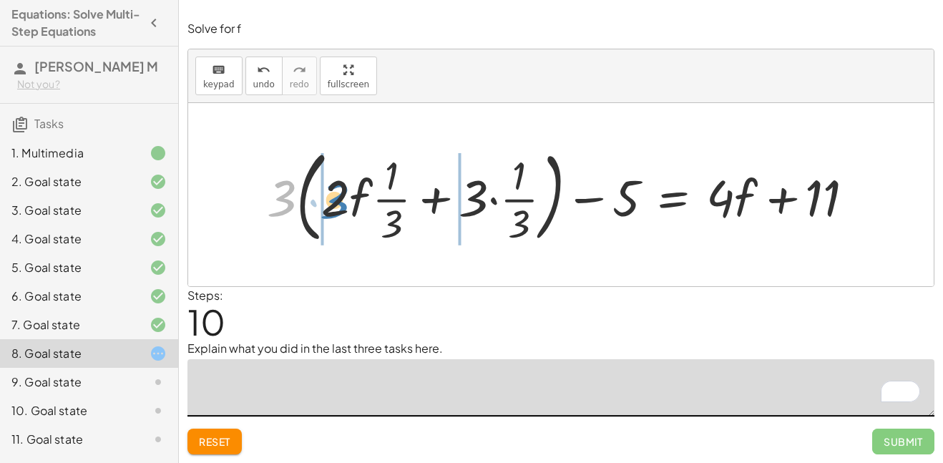
click at [343, 199] on div at bounding box center [566, 194] width 613 height 107
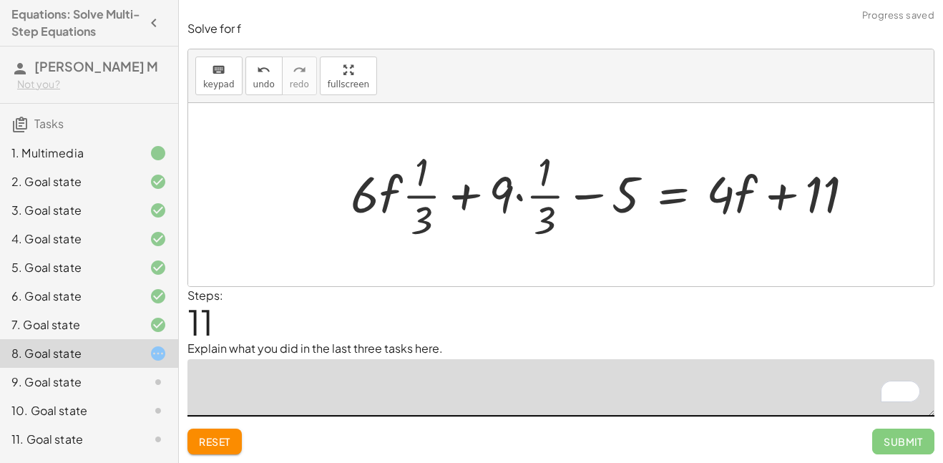
click at [401, 200] on div at bounding box center [607, 193] width 529 height 99
drag, startPoint x: 832, startPoint y: 198, endPoint x: 566, endPoint y: 177, distance: 267.6
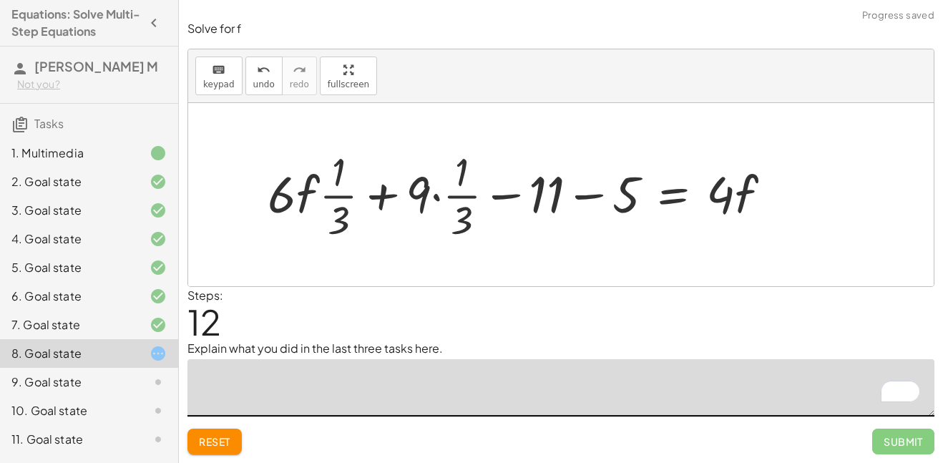
click at [608, 200] on div at bounding box center [524, 193] width 529 height 99
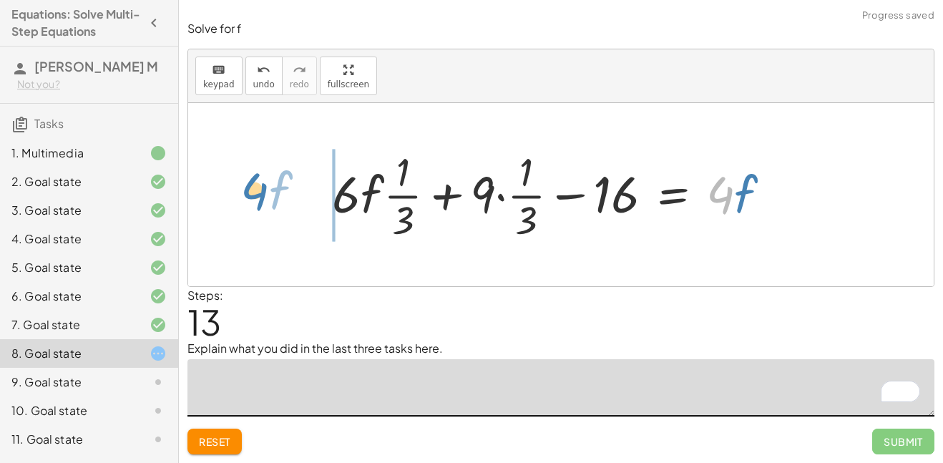
drag, startPoint x: 712, startPoint y: 190, endPoint x: 262, endPoint y: 189, distance: 449.8
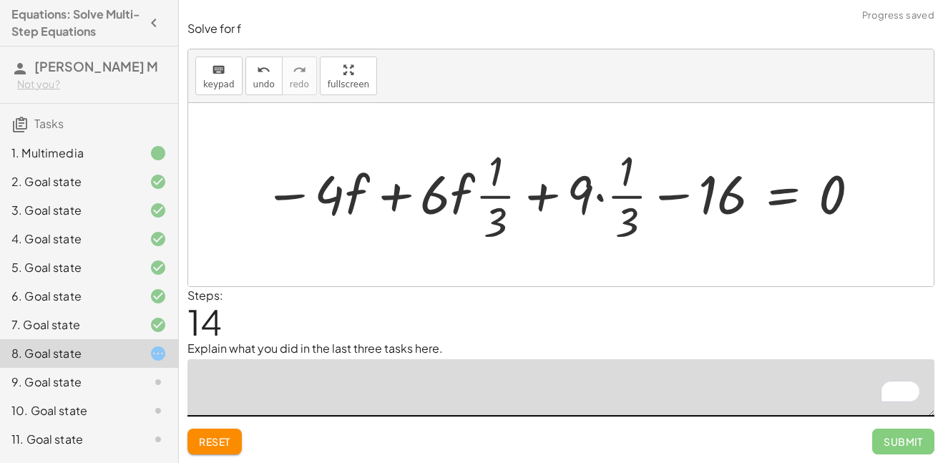
click at [296, 195] on div at bounding box center [562, 195] width 614 height 106
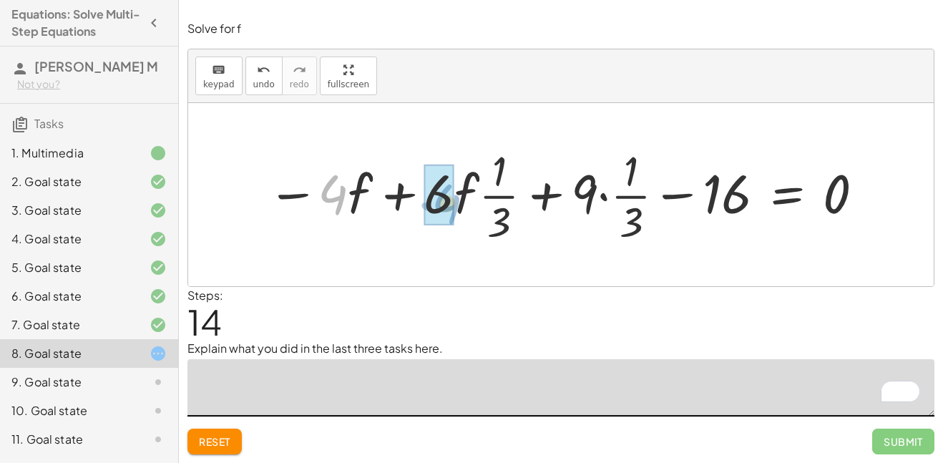
drag, startPoint x: 332, startPoint y: 192, endPoint x: 446, endPoint y: 202, distance: 114.1
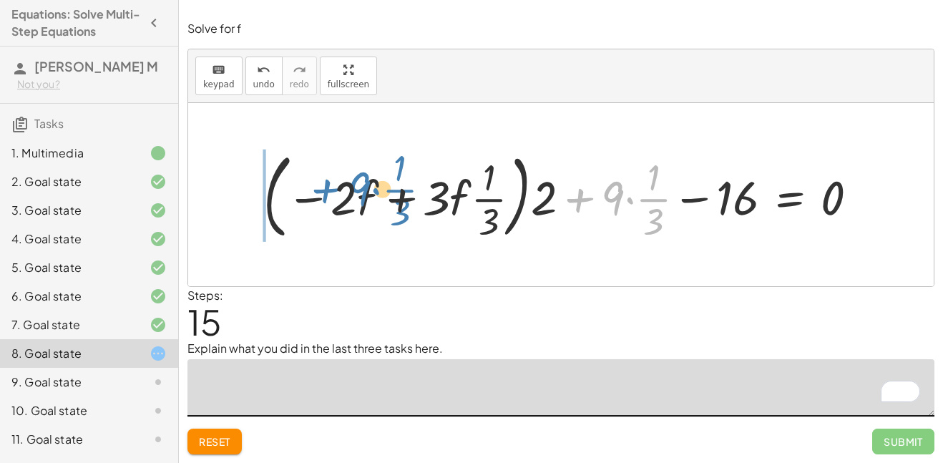
drag, startPoint x: 558, startPoint y: 211, endPoint x: 300, endPoint y: 204, distance: 259.0
click at [300, 204] on div at bounding box center [566, 194] width 620 height 100
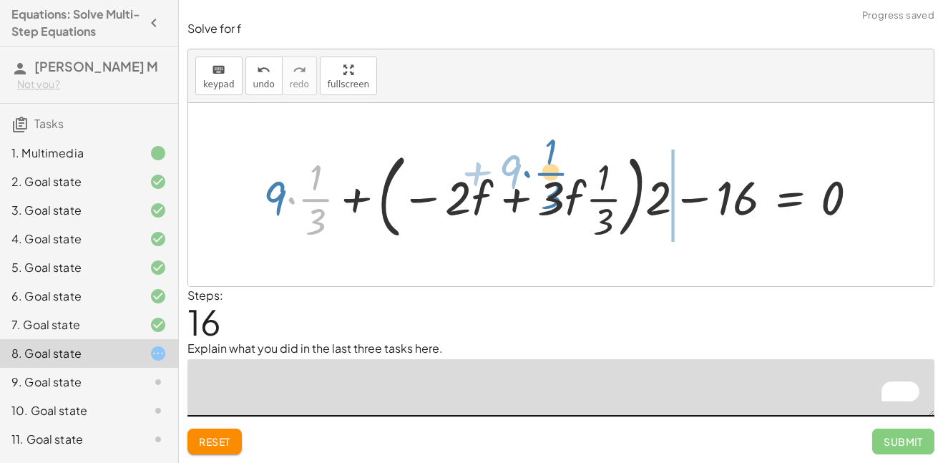
drag, startPoint x: 297, startPoint y: 205, endPoint x: 534, endPoint y: 179, distance: 238.1
click at [534, 179] on div at bounding box center [566, 194] width 620 height 100
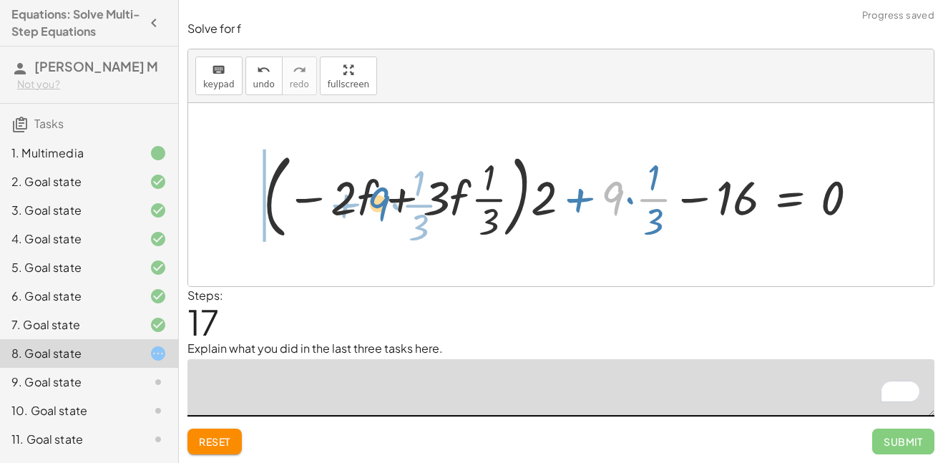
drag, startPoint x: 606, startPoint y: 193, endPoint x: 371, endPoint y: 199, distance: 234.6
click at [371, 199] on div at bounding box center [566, 194] width 620 height 100
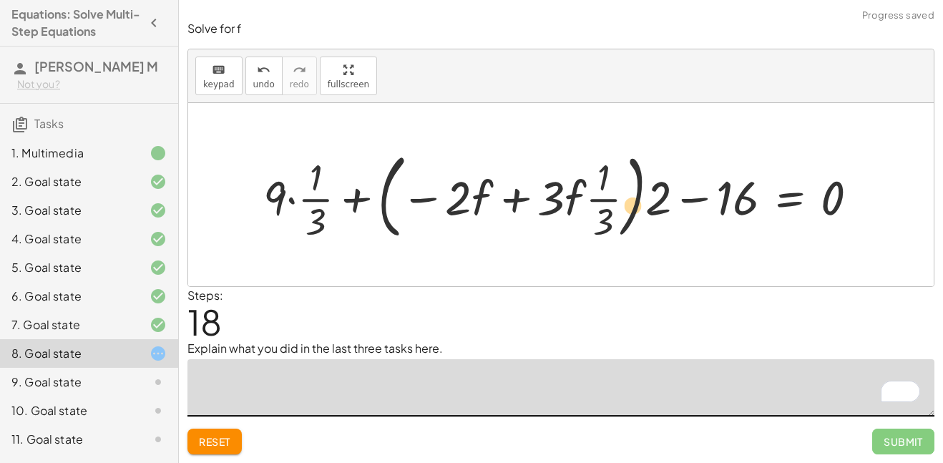
drag, startPoint x: 711, startPoint y: 202, endPoint x: 606, endPoint y: 210, distance: 104.7
click at [606, 210] on div at bounding box center [566, 194] width 620 height 100
drag, startPoint x: 727, startPoint y: 204, endPoint x: 659, endPoint y: 202, distance: 68.7
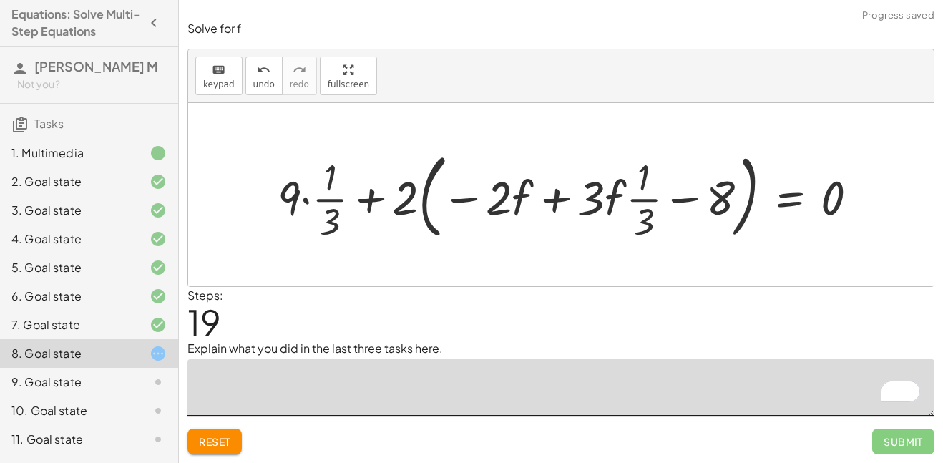
click at [378, 196] on div at bounding box center [573, 194] width 606 height 100
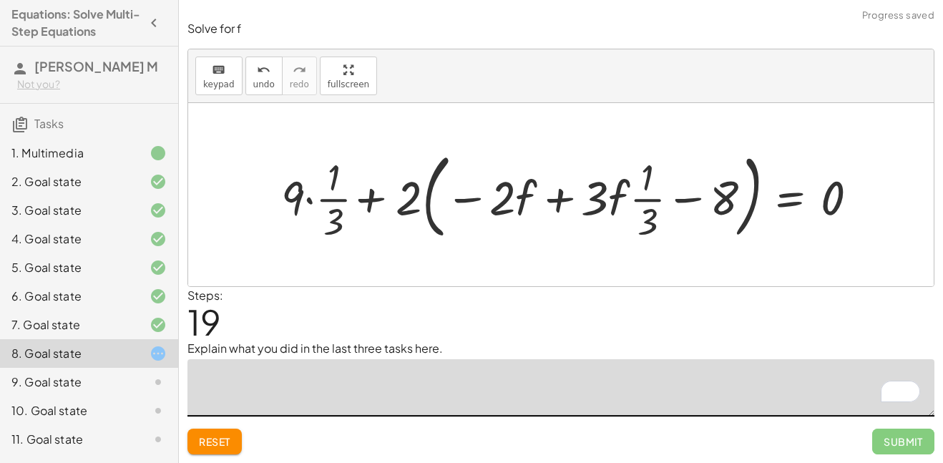
click at [343, 208] on div at bounding box center [573, 194] width 606 height 100
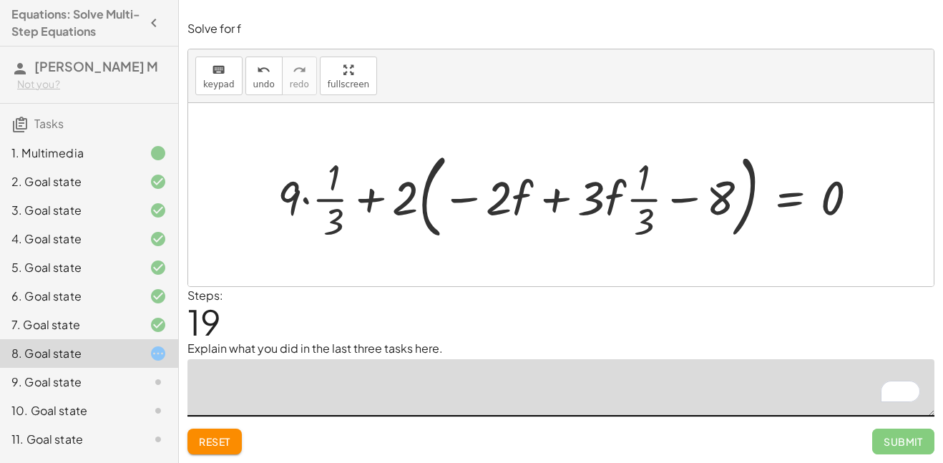
click at [473, 199] on div at bounding box center [573, 194] width 606 height 100
click at [505, 192] on div at bounding box center [573, 194] width 606 height 100
drag, startPoint x: 505, startPoint y: 192, endPoint x: 656, endPoint y: 193, distance: 150.9
click at [656, 193] on div at bounding box center [573, 194] width 606 height 100
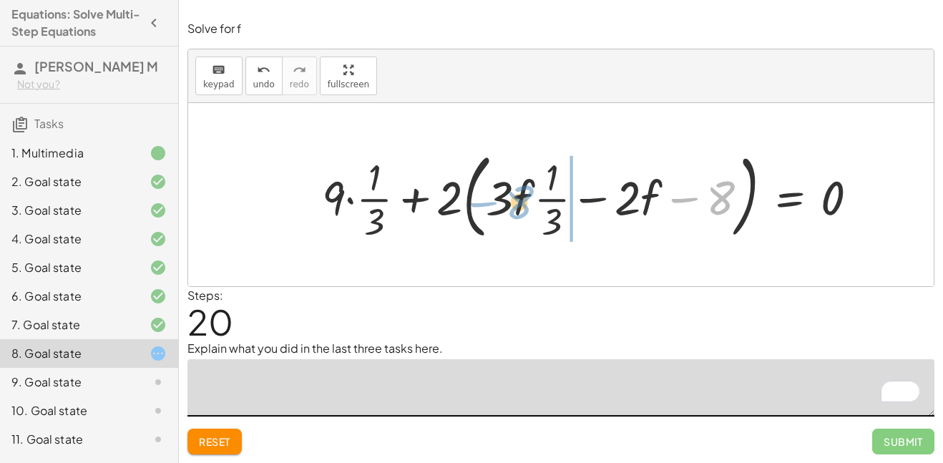
drag, startPoint x: 726, startPoint y: 190, endPoint x: 553, endPoint y: 192, distance: 173.1
click at [553, 192] on div at bounding box center [595, 194] width 561 height 100
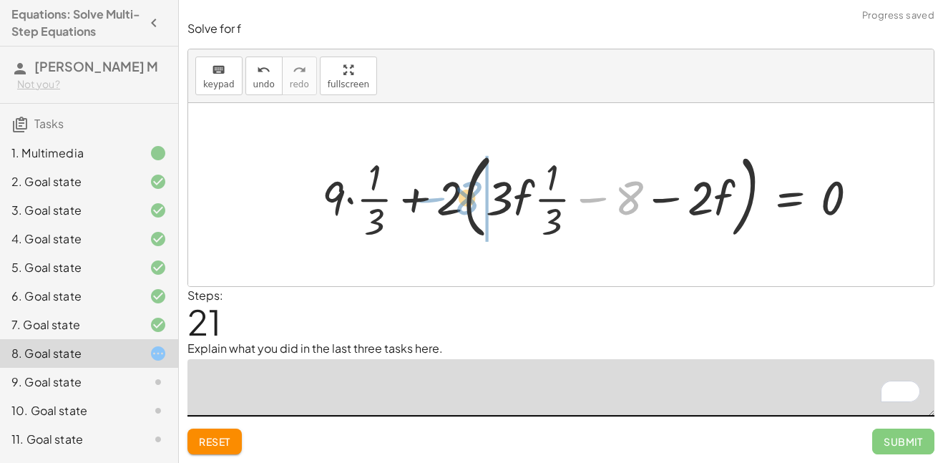
drag, startPoint x: 616, startPoint y: 191, endPoint x: 453, endPoint y: 191, distance: 162.3
click at [453, 191] on div at bounding box center [595, 194] width 561 height 100
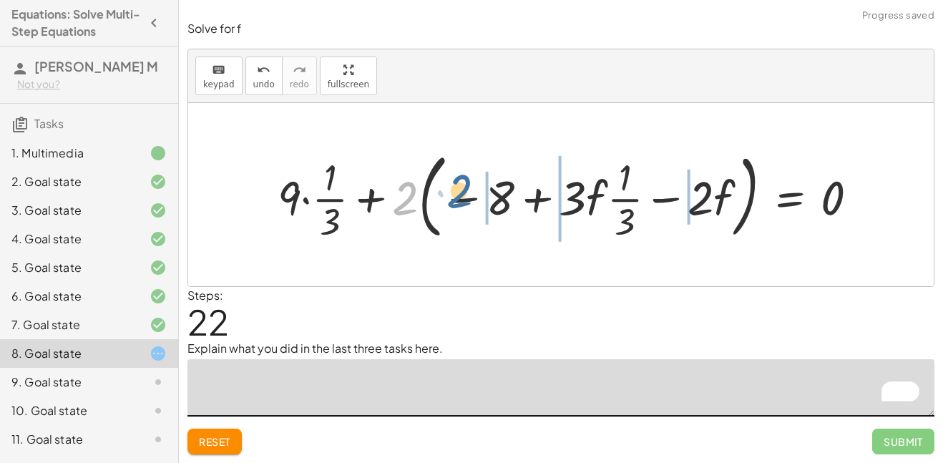
drag, startPoint x: 413, startPoint y: 199, endPoint x: 471, endPoint y: 195, distance: 58.1
click at [471, 195] on div at bounding box center [573, 194] width 606 height 100
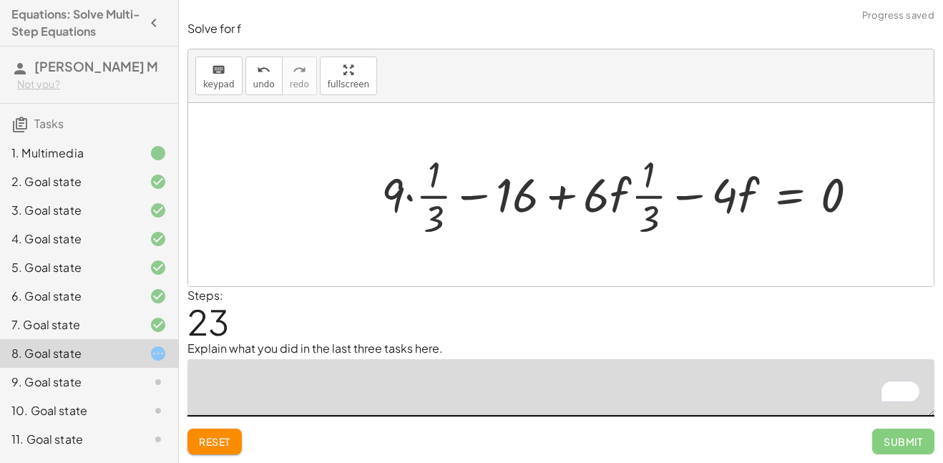
click at [496, 199] on div at bounding box center [625, 194] width 502 height 93
drag, startPoint x: 614, startPoint y: 189, endPoint x: 634, endPoint y: 192, distance: 20.2
click at [634, 192] on div at bounding box center [625, 194] width 502 height 93
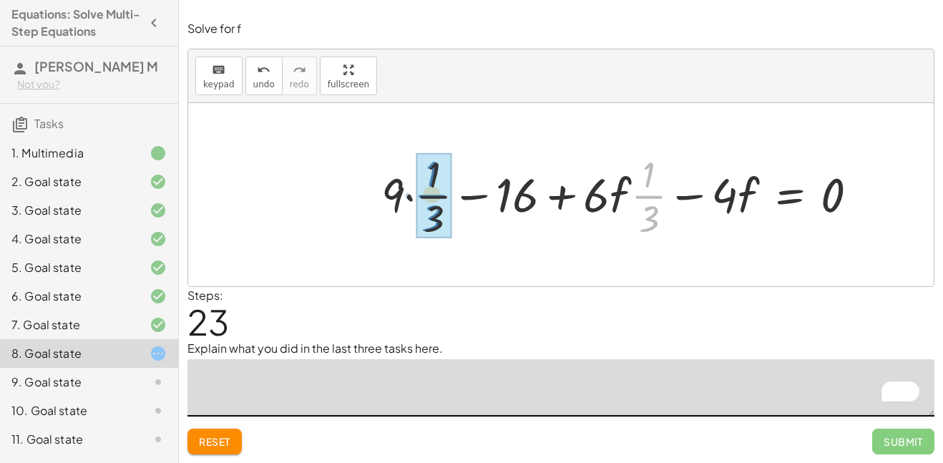
drag, startPoint x: 649, startPoint y: 195, endPoint x: 430, endPoint y: 195, distance: 218.8
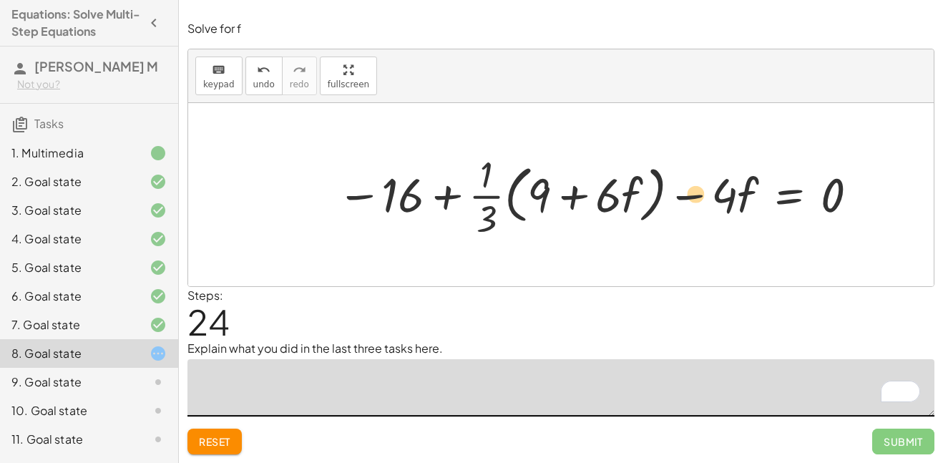
drag, startPoint x: 616, startPoint y: 198, endPoint x: 699, endPoint y: 199, distance: 83.0
click at [699, 199] on div at bounding box center [599, 194] width 538 height 93
drag, startPoint x: 731, startPoint y: 197, endPoint x: 539, endPoint y: 198, distance: 191.7
click at [539, 198] on div at bounding box center [599, 194] width 538 height 93
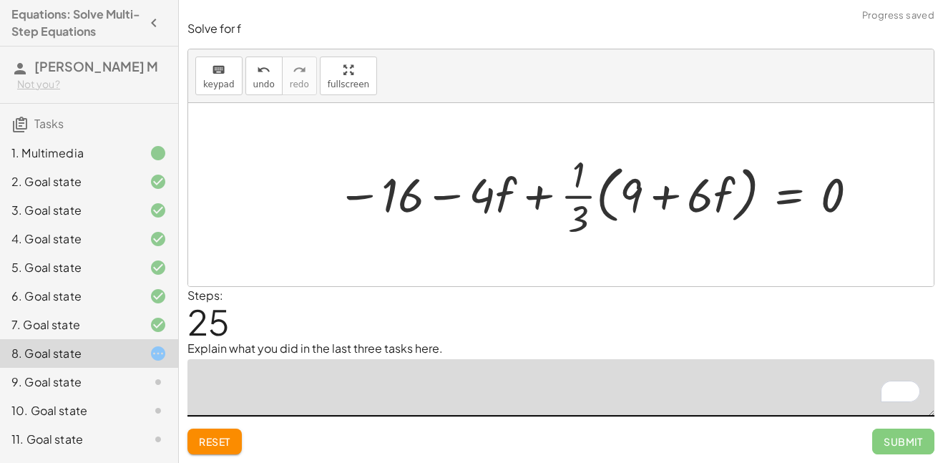
click at [560, 193] on div at bounding box center [599, 194] width 538 height 93
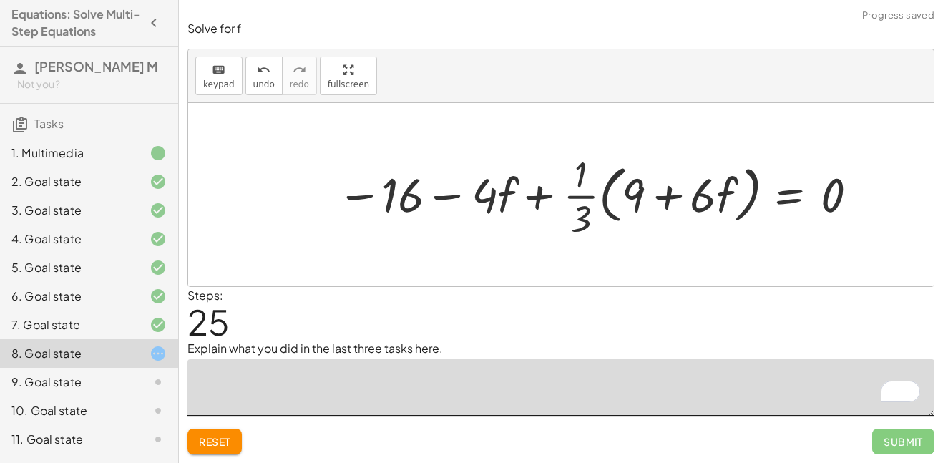
click at [509, 186] on div at bounding box center [599, 194] width 538 height 93
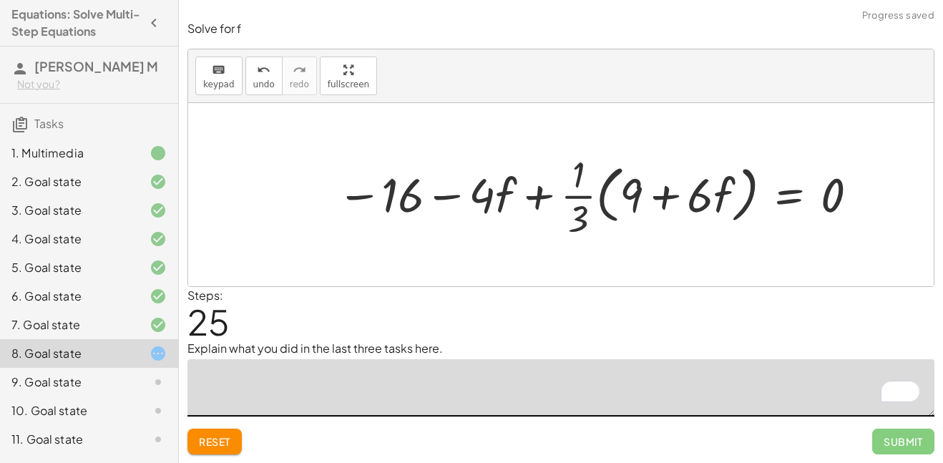
click at [456, 205] on div at bounding box center [599, 194] width 538 height 93
click at [660, 181] on div at bounding box center [599, 194] width 538 height 93
click at [696, 200] on div at bounding box center [599, 194] width 538 height 93
click at [822, 217] on div at bounding box center [599, 194] width 538 height 93
click at [833, 201] on div at bounding box center [599, 194] width 538 height 93
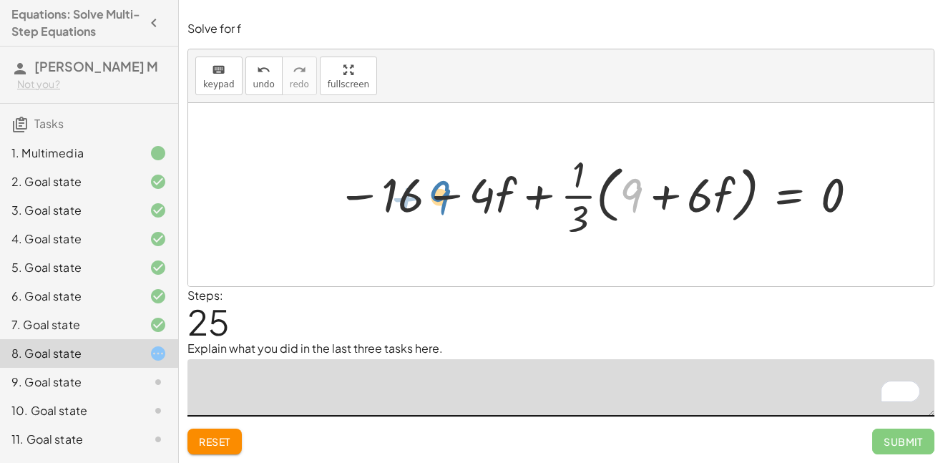
drag, startPoint x: 631, startPoint y: 200, endPoint x: 441, endPoint y: 202, distance: 190.2
click at [441, 202] on div at bounding box center [599, 194] width 538 height 93
click at [471, 196] on div at bounding box center [599, 194] width 538 height 93
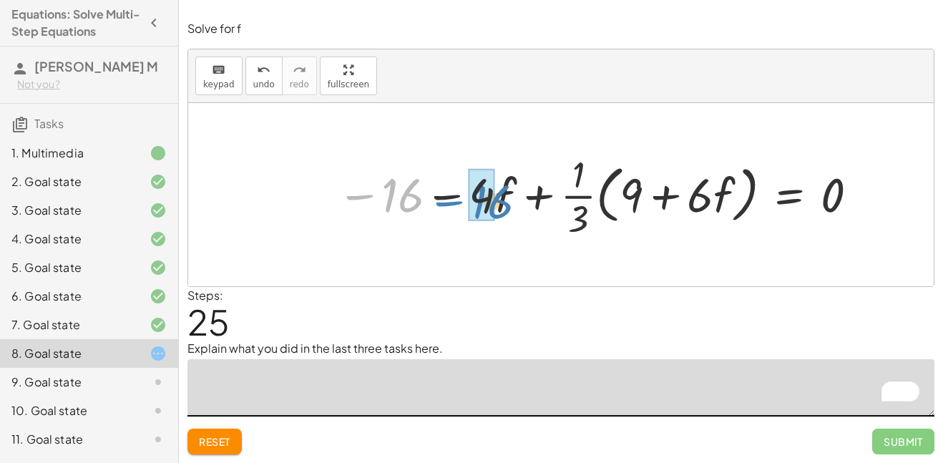
drag, startPoint x: 399, startPoint y: 200, endPoint x: 481, endPoint y: 204, distance: 81.6
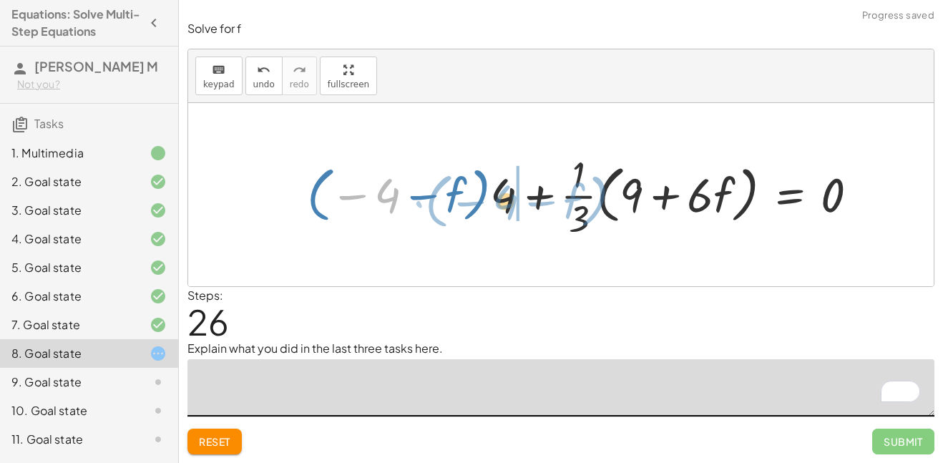
drag, startPoint x: 392, startPoint y: 199, endPoint x: 513, endPoint y: 205, distance: 121.7
click at [513, 205] on div at bounding box center [588, 194] width 576 height 93
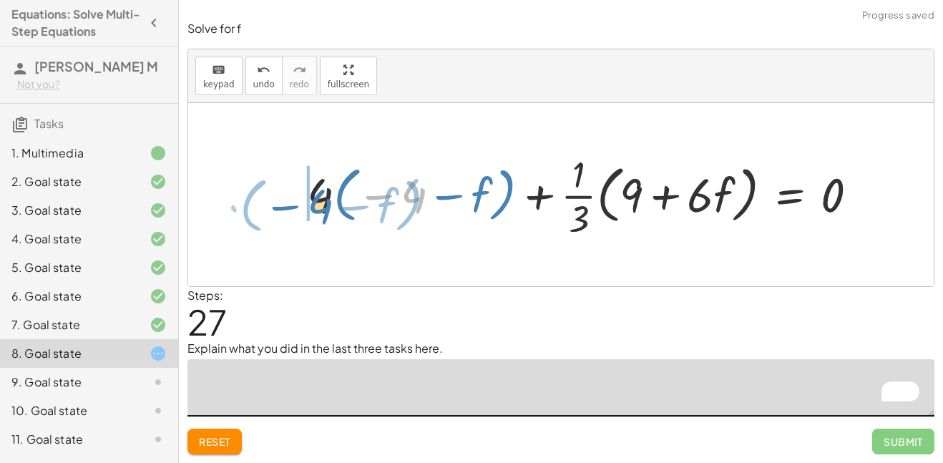
drag, startPoint x: 412, startPoint y: 202, endPoint x: 318, endPoint y: 211, distance: 94.1
click at [318, 211] on div at bounding box center [588, 194] width 576 height 93
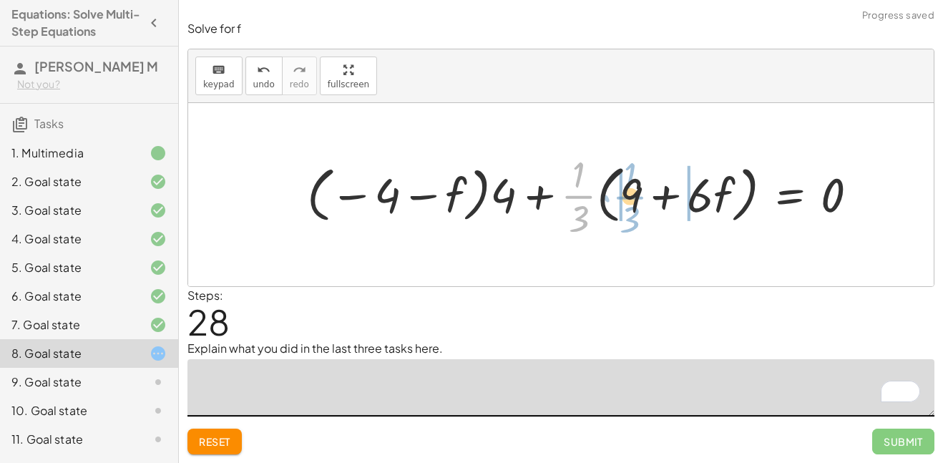
drag, startPoint x: 581, startPoint y: 190, endPoint x: 631, endPoint y: 190, distance: 50.1
click at [631, 190] on div at bounding box center [588, 194] width 576 height 93
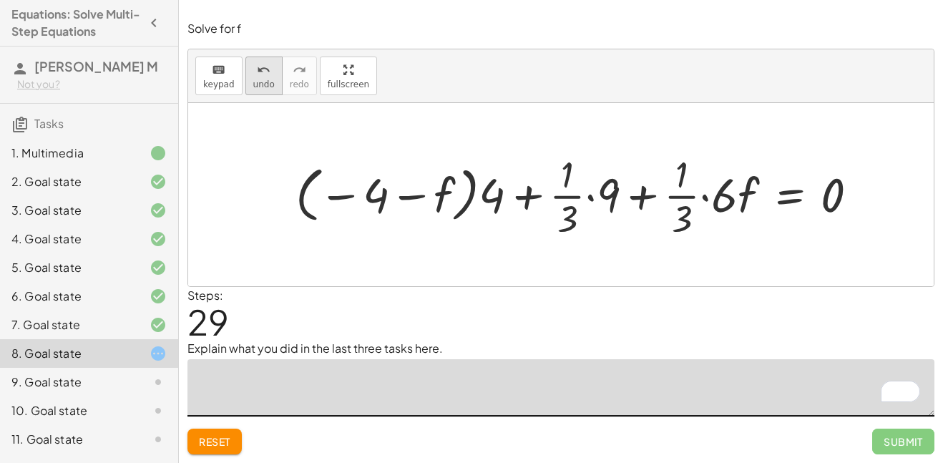
click at [260, 84] on span "undo" at bounding box center [263, 84] width 21 height 10
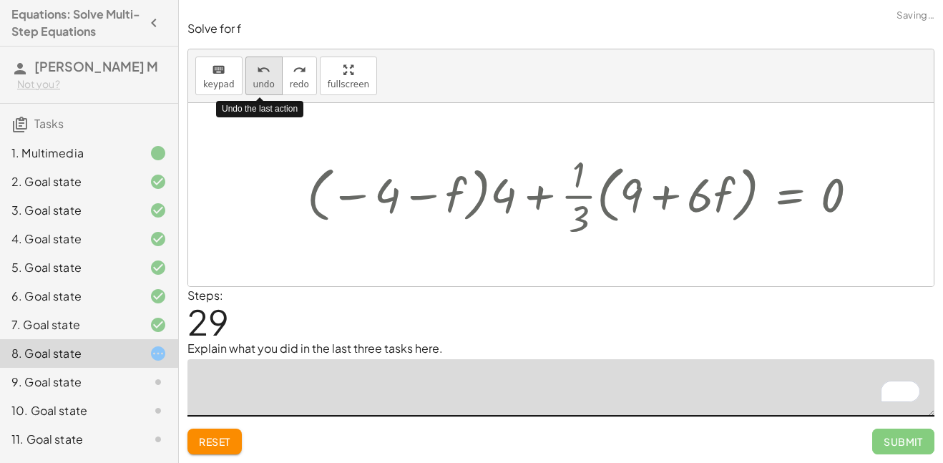
click at [260, 84] on span "undo" at bounding box center [263, 84] width 21 height 10
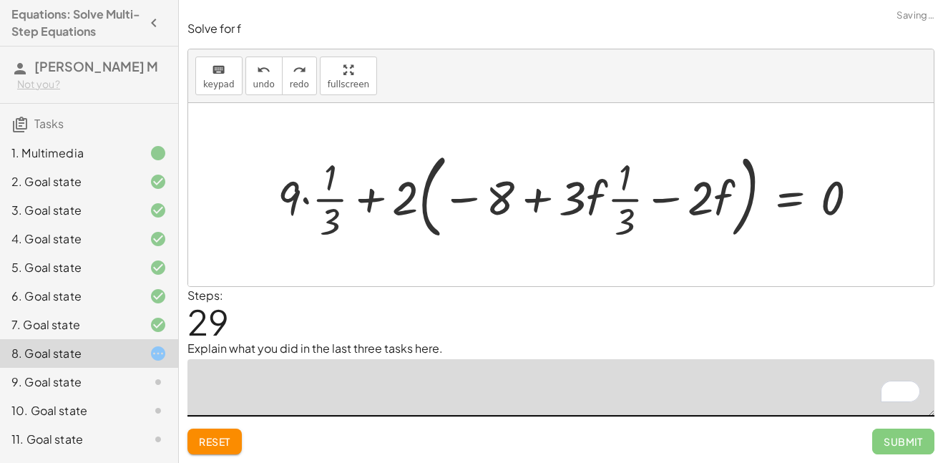
click at [205, 442] on span "Reset" at bounding box center [214, 441] width 31 height 13
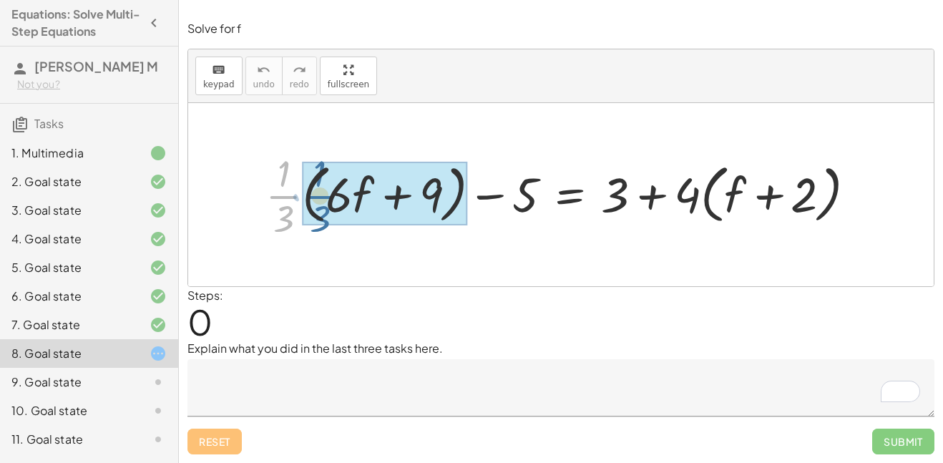
drag, startPoint x: 277, startPoint y: 198, endPoint x: 313, endPoint y: 198, distance: 36.5
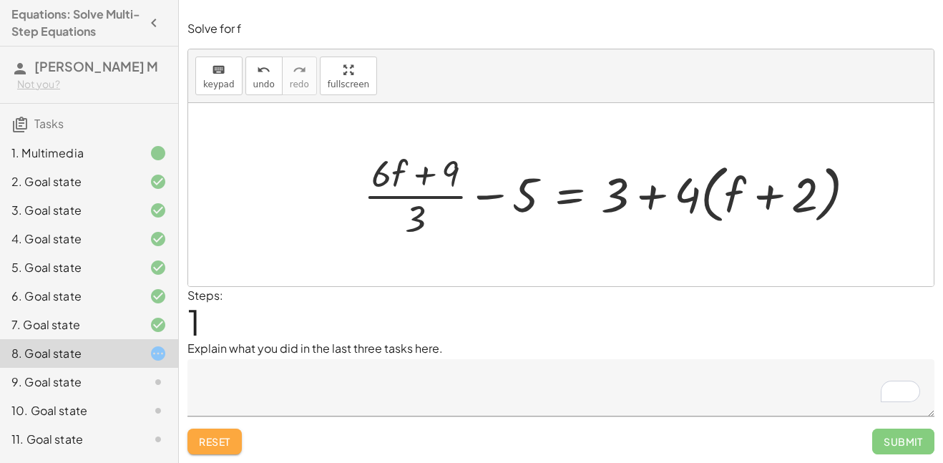
click at [231, 445] on button "Reset" at bounding box center [214, 441] width 54 height 26
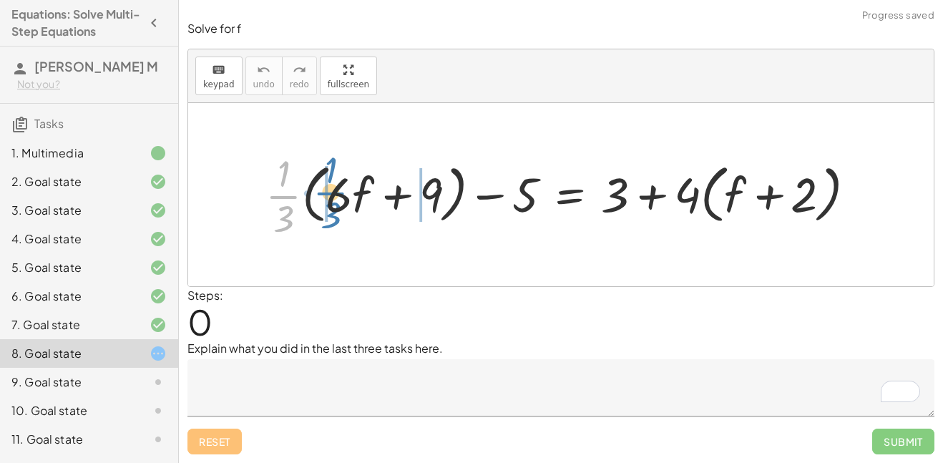
drag, startPoint x: 275, startPoint y: 193, endPoint x: 320, endPoint y: 190, distance: 45.9
click at [320, 190] on div at bounding box center [566, 194] width 616 height 94
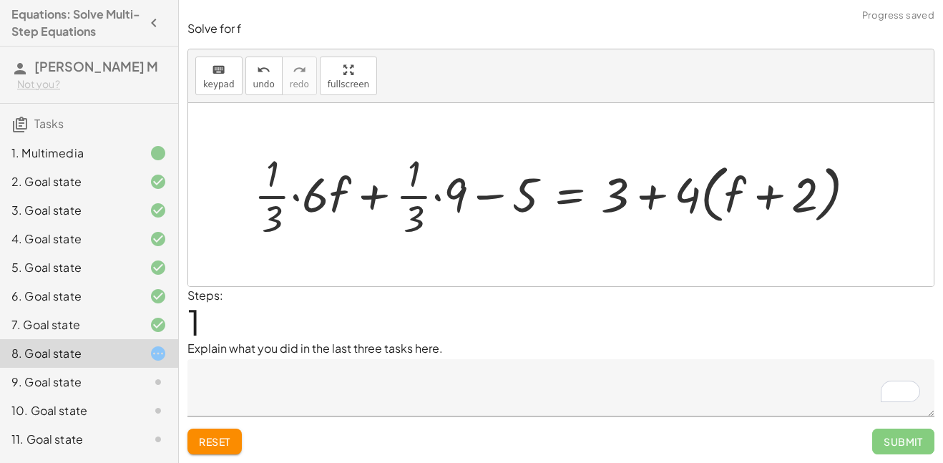
click at [436, 195] on div at bounding box center [560, 194] width 627 height 94
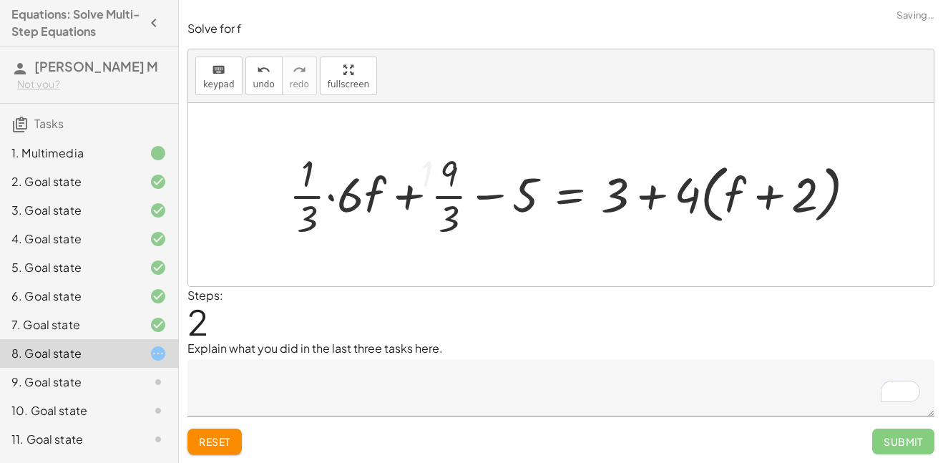
click at [436, 195] on div at bounding box center [578, 194] width 592 height 94
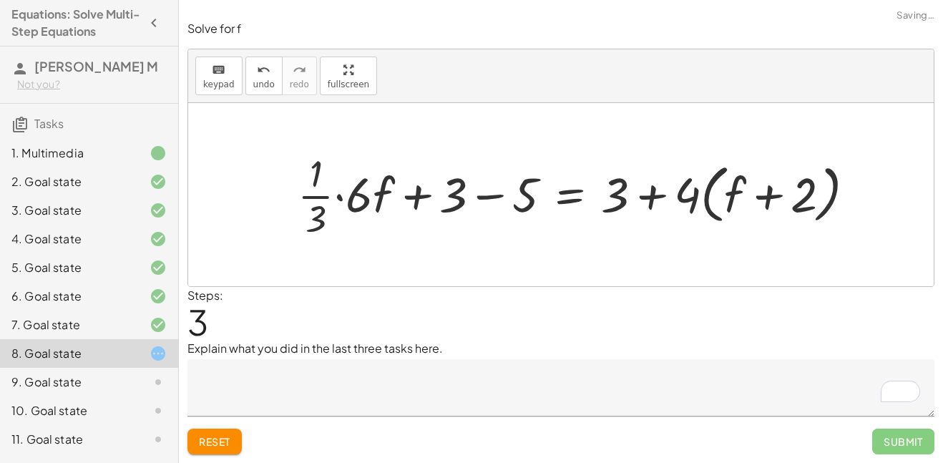
click at [344, 196] on div at bounding box center [581, 194] width 583 height 94
click at [353, 192] on div at bounding box center [601, 194] width 545 height 94
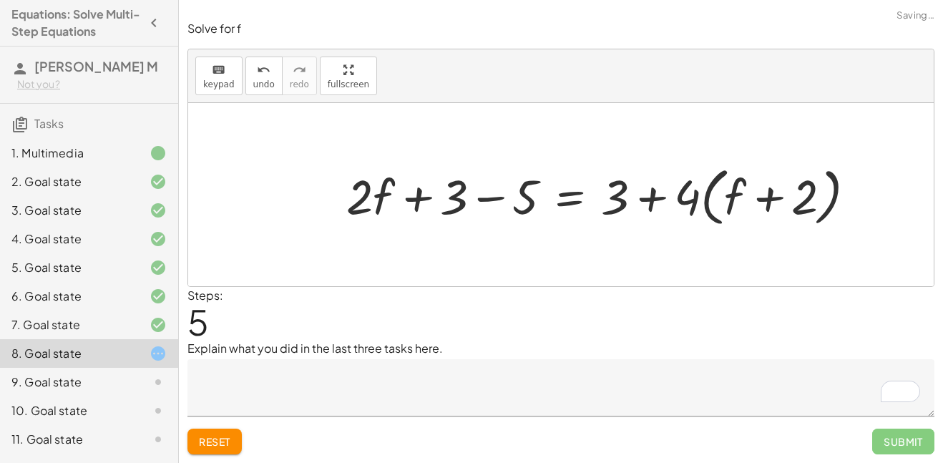
click at [497, 193] on div at bounding box center [606, 194] width 535 height 71
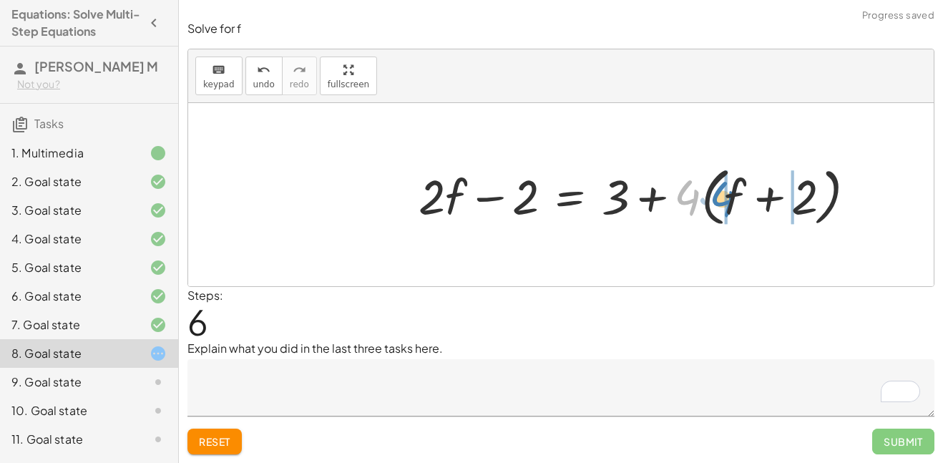
drag, startPoint x: 697, startPoint y: 195, endPoint x: 732, endPoint y: 196, distance: 35.8
click at [732, 196] on div at bounding box center [642, 194] width 463 height 71
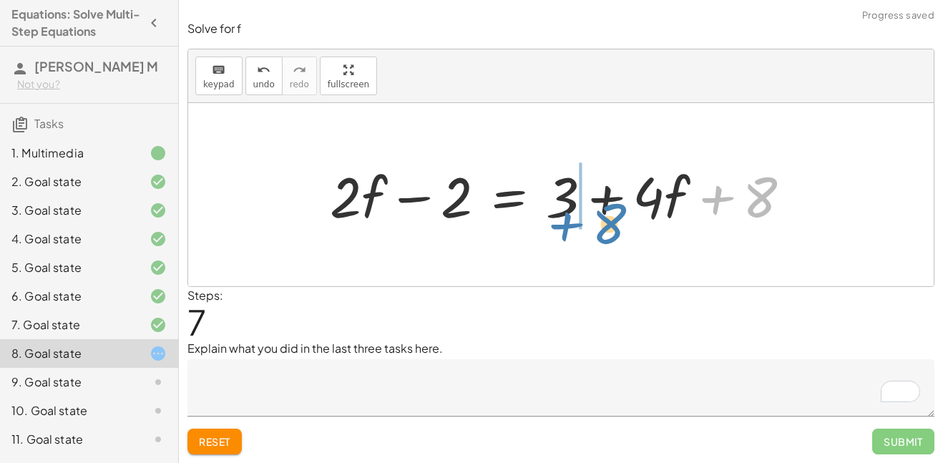
drag, startPoint x: 759, startPoint y: 193, endPoint x: 605, endPoint y: 220, distance: 156.0
click at [605, 220] on div at bounding box center [566, 195] width 487 height 74
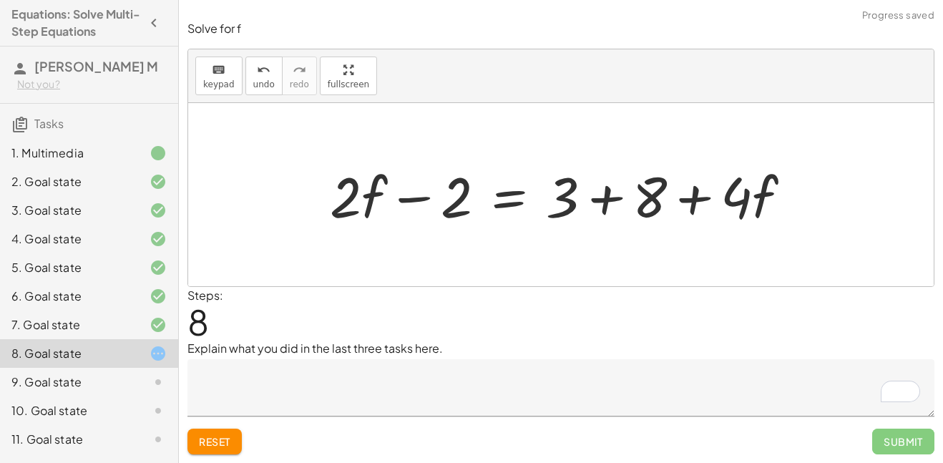
click at [601, 197] on div at bounding box center [566, 195] width 487 height 74
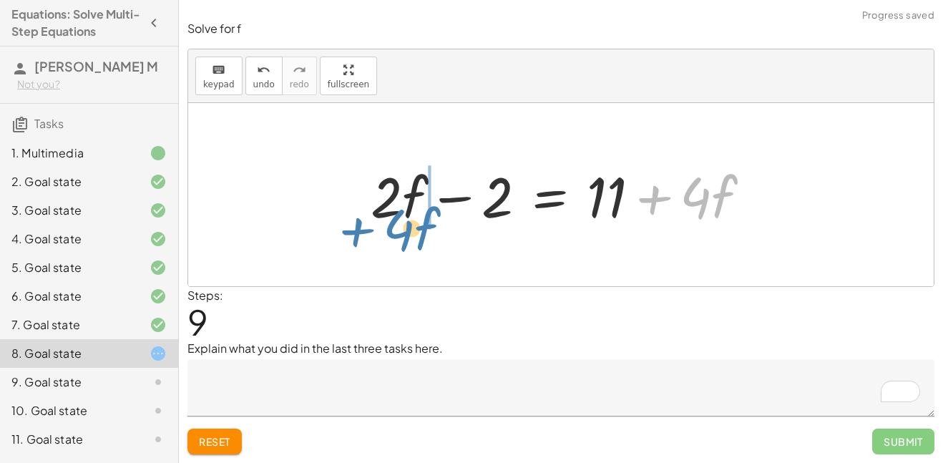
drag, startPoint x: 661, startPoint y: 197, endPoint x: 366, endPoint y: 229, distance: 296.4
click at [366, 229] on div at bounding box center [565, 195] width 405 height 74
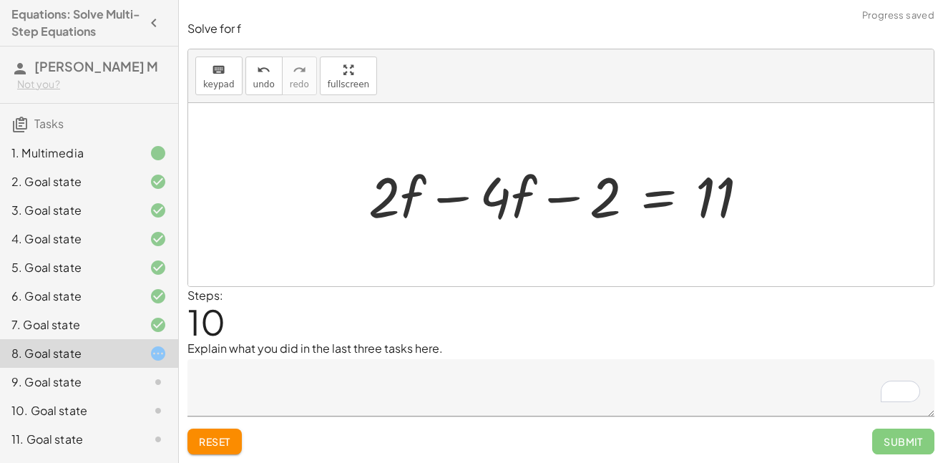
click at [355, 200] on div "+ · · 1 · 3 · ( + · 6 · f + 9 ) − 5 = + 3 + · 4 · ( + f + 2 ) + · · 1 · 3 · 6 ·…" at bounding box center [558, 194] width 423 height 81
click at [456, 190] on div at bounding box center [565, 195] width 405 height 74
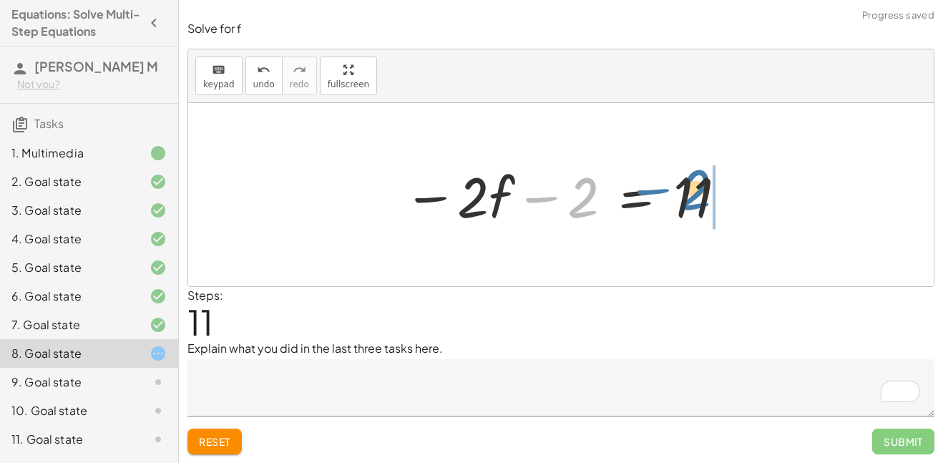
drag, startPoint x: 551, startPoint y: 197, endPoint x: 674, endPoint y: 192, distance: 123.1
click at [674, 192] on div at bounding box center [565, 195] width 339 height 74
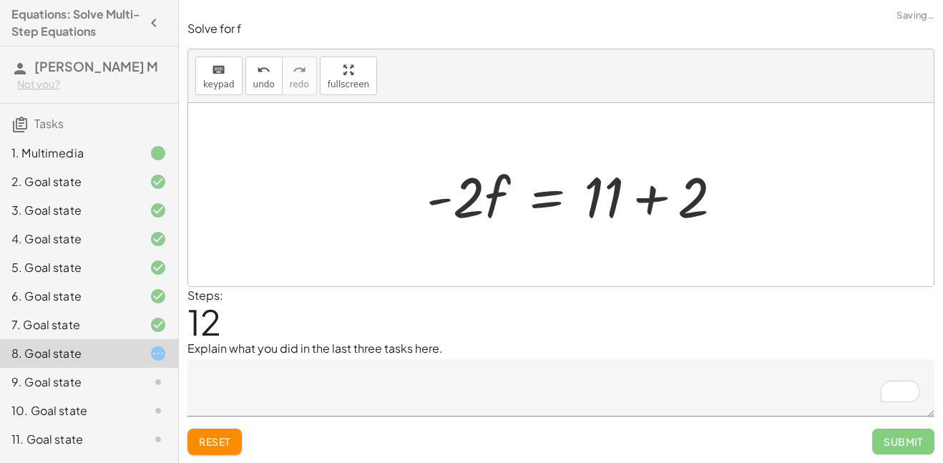
click at [736, 197] on div at bounding box center [560, 194] width 745 height 183
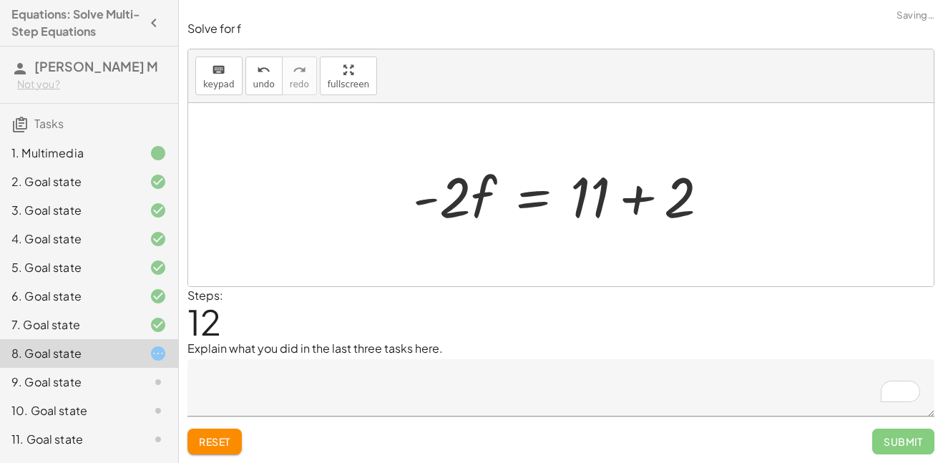
click at [641, 195] on div at bounding box center [565, 195] width 321 height 74
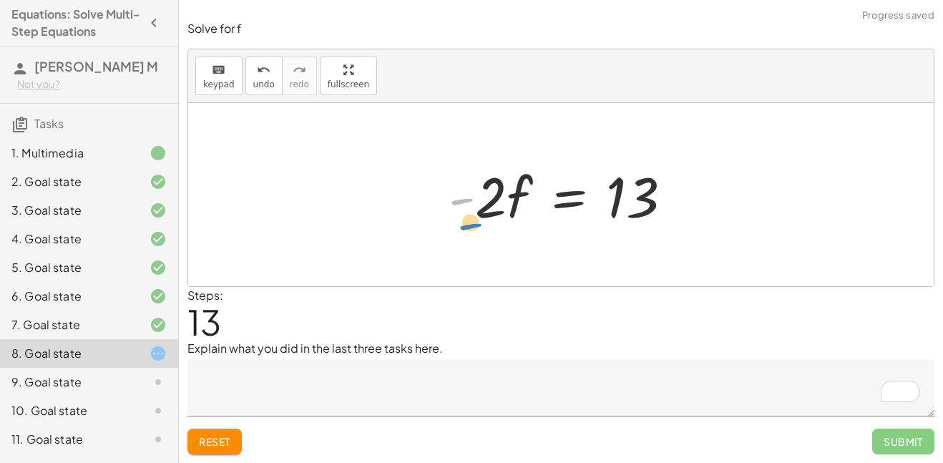
drag, startPoint x: 463, startPoint y: 190, endPoint x: 470, endPoint y: 215, distance: 25.8
click at [470, 215] on div at bounding box center [566, 195] width 250 height 74
drag, startPoint x: 493, startPoint y: 184, endPoint x: 639, endPoint y: 227, distance: 151.6
click at [639, 227] on div at bounding box center [566, 195] width 250 height 74
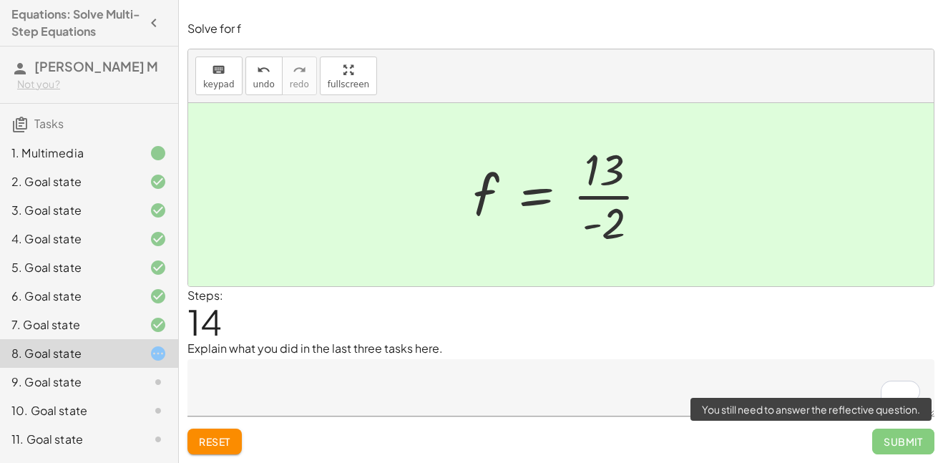
click at [889, 437] on span "Submit" at bounding box center [903, 441] width 62 height 26
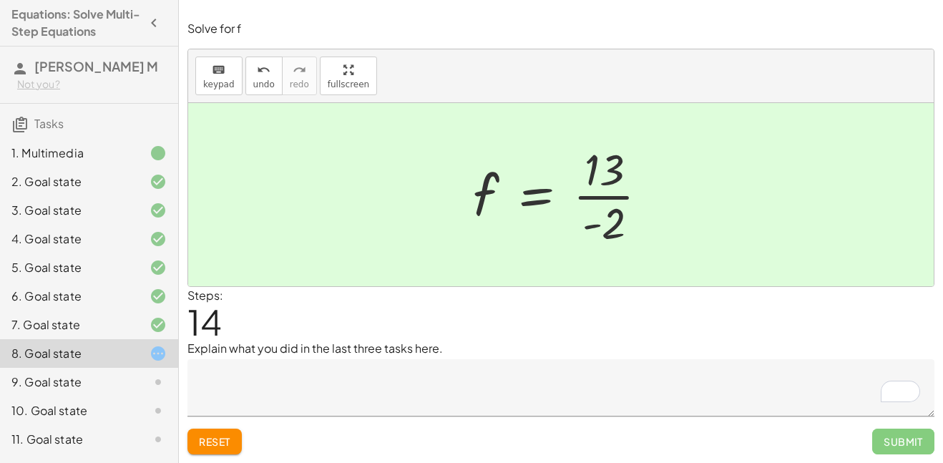
click at [704, 371] on textarea "To enrich screen reader interactions, please activate Accessibility in Grammarl…" at bounding box center [560, 387] width 747 height 57
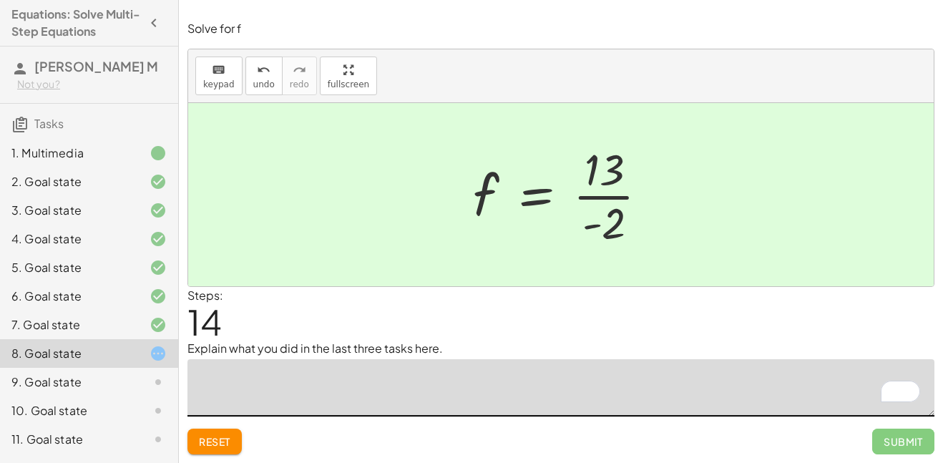
click at [151, 312] on div "7. Goal state" at bounding box center [89, 324] width 178 height 29
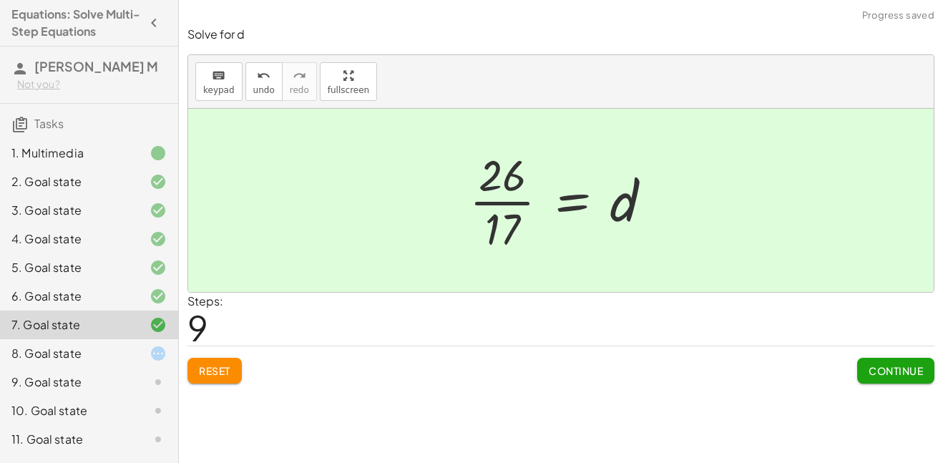
click at [142, 300] on div at bounding box center [147, 295] width 40 height 17
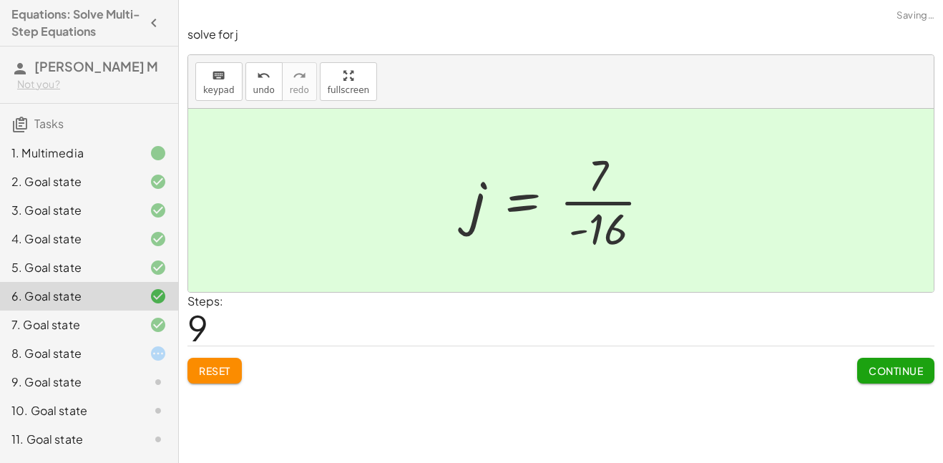
click at [132, 274] on div at bounding box center [147, 267] width 40 height 17
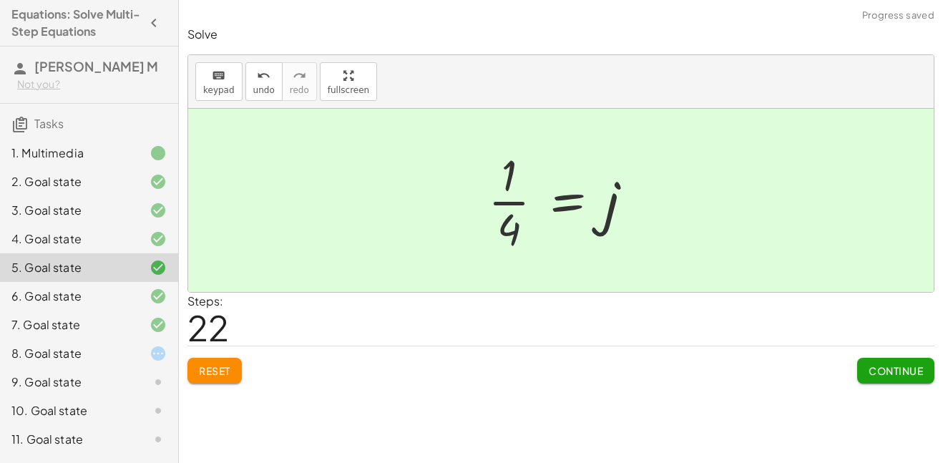
click at [135, 343] on div "8. Goal state" at bounding box center [89, 353] width 178 height 29
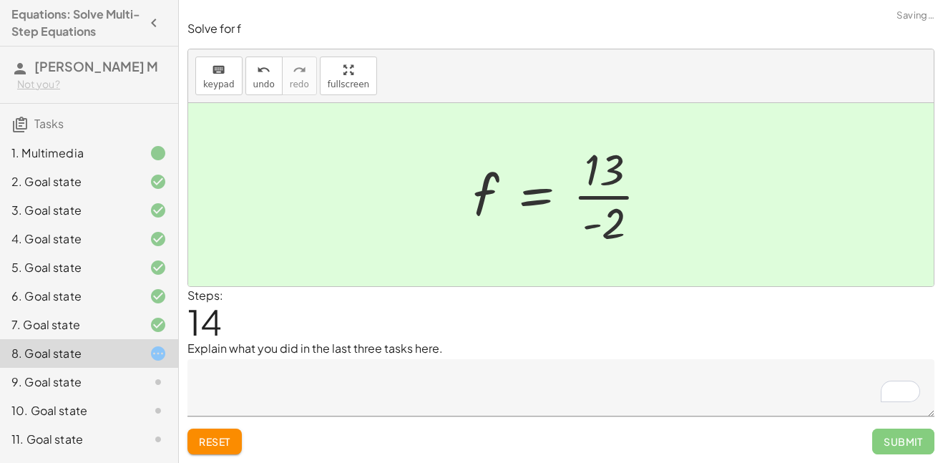
click at [113, 293] on div "6. Goal state" at bounding box center [68, 295] width 115 height 17
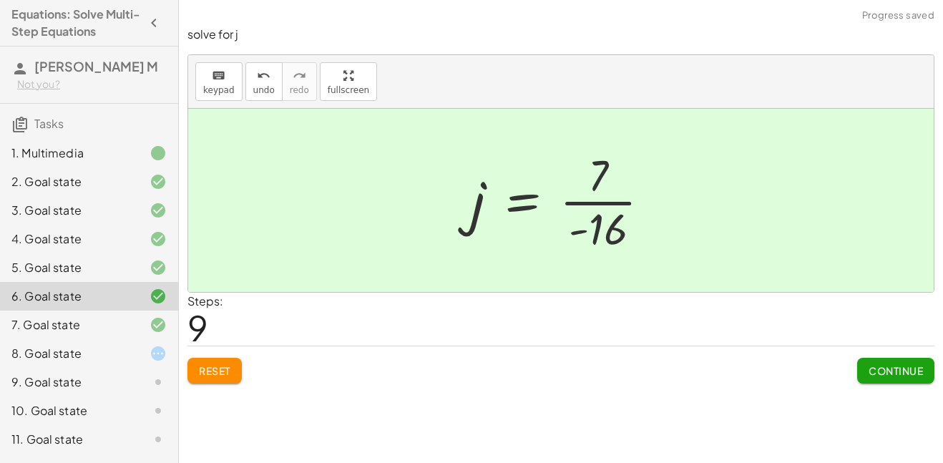
click at [113, 335] on div "7. Goal state" at bounding box center [89, 324] width 178 height 29
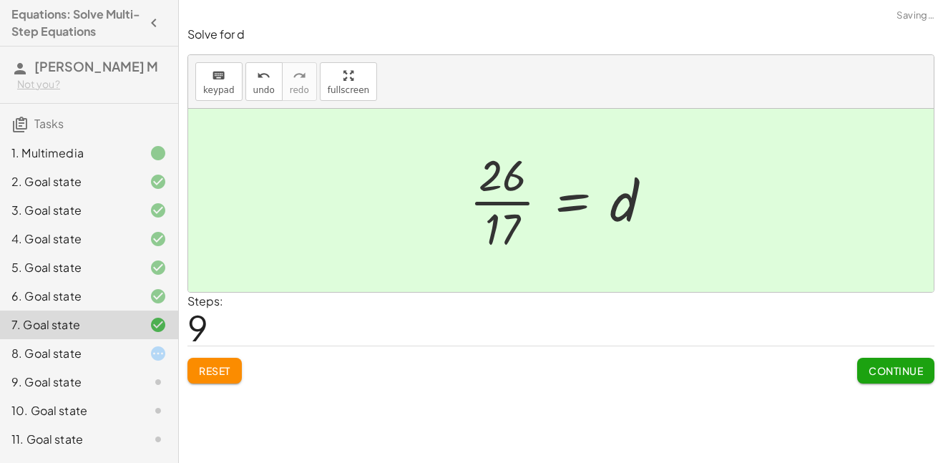
click at [115, 350] on div "8. Goal state" at bounding box center [68, 353] width 115 height 17
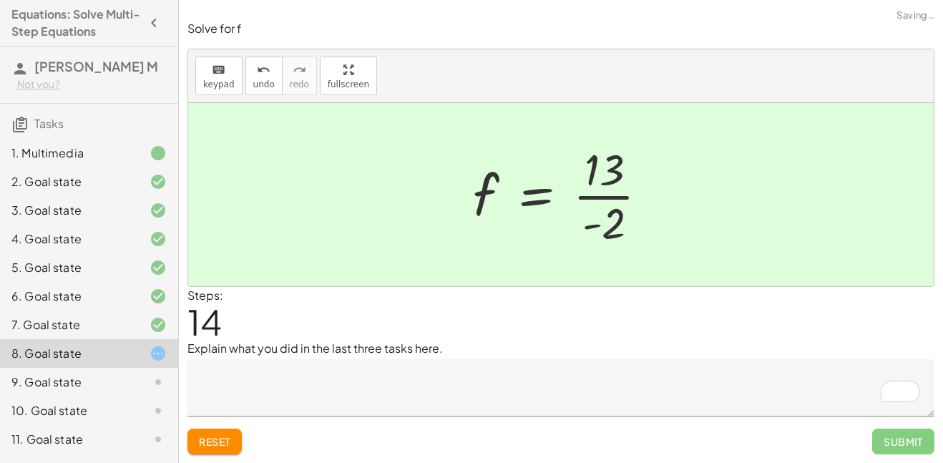
click at [113, 325] on div "7. Goal state" at bounding box center [68, 324] width 115 height 17
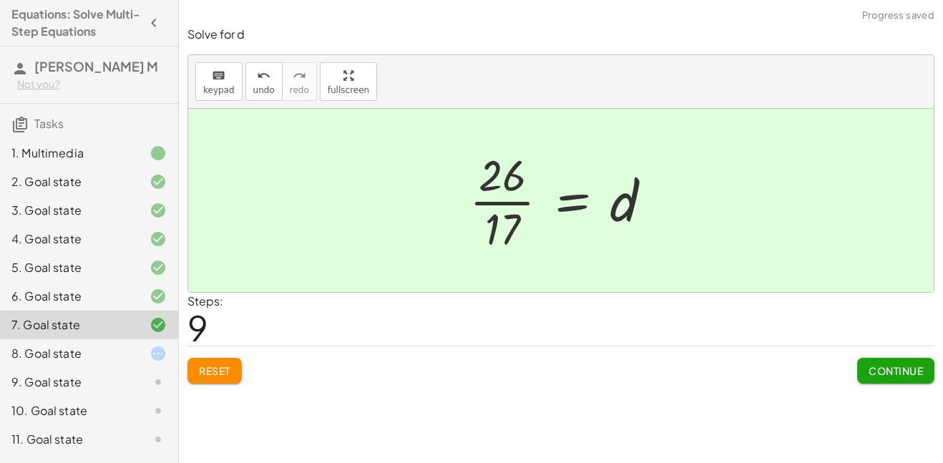
click at [115, 302] on div "6. Goal state" at bounding box center [68, 295] width 115 height 17
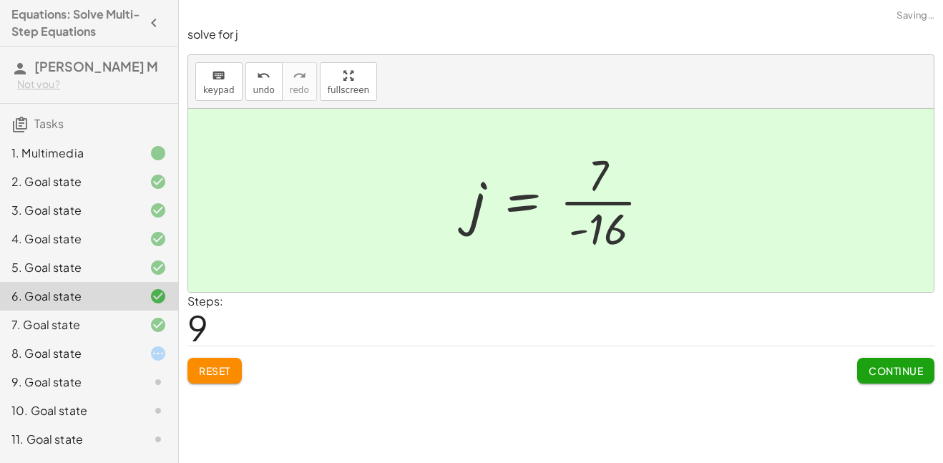
click at [117, 323] on div "7. Goal state" at bounding box center [68, 324] width 115 height 17
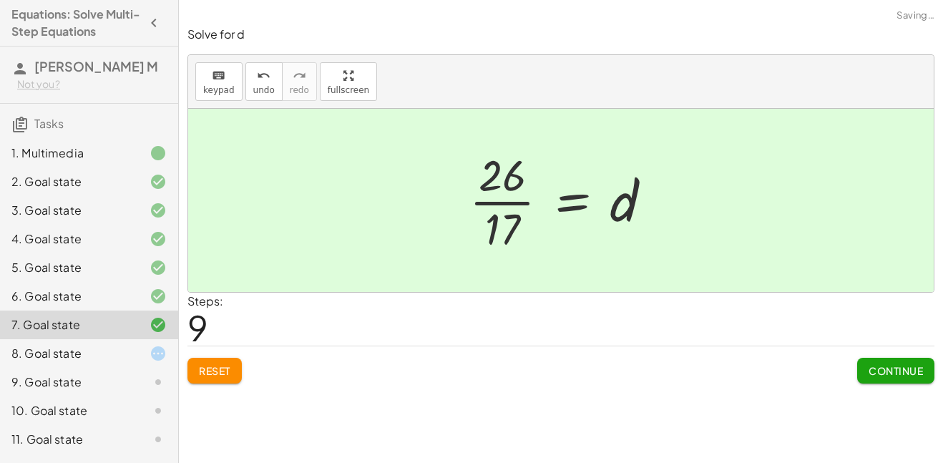
click at [134, 149] on div at bounding box center [147, 152] width 40 height 17
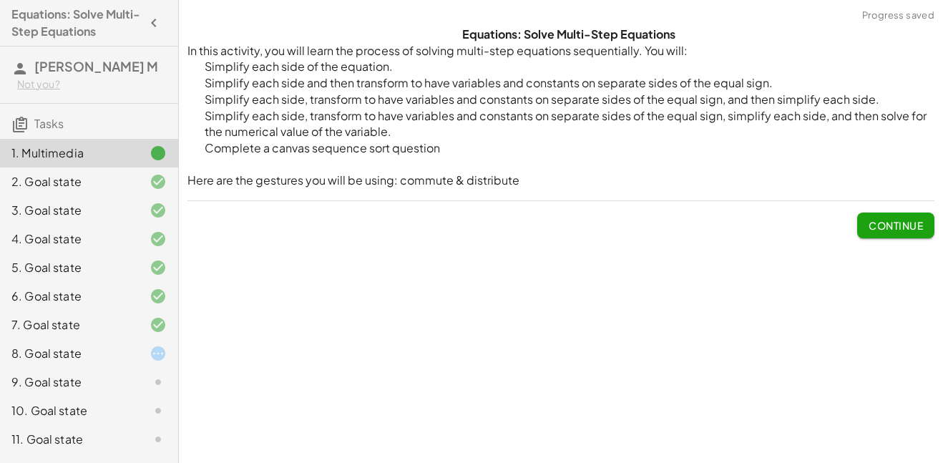
click at [134, 180] on div at bounding box center [147, 181] width 40 height 17
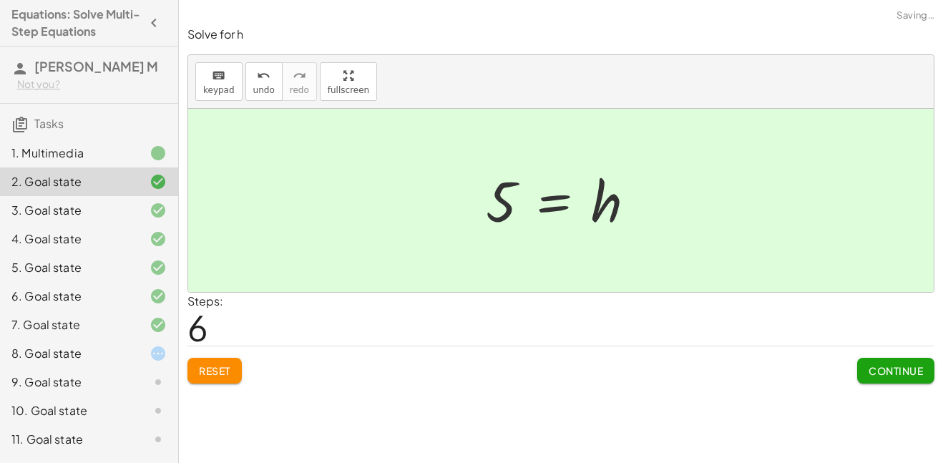
click at [132, 217] on div at bounding box center [147, 210] width 40 height 17
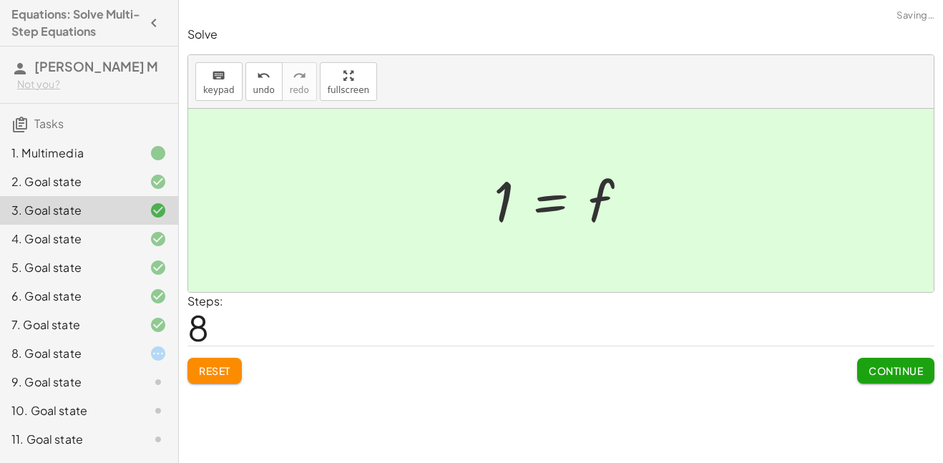
click at [130, 235] on div at bounding box center [147, 238] width 40 height 17
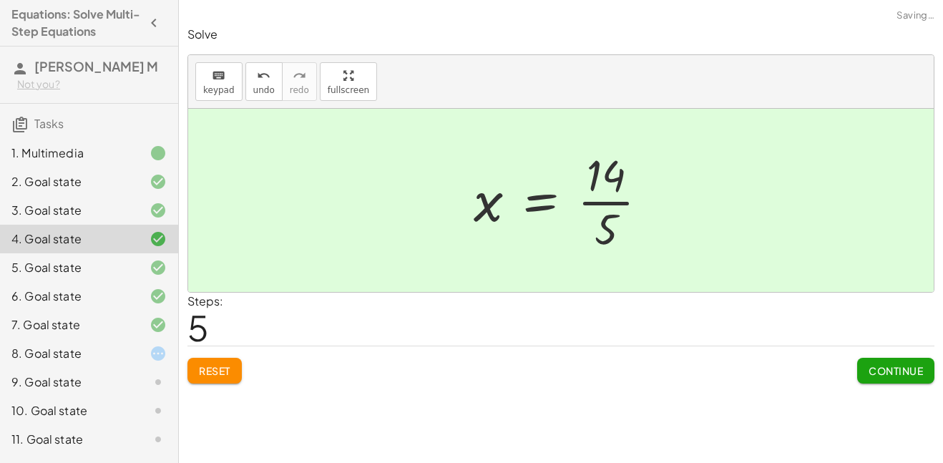
click at [129, 255] on div "5. Goal state" at bounding box center [89, 267] width 178 height 29
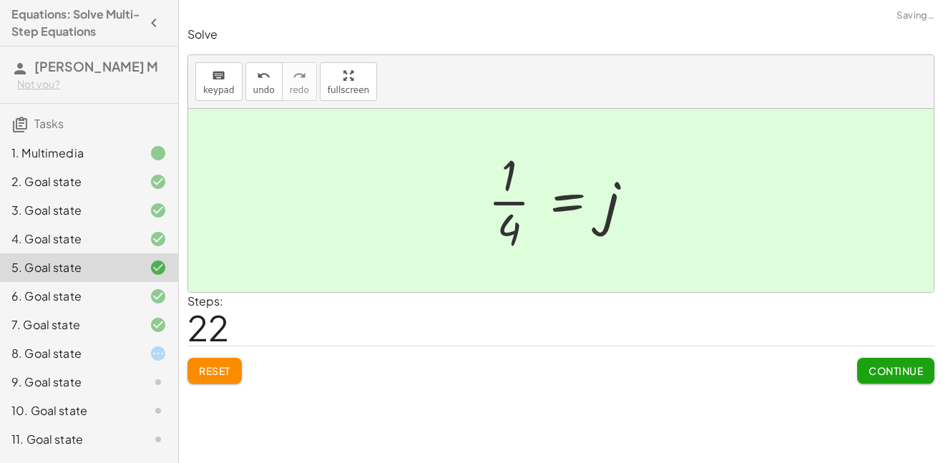
click at [137, 281] on div "5. Goal state" at bounding box center [89, 267] width 178 height 29
click at [137, 288] on div at bounding box center [147, 295] width 40 height 17
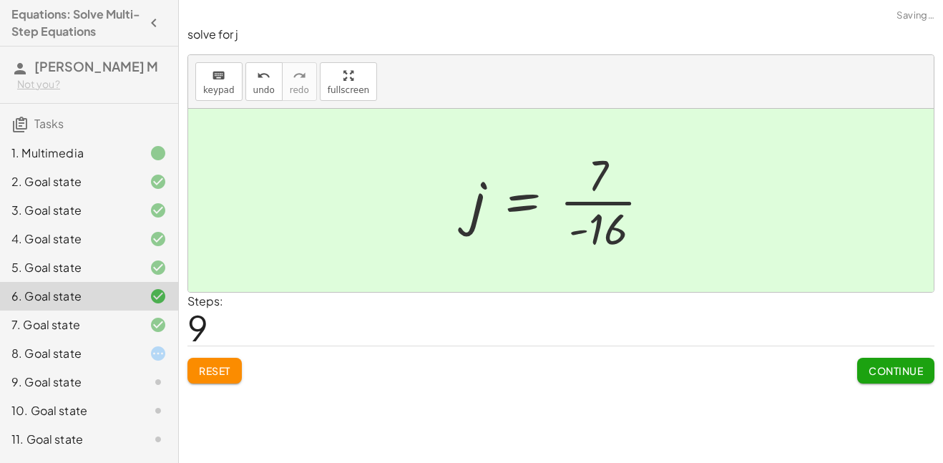
click at [135, 328] on div at bounding box center [147, 324] width 40 height 17
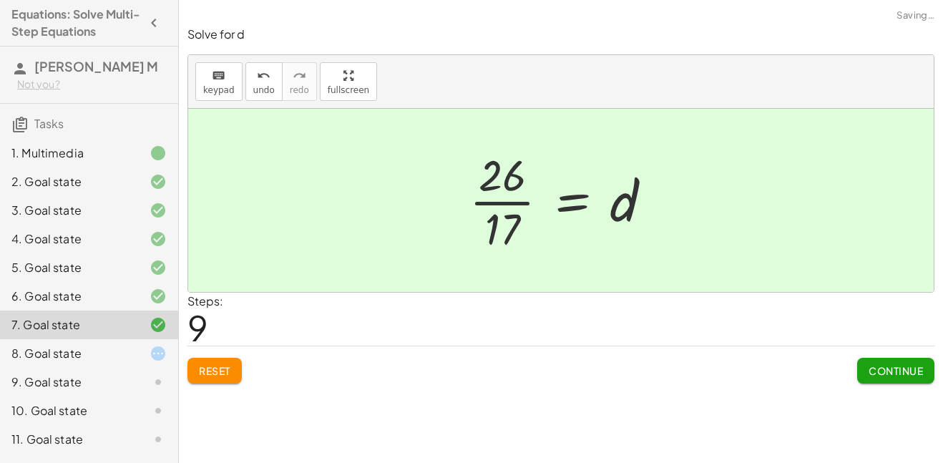
click at [135, 348] on div at bounding box center [147, 353] width 40 height 17
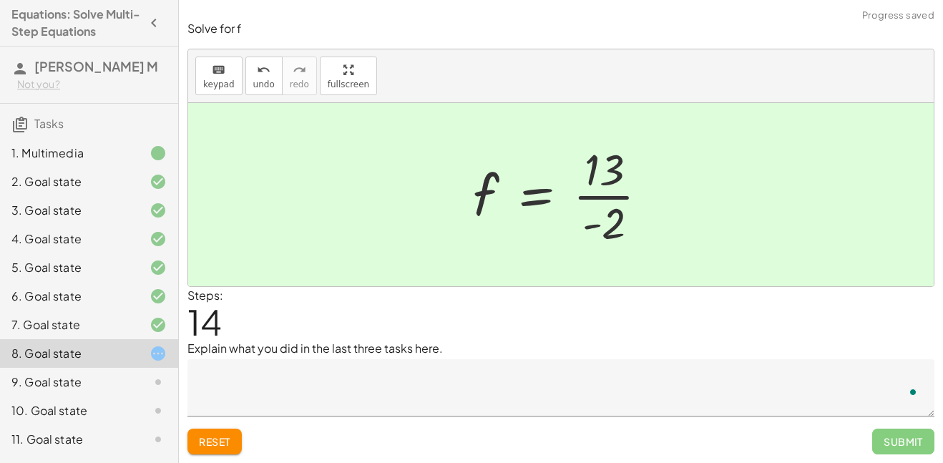
click at [195, 351] on p "Explain what you did in the last three tasks here." at bounding box center [560, 348] width 747 height 17
click at [197, 353] on p "Explain what you did in the last three tasks here." at bounding box center [560, 348] width 747 height 17
click at [200, 362] on textarea "To enrich screen reader interactions, please activate Accessibility in Grammarl…" at bounding box center [560, 387] width 747 height 57
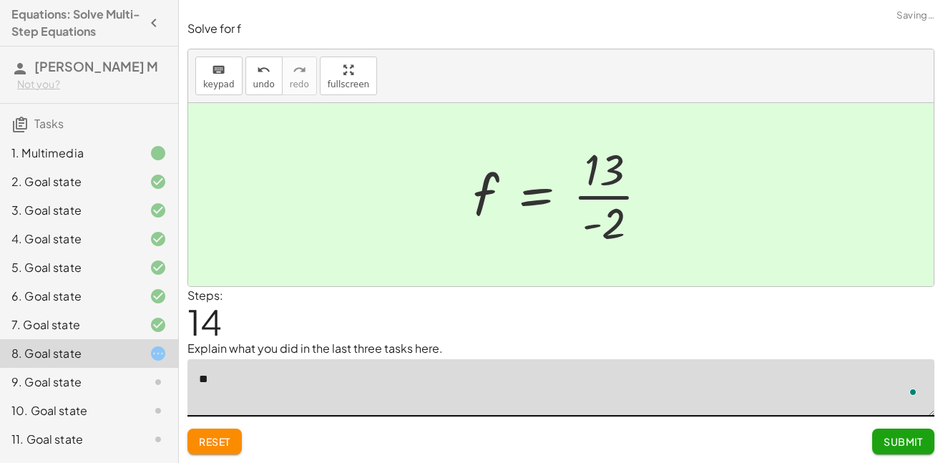
type textarea "*"
click at [354, 382] on textarea "**********" at bounding box center [560, 387] width 747 height 57
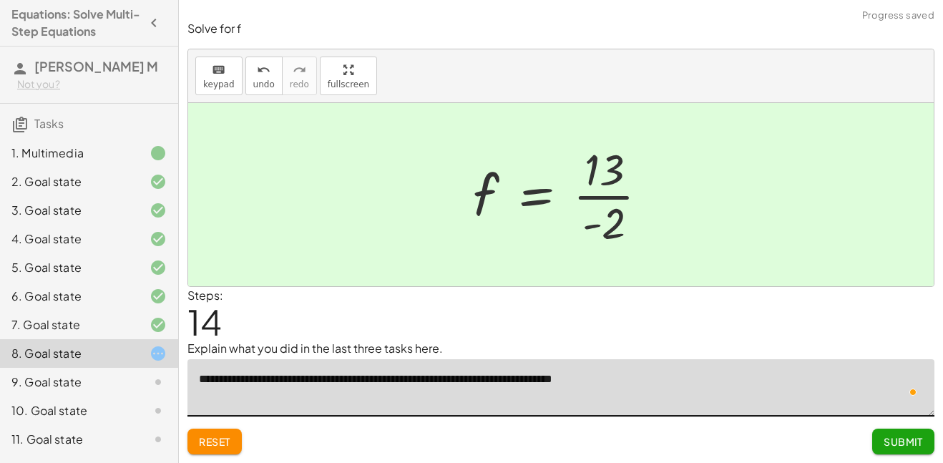
type textarea "**********"
click at [925, 442] on button "Submit" at bounding box center [903, 441] width 62 height 26
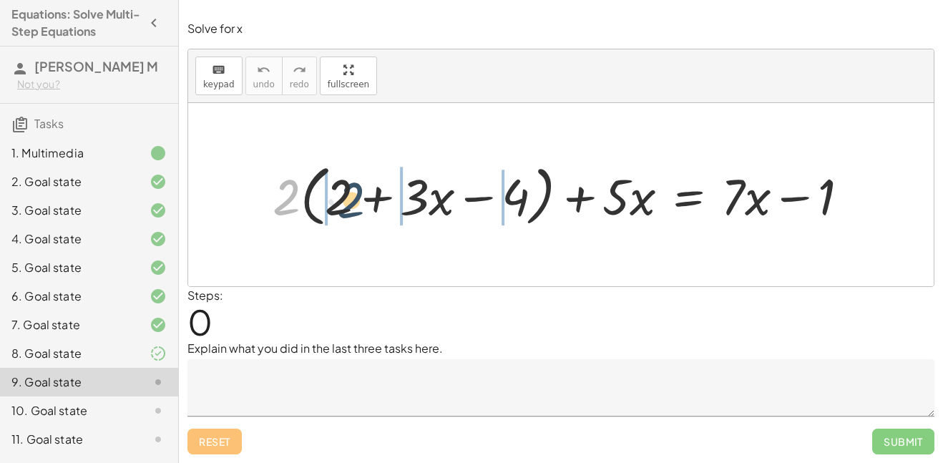
drag, startPoint x: 280, startPoint y: 185, endPoint x: 349, endPoint y: 190, distance: 68.8
click at [349, 190] on div at bounding box center [565, 195] width 601 height 74
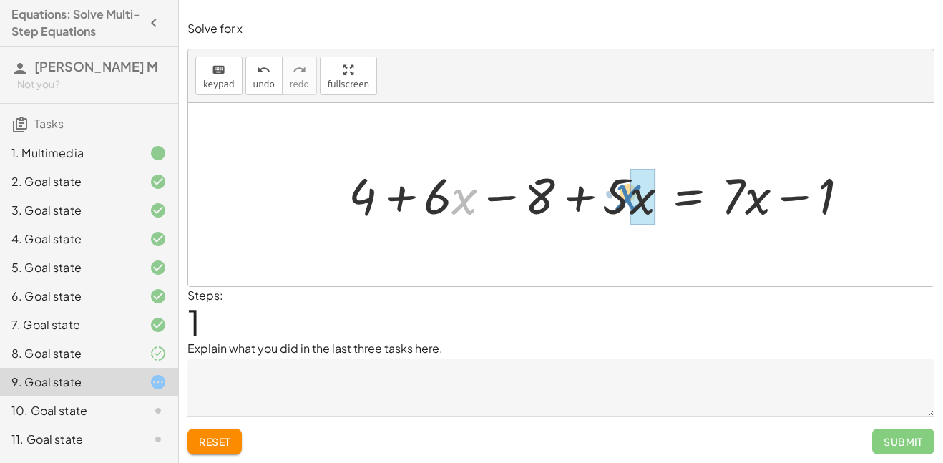
drag, startPoint x: 453, startPoint y: 204, endPoint x: 618, endPoint y: 200, distance: 164.5
click at [618, 200] on div at bounding box center [604, 195] width 526 height 66
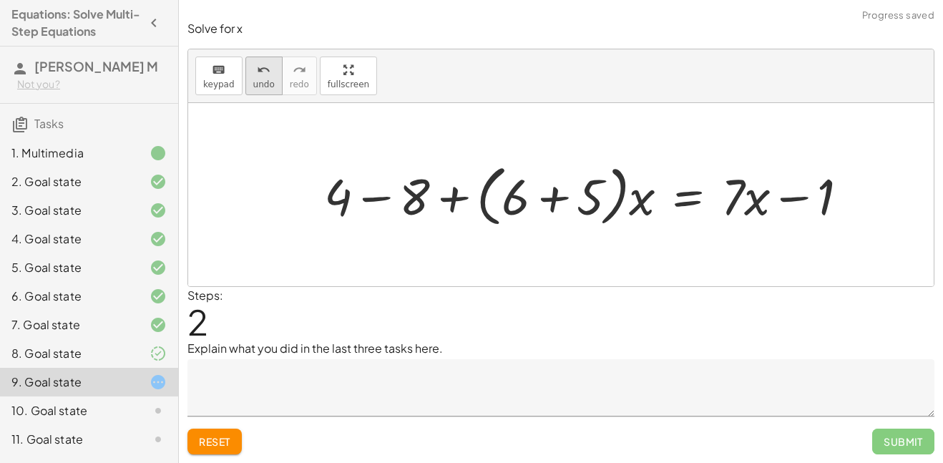
click at [272, 74] on button "undo undo" at bounding box center [263, 75] width 37 height 39
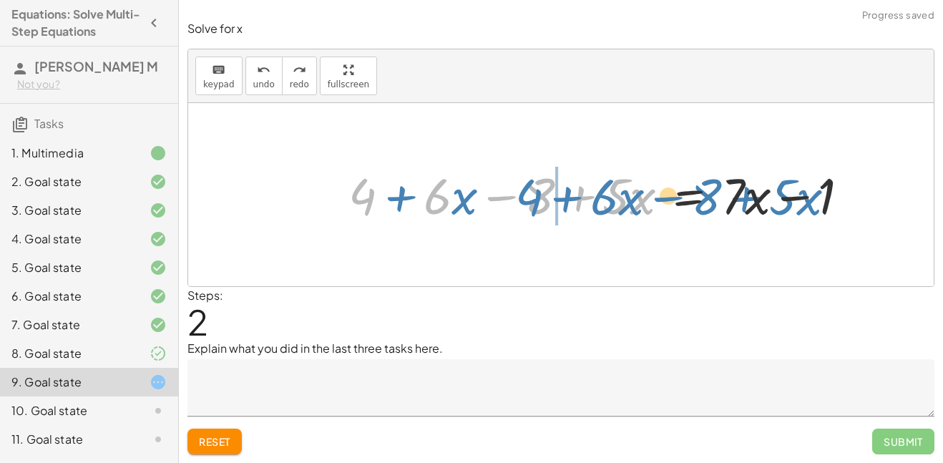
drag, startPoint x: 439, startPoint y: 200, endPoint x: 543, endPoint y: 222, distance: 106.6
click at [543, 222] on div at bounding box center [604, 195] width 526 height 66
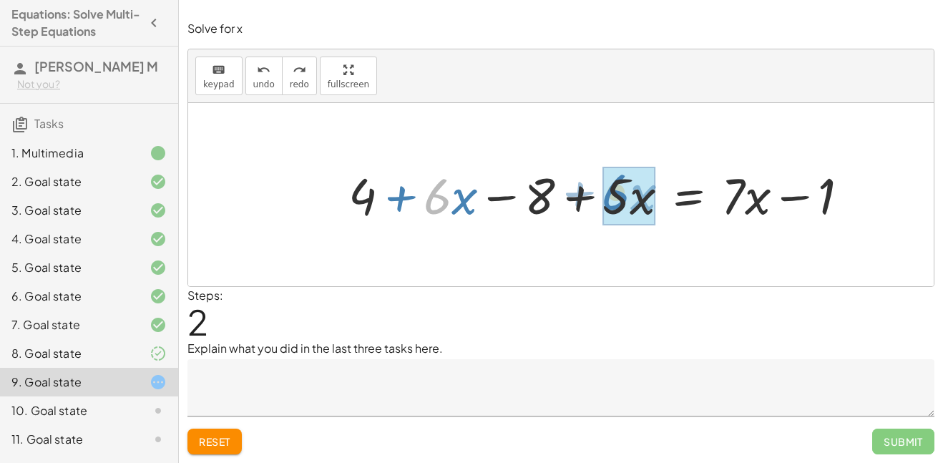
drag, startPoint x: 441, startPoint y: 199, endPoint x: 620, endPoint y: 192, distance: 179.6
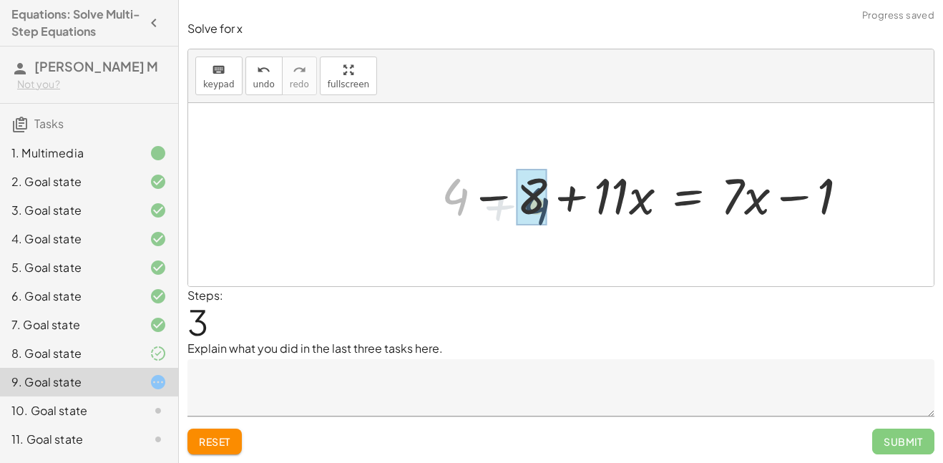
drag, startPoint x: 453, startPoint y: 189, endPoint x: 535, endPoint y: 199, distance: 82.8
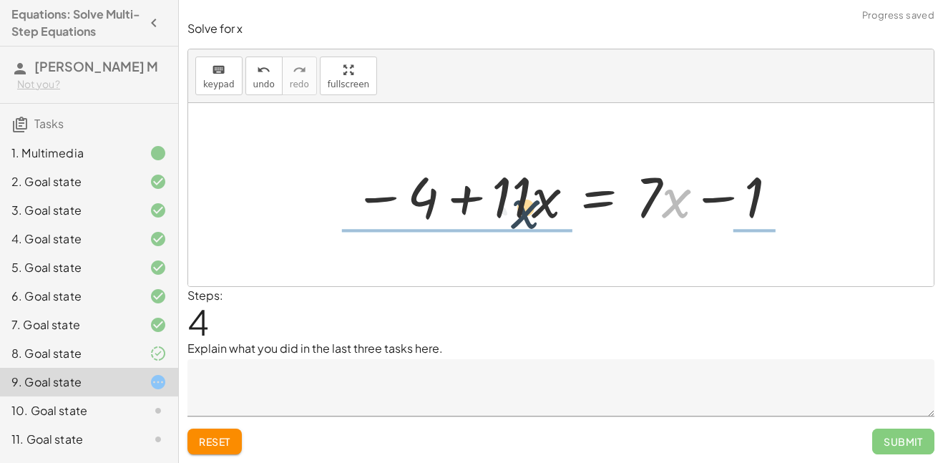
drag, startPoint x: 663, startPoint y: 202, endPoint x: 498, endPoint y: 213, distance: 165.5
click at [498, 213] on div at bounding box center [566, 195] width 441 height 74
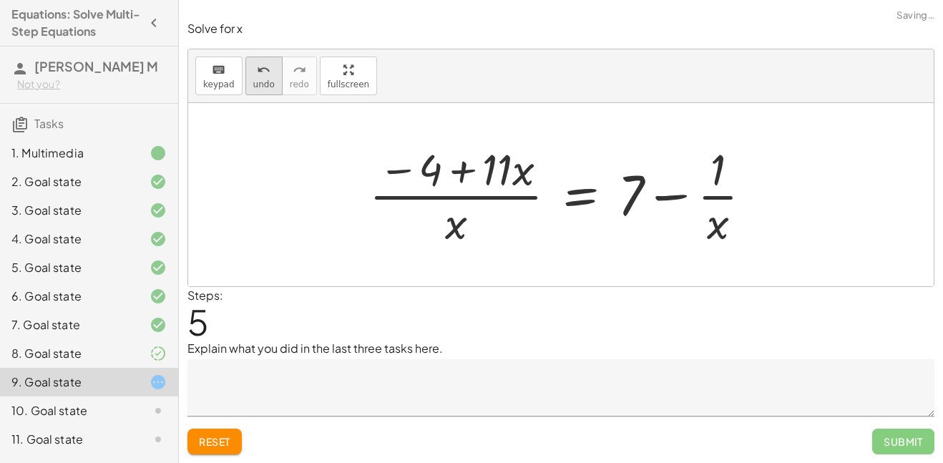
click at [269, 68] on div "undo" at bounding box center [263, 69] width 21 height 17
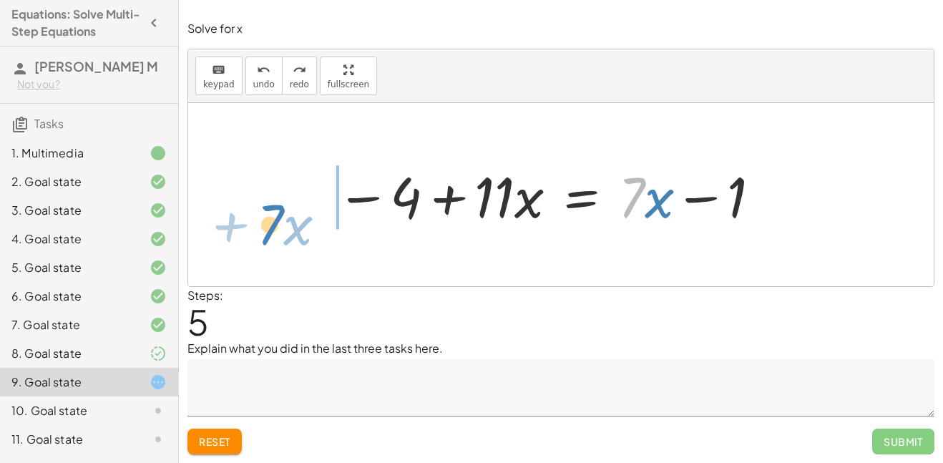
drag, startPoint x: 622, startPoint y: 190, endPoint x: 258, endPoint y: 215, distance: 364.8
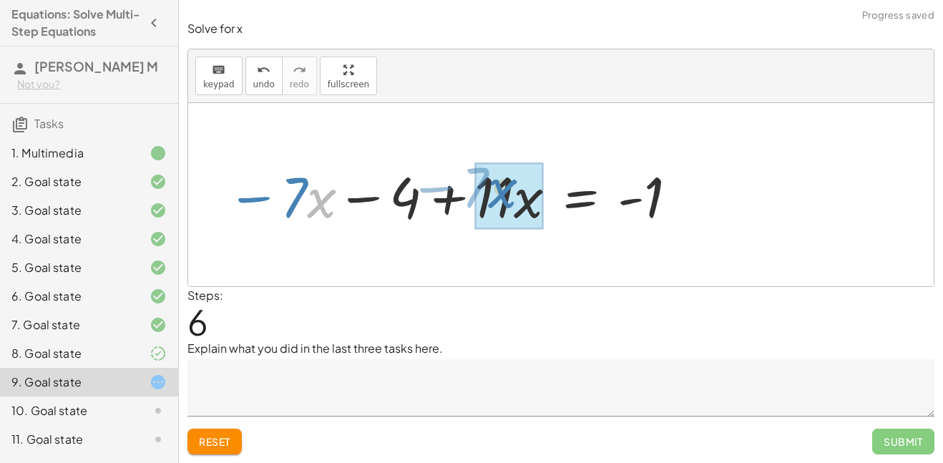
drag, startPoint x: 312, startPoint y: 200, endPoint x: 499, endPoint y: 193, distance: 186.8
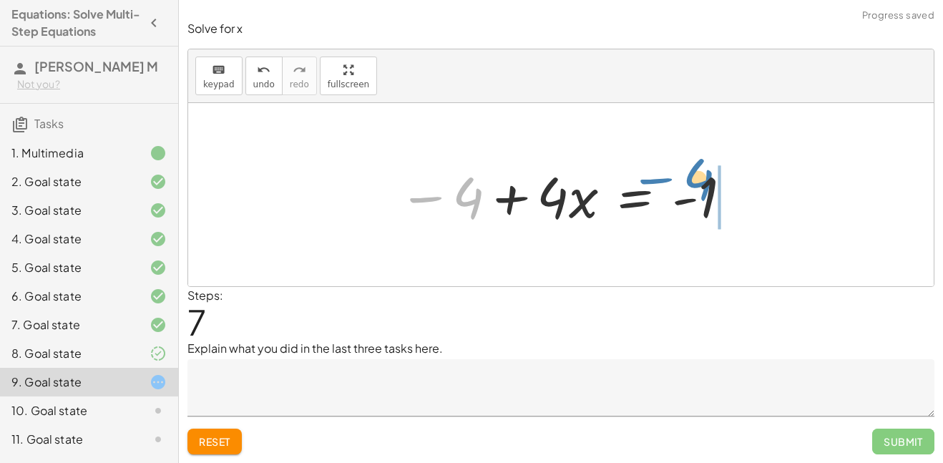
drag, startPoint x: 418, startPoint y: 197, endPoint x: 662, endPoint y: 184, distance: 244.9
click at [662, 184] on div at bounding box center [566, 195] width 350 height 74
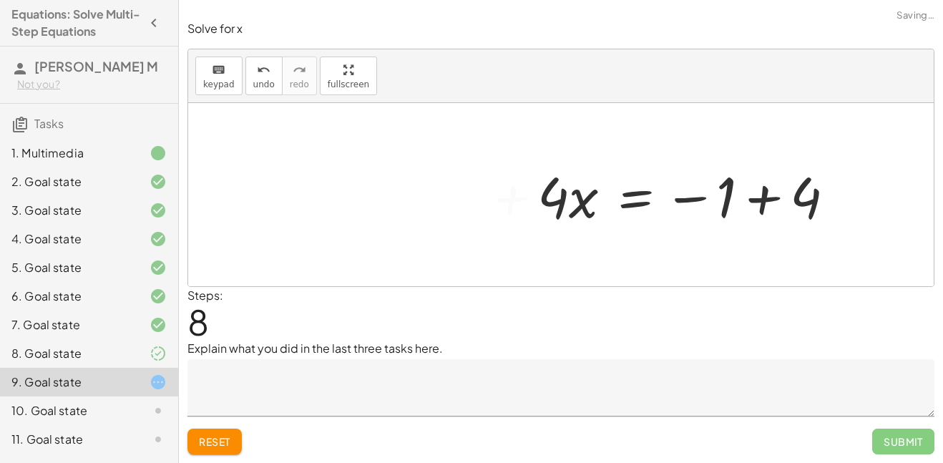
click at [727, 200] on div at bounding box center [691, 195] width 323 height 74
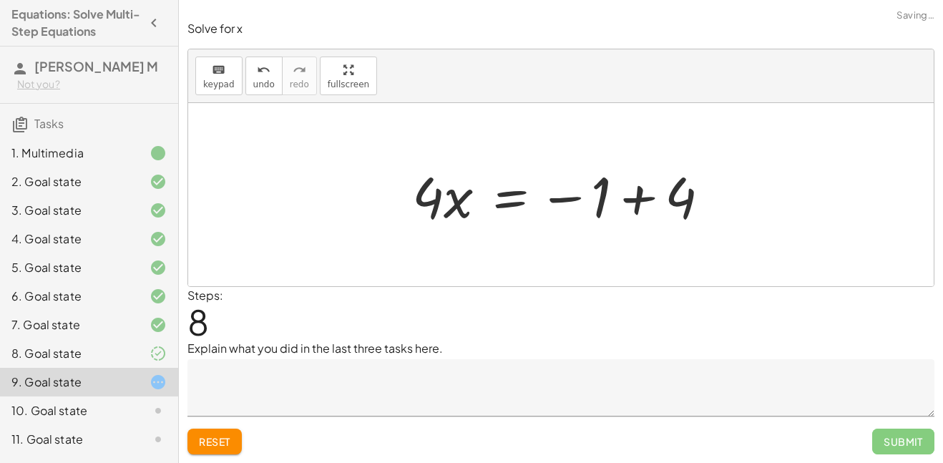
click at [674, 193] on div at bounding box center [566, 195] width 323 height 74
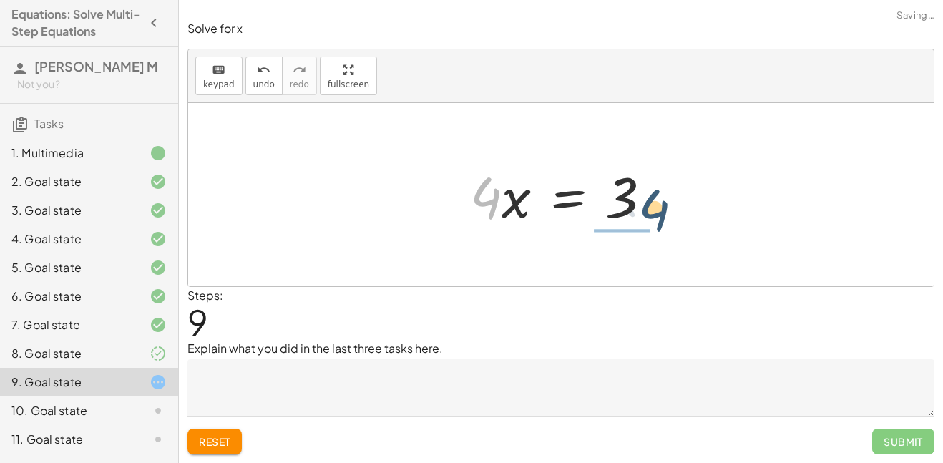
drag, startPoint x: 436, startPoint y: 204, endPoint x: 610, endPoint y: 222, distance: 174.7
click at [610, 222] on div at bounding box center [566, 195] width 207 height 74
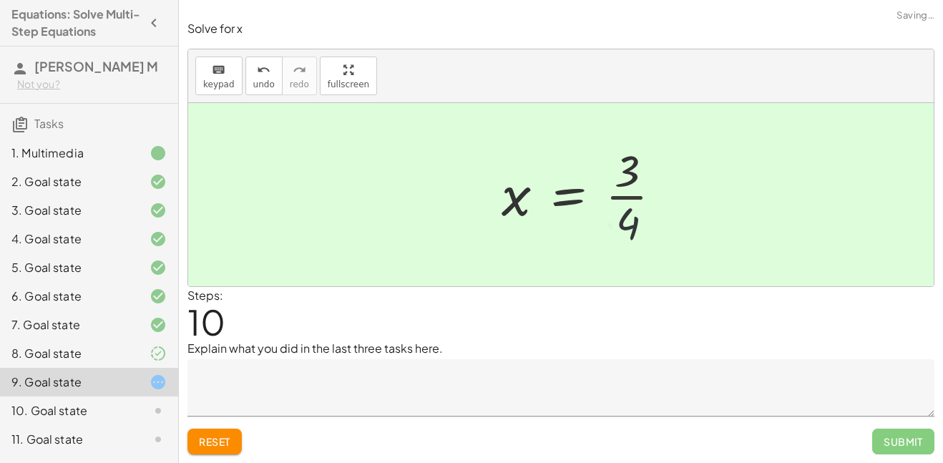
click at [616, 198] on div at bounding box center [587, 194] width 186 height 110
click at [747, 390] on textarea at bounding box center [560, 387] width 747 height 57
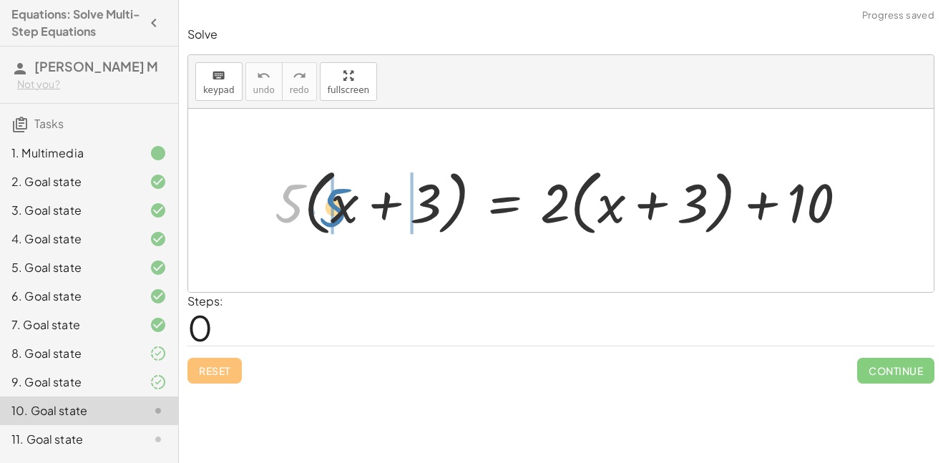
drag, startPoint x: 297, startPoint y: 202, endPoint x: 343, endPoint y: 207, distance: 45.3
click at [343, 207] on div at bounding box center [566, 200] width 598 height 79
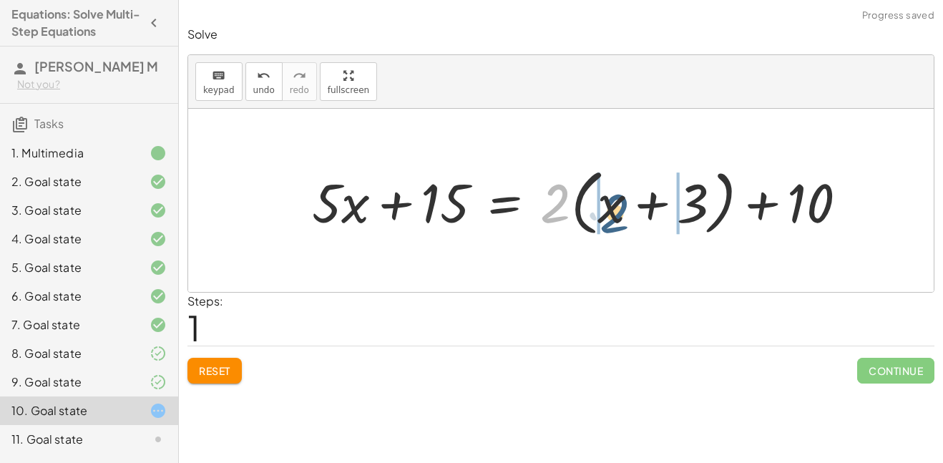
drag, startPoint x: 555, startPoint y: 205, endPoint x: 614, endPoint y: 217, distance: 60.7
click at [614, 217] on div at bounding box center [585, 200] width 561 height 79
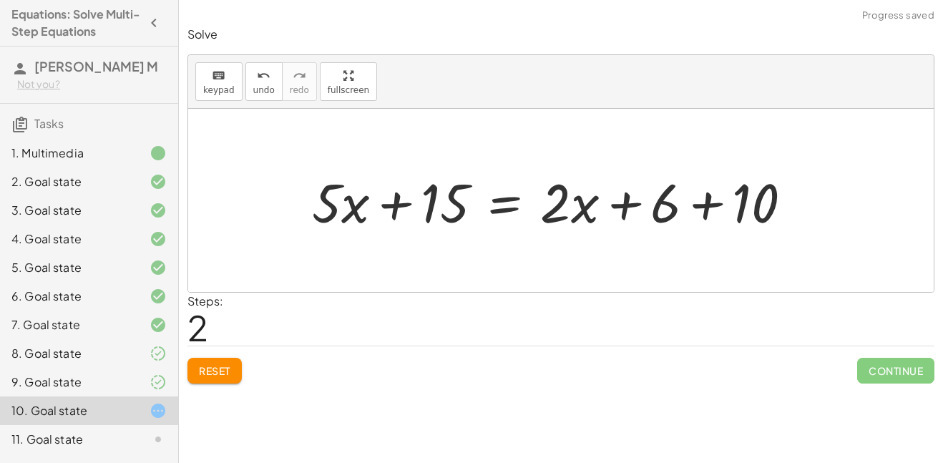
click at [656, 212] on div at bounding box center [558, 200] width 506 height 71
click at [694, 210] on div at bounding box center [558, 200] width 506 height 71
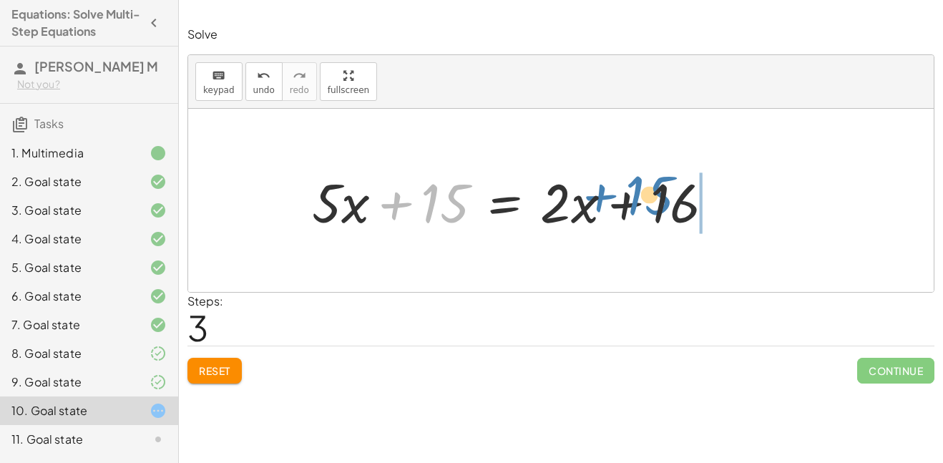
drag, startPoint x: 438, startPoint y: 202, endPoint x: 644, endPoint y: 195, distance: 205.3
click at [644, 195] on div at bounding box center [518, 200] width 427 height 71
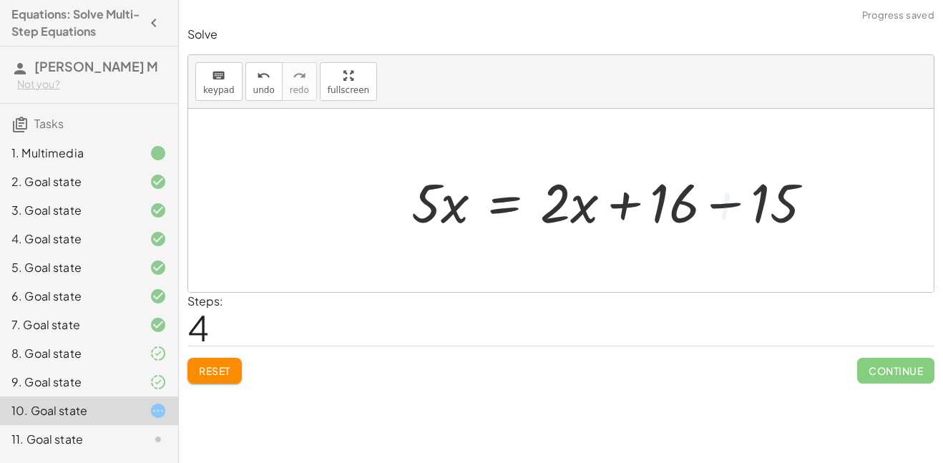
click at [717, 203] on div at bounding box center [617, 200] width 427 height 71
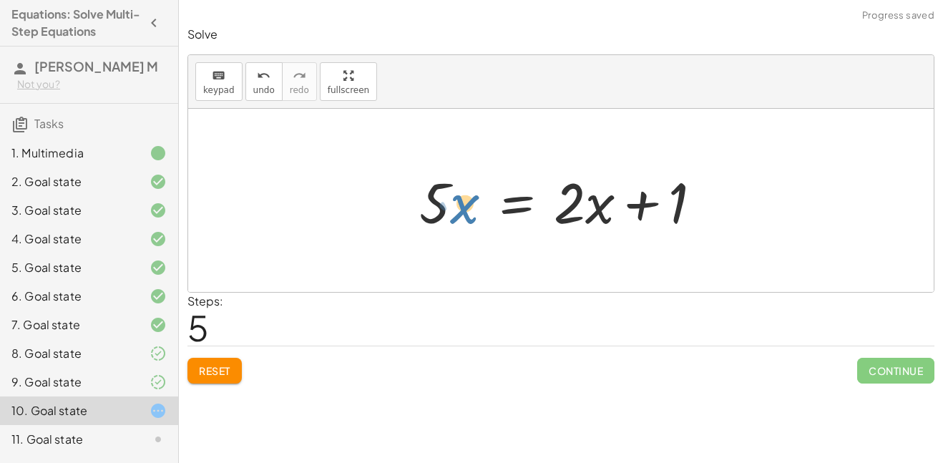
drag, startPoint x: 479, startPoint y: 204, endPoint x: 463, endPoint y: 203, distance: 15.7
click at [463, 203] on div at bounding box center [565, 201] width 307 height 74
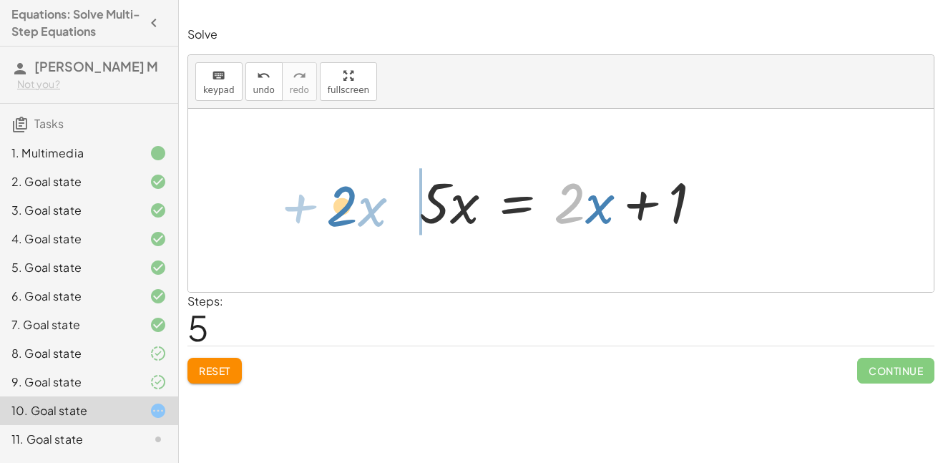
drag, startPoint x: 568, startPoint y: 210, endPoint x: 338, endPoint y: 212, distance: 229.6
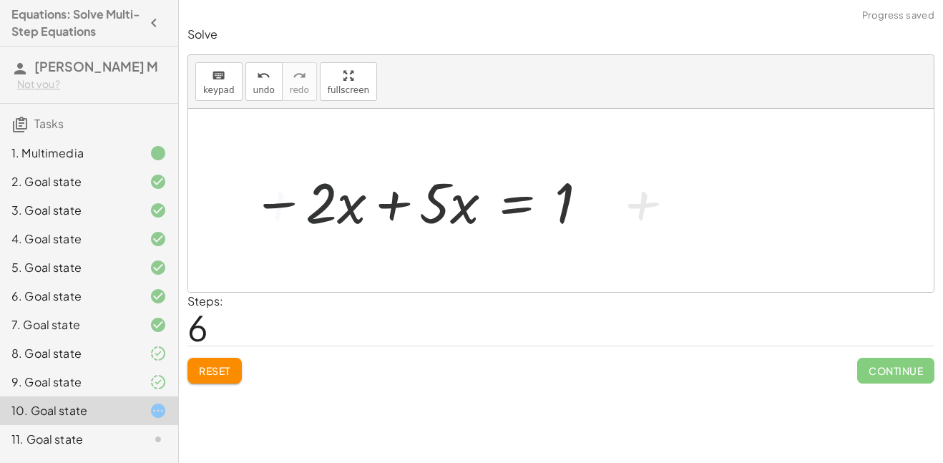
click at [390, 213] on div at bounding box center [421, 201] width 352 height 74
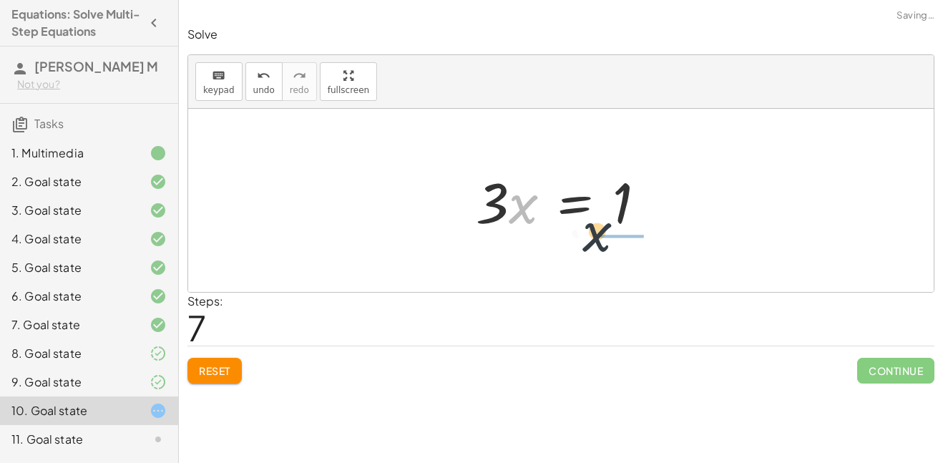
drag, startPoint x: 510, startPoint y: 213, endPoint x: 638, endPoint y: 241, distance: 131.0
click at [638, 241] on div "· 5 · ( + x + 3 ) = + · 2 · ( + x + 3 ) + 10 + · 5 · x + · 5 · 3 = + · 2 · ( + …" at bounding box center [560, 200] width 745 height 183
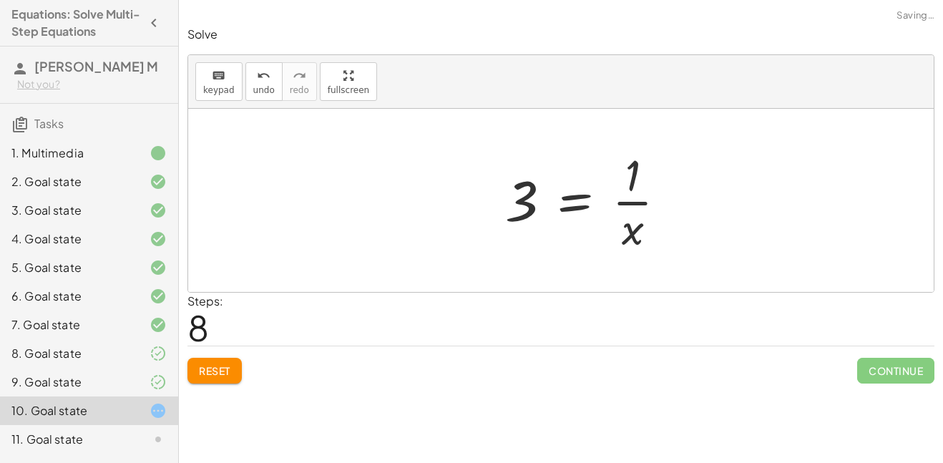
click at [627, 205] on div at bounding box center [591, 200] width 187 height 110
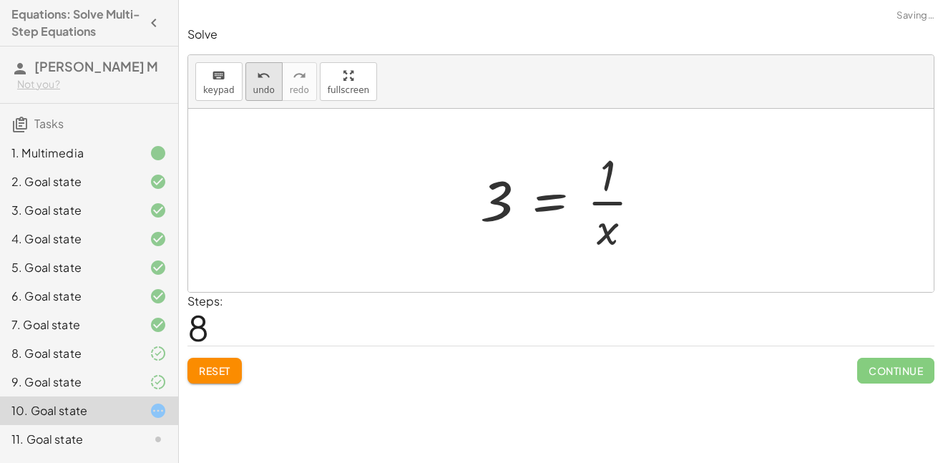
click at [267, 95] on button "undo undo" at bounding box center [263, 81] width 37 height 39
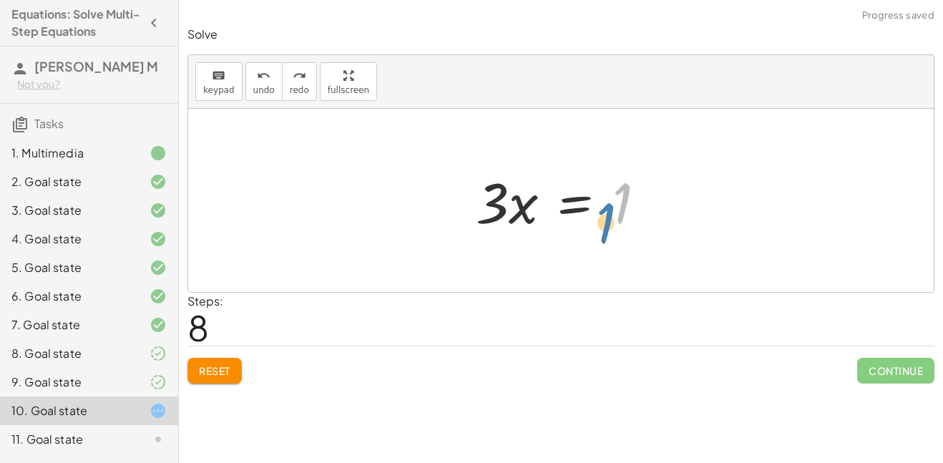
drag, startPoint x: 634, startPoint y: 219, endPoint x: 623, endPoint y: 236, distance: 20.2
click at [623, 236] on div at bounding box center [565, 201] width 195 height 74
drag, startPoint x: 484, startPoint y: 210, endPoint x: 591, endPoint y: 247, distance: 113.3
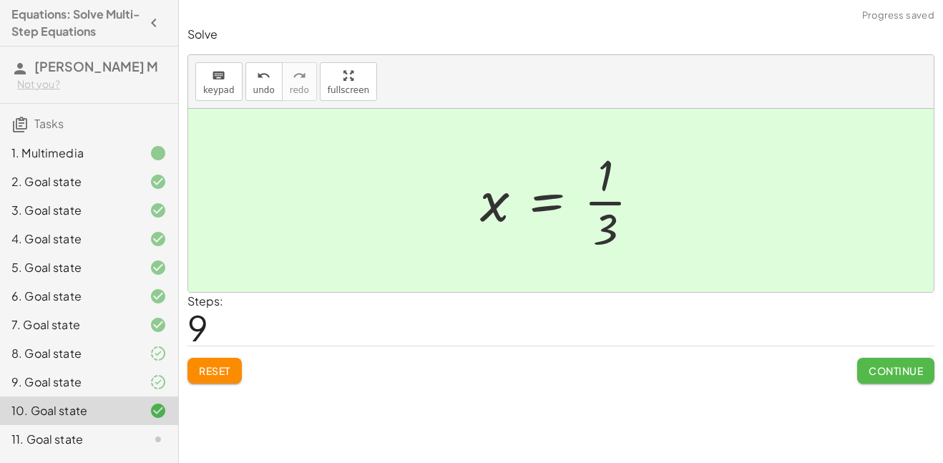
click at [865, 363] on button "Continue" at bounding box center [895, 371] width 77 height 26
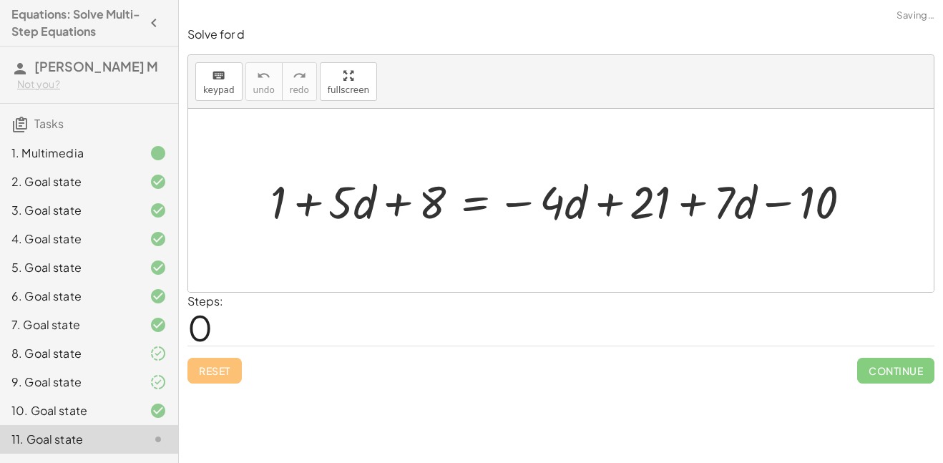
click at [518, 257] on div at bounding box center [560, 200] width 745 height 183
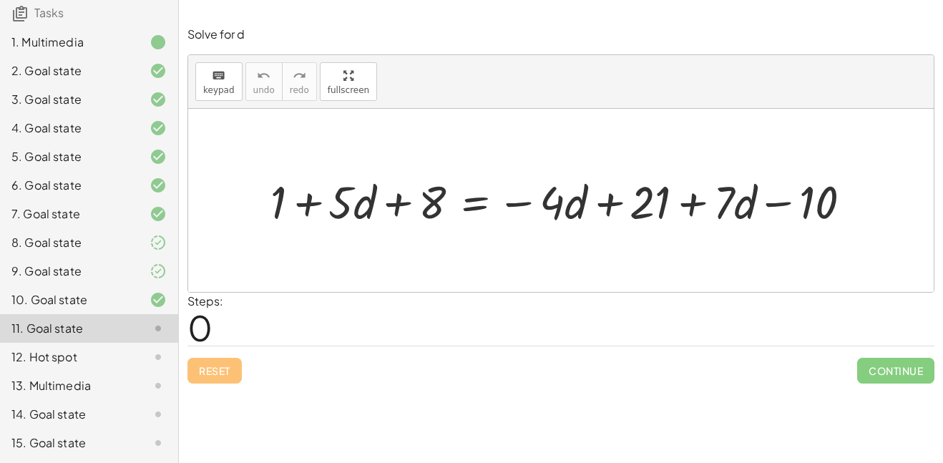
click at [96, 361] on div "12. Hot spot" at bounding box center [68, 356] width 115 height 17
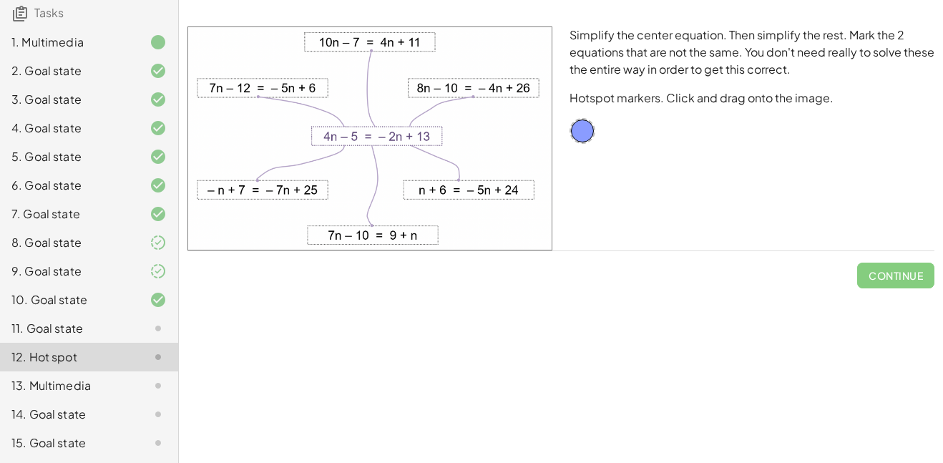
click at [87, 330] on div "11. Goal state" at bounding box center [68, 328] width 115 height 17
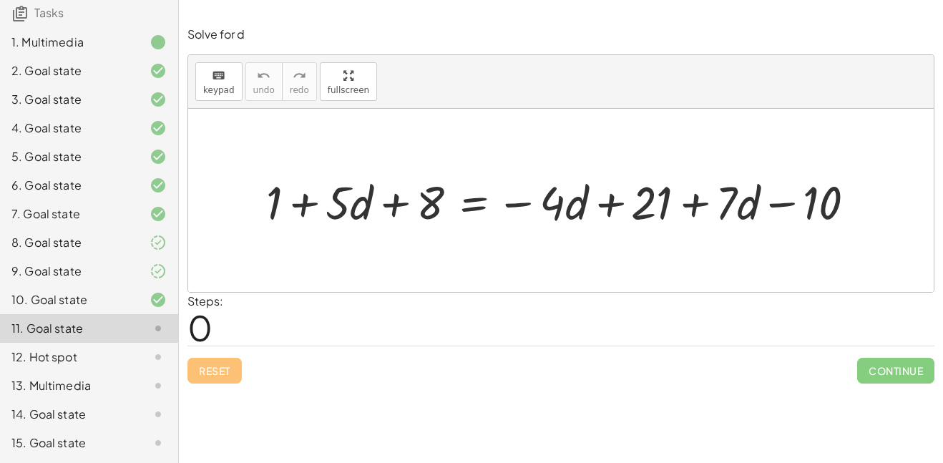
click at [295, 202] on div at bounding box center [566, 200] width 615 height 61
drag, startPoint x: 275, startPoint y: 201, endPoint x: 444, endPoint y: 198, distance: 168.8
click at [444, 198] on div at bounding box center [566, 200] width 615 height 61
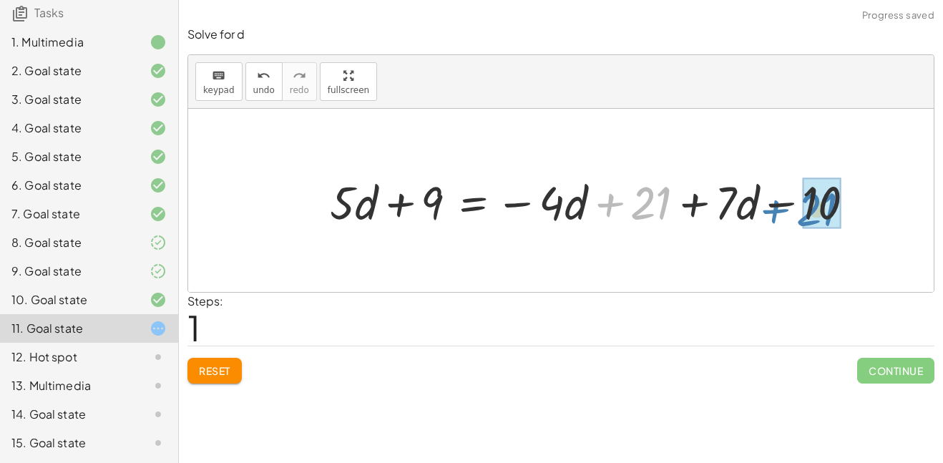
drag, startPoint x: 652, startPoint y: 196, endPoint x: 820, endPoint y: 202, distance: 168.2
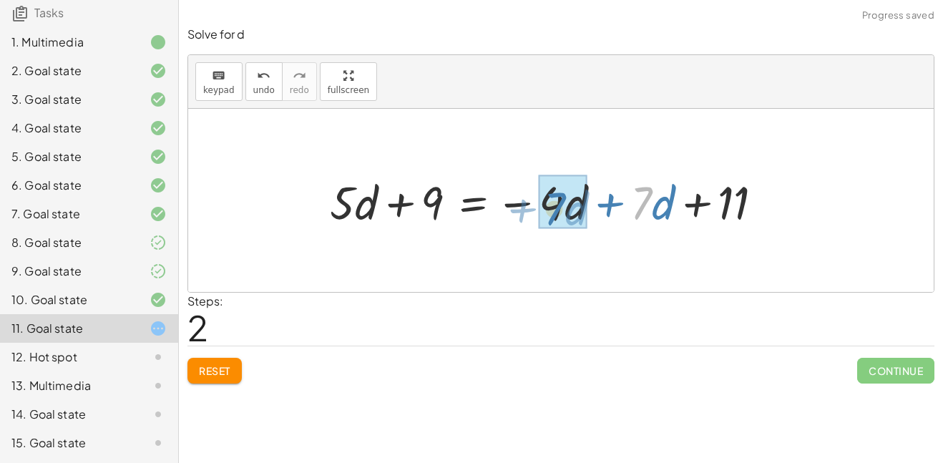
drag, startPoint x: 644, startPoint y: 205, endPoint x: 563, endPoint y: 211, distance: 81.7
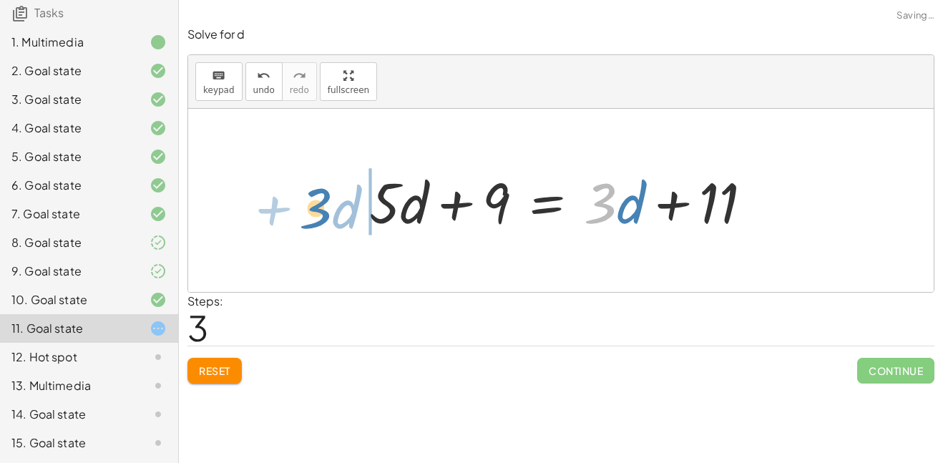
drag, startPoint x: 600, startPoint y: 202, endPoint x: 314, endPoint y: 205, distance: 286.1
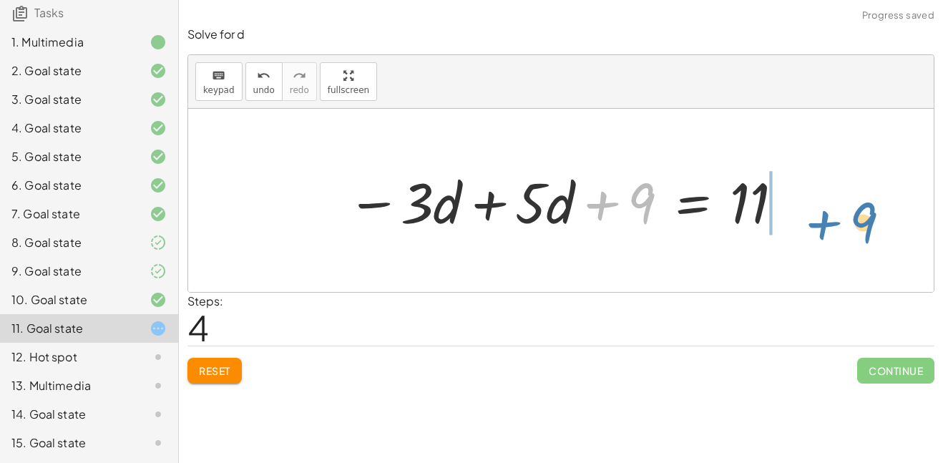
drag, startPoint x: 494, startPoint y: 207, endPoint x: 716, endPoint y: 226, distance: 222.5
click at [716, 226] on div at bounding box center [566, 201] width 452 height 74
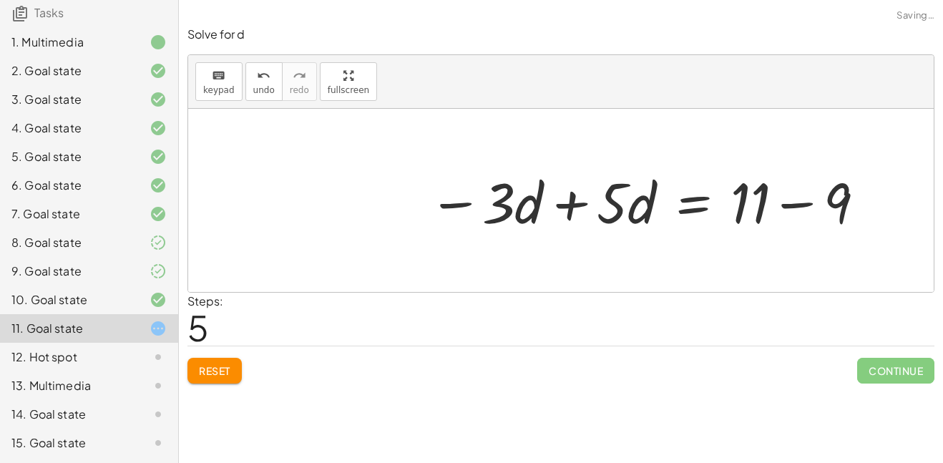
click at [785, 212] on div at bounding box center [647, 201] width 452 height 74
click at [616, 205] on div at bounding box center [602, 201] width 363 height 74
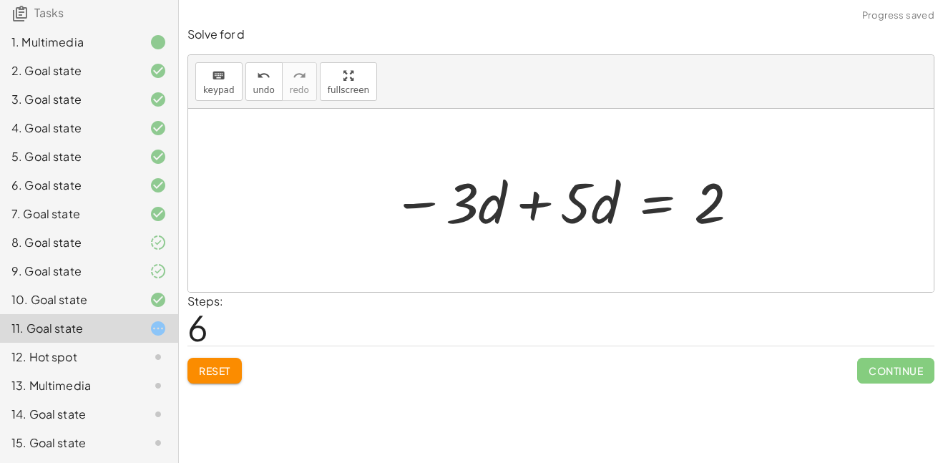
click at [616, 205] on div at bounding box center [566, 201] width 363 height 74
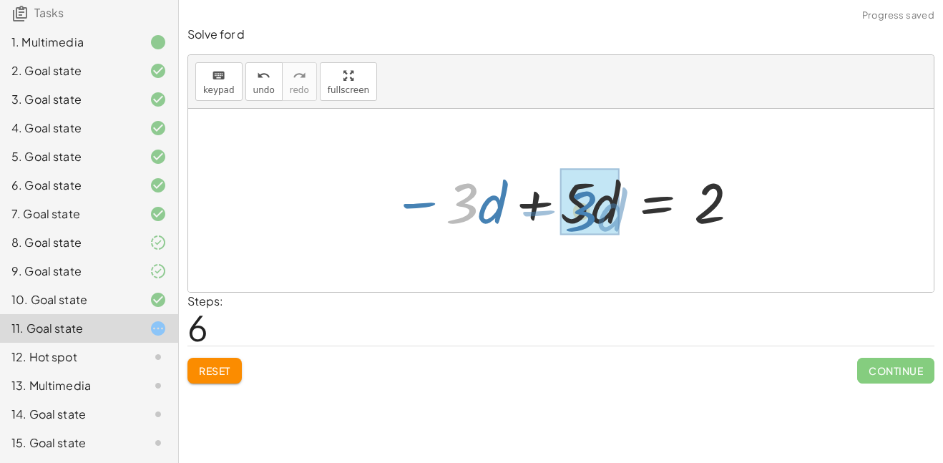
drag, startPoint x: 456, startPoint y: 205, endPoint x: 576, endPoint y: 213, distance: 121.1
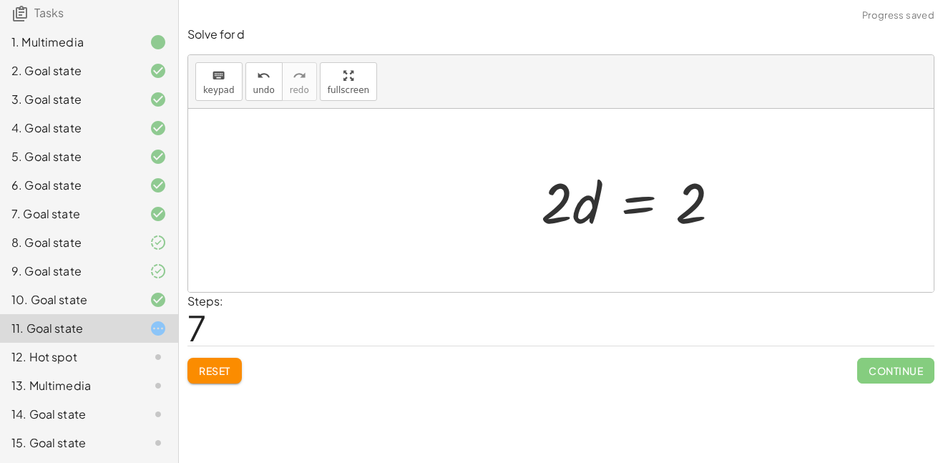
click at [653, 206] on div at bounding box center [635, 201] width 205 height 74
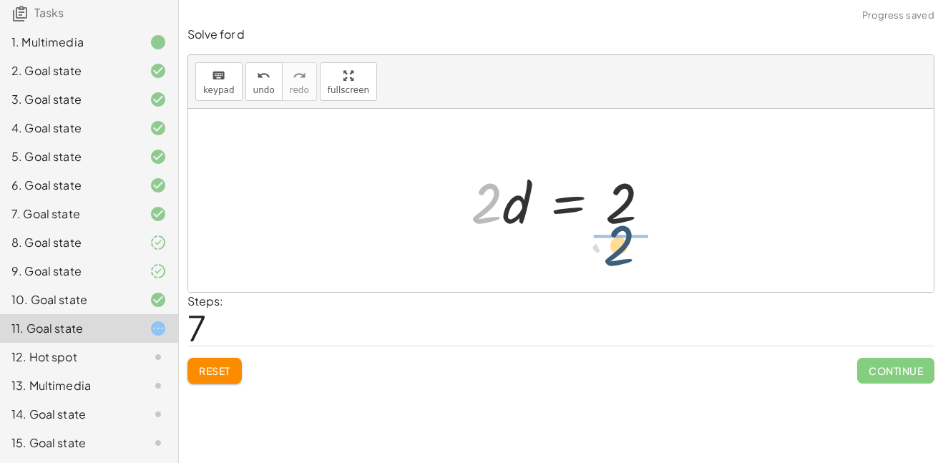
drag, startPoint x: 498, startPoint y: 212, endPoint x: 631, endPoint y: 253, distance: 139.3
click at [631, 253] on div "+ 1 + · 5 · d + 8 = − · 4 · d + 21 + · 7 · d − 10 + · 5 · d + 9 = − · 4 · d + 2…" at bounding box center [560, 200] width 745 height 183
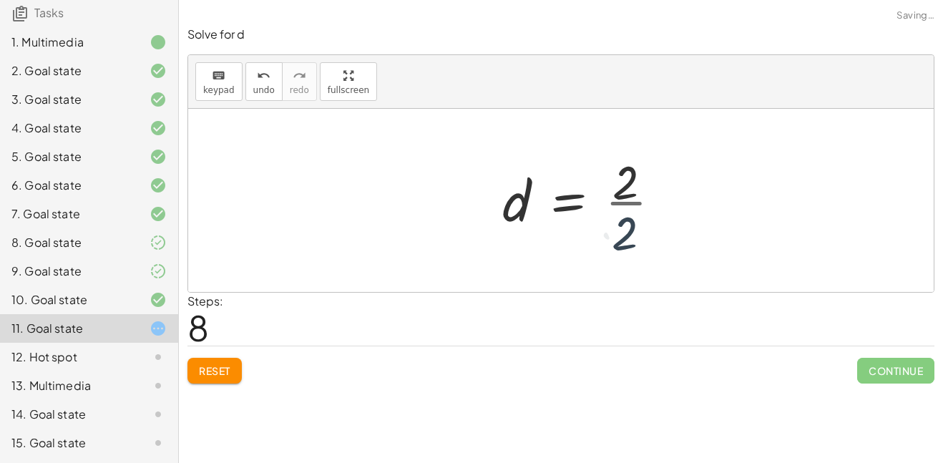
click at [632, 235] on div at bounding box center [587, 200] width 184 height 110
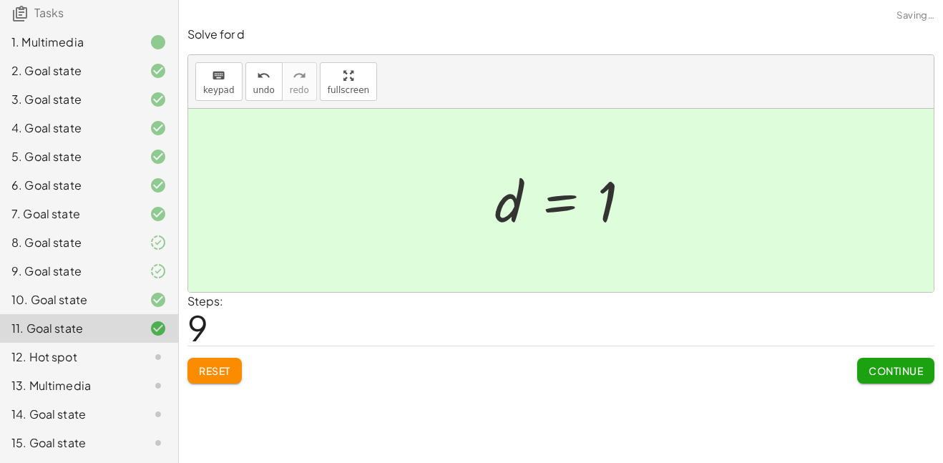
click at [872, 376] on span "Continue" at bounding box center [895, 370] width 54 height 13
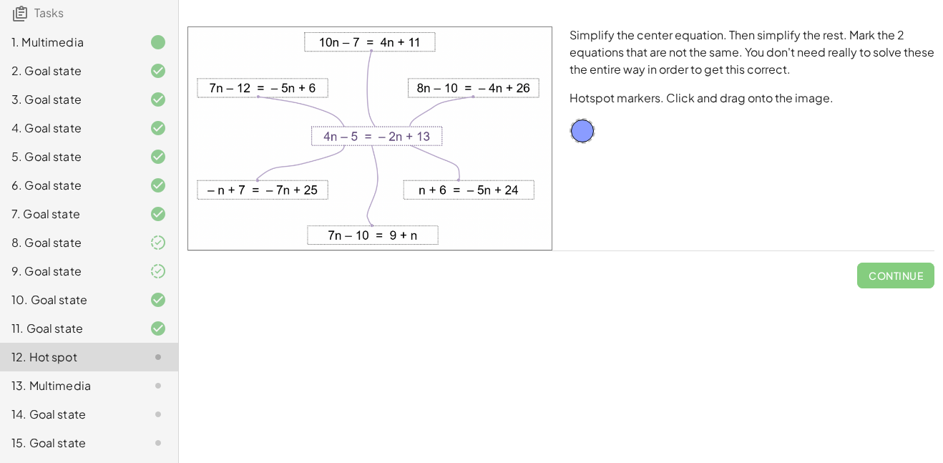
drag, startPoint x: 354, startPoint y: 42, endPoint x: 350, endPoint y: 119, distance: 76.6
click at [350, 119] on img at bounding box center [369, 138] width 365 height 224
drag, startPoint x: 586, startPoint y: 133, endPoint x: 441, endPoint y: 106, distance: 148.4
drag, startPoint x: 436, startPoint y: 99, endPoint x: 581, endPoint y: 129, distance: 147.5
drag, startPoint x: 581, startPoint y: 134, endPoint x: 468, endPoint y: 94, distance: 120.8
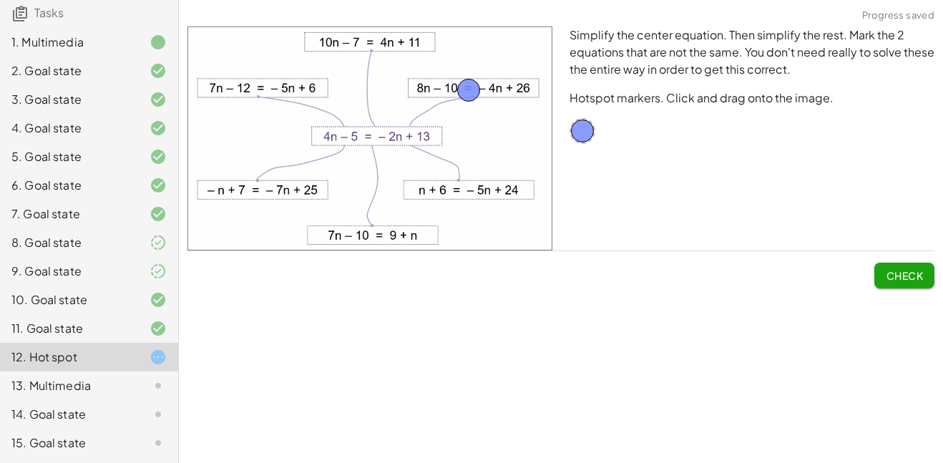
click at [889, 275] on span "Check" at bounding box center [903, 275] width 37 height 13
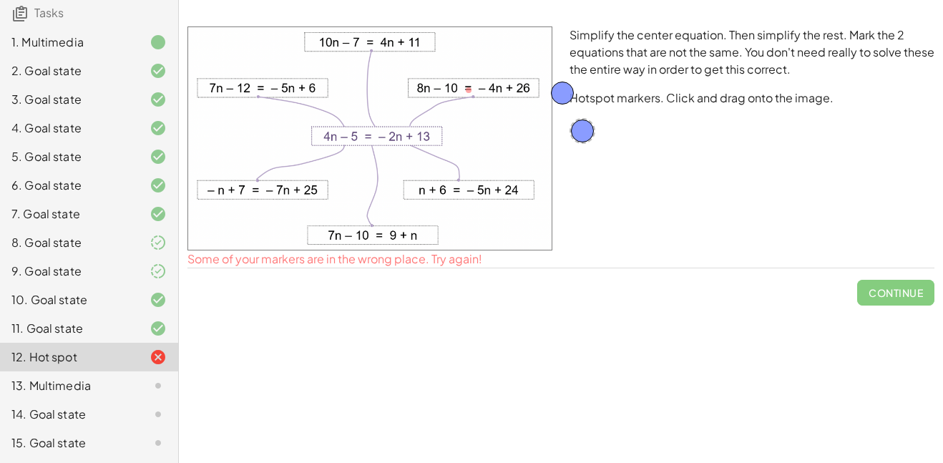
drag, startPoint x: 470, startPoint y: 87, endPoint x: 598, endPoint y: 122, distance: 132.7
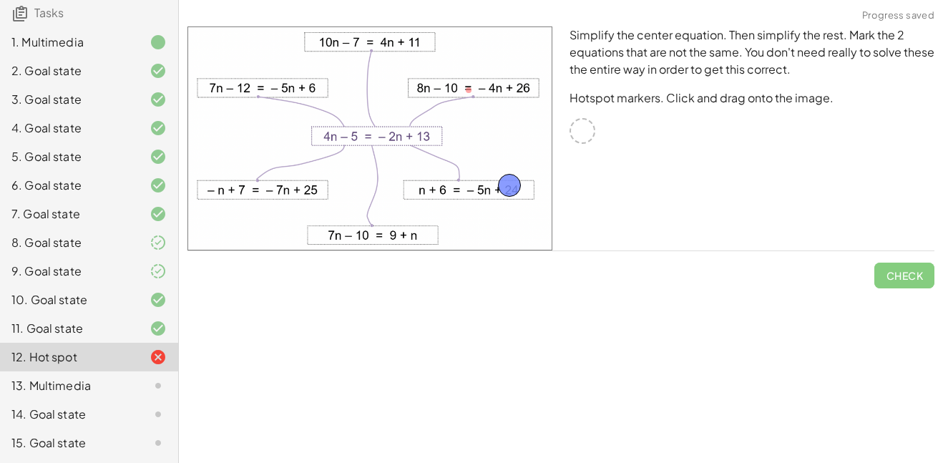
drag, startPoint x: 574, startPoint y: 132, endPoint x: 498, endPoint y: 190, distance: 95.4
drag, startPoint x: 584, startPoint y: 124, endPoint x: 388, endPoint y: 230, distance: 222.7
click at [877, 280] on button "Check" at bounding box center [904, 275] width 60 height 26
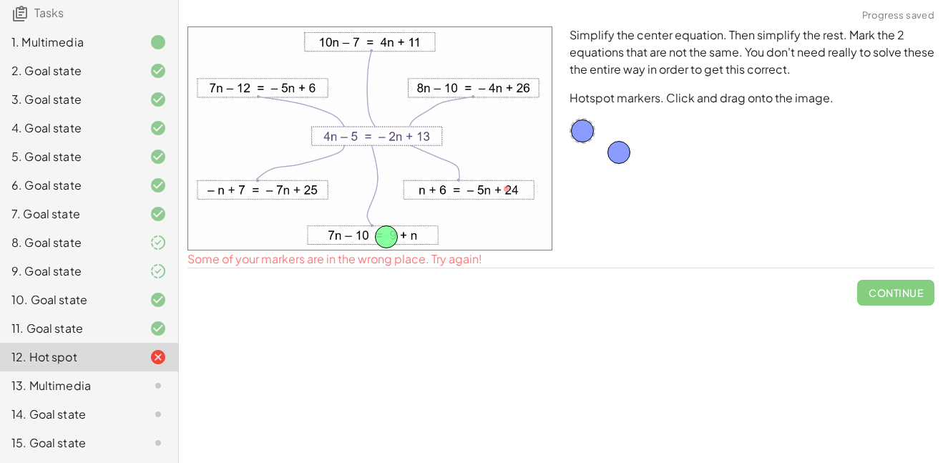
drag, startPoint x: 516, startPoint y: 183, endPoint x: 624, endPoint y: 143, distance: 115.8
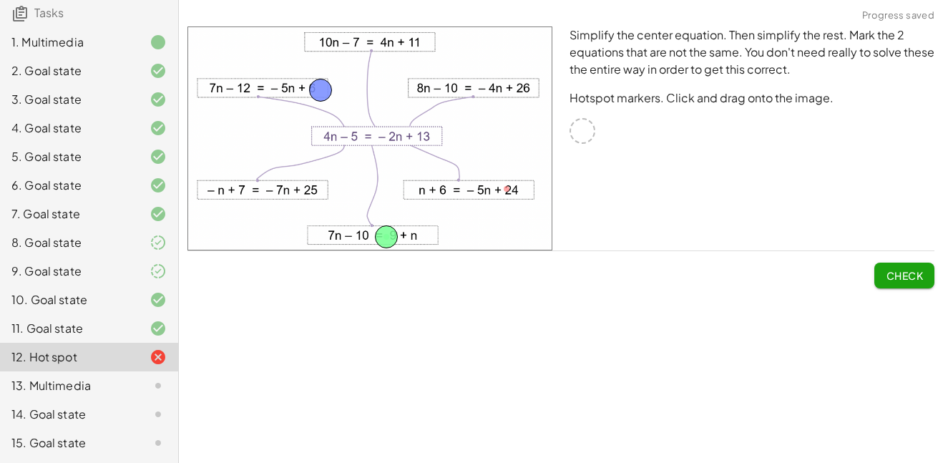
drag, startPoint x: 581, startPoint y: 129, endPoint x: 318, endPoint y: 88, distance: 266.3
click at [894, 271] on span "Check" at bounding box center [903, 275] width 37 height 13
click at [894, 271] on span "Continue" at bounding box center [895, 275] width 54 height 13
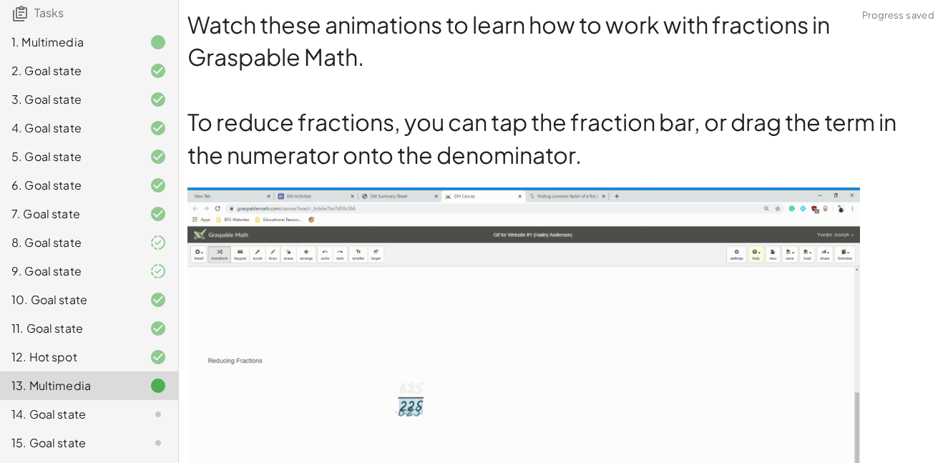
click at [162, 270] on icon at bounding box center [157, 270] width 17 height 17
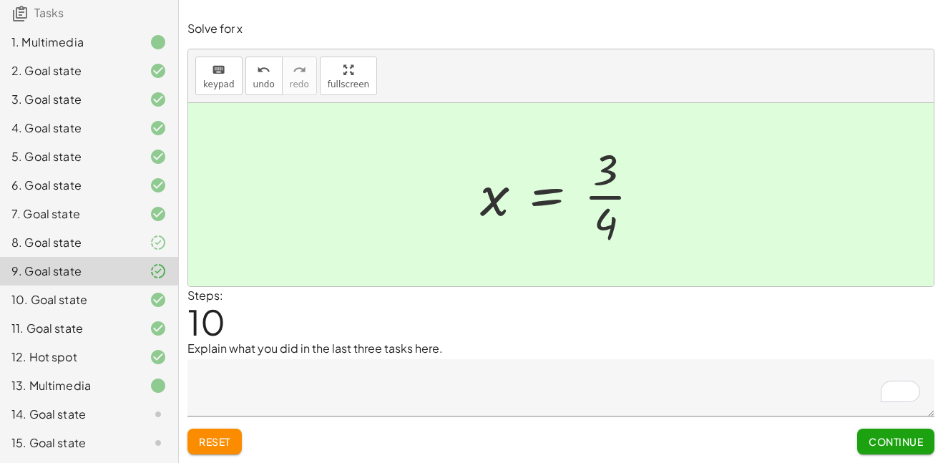
click at [113, 429] on div "15. Goal state" at bounding box center [89, 442] width 178 height 29
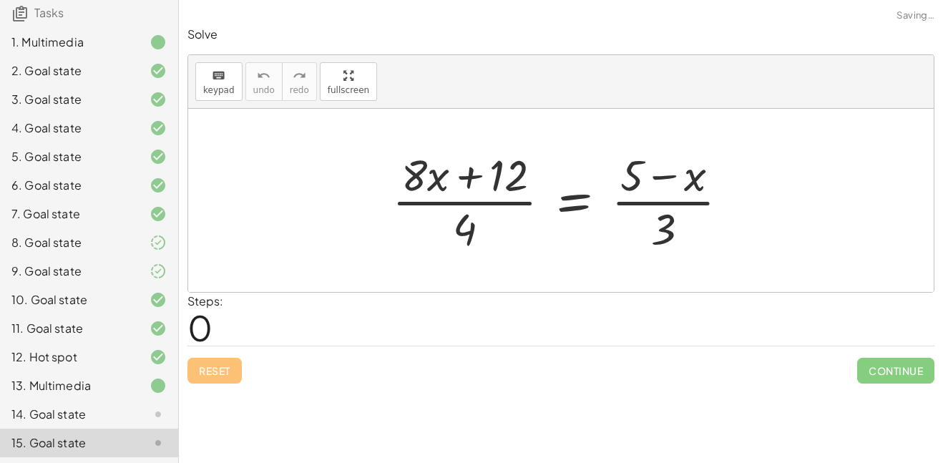
click at [102, 416] on div "14. Goal state" at bounding box center [68, 413] width 115 height 17
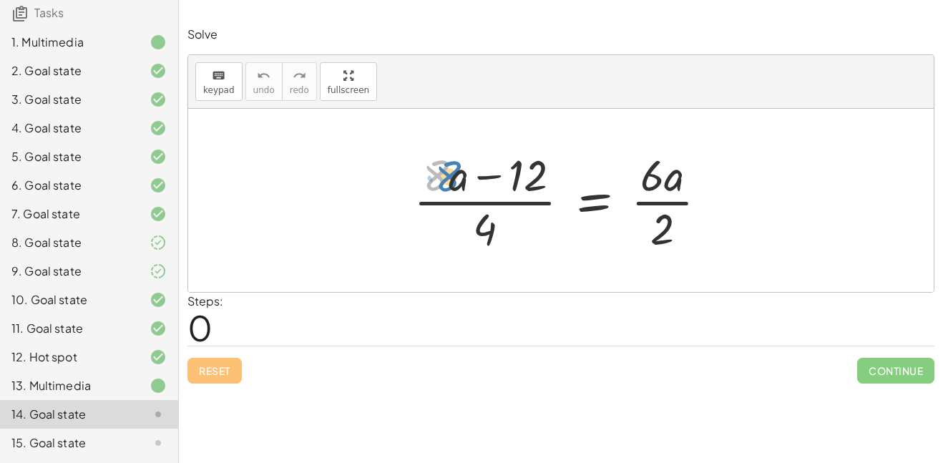
click at [441, 172] on div at bounding box center [565, 200] width 319 height 110
drag, startPoint x: 647, startPoint y: 188, endPoint x: 399, endPoint y: 212, distance: 249.3
click at [399, 212] on div "· 6 · ( + · 8 · a − 12 ) · 4 = · 6 · a · 2" at bounding box center [560, 200] width 337 height 117
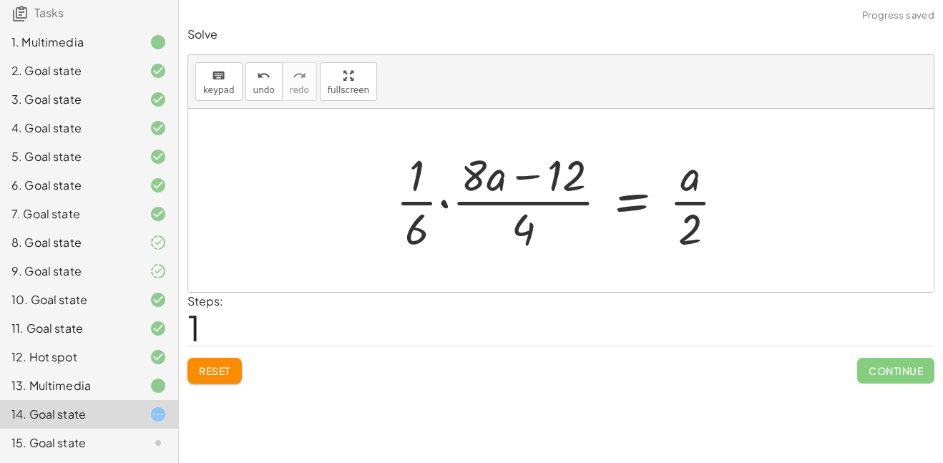
click at [396, 220] on div at bounding box center [565, 200] width 355 height 110
click at [434, 218] on div at bounding box center [565, 200] width 355 height 110
click at [446, 213] on div at bounding box center [594, 200] width 299 height 110
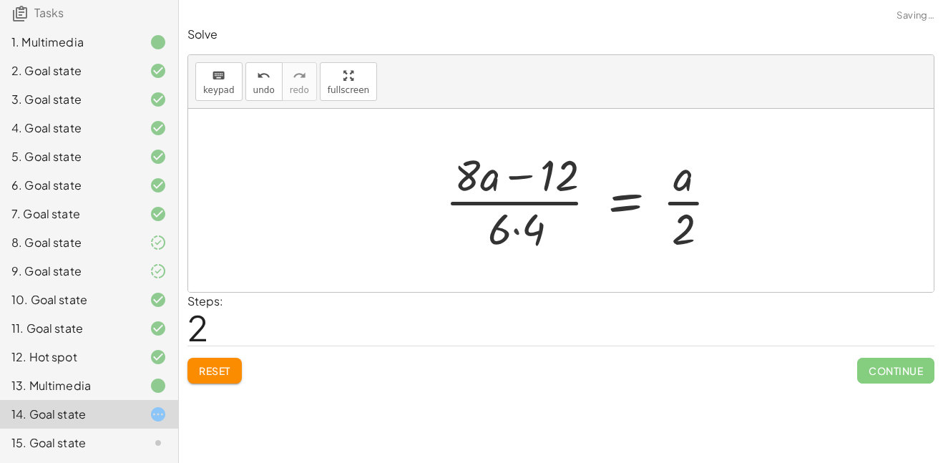
click at [511, 215] on div at bounding box center [587, 200] width 299 height 110
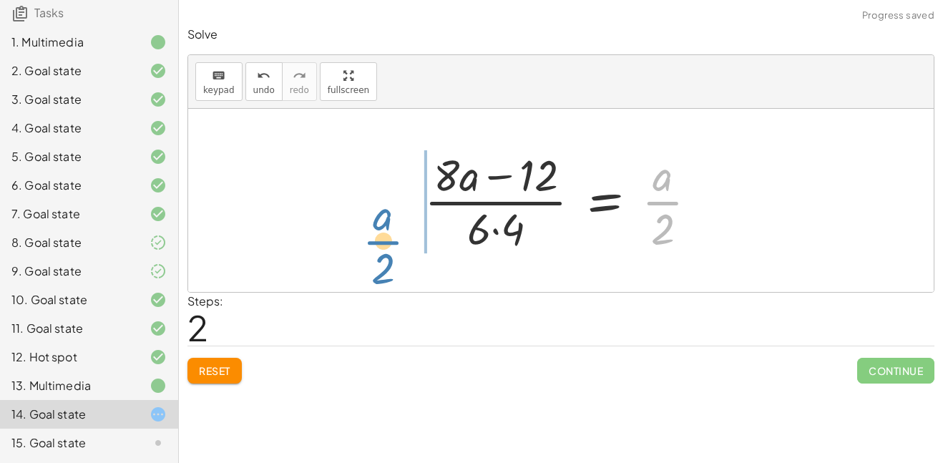
drag, startPoint x: 664, startPoint y: 192, endPoint x: 393, endPoint y: 229, distance: 272.9
click at [393, 229] on div "· ( + · 8 · a − 12 ) · 4 = · 6 · a · 2 · · 1 · 6 · · ( + · 8 · a − 12 ) · 4 = ·…" at bounding box center [560, 200] width 745 height 183
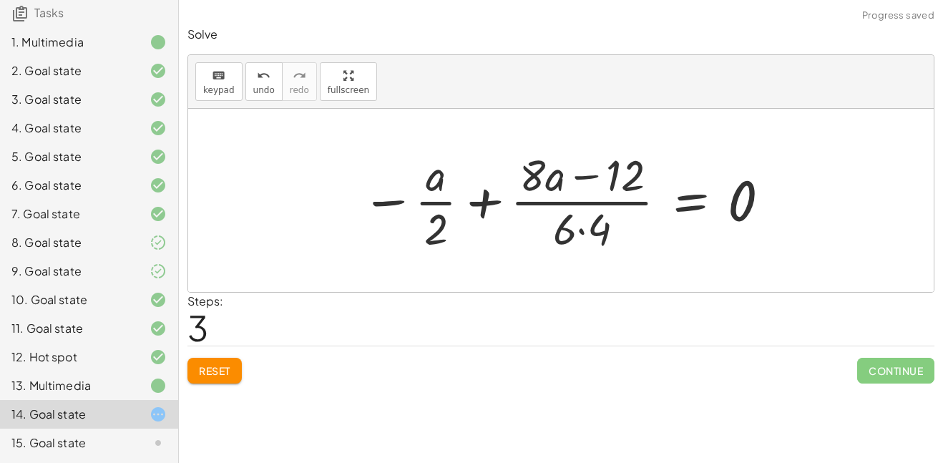
click at [454, 192] on div at bounding box center [566, 200] width 425 height 110
click at [481, 200] on div at bounding box center [566, 200] width 425 height 110
click at [768, 226] on div at bounding box center [566, 200] width 425 height 110
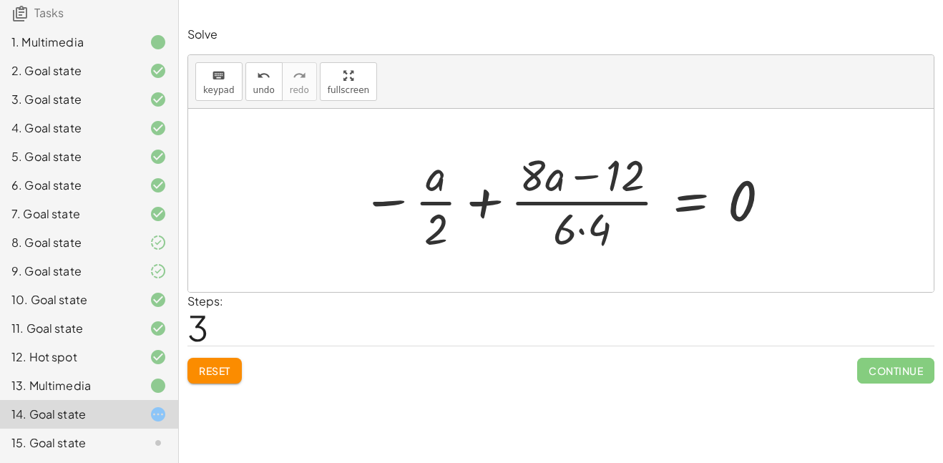
click at [745, 215] on div at bounding box center [566, 200] width 425 height 110
drag, startPoint x: 535, startPoint y: 181, endPoint x: 406, endPoint y: 220, distance: 134.4
click at [406, 220] on div at bounding box center [566, 200] width 425 height 110
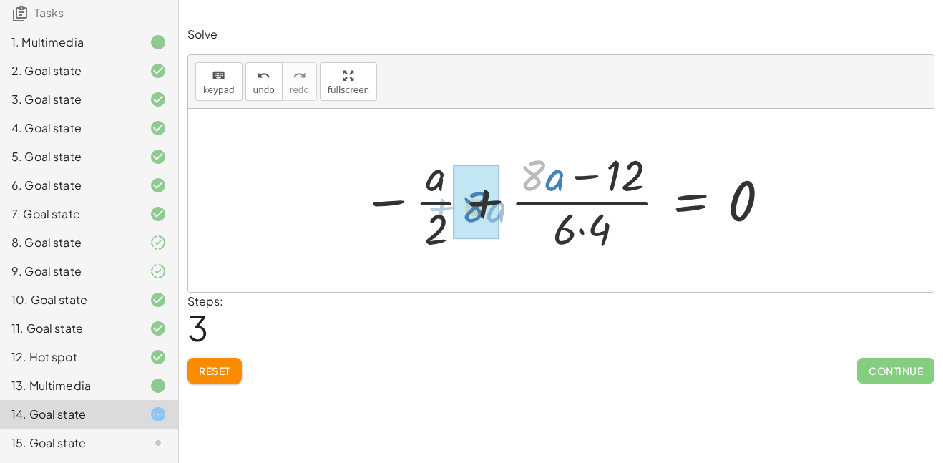
drag, startPoint x: 537, startPoint y: 181, endPoint x: 478, endPoint y: 213, distance: 67.5
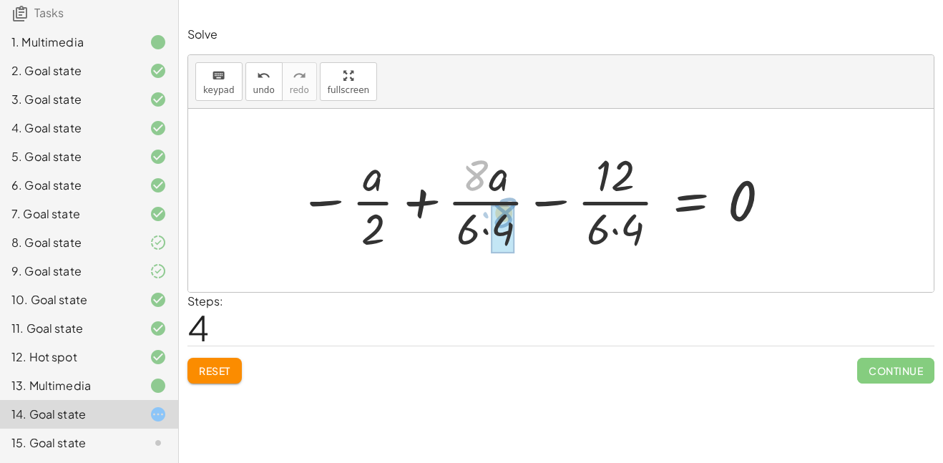
drag, startPoint x: 485, startPoint y: 182, endPoint x: 517, endPoint y: 222, distance: 51.4
click at [517, 222] on div at bounding box center [535, 200] width 488 height 110
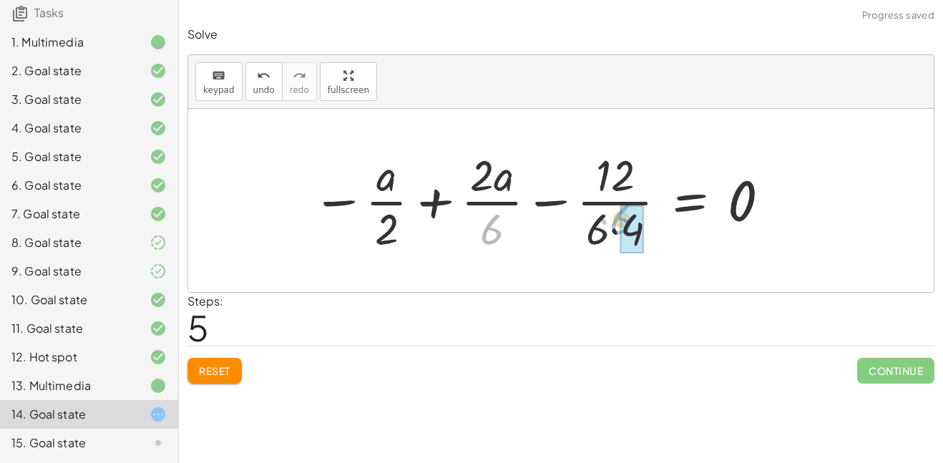
drag, startPoint x: 489, startPoint y: 222, endPoint x: 624, endPoint y: 216, distance: 135.3
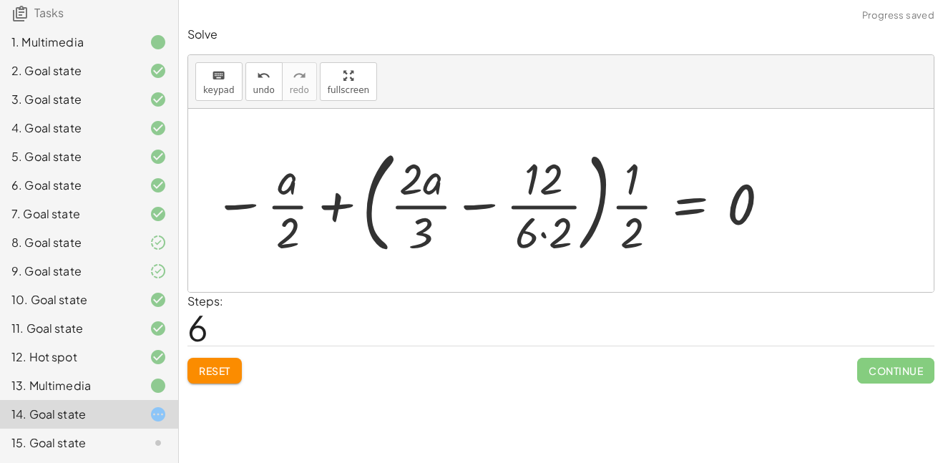
click at [540, 227] on div at bounding box center [492, 200] width 572 height 119
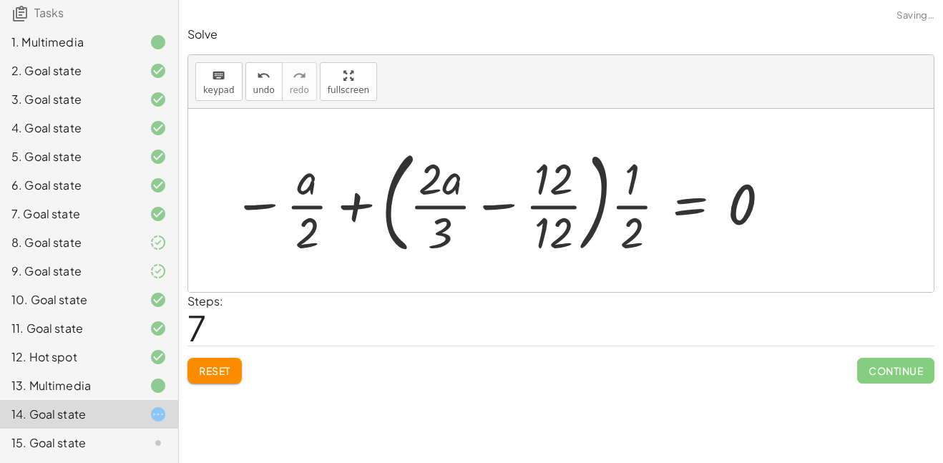
click at [438, 232] on div at bounding box center [501, 200] width 553 height 119
drag, startPoint x: 432, startPoint y: 232, endPoint x: 552, endPoint y: 227, distance: 120.2
click at [552, 227] on div at bounding box center [501, 200] width 553 height 119
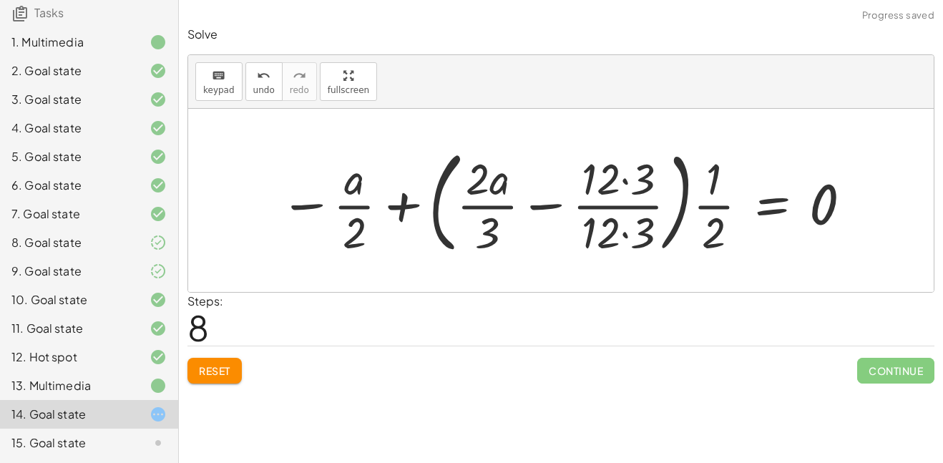
click at [613, 174] on div at bounding box center [566, 200] width 588 height 119
click at [618, 216] on div at bounding box center [566, 200] width 588 height 119
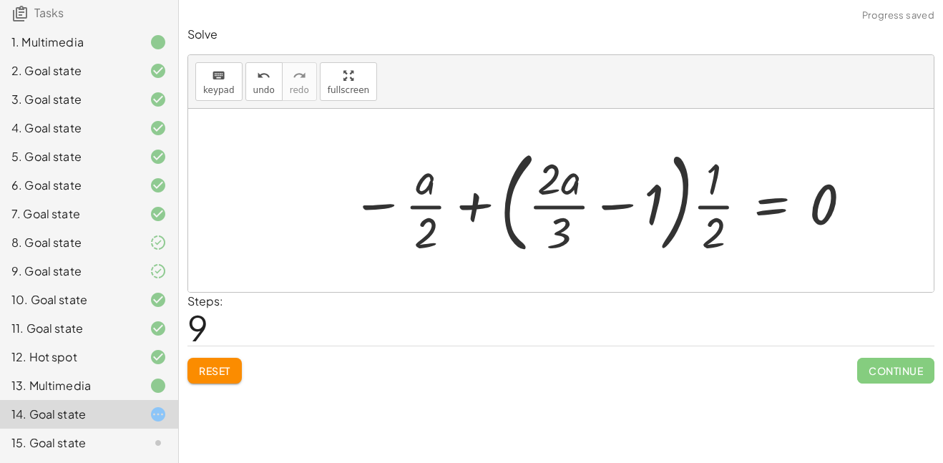
click at [411, 219] on div at bounding box center [602, 200] width 516 height 119
drag, startPoint x: 379, startPoint y: 204, endPoint x: 688, endPoint y: 191, distance: 309.2
click at [688, 191] on div at bounding box center [602, 200] width 516 height 119
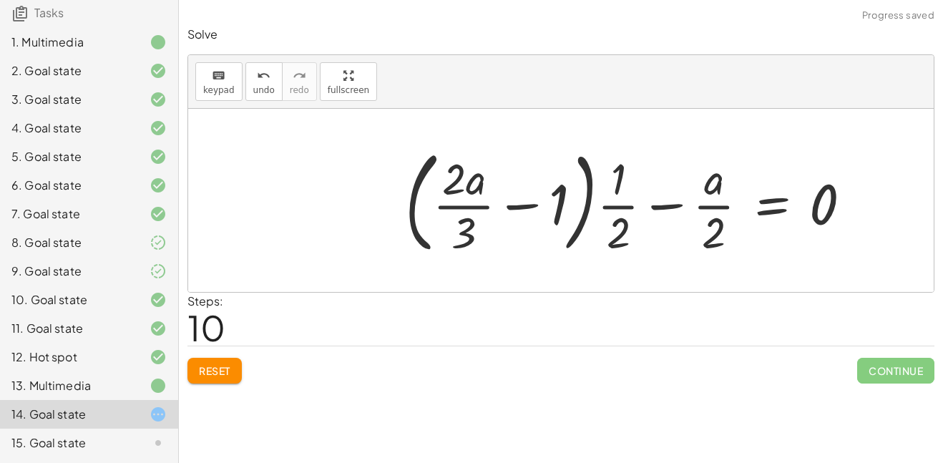
click at [672, 205] on div at bounding box center [634, 200] width 472 height 119
drag, startPoint x: 633, startPoint y: 221, endPoint x: 730, endPoint y: 221, distance: 97.3
click at [730, 221] on div at bounding box center [634, 200] width 472 height 119
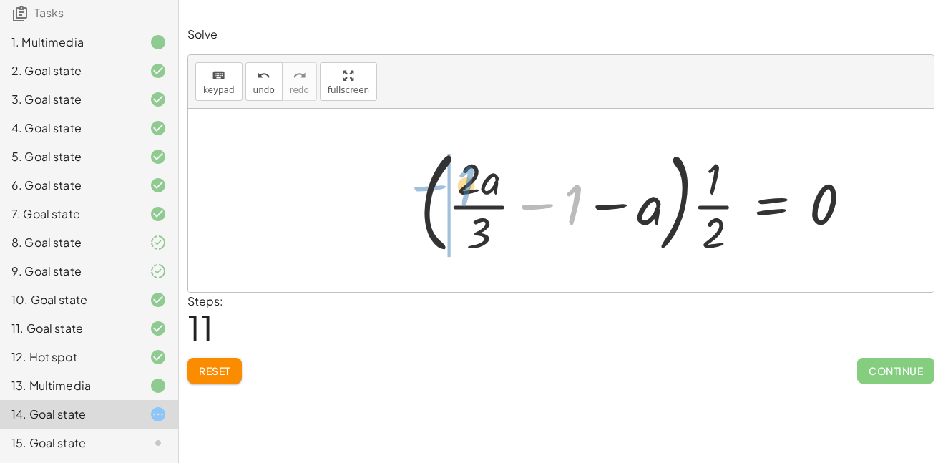
drag, startPoint x: 571, startPoint y: 195, endPoint x: 467, endPoint y: 176, distance: 106.2
click at [467, 176] on div at bounding box center [641, 200] width 457 height 119
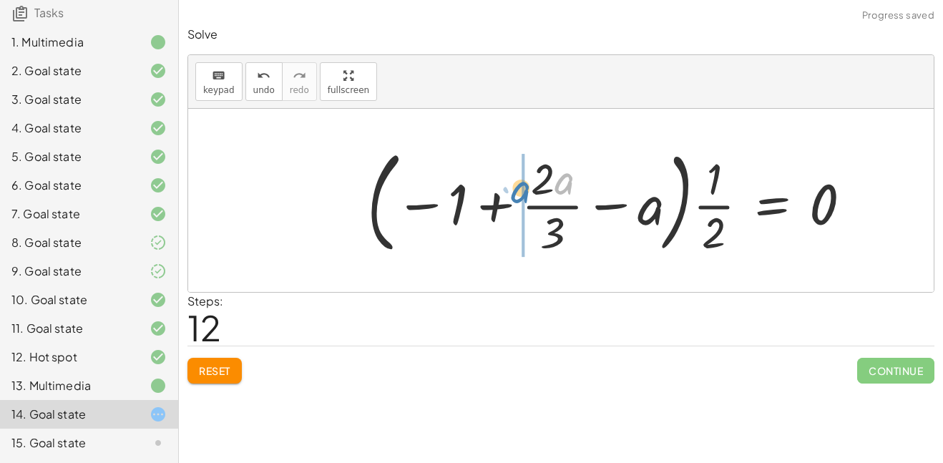
drag, startPoint x: 554, startPoint y: 184, endPoint x: 511, endPoint y: 192, distance: 43.6
click at [511, 192] on div at bounding box center [615, 200] width 510 height 119
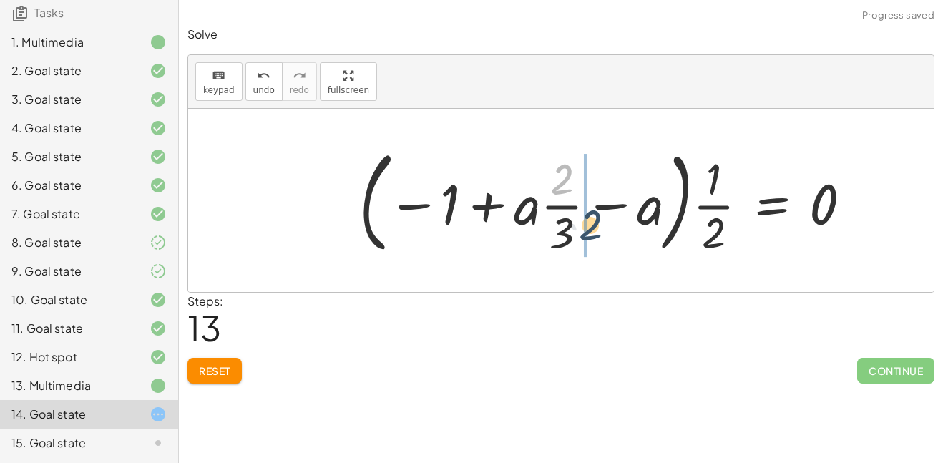
drag, startPoint x: 564, startPoint y: 182, endPoint x: 594, endPoint y: 229, distance: 55.9
click at [594, 229] on div at bounding box center [611, 200] width 518 height 119
drag, startPoint x: 483, startPoint y: 221, endPoint x: 626, endPoint y: 214, distance: 143.9
click at [626, 214] on div at bounding box center [611, 200] width 518 height 119
drag, startPoint x: 553, startPoint y: 177, endPoint x: 528, endPoint y: 220, distance: 49.7
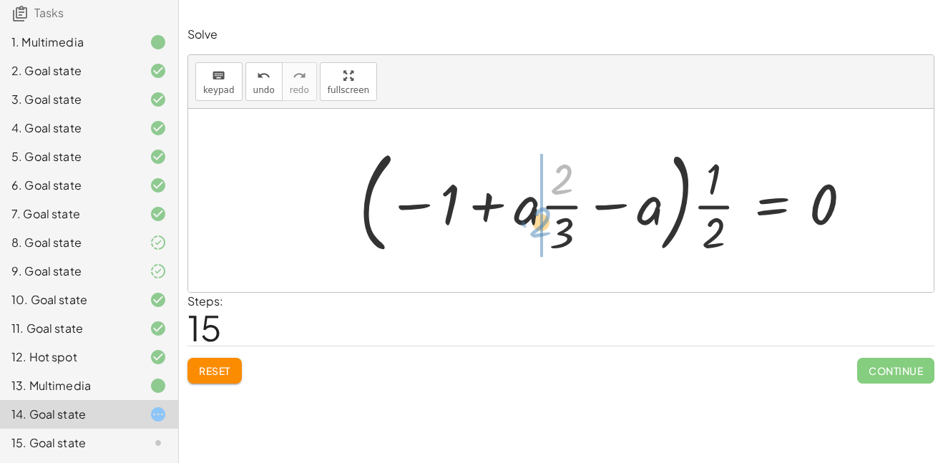
click at [528, 220] on div at bounding box center [611, 200] width 518 height 119
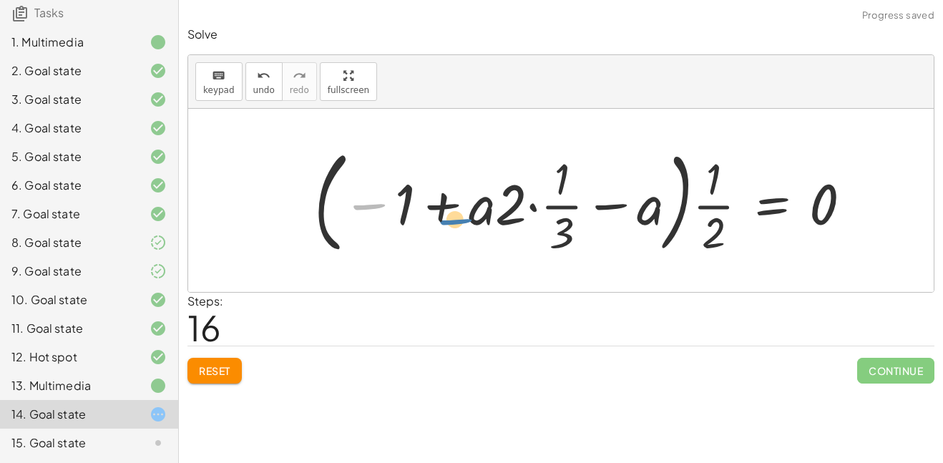
drag, startPoint x: 390, startPoint y: 207, endPoint x: 481, endPoint y: 222, distance: 91.3
click at [481, 222] on div at bounding box center [588, 200] width 563 height 119
drag, startPoint x: 400, startPoint y: 204, endPoint x: 564, endPoint y: 196, distance: 163.2
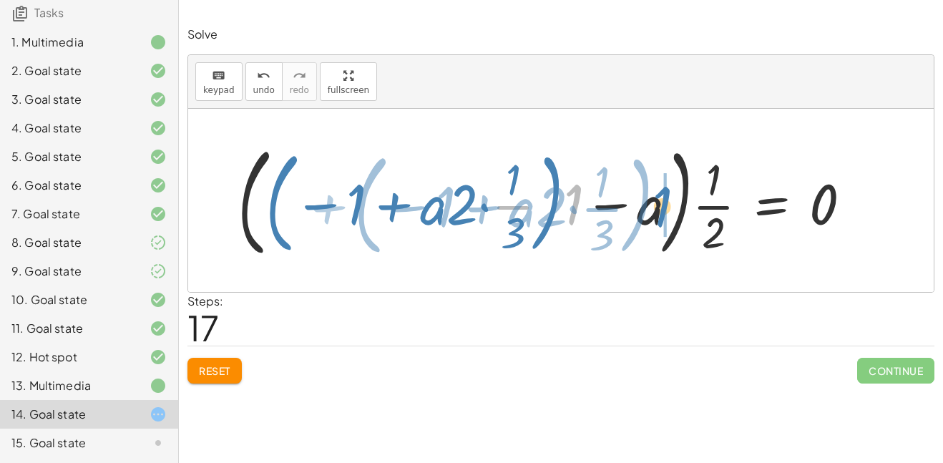
drag, startPoint x: 575, startPoint y: 202, endPoint x: 664, endPoint y: 204, distance: 89.4
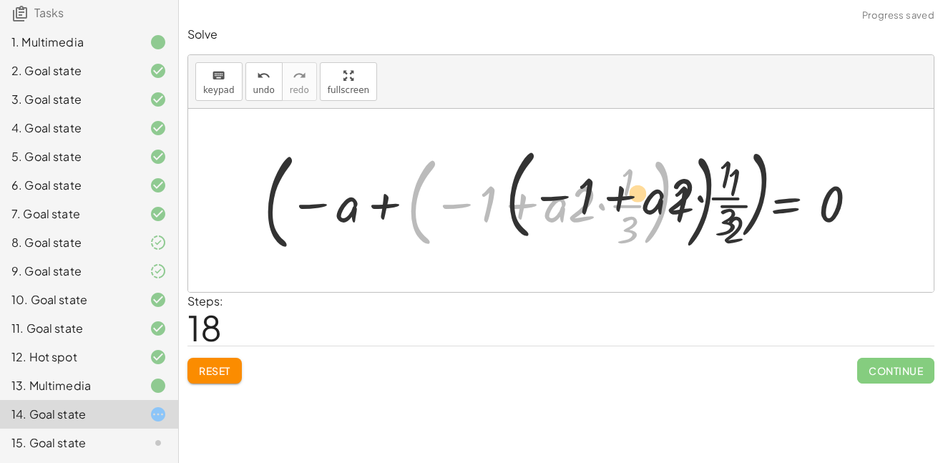
drag, startPoint x: 602, startPoint y: 206, endPoint x: 731, endPoint y: 210, distance: 128.8
click at [731, 210] on div at bounding box center [566, 200] width 619 height 114
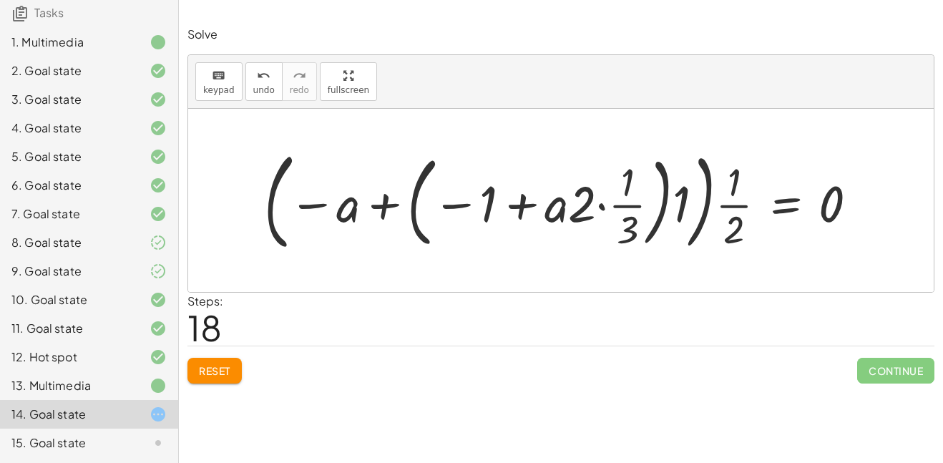
click at [202, 375] on span "Reset" at bounding box center [214, 370] width 31 height 13
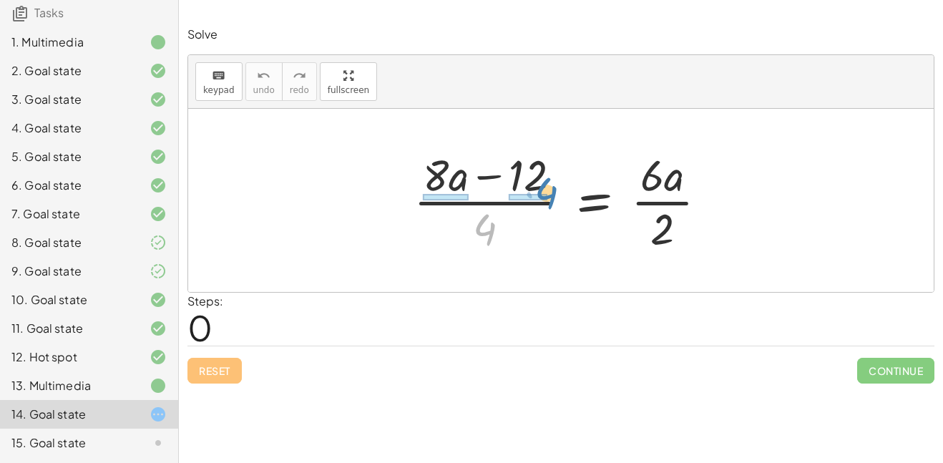
drag, startPoint x: 482, startPoint y: 220, endPoint x: 542, endPoint y: 182, distance: 71.4
click at [542, 182] on div at bounding box center [565, 200] width 319 height 110
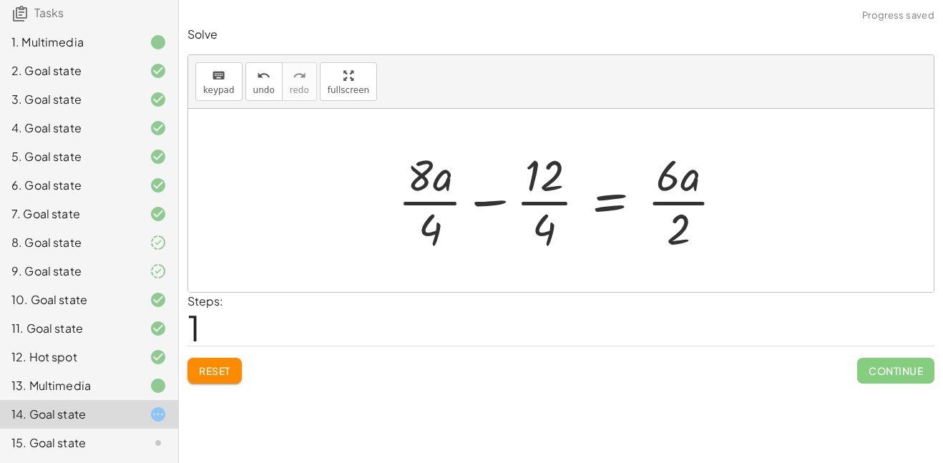
click at [518, 189] on div at bounding box center [565, 200] width 351 height 110
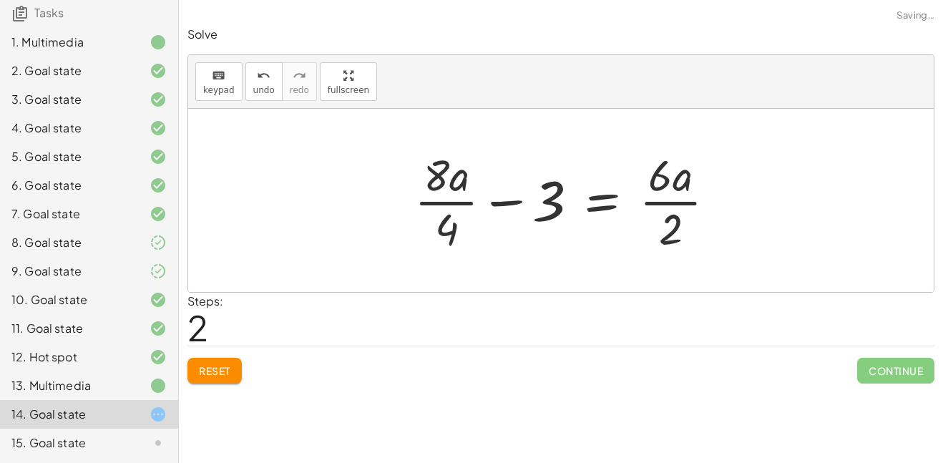
click at [456, 202] on div at bounding box center [570, 200] width 327 height 110
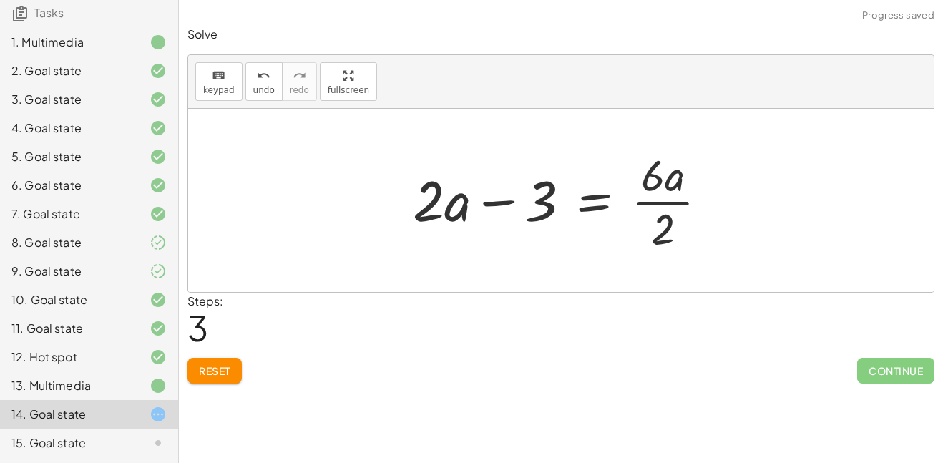
click at [500, 204] on div at bounding box center [565, 200] width 320 height 110
drag, startPoint x: 666, startPoint y: 221, endPoint x: 664, endPoint y: 168, distance: 53.0
click at [664, 168] on div at bounding box center [565, 200] width 320 height 110
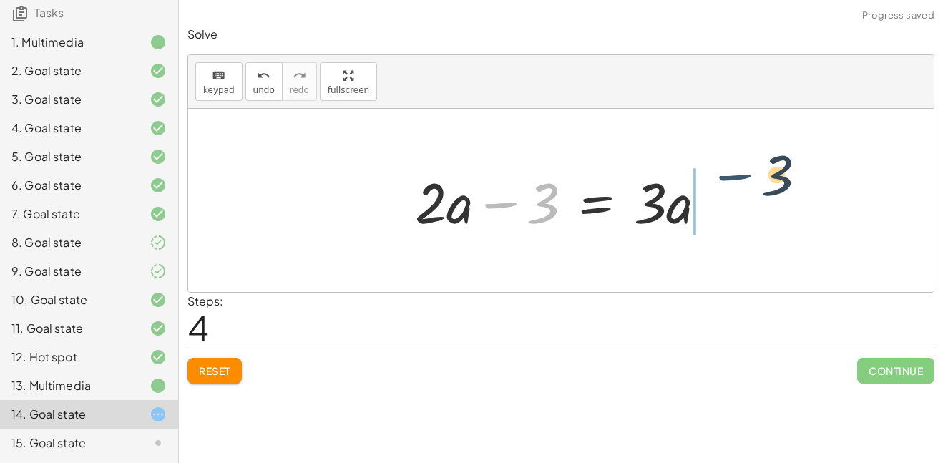
drag, startPoint x: 495, startPoint y: 210, endPoint x: 745, endPoint y: 188, distance: 251.2
click at [745, 188] on div "· ( + · 8 · a − 12 ) · 4 = · 6 · a · 2 + · 8 · a · 4 − · 12 · 4 = · 6 · a · 2 +…" at bounding box center [560, 200] width 745 height 183
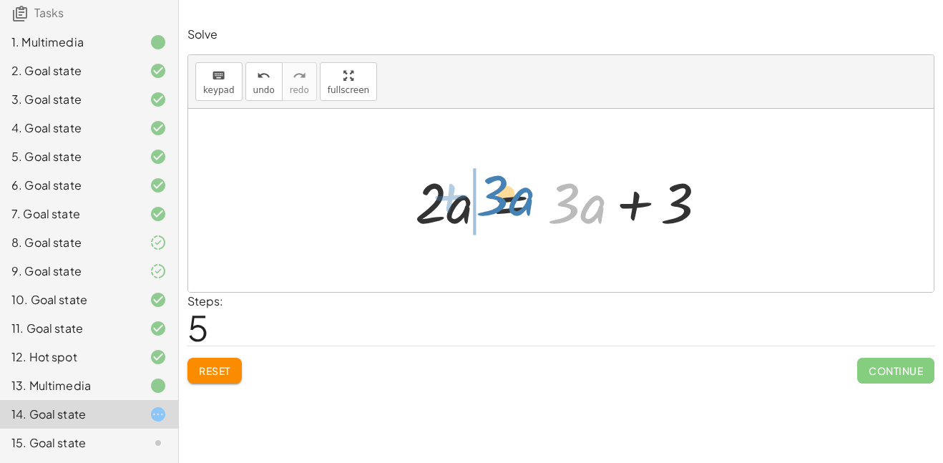
drag, startPoint x: 657, startPoint y: 207, endPoint x: 583, endPoint y: 199, distance: 74.8
click at [583, 199] on div at bounding box center [562, 201] width 308 height 74
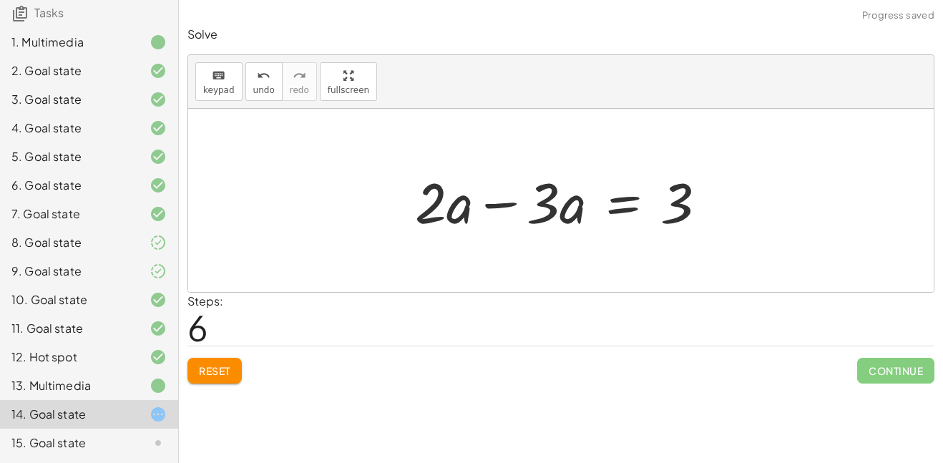
click at [498, 207] on div at bounding box center [567, 201] width 318 height 74
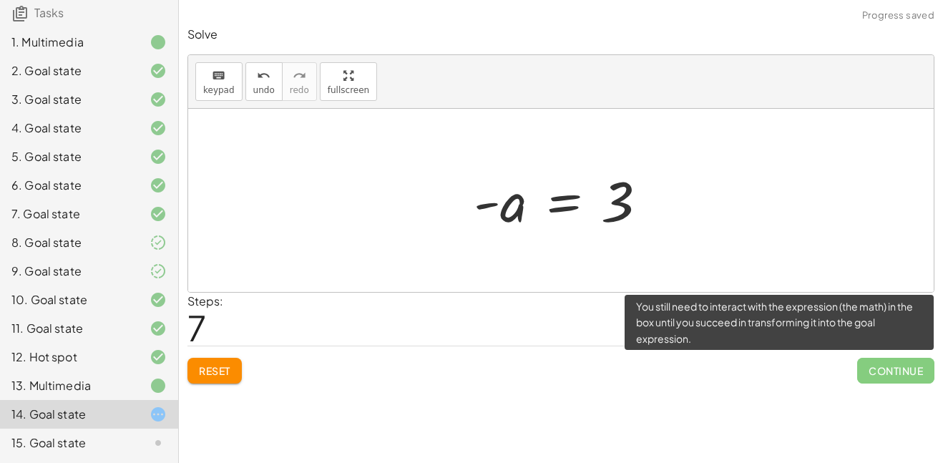
click at [870, 365] on span "Continue" at bounding box center [895, 371] width 77 height 26
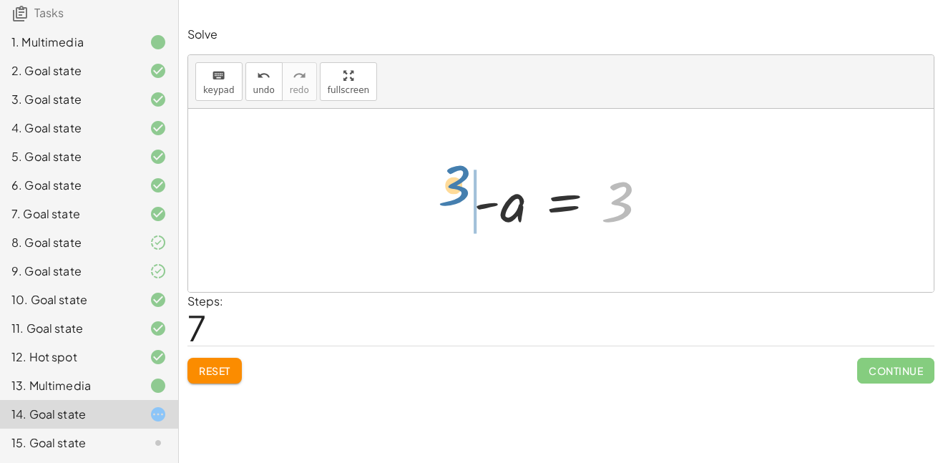
drag, startPoint x: 621, startPoint y: 225, endPoint x: 453, endPoint y: 212, distance: 167.8
click at [453, 212] on div "· ( + · 8 · a − 12 ) · 4 = · 6 · a · 2 + · 8 · a · 4 − · 12 · 4 = · 6 · a · 2 +…" at bounding box center [560, 201] width 217 height 78
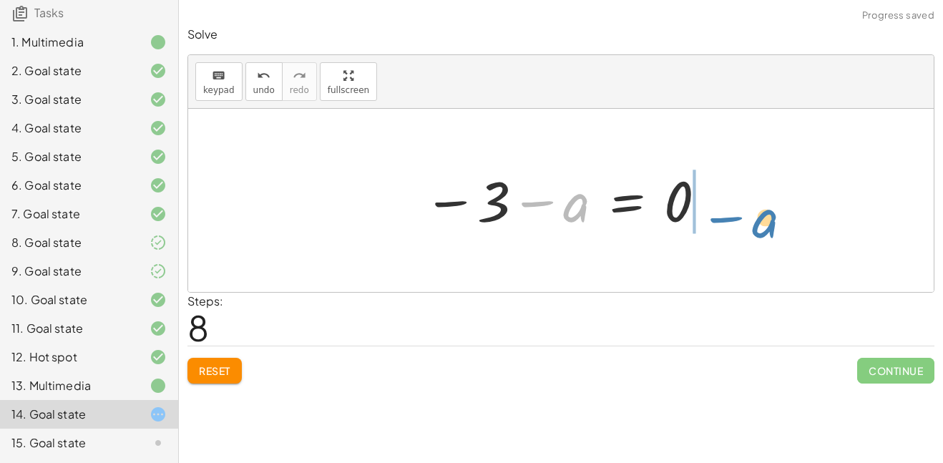
drag, startPoint x: 513, startPoint y: 205, endPoint x: 701, endPoint y: 220, distance: 188.7
click at [701, 220] on div at bounding box center [565, 200] width 299 height 71
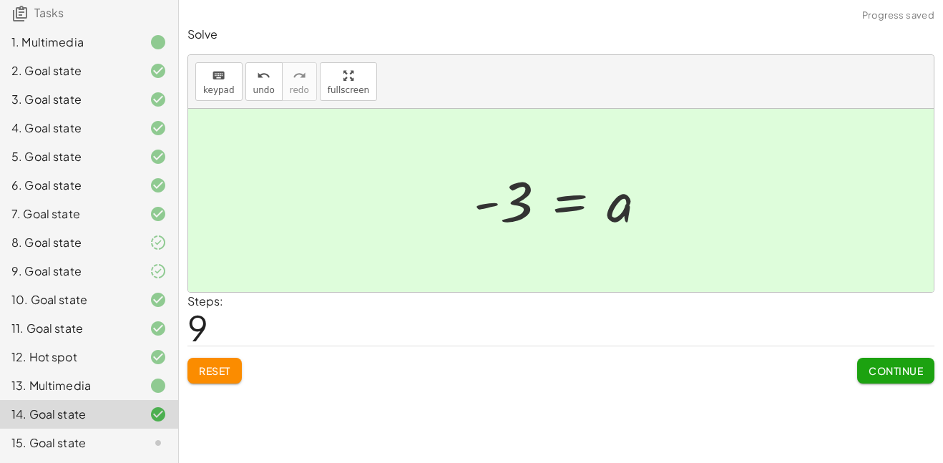
click at [915, 365] on span "Continue" at bounding box center [895, 370] width 54 height 13
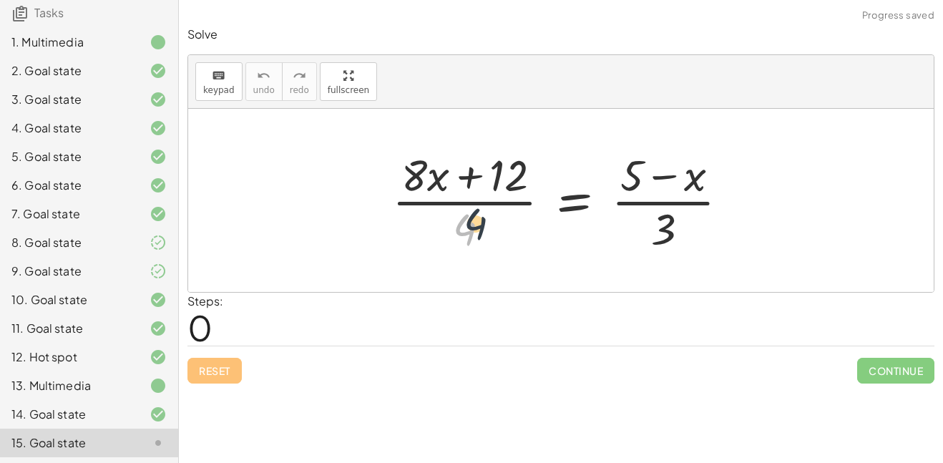
drag, startPoint x: 465, startPoint y: 225, endPoint x: 480, endPoint y: 217, distance: 17.0
click at [480, 217] on div at bounding box center [566, 200] width 363 height 110
drag, startPoint x: 460, startPoint y: 217, endPoint x: 506, endPoint y: 187, distance: 54.7
click at [506, 187] on div at bounding box center [566, 200] width 363 height 110
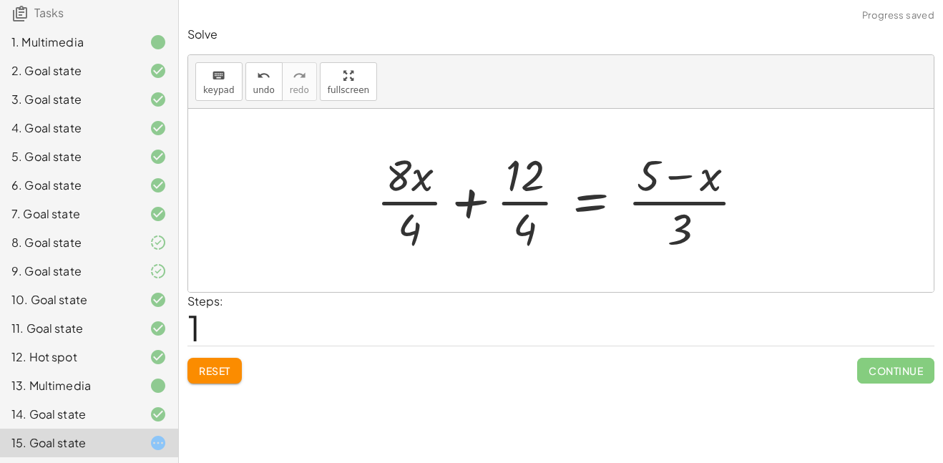
click at [512, 187] on div at bounding box center [566, 200] width 394 height 110
click at [438, 202] on div at bounding box center [566, 200] width 394 height 110
click at [550, 191] on div at bounding box center [569, 200] width 388 height 110
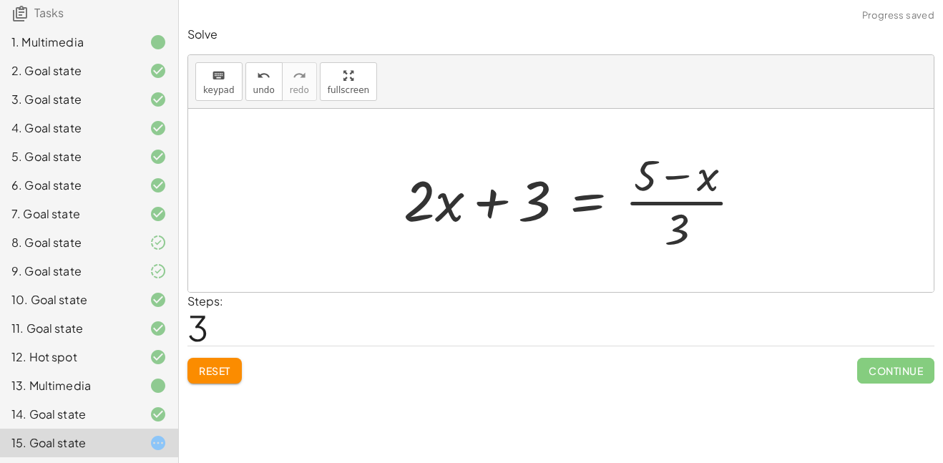
click at [682, 190] on div at bounding box center [578, 200] width 364 height 110
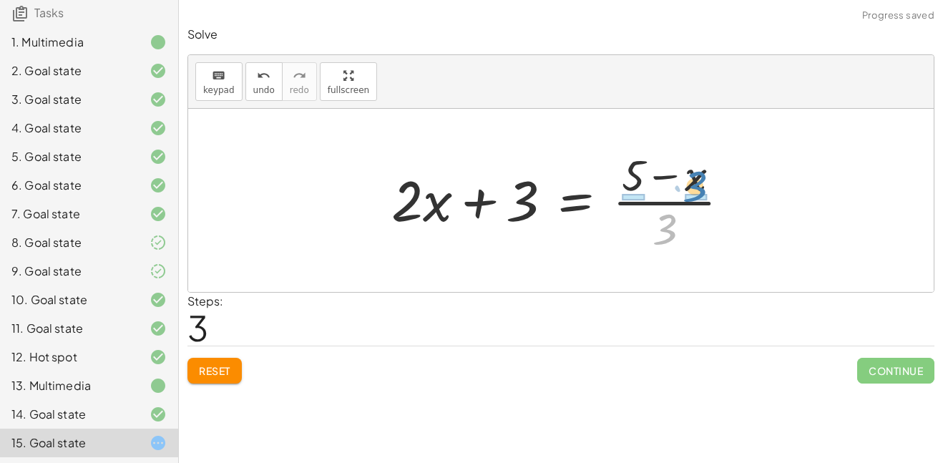
drag, startPoint x: 656, startPoint y: 232, endPoint x: 680, endPoint y: 192, distance: 45.9
click at [680, 192] on div at bounding box center [566, 200] width 364 height 110
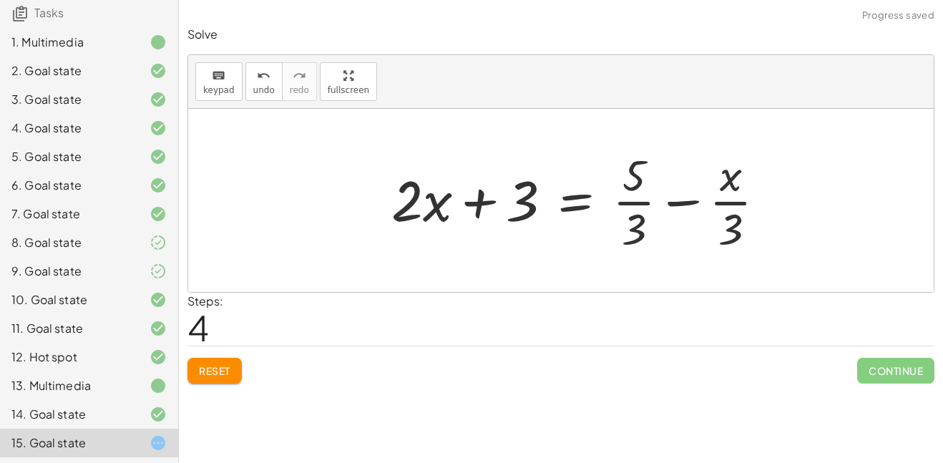
click at [663, 205] on div at bounding box center [584, 200] width 400 height 110
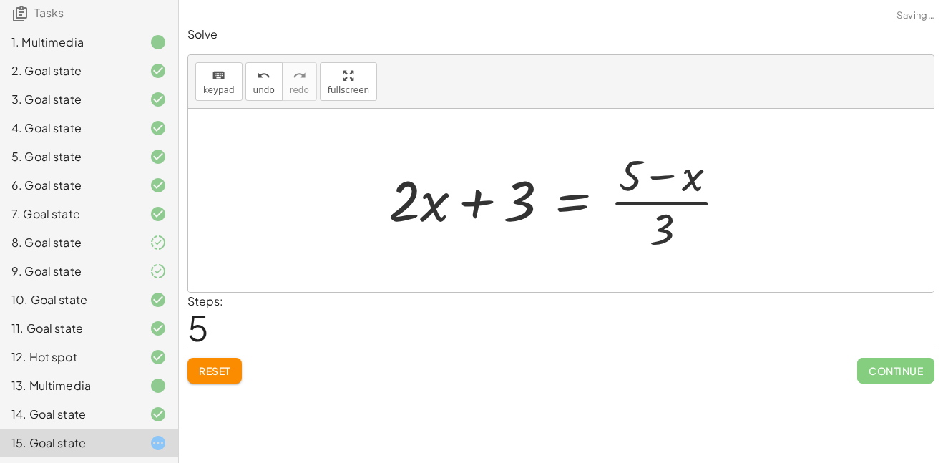
click at [654, 200] on div at bounding box center [563, 200] width 364 height 110
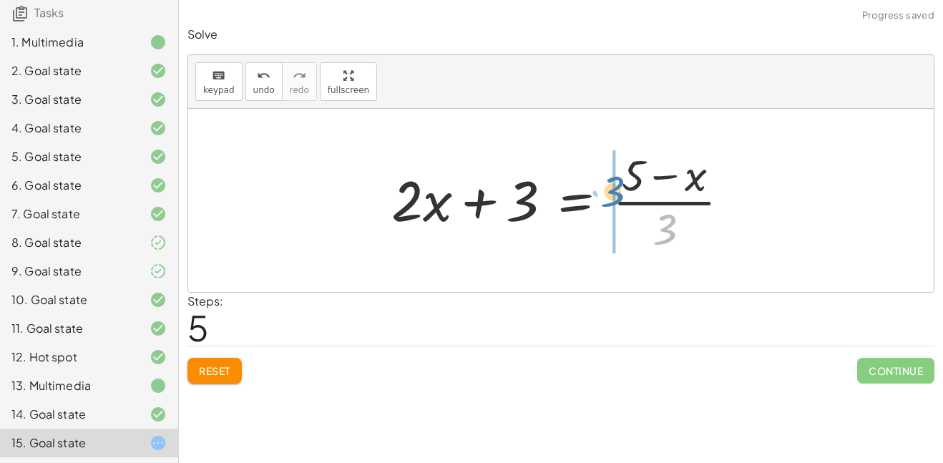
drag, startPoint x: 665, startPoint y: 240, endPoint x: 619, endPoint y: 202, distance: 60.0
click at [619, 202] on div at bounding box center [566, 200] width 364 height 110
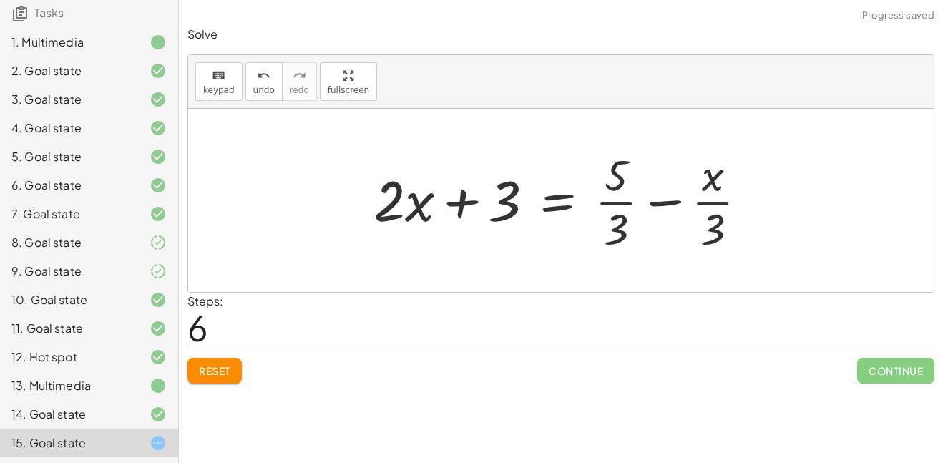
click at [627, 202] on div at bounding box center [566, 200] width 400 height 110
click at [665, 210] on div at bounding box center [566, 200] width 400 height 110
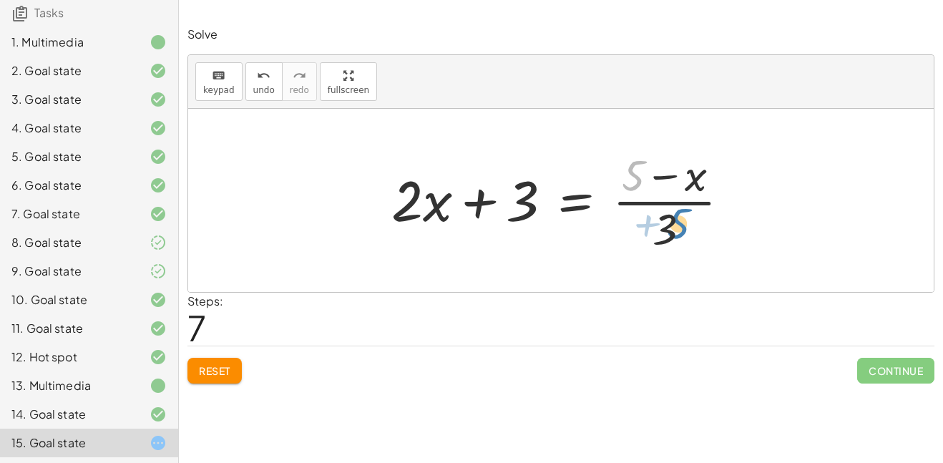
drag, startPoint x: 643, startPoint y: 175, endPoint x: 689, endPoint y: 220, distance: 63.7
click at [689, 220] on div at bounding box center [566, 200] width 364 height 110
drag, startPoint x: 666, startPoint y: 229, endPoint x: 642, endPoint y: 174, distance: 59.2
click at [642, 174] on div at bounding box center [566, 200] width 364 height 110
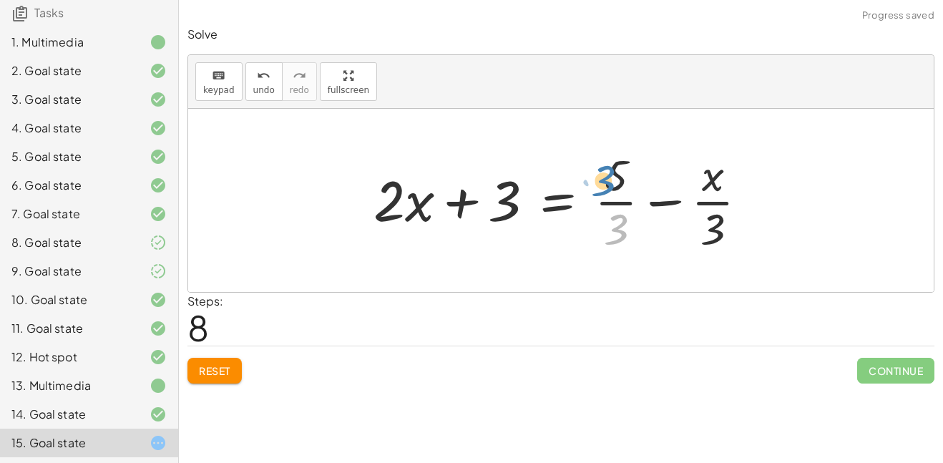
drag, startPoint x: 614, startPoint y: 217, endPoint x: 601, endPoint y: 169, distance: 50.1
click at [601, 169] on div at bounding box center [566, 200] width 400 height 110
drag, startPoint x: 621, startPoint y: 239, endPoint x: 576, endPoint y: 215, distance: 50.2
click at [576, 215] on div at bounding box center [566, 200] width 400 height 110
drag, startPoint x: 620, startPoint y: 227, endPoint x: 596, endPoint y: 206, distance: 32.0
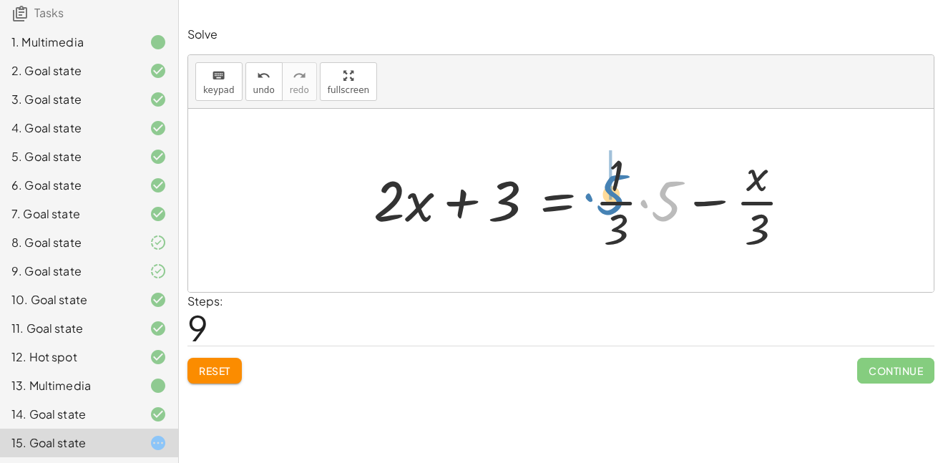
drag, startPoint x: 658, startPoint y: 203, endPoint x: 590, endPoint y: 195, distance: 68.4
click at [590, 195] on div at bounding box center [588, 200] width 444 height 110
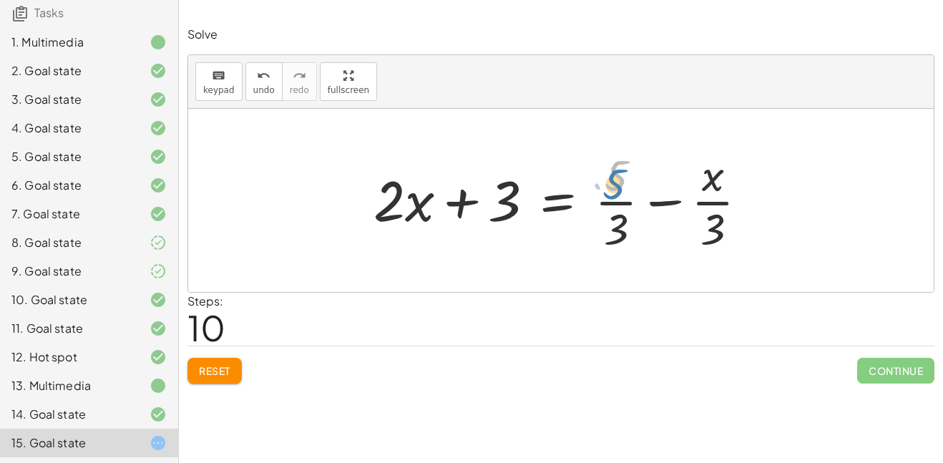
drag, startPoint x: 622, startPoint y: 184, endPoint x: 614, endPoint y: 189, distance: 9.6
click at [614, 189] on div at bounding box center [566, 200] width 400 height 110
click at [464, 205] on div at bounding box center [566, 200] width 400 height 110
click at [507, 210] on div at bounding box center [566, 200] width 400 height 110
drag, startPoint x: 609, startPoint y: 226, endPoint x: 691, endPoint y: 176, distance: 96.3
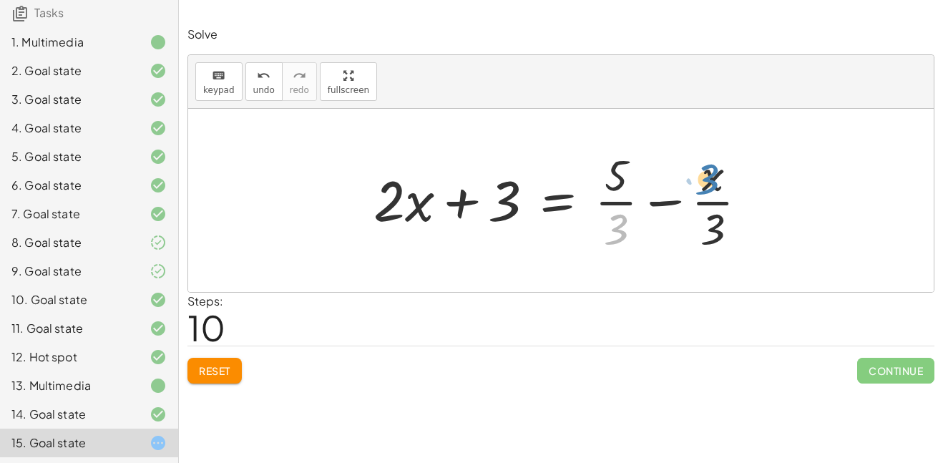
click at [691, 176] on div at bounding box center [566, 200] width 400 height 110
click at [624, 179] on div at bounding box center [566, 200] width 400 height 110
click at [675, 227] on div at bounding box center [566, 200] width 400 height 110
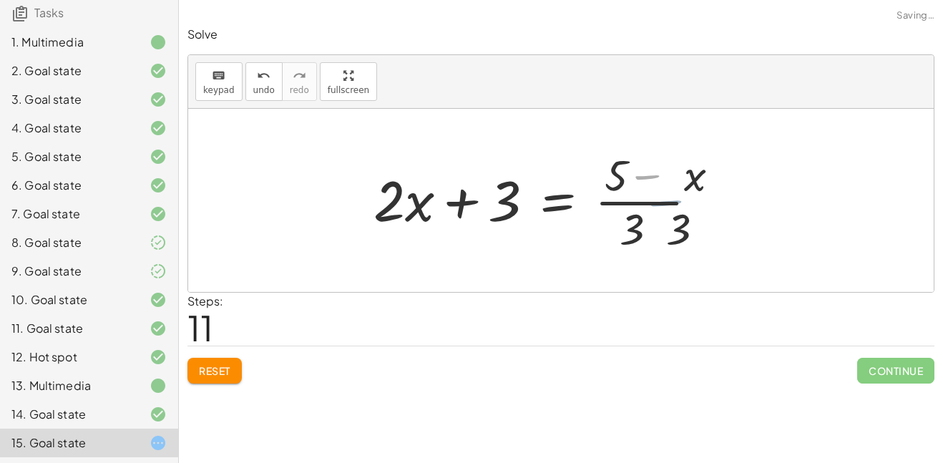
click at [654, 190] on div at bounding box center [548, 200] width 364 height 110
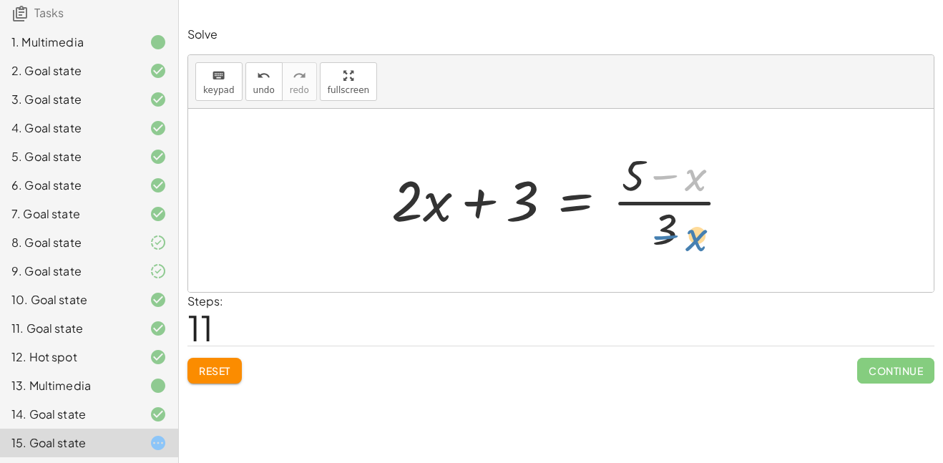
drag, startPoint x: 691, startPoint y: 177, endPoint x: 694, endPoint y: 235, distance: 58.7
click at [694, 235] on div at bounding box center [566, 200] width 364 height 110
drag, startPoint x: 692, startPoint y: 182, endPoint x: 469, endPoint y: 222, distance: 225.8
click at [469, 222] on div at bounding box center [566, 200] width 364 height 110
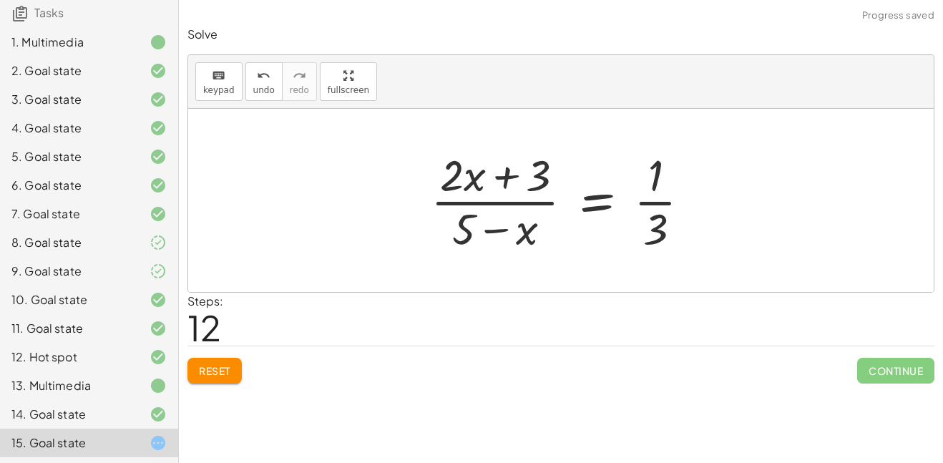
click at [484, 226] on div at bounding box center [565, 200] width 285 height 110
click at [494, 189] on div at bounding box center [565, 200] width 285 height 110
drag, startPoint x: 658, startPoint y: 218, endPoint x: 441, endPoint y: 200, distance: 217.5
click at [441, 200] on div at bounding box center [565, 200] width 285 height 110
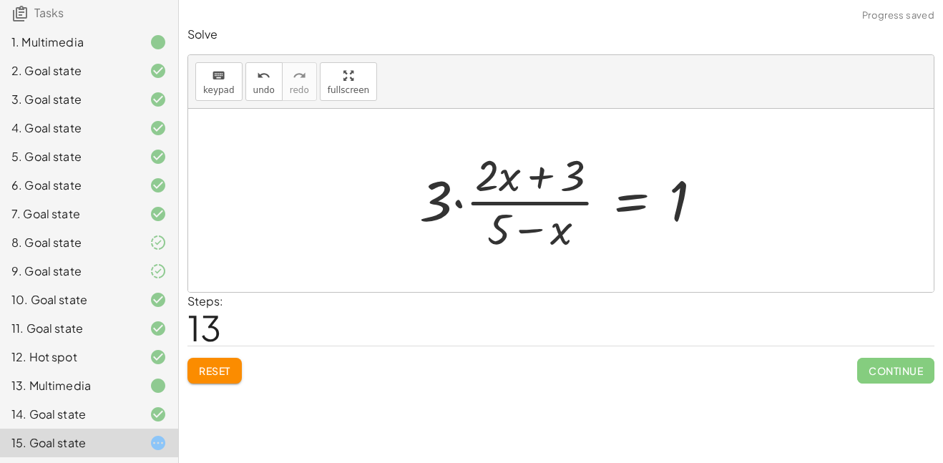
click at [415, 202] on div at bounding box center [566, 200] width 308 height 110
click at [460, 203] on div at bounding box center [566, 200] width 308 height 110
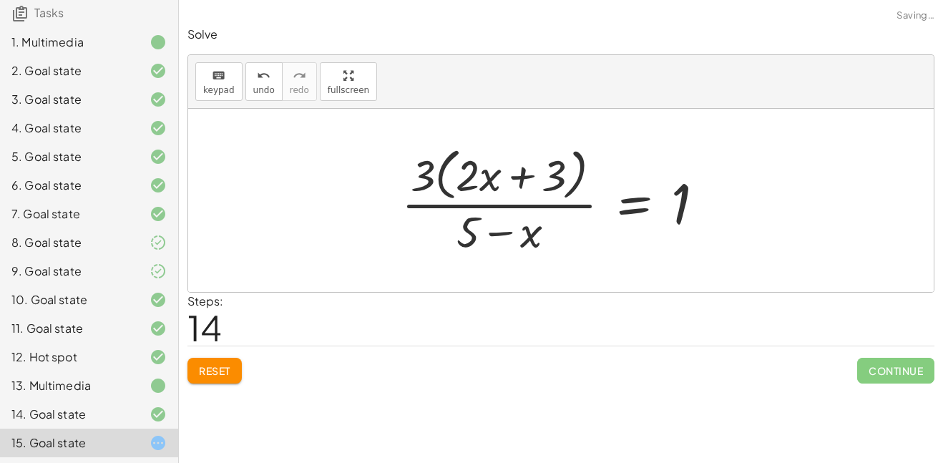
click at [477, 192] on div at bounding box center [558, 200] width 329 height 117
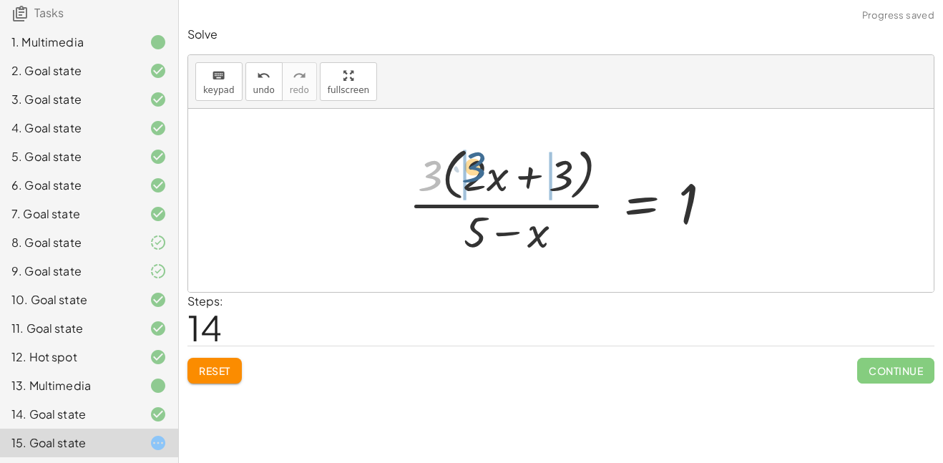
drag, startPoint x: 430, startPoint y: 162, endPoint x: 473, endPoint y: 154, distance: 44.2
click at [473, 154] on div at bounding box center [565, 200] width 329 height 117
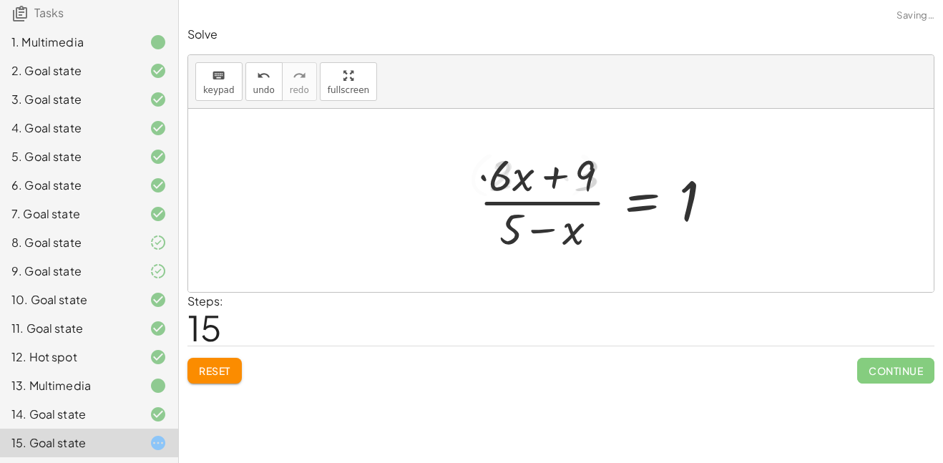
click at [509, 165] on div at bounding box center [601, 200] width 259 height 110
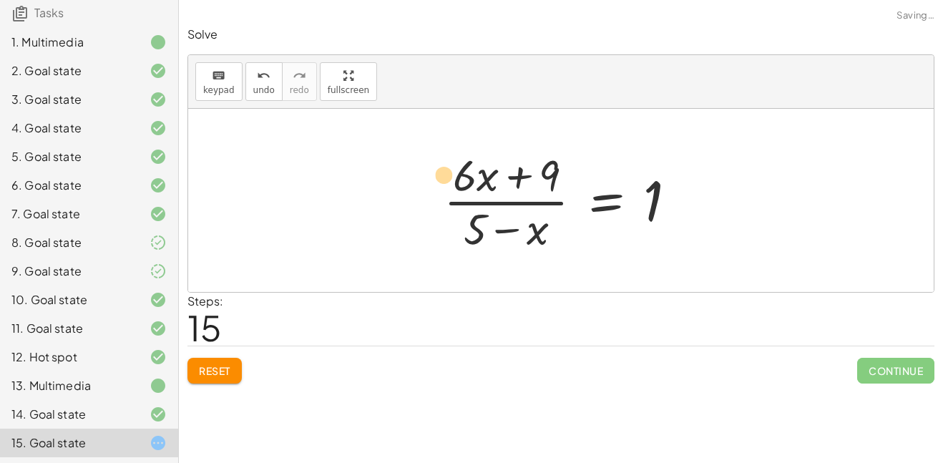
drag, startPoint x: 460, startPoint y: 179, endPoint x: 438, endPoint y: 176, distance: 21.6
click at [438, 176] on div at bounding box center [565, 200] width 259 height 110
drag, startPoint x: 556, startPoint y: 230, endPoint x: 666, endPoint y: 190, distance: 116.9
click at [666, 190] on div at bounding box center [565, 200] width 259 height 110
drag, startPoint x: 477, startPoint y: 230, endPoint x: 574, endPoint y: 219, distance: 97.8
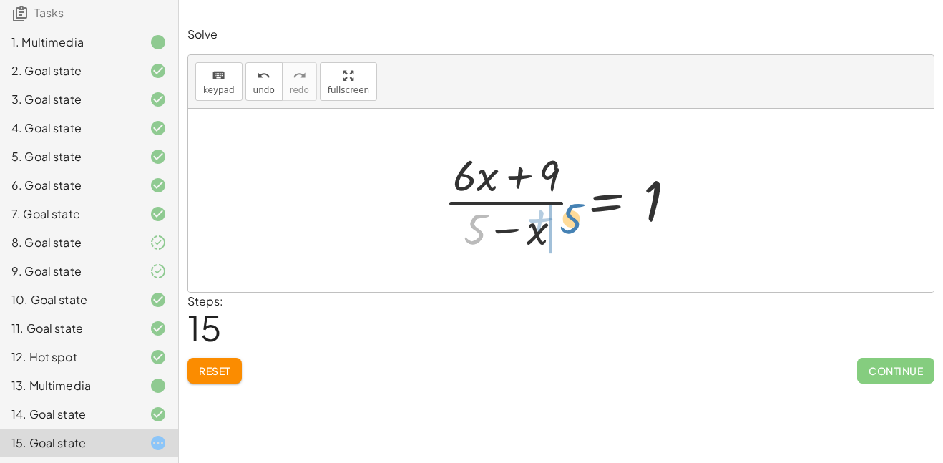
click at [574, 219] on div at bounding box center [565, 200] width 259 height 110
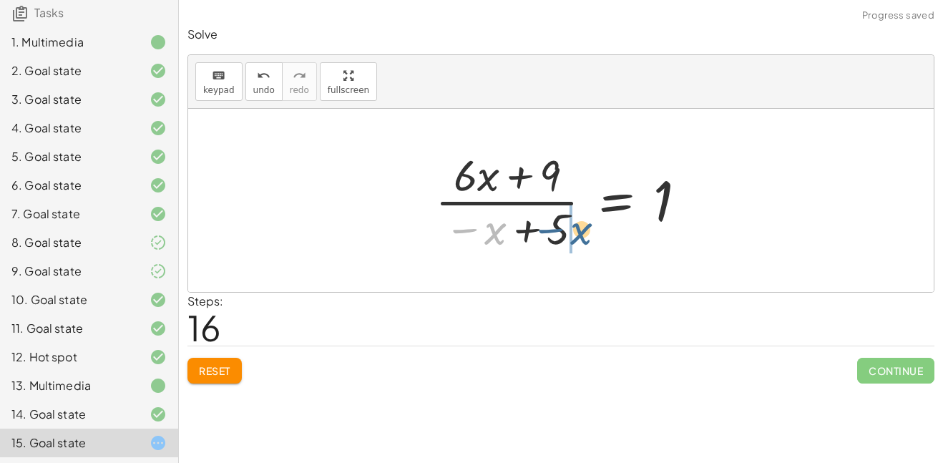
drag, startPoint x: 493, startPoint y: 226, endPoint x: 583, endPoint y: 226, distance: 90.1
click at [583, 226] on div at bounding box center [566, 200] width 277 height 110
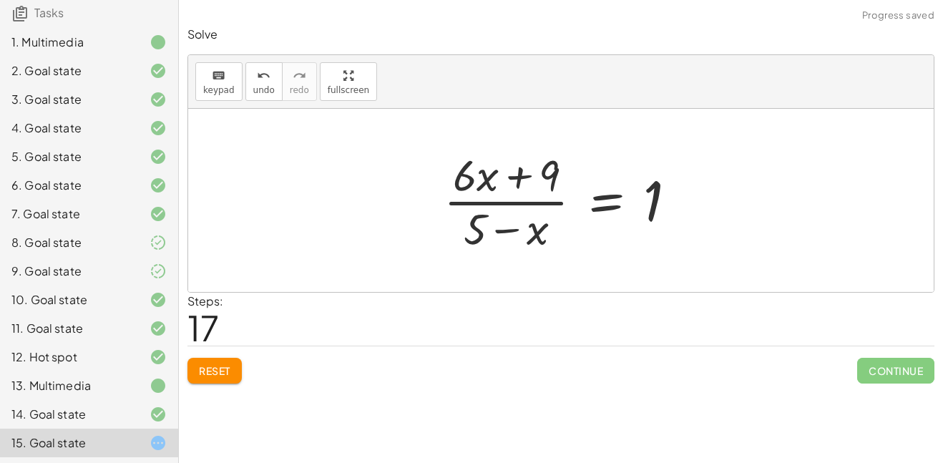
click at [210, 365] on span "Reset" at bounding box center [214, 370] width 31 height 13
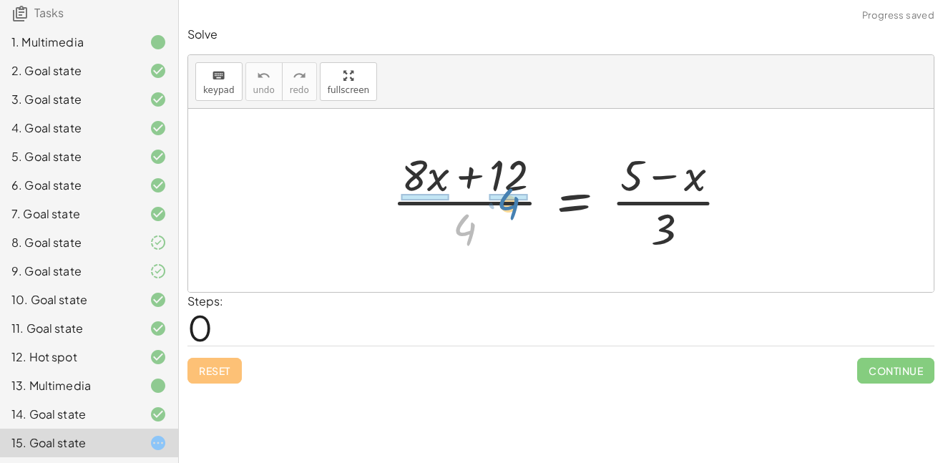
drag, startPoint x: 460, startPoint y: 226, endPoint x: 504, endPoint y: 198, distance: 52.4
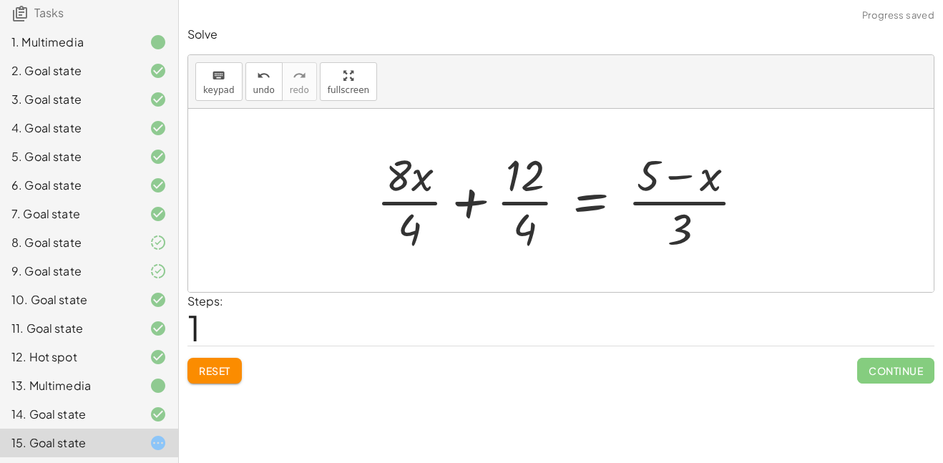
click at [596, 203] on div at bounding box center [566, 200] width 394 height 110
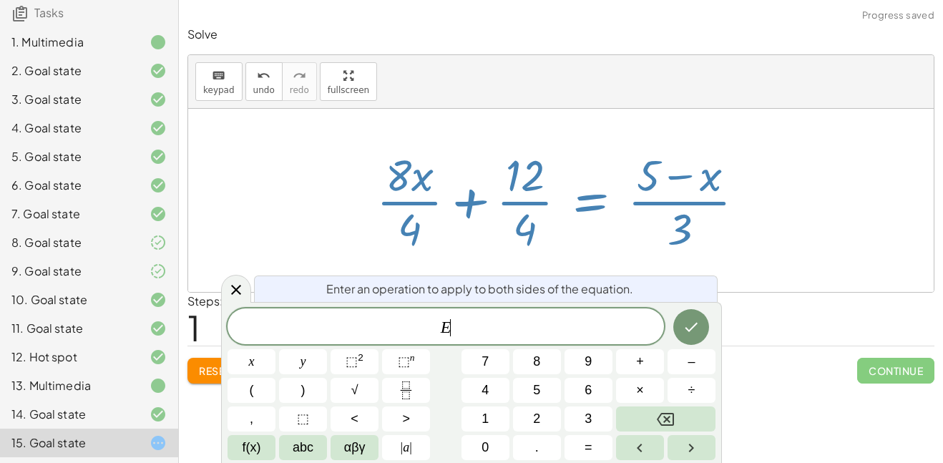
scroll to position [2, 0]
click at [534, 202] on div at bounding box center [566, 200] width 394 height 110
click at [245, 287] on div at bounding box center [236, 289] width 30 height 28
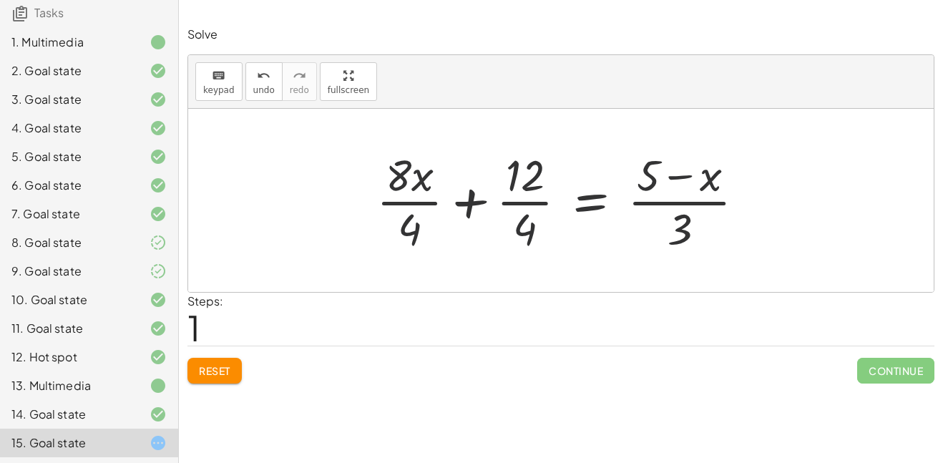
click at [518, 220] on div at bounding box center [566, 200] width 394 height 110
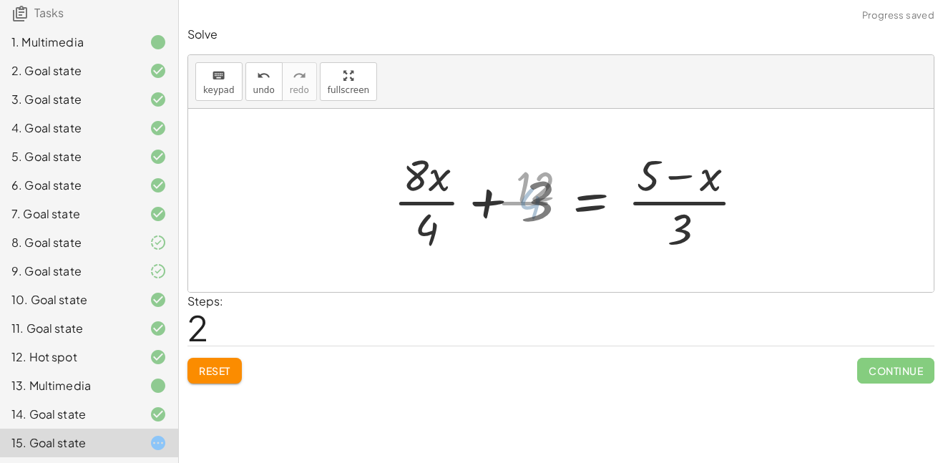
click at [437, 217] on div at bounding box center [578, 200] width 370 height 110
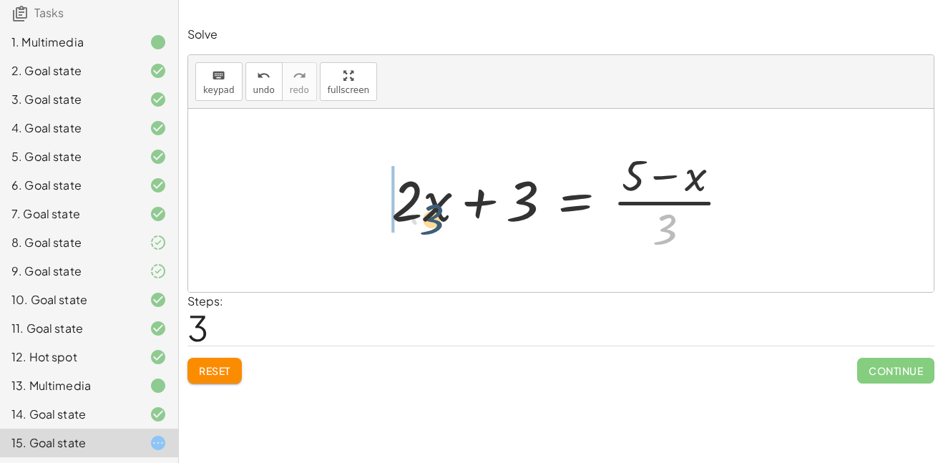
drag, startPoint x: 663, startPoint y: 232, endPoint x: 400, endPoint y: 205, distance: 263.9
click at [400, 205] on div at bounding box center [566, 200] width 364 height 110
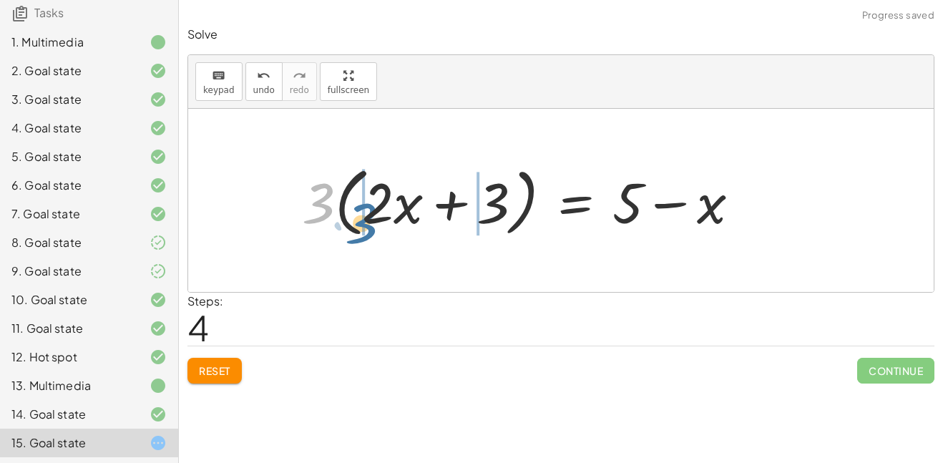
drag, startPoint x: 308, startPoint y: 177, endPoint x: 358, endPoint y: 196, distance: 52.7
click at [358, 196] on div at bounding box center [526, 200] width 463 height 82
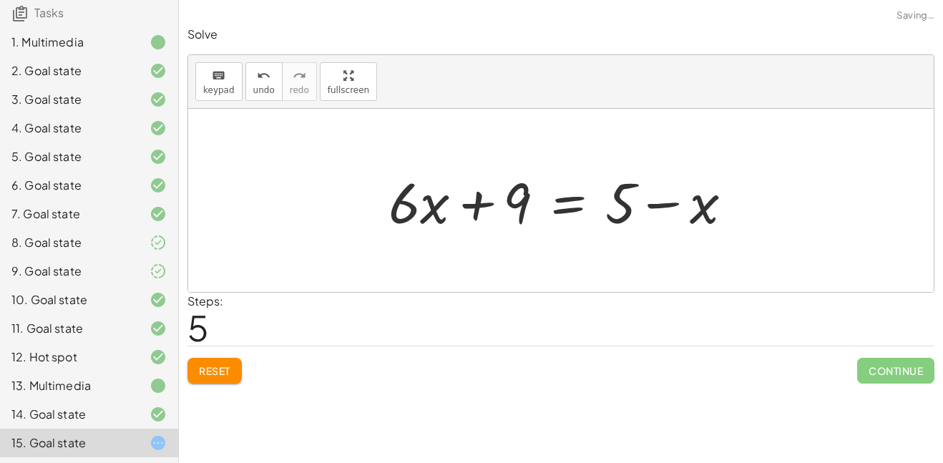
click at [456, 205] on div at bounding box center [566, 201] width 370 height 74
drag, startPoint x: 623, startPoint y: 209, endPoint x: 510, endPoint y: 222, distance: 113.8
click at [510, 222] on div at bounding box center [566, 201] width 370 height 74
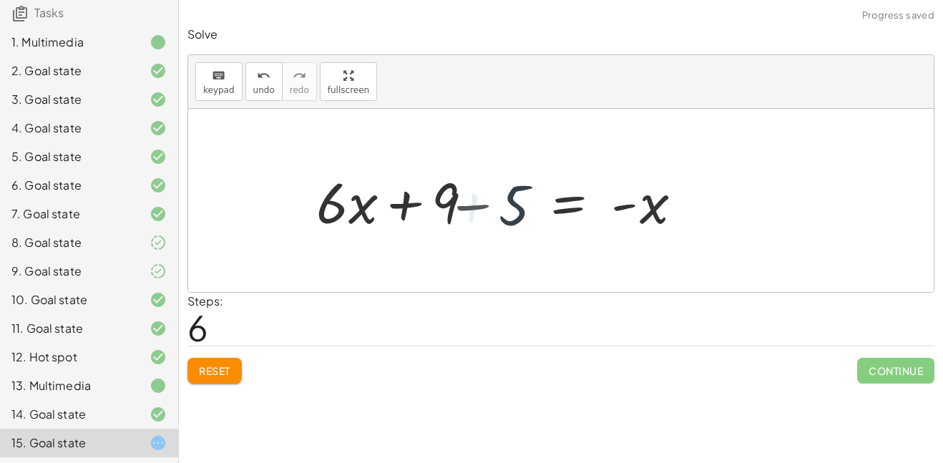
click at [491, 207] on div at bounding box center [495, 201] width 396 height 74
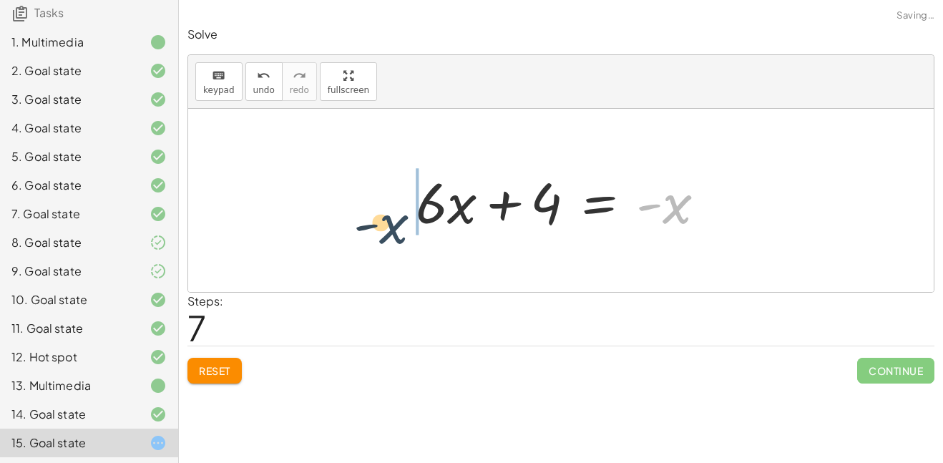
drag, startPoint x: 722, startPoint y: 207, endPoint x: 431, endPoint y: 227, distance: 291.0
click at [431, 227] on div at bounding box center [565, 201] width 315 height 74
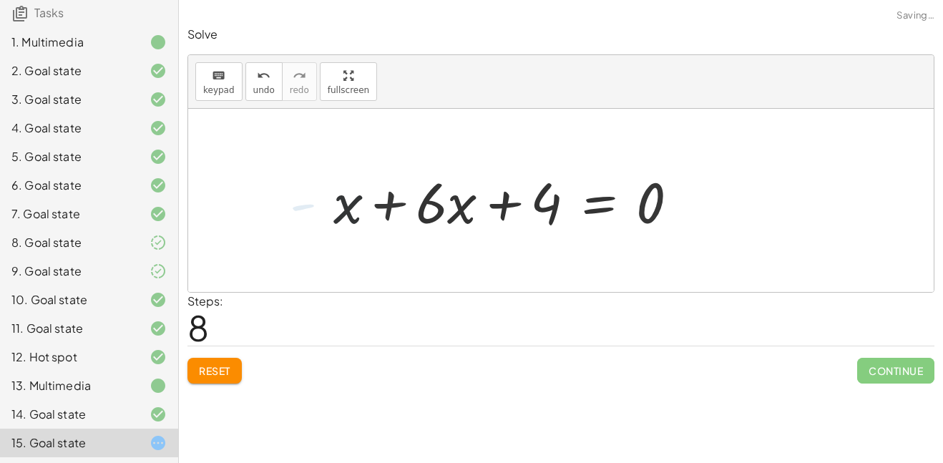
click at [424, 197] on div at bounding box center [510, 201] width 371 height 74
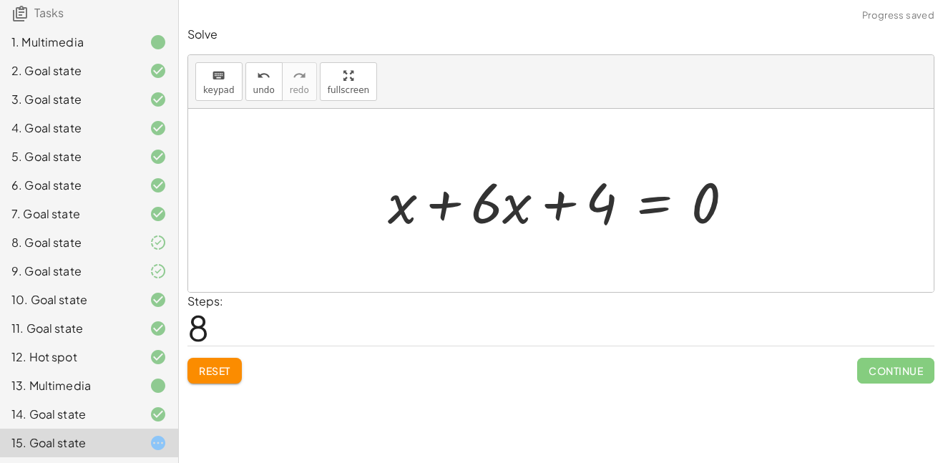
drag, startPoint x: 371, startPoint y: 207, endPoint x: 460, endPoint y: 212, distance: 88.8
click at [460, 212] on div "· ( + · 8 · x + 12 ) · 4 = · ( + 5 − x ) · 3 + · 8 · x · 4 + · 12 · 4 = · ( + 5…" at bounding box center [560, 200] width 389 height 81
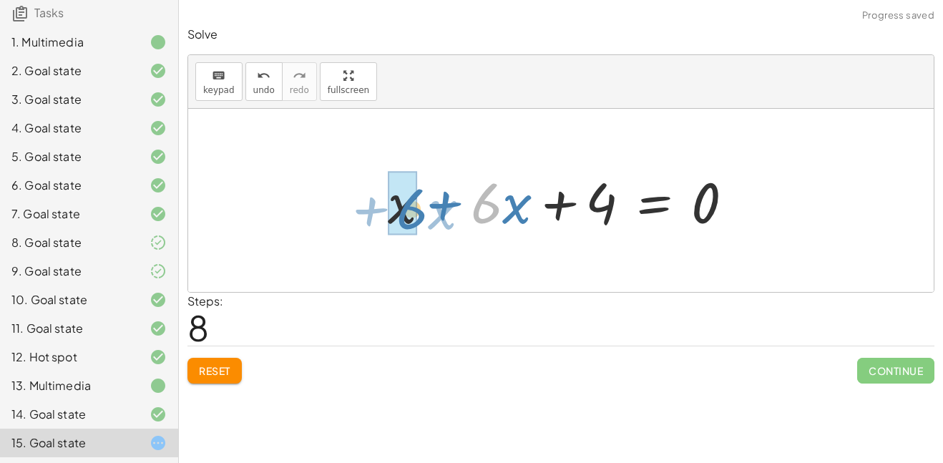
drag, startPoint x: 490, startPoint y: 211, endPoint x: 413, endPoint y: 217, distance: 77.4
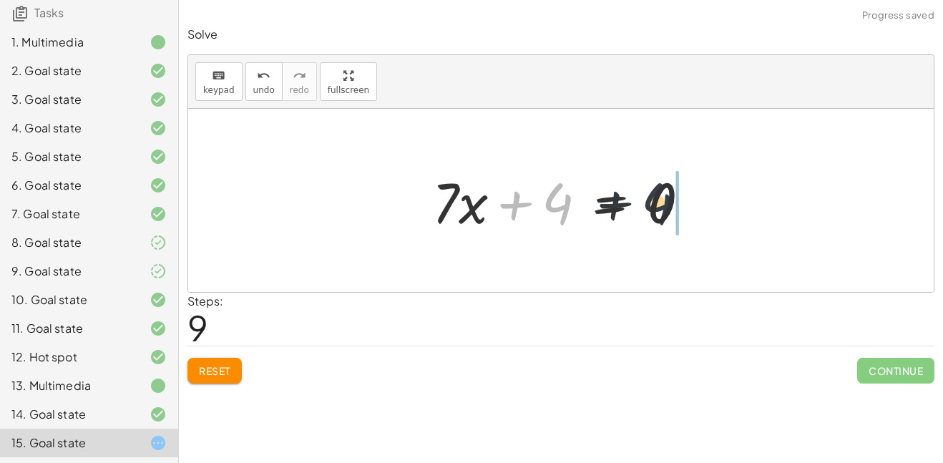
drag, startPoint x: 542, startPoint y: 208, endPoint x: 680, endPoint y: 211, distance: 138.0
click at [680, 211] on div at bounding box center [566, 201] width 283 height 74
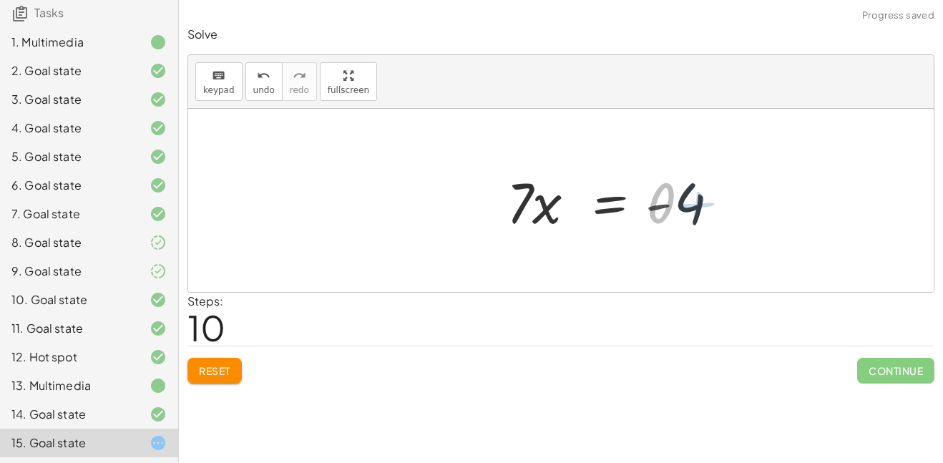
click at [660, 208] on div at bounding box center [622, 201] width 227 height 74
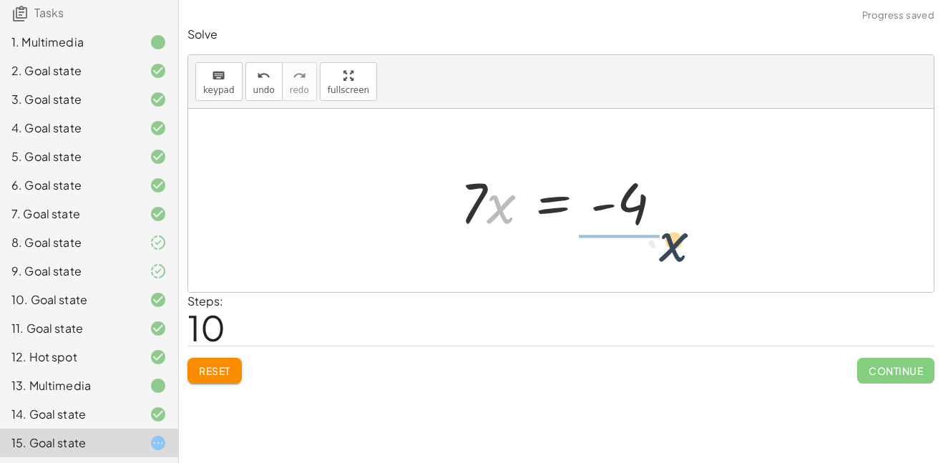
drag, startPoint x: 490, startPoint y: 208, endPoint x: 665, endPoint y: 245, distance: 179.1
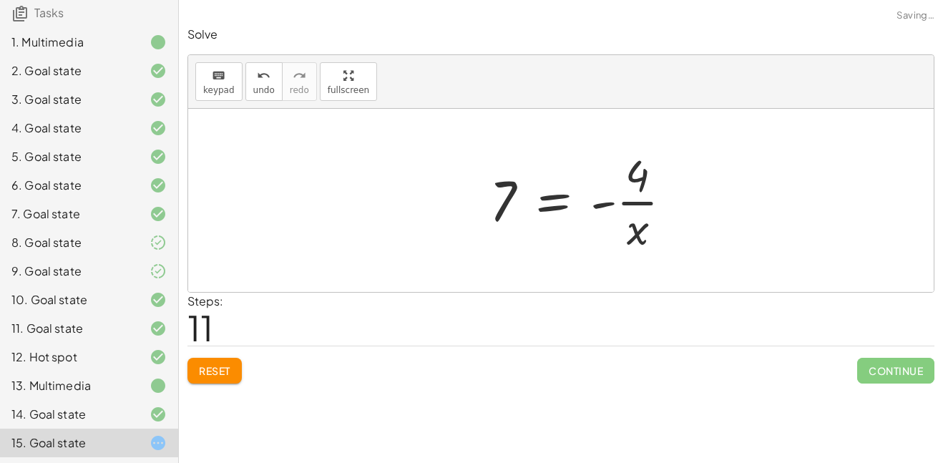
click at [651, 208] on div at bounding box center [586, 200] width 208 height 110
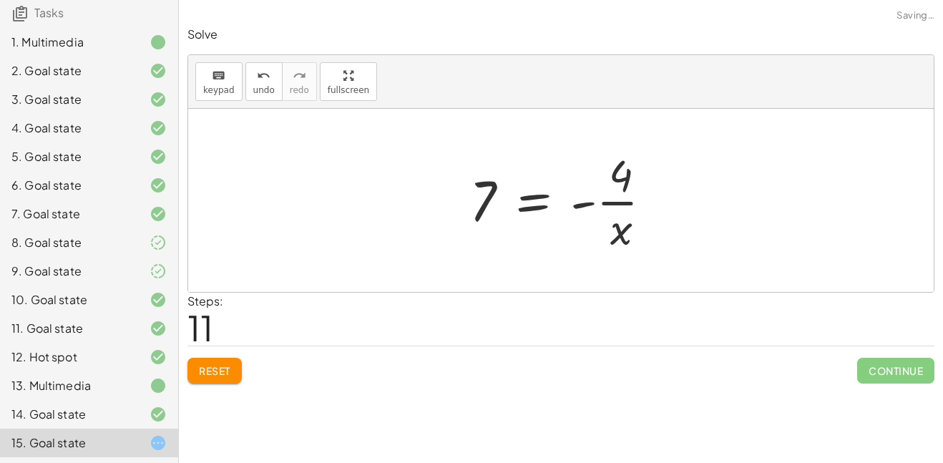
click at [621, 218] on div at bounding box center [566, 200] width 208 height 110
click at [604, 232] on div at bounding box center [566, 200] width 208 height 110
drag, startPoint x: 604, startPoint y: 232, endPoint x: 470, endPoint y: 244, distance: 134.9
click at [470, 244] on div at bounding box center [566, 200] width 208 height 110
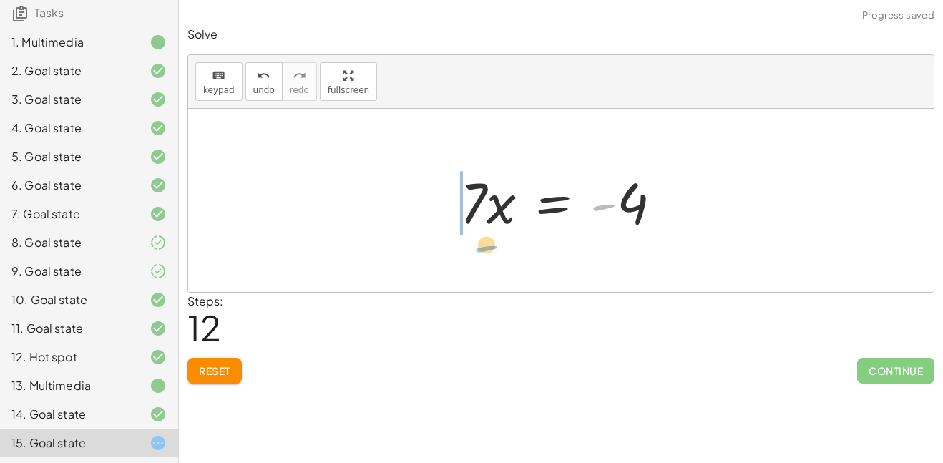
drag, startPoint x: 616, startPoint y: 203, endPoint x: 499, endPoint y: 244, distance: 123.5
click at [499, 244] on div "· ( + · 8 · x + 12 ) · 4 = · ( + 5 − x ) · 3 + · 8 · x · 4 + · 12 · 4 = · ( + 5…" at bounding box center [560, 200] width 745 height 183
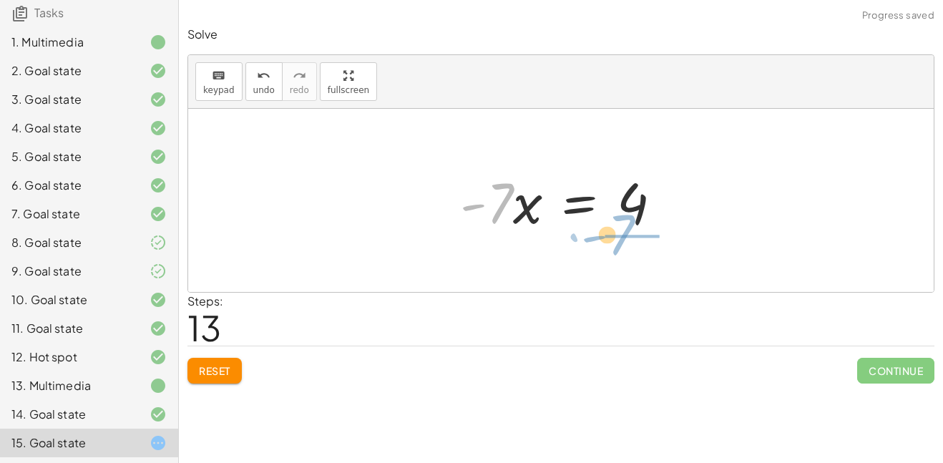
drag, startPoint x: 501, startPoint y: 214, endPoint x: 629, endPoint y: 247, distance: 132.3
click at [629, 247] on div "· ( + · 8 · x + 12 ) · 4 = · ( + 5 − x ) · 3 + · 8 · x · 4 + · 12 · 4 = · ( + 5…" at bounding box center [560, 200] width 745 height 183
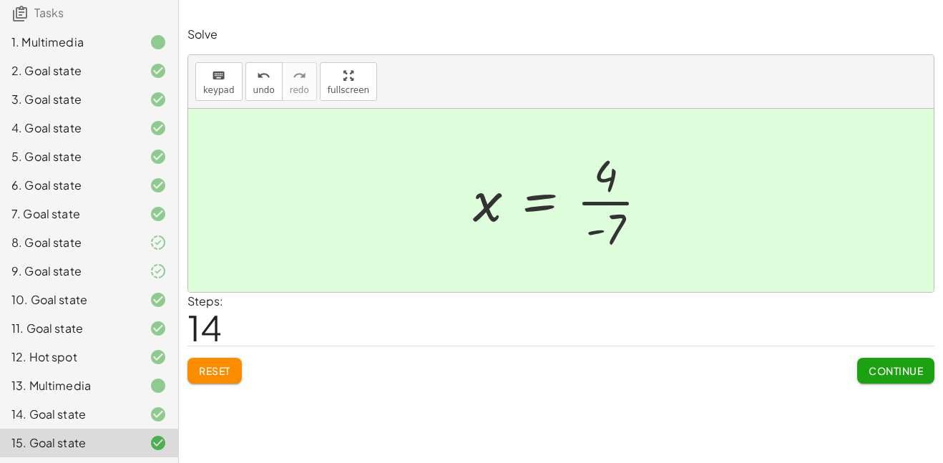
click at [868, 366] on span "Continue" at bounding box center [895, 370] width 54 height 13
